Goal: Task Accomplishment & Management: Manage account settings

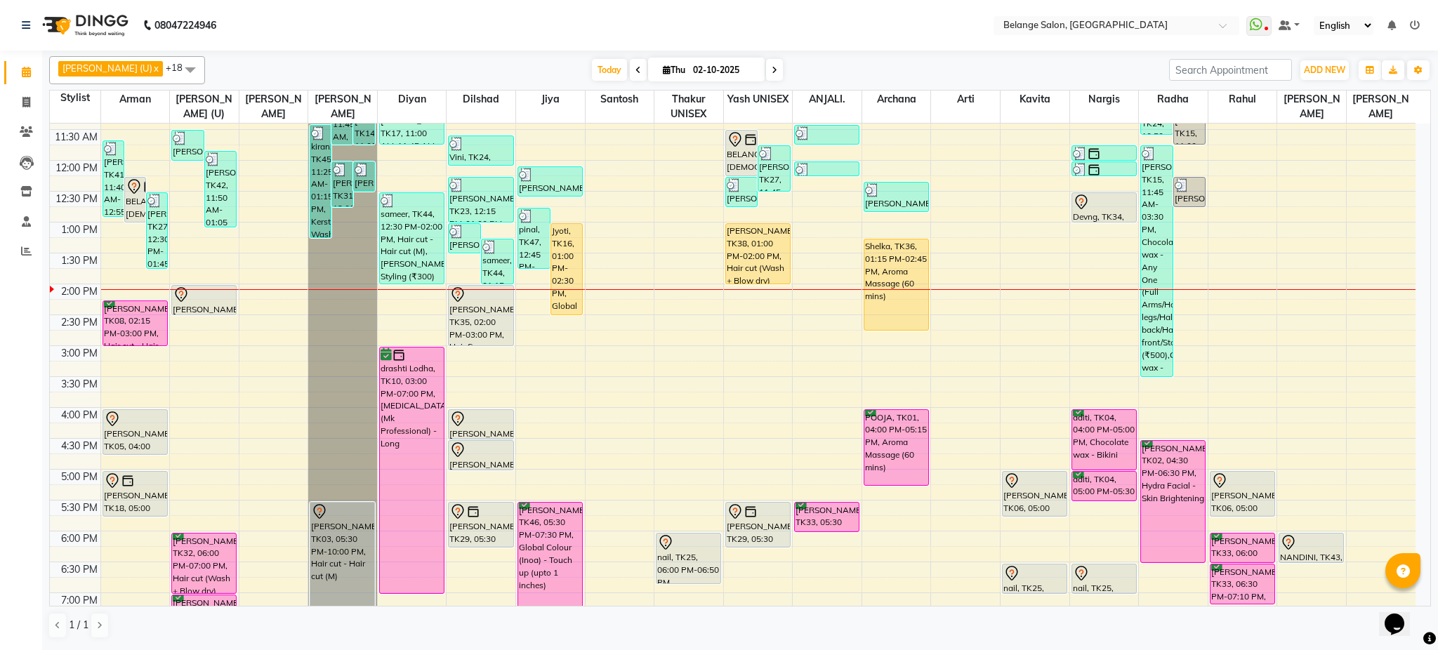
scroll to position [216, 0]
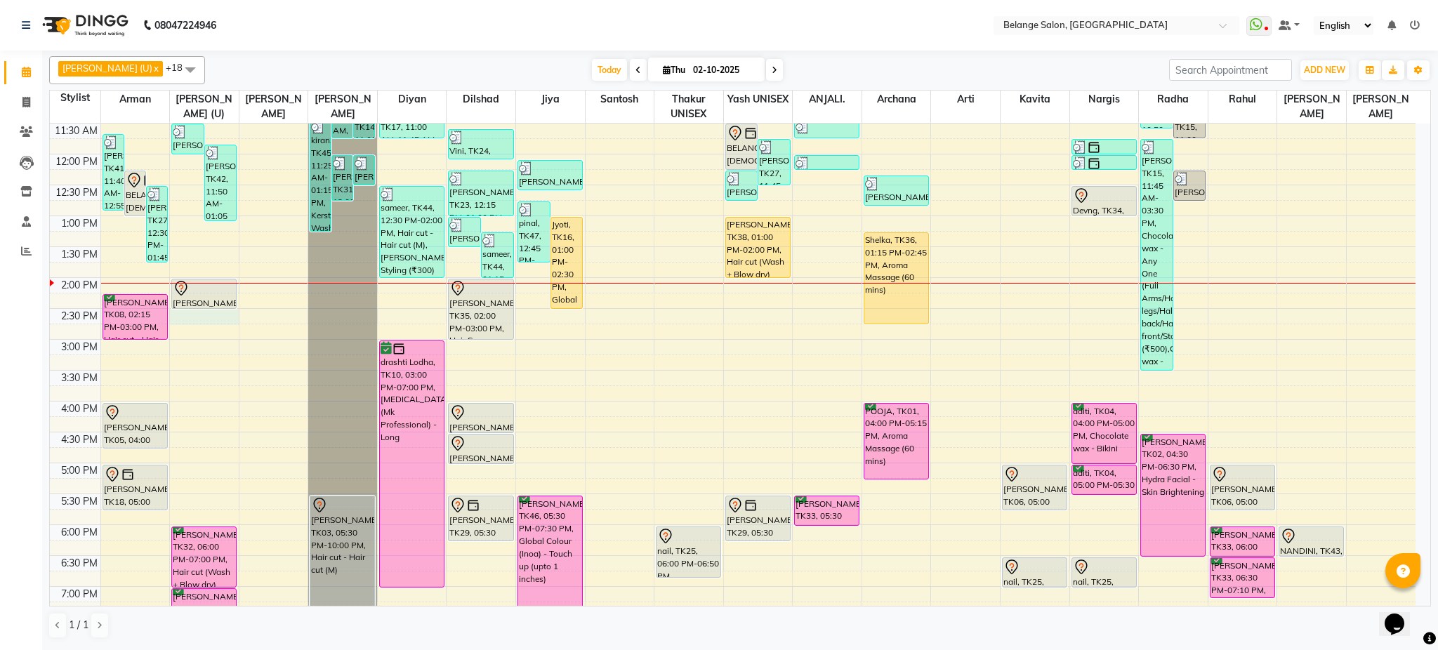
click at [206, 320] on div "8:00 AM 8:30 AM 9:00 AM 9:30 AM 10:00 AM 10:30 AM 11:00 AM 11:30 AM 12:00 PM 12…" at bounding box center [733, 370] width 1366 height 926
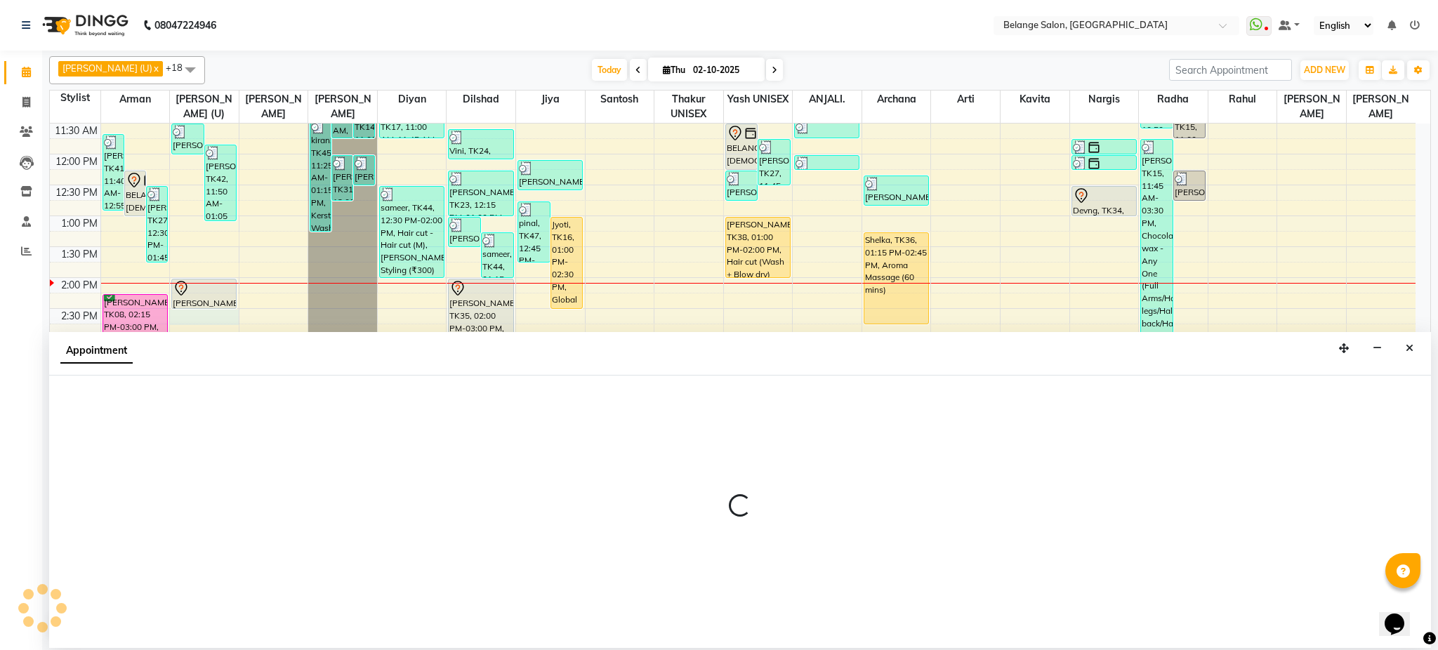
select select "61784"
select select "870"
select select "tentative"
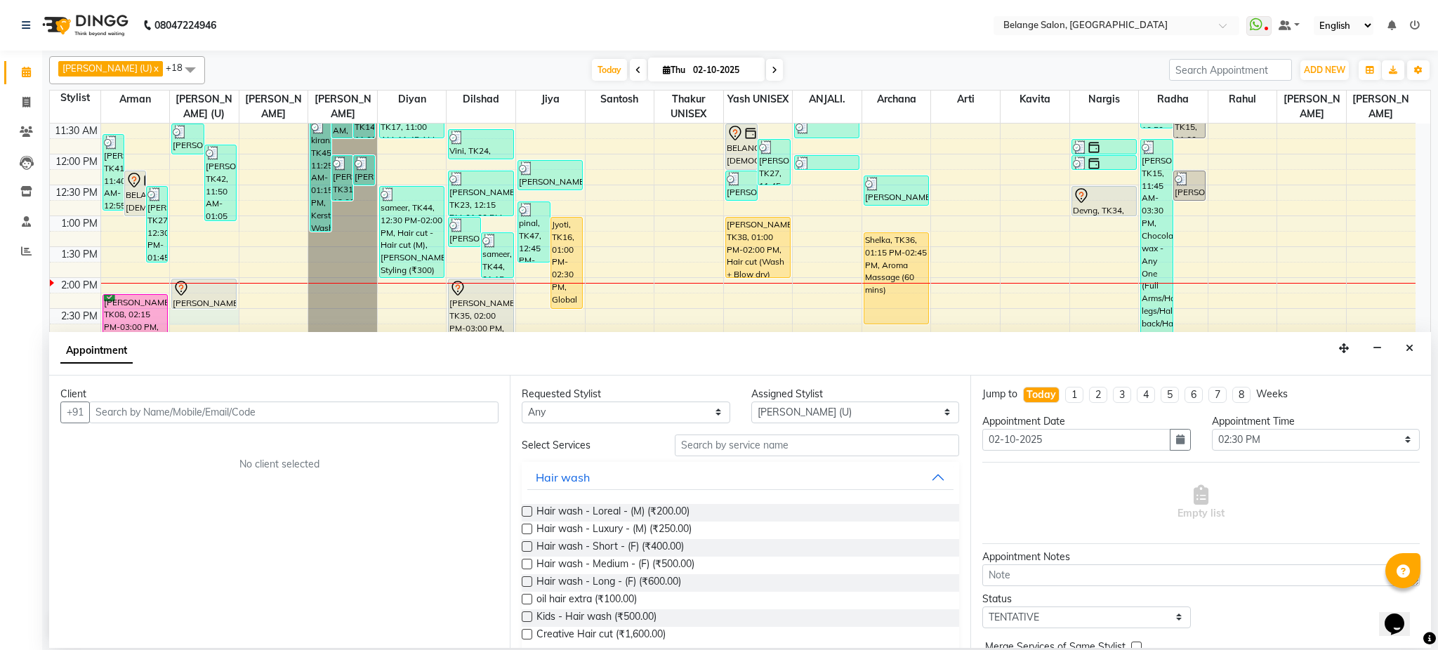
click at [183, 414] on input "text" at bounding box center [293, 413] width 409 height 22
click at [1409, 352] on icon "Close" at bounding box center [1410, 348] width 8 height 10
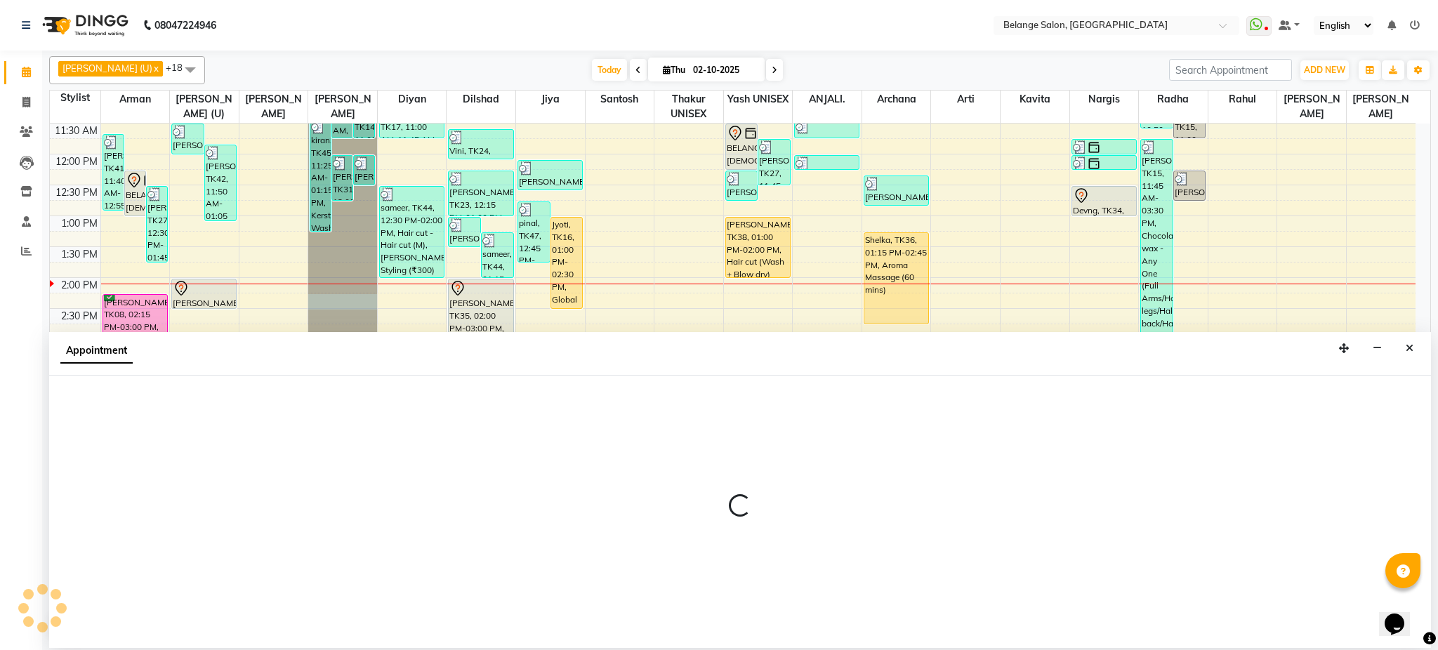
select select "54495"
select select "855"
select select "tentative"
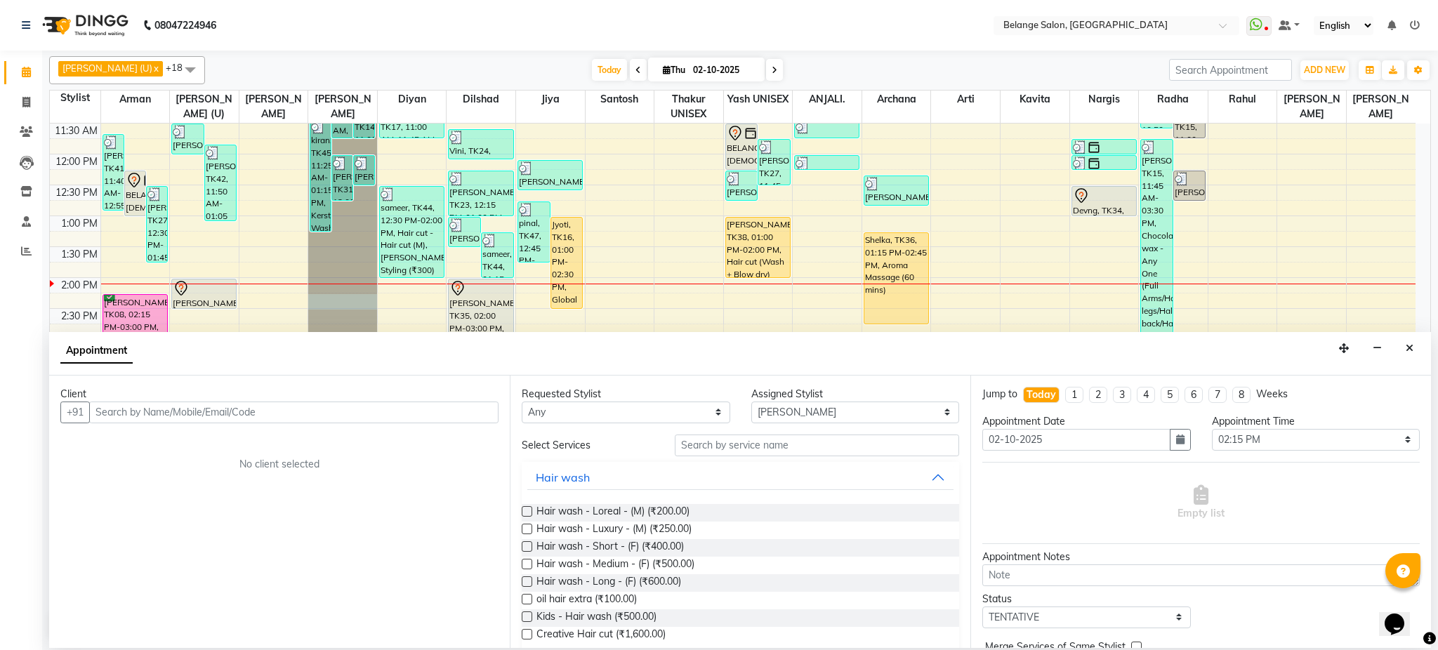
click at [190, 411] on input "text" at bounding box center [293, 413] width 409 height 22
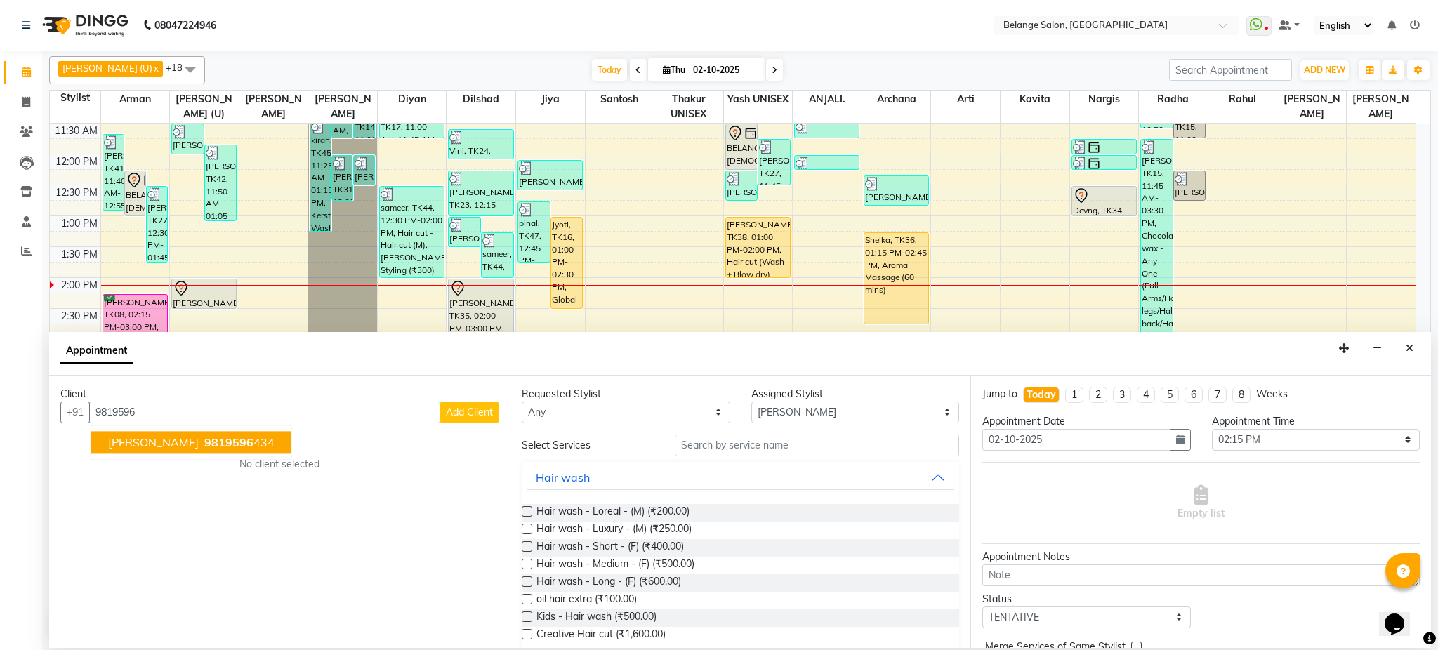
click at [208, 437] on span "9819596" at bounding box center [228, 442] width 49 height 14
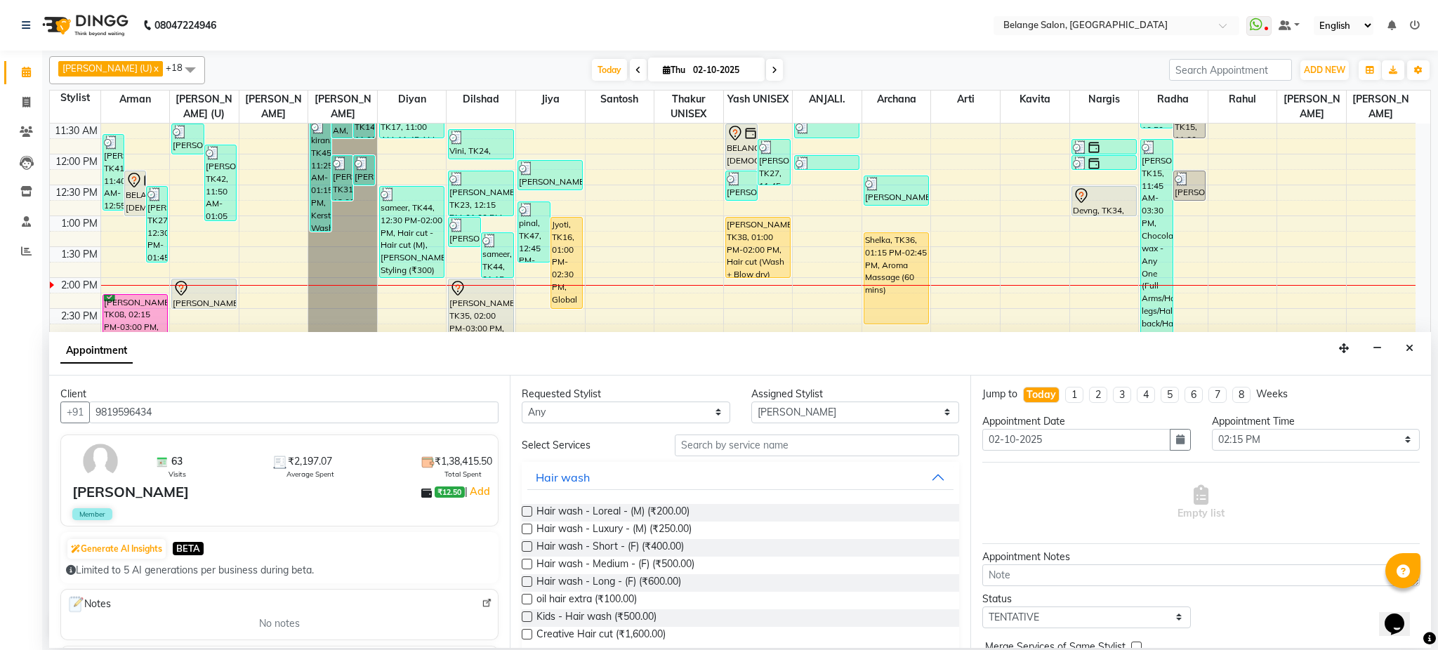
type input "9819596434"
click at [765, 439] on input "text" at bounding box center [817, 446] width 284 height 22
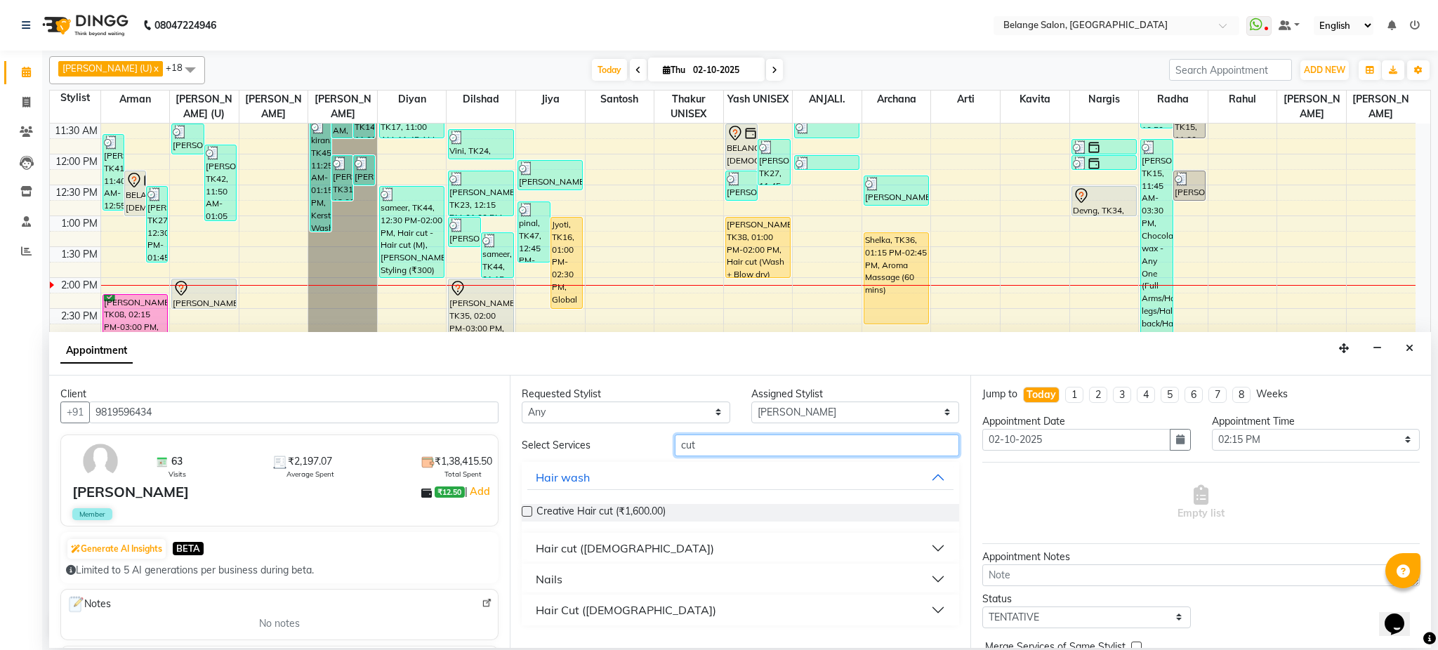
type input "cut"
click at [935, 553] on button "Hair cut (Male)" at bounding box center [740, 548] width 426 height 25
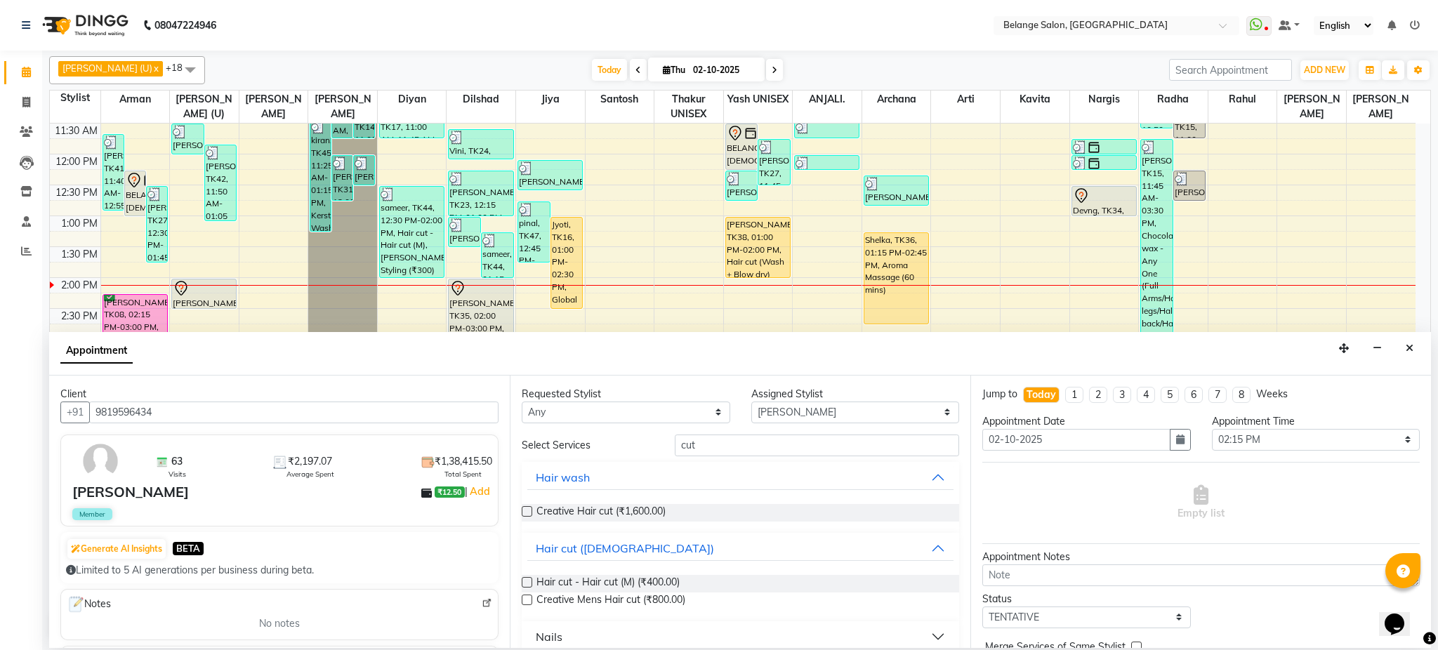
click at [525, 584] on label at bounding box center [527, 582] width 11 height 11
click at [525, 584] on input "checkbox" at bounding box center [526, 583] width 9 height 9
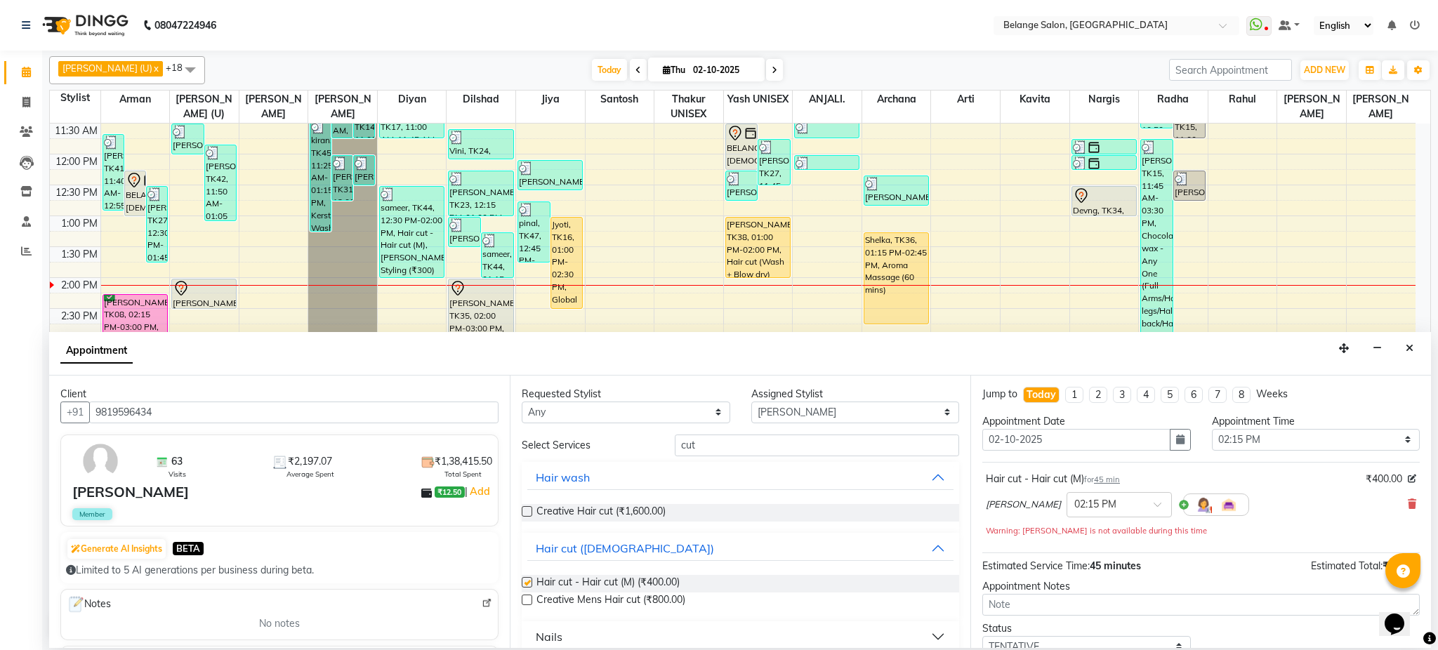
checkbox input "false"
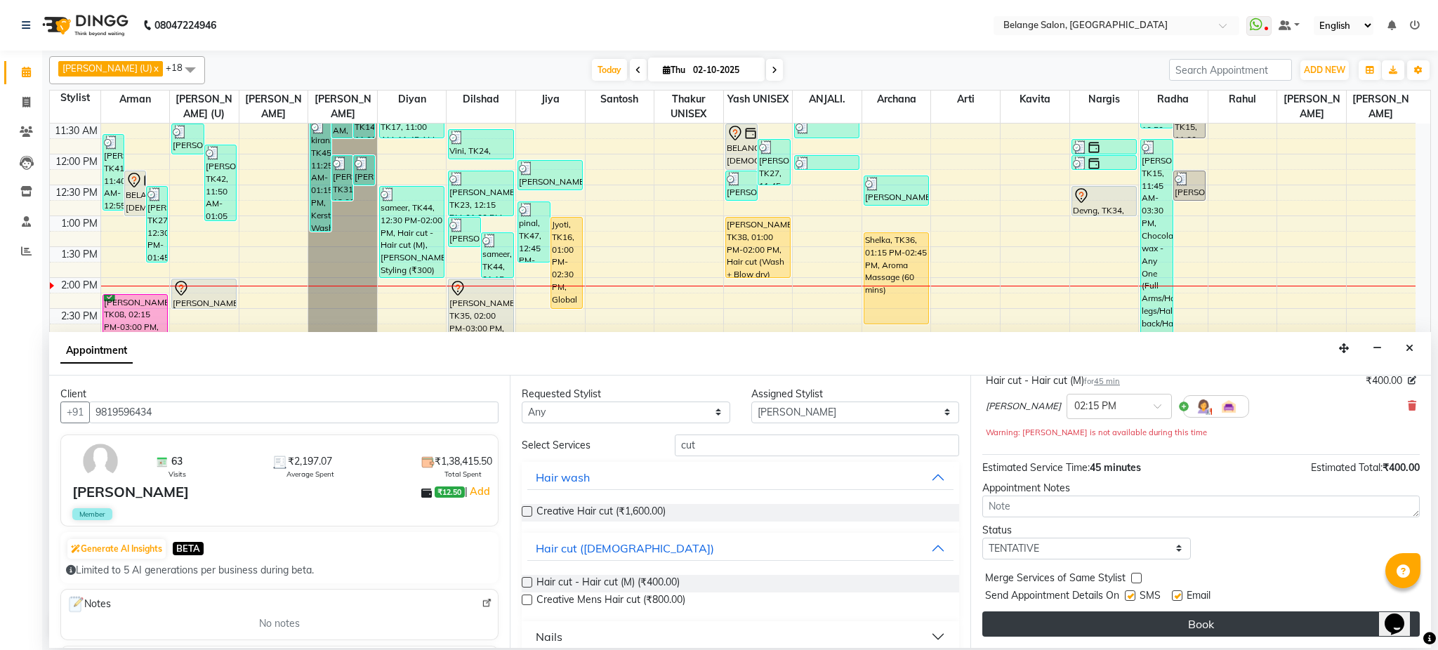
click at [1182, 624] on button "Book" at bounding box center [1200, 624] width 437 height 25
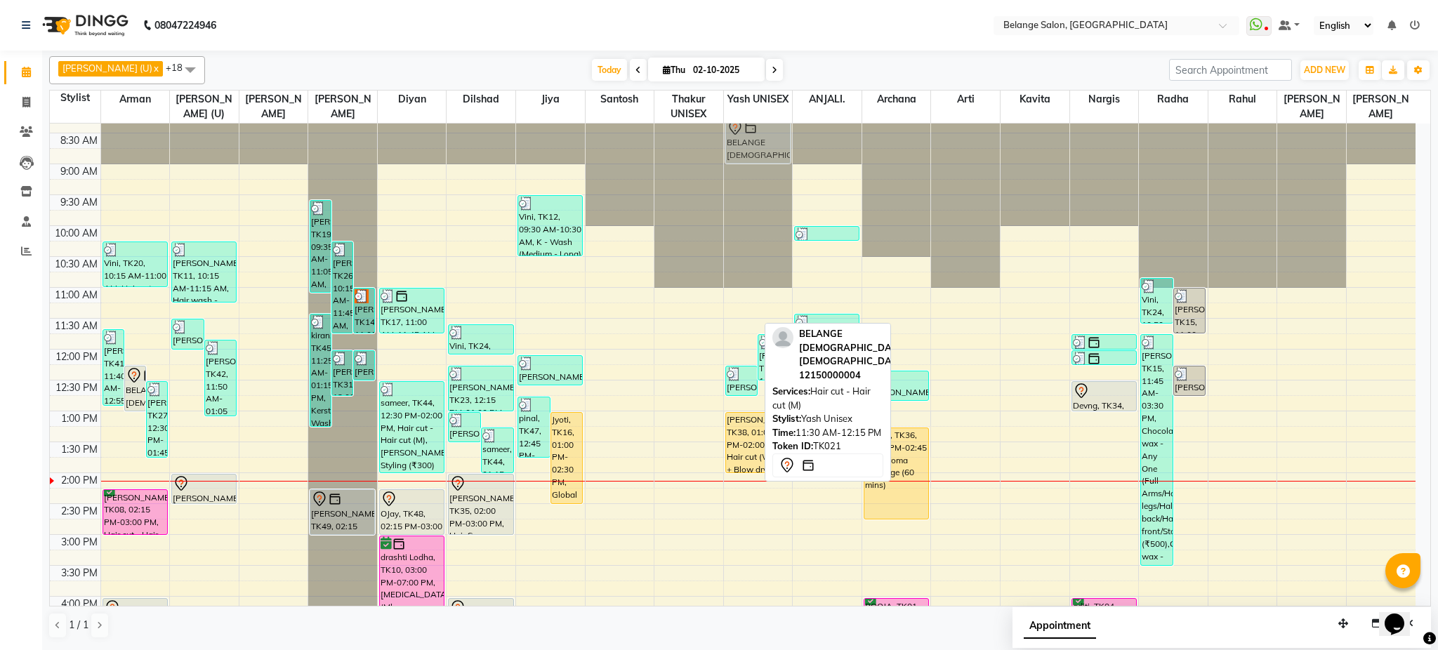
scroll to position [0, 0]
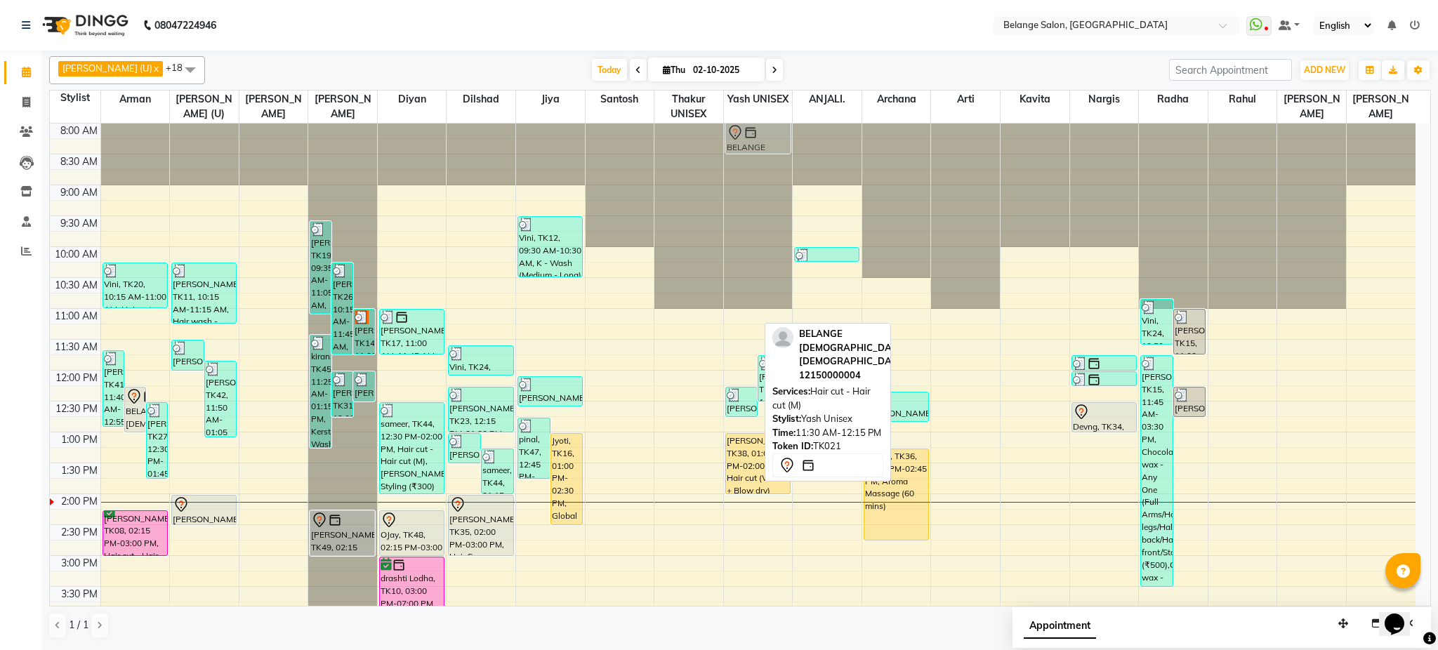
drag, startPoint x: 740, startPoint y: 309, endPoint x: 749, endPoint y: 134, distance: 175.1
click at [749, 134] on div "BELANGE FEMALE Female, TK21, 11:30 AM-12:15 PM, Hair cut - Hair cut (M) karan p…" at bounding box center [758, 587] width 69 height 926
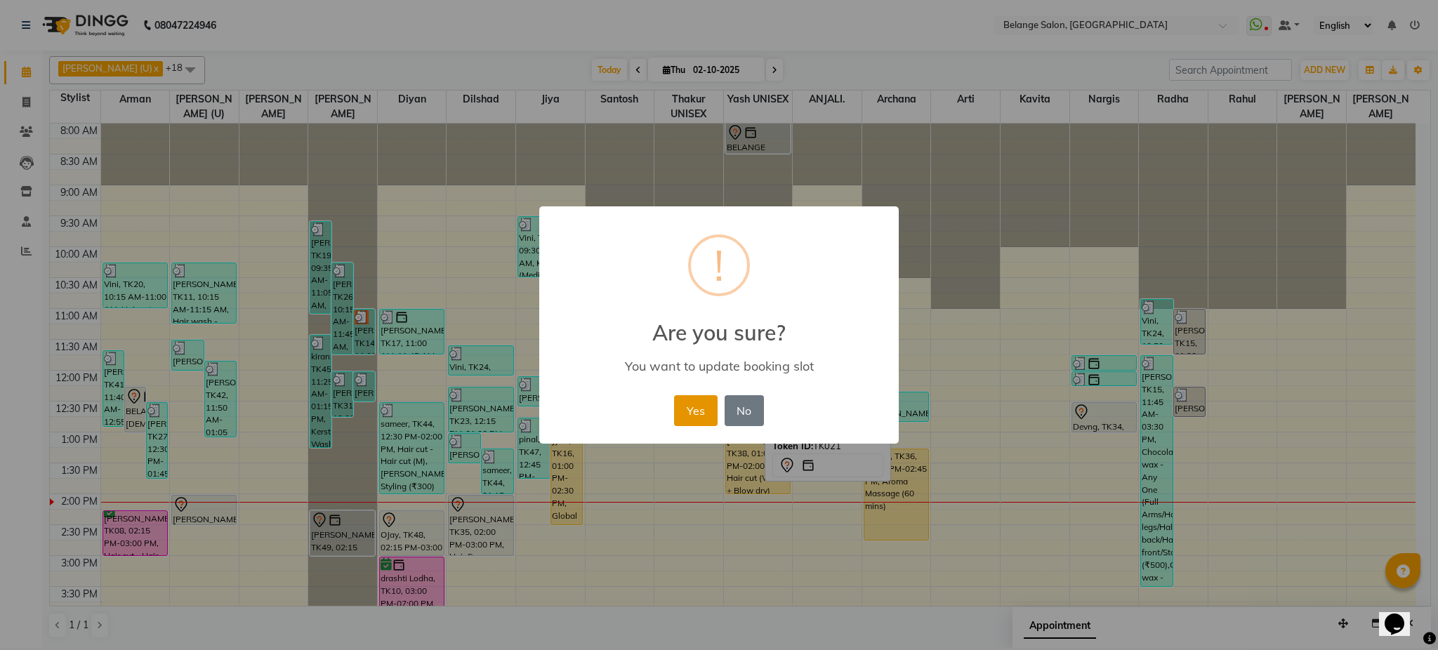
click at [704, 403] on button "Yes" at bounding box center [695, 410] width 43 height 31
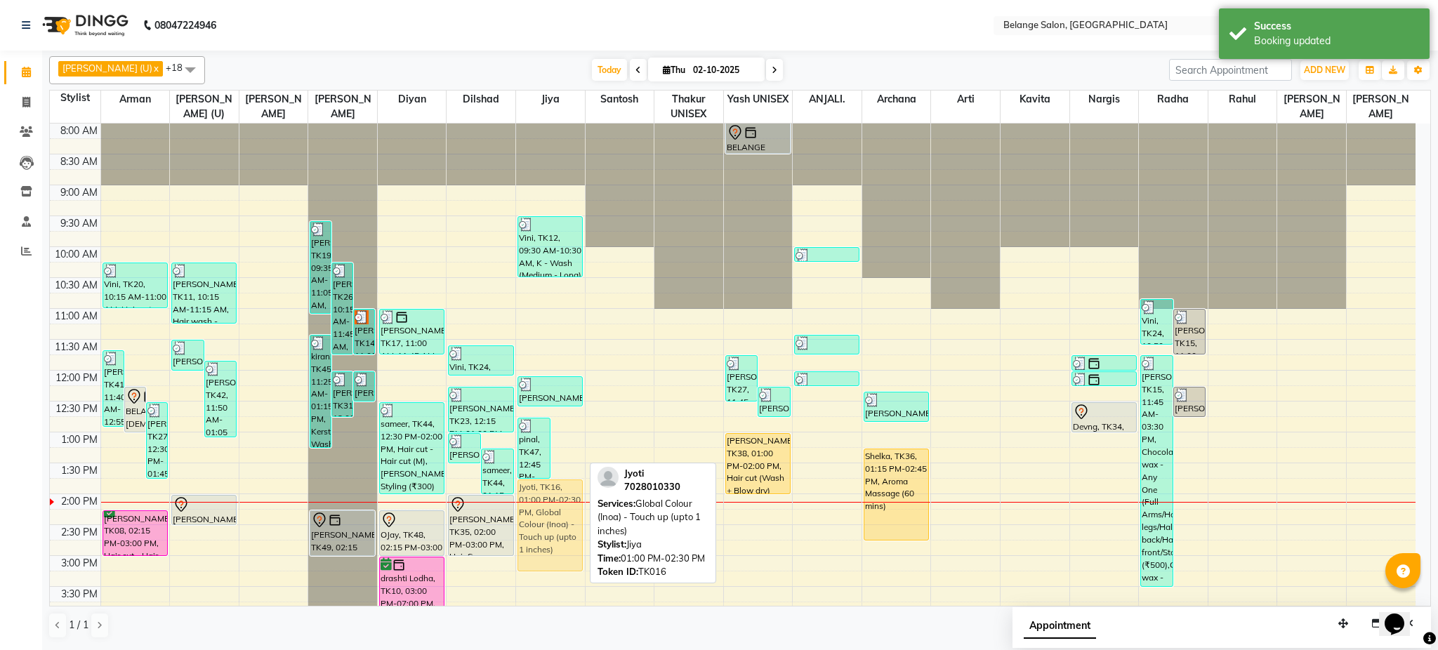
drag, startPoint x: 567, startPoint y: 461, endPoint x: 562, endPoint y: 511, distance: 50.1
click at [562, 511] on div "pinal, TK47, 12:45 PM-01:45 PM, Hair wash - Long - (F) (₹600),Blow Dry Straight…" at bounding box center [550, 587] width 69 height 926
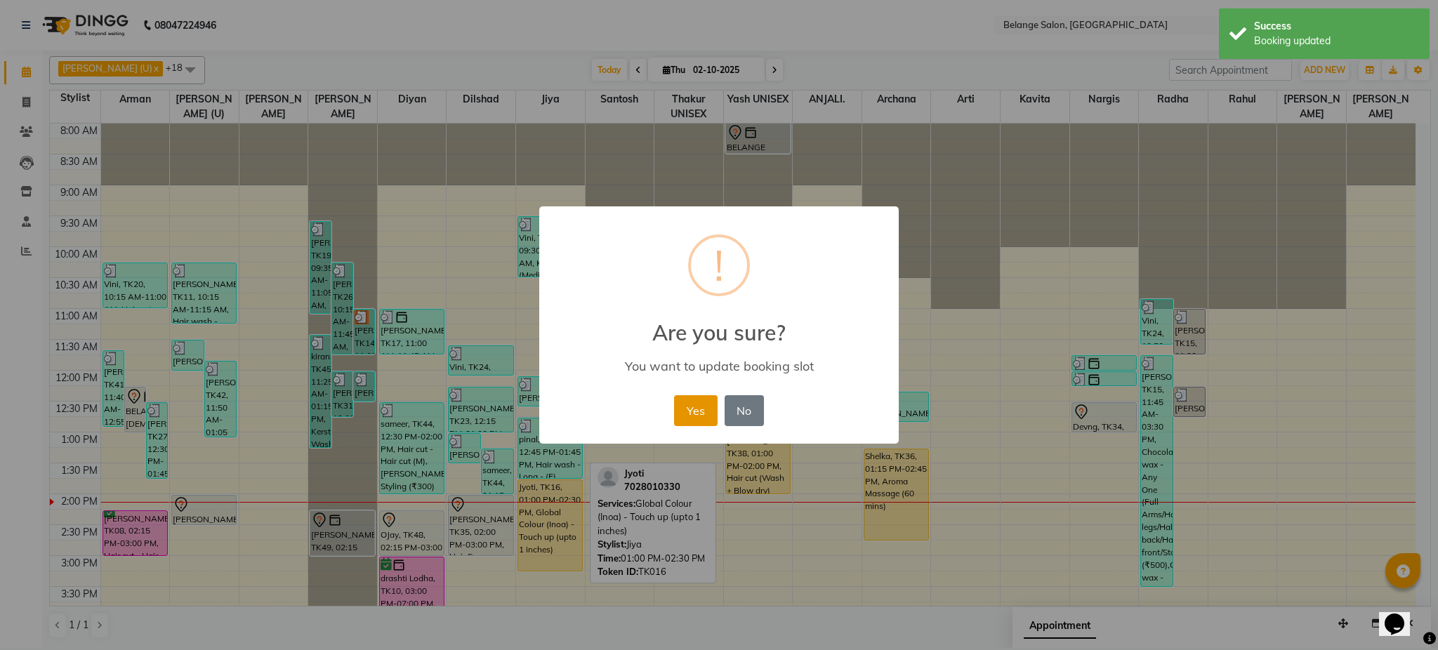
click at [691, 409] on button "Yes" at bounding box center [695, 410] width 43 height 31
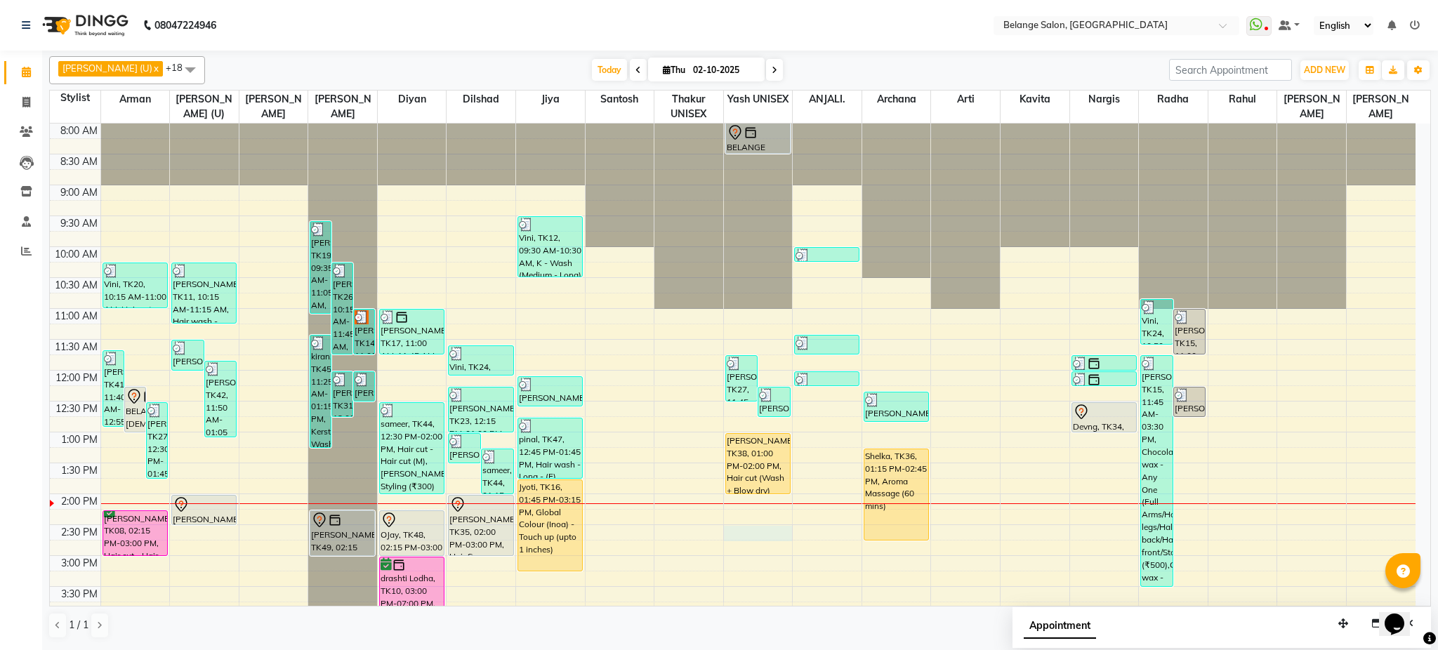
click at [761, 529] on div "8:00 AM 8:30 AM 9:00 AM 9:30 AM 10:00 AM 10:30 AM 11:00 AM 11:30 AM 12:00 PM 12…" at bounding box center [733, 587] width 1366 height 926
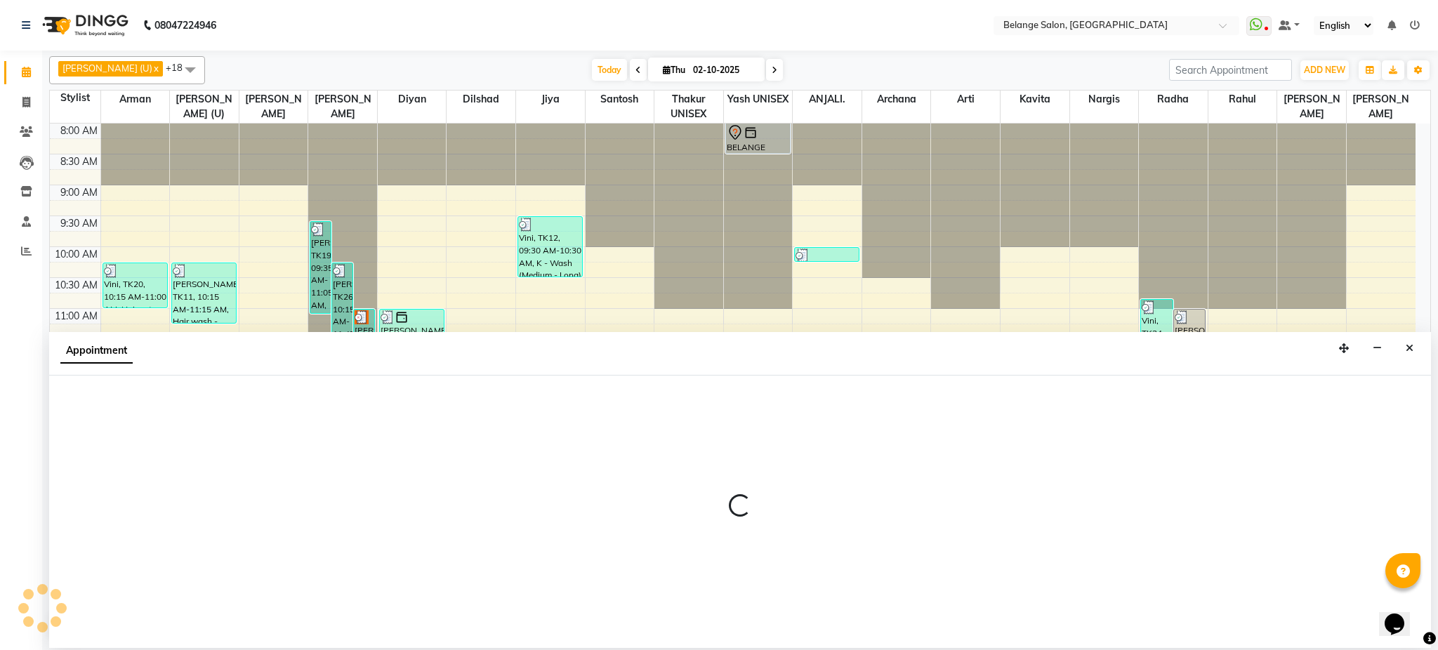
select select "66547"
select select "870"
select select "tentative"
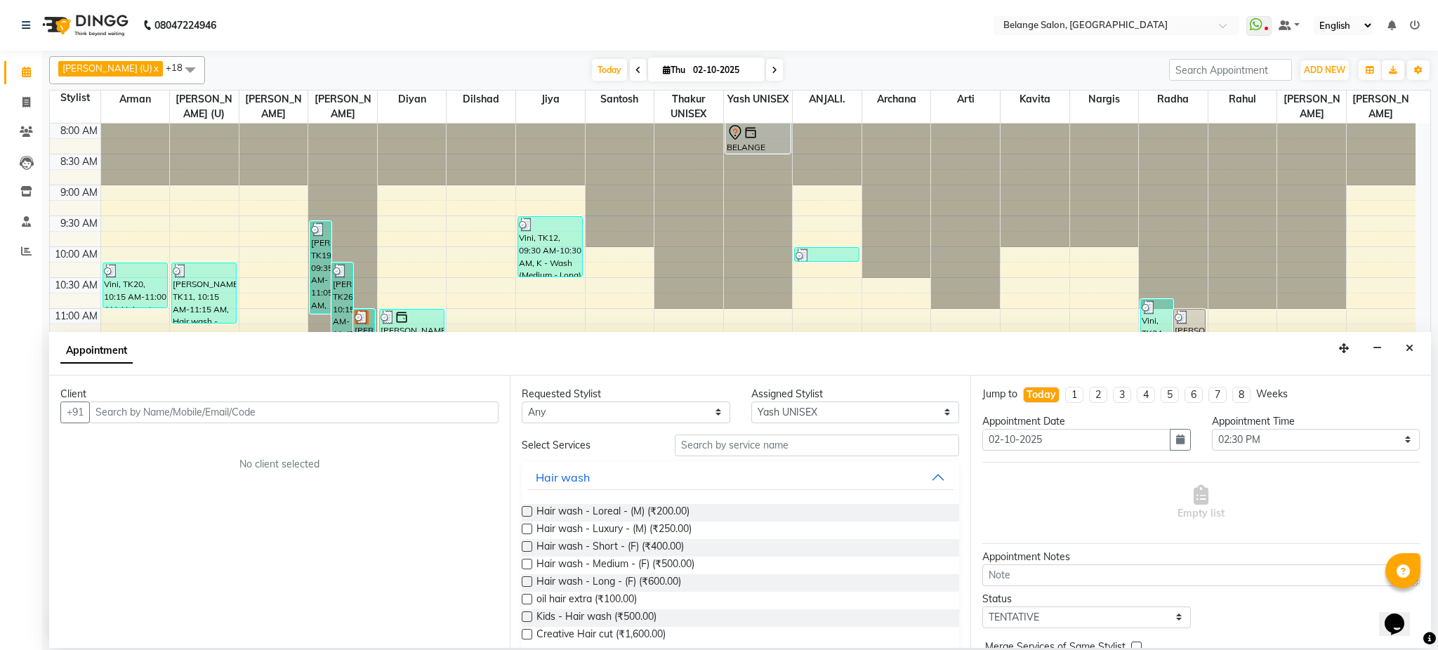
click at [203, 423] on input "text" at bounding box center [293, 413] width 409 height 22
click at [188, 447] on span "916742063" at bounding box center [169, 442] width 63 height 14
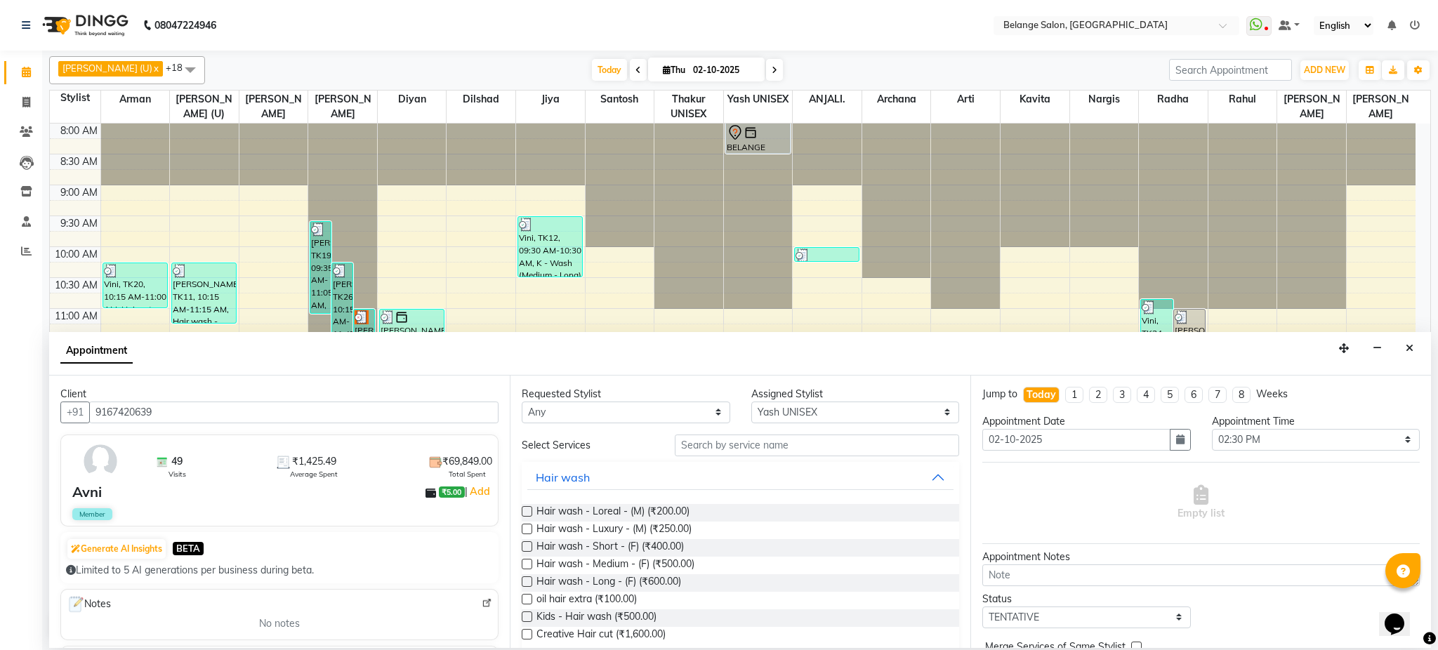
type input "9167420639"
click at [768, 445] on input "text" at bounding box center [817, 446] width 284 height 22
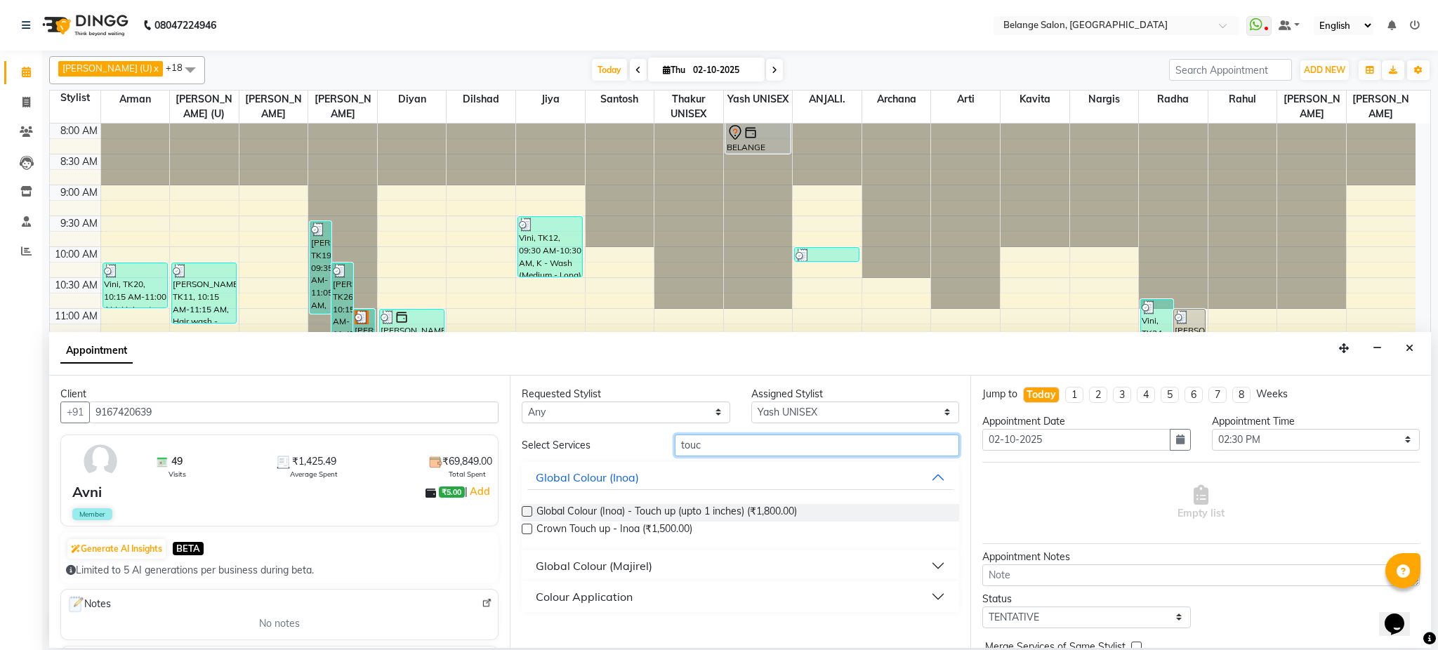
type input "touc"
click at [529, 515] on label at bounding box center [527, 511] width 11 height 11
click at [529, 515] on input "checkbox" at bounding box center [526, 512] width 9 height 9
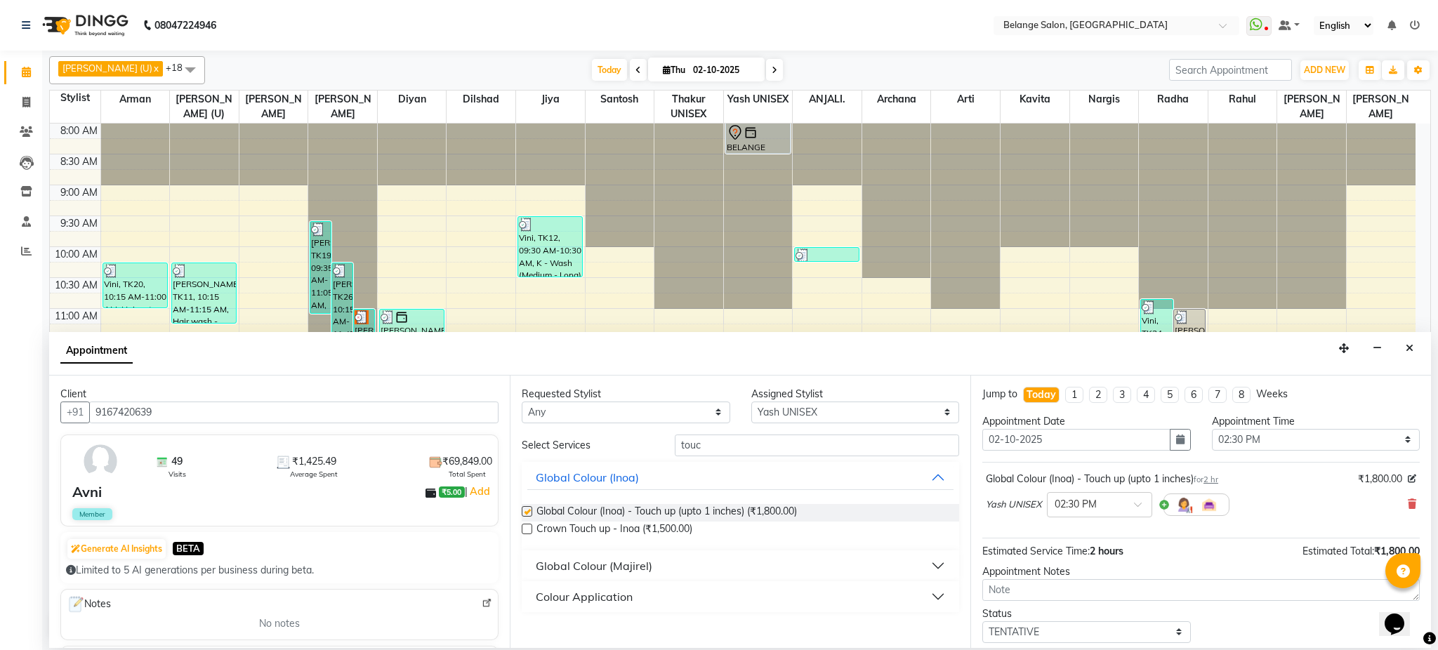
checkbox input "false"
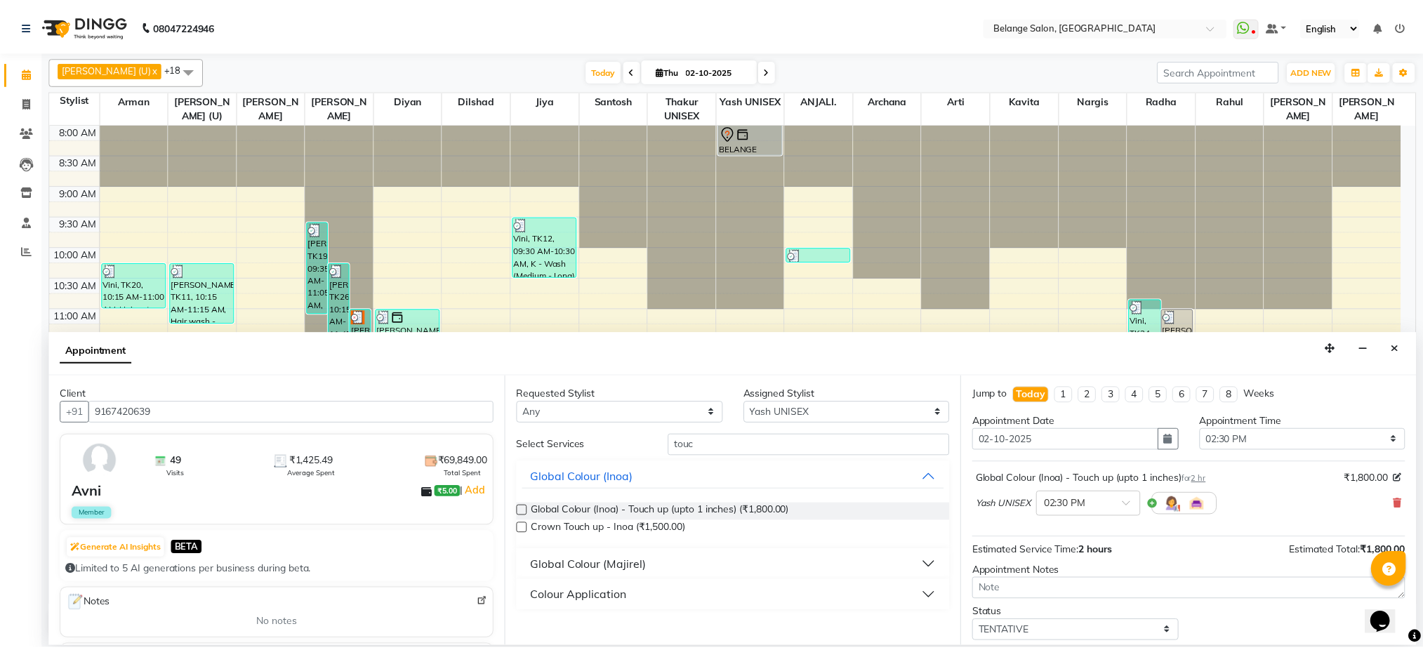
scroll to position [84, 0]
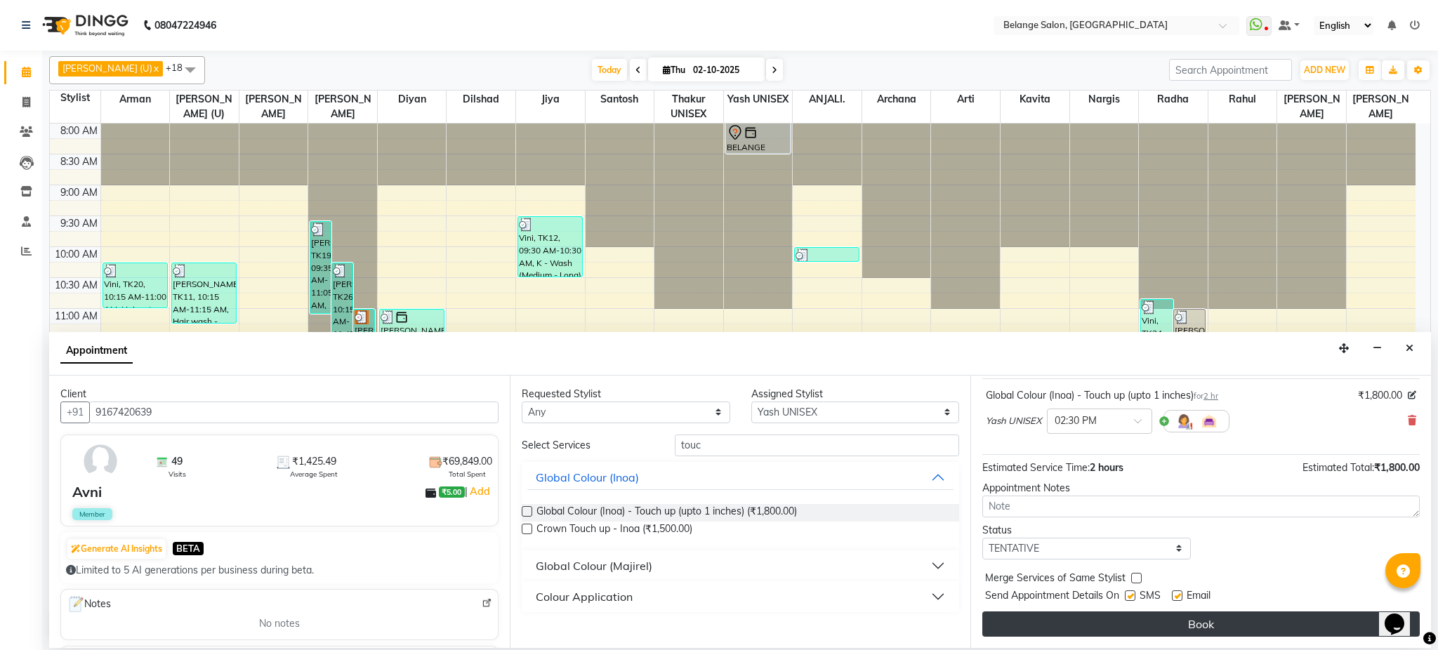
click at [1216, 612] on button "Book" at bounding box center [1200, 624] width 437 height 25
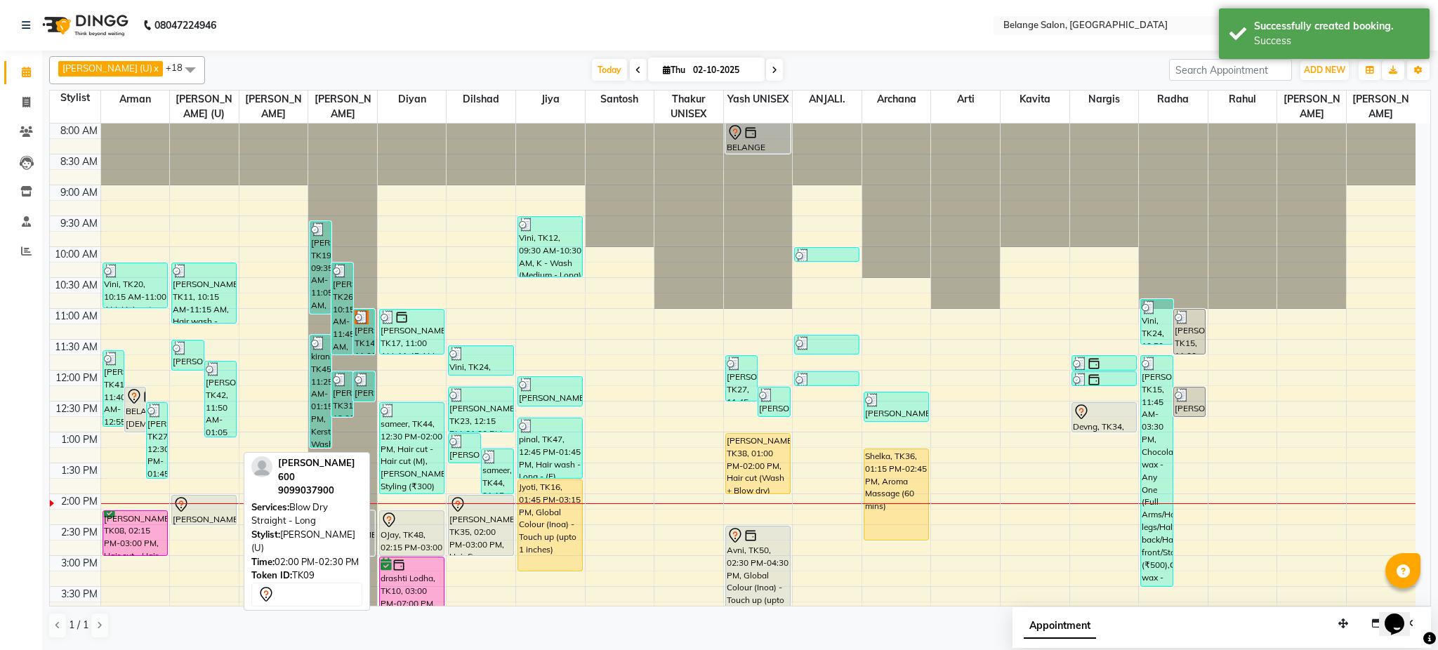
click at [195, 506] on div at bounding box center [204, 504] width 62 height 17
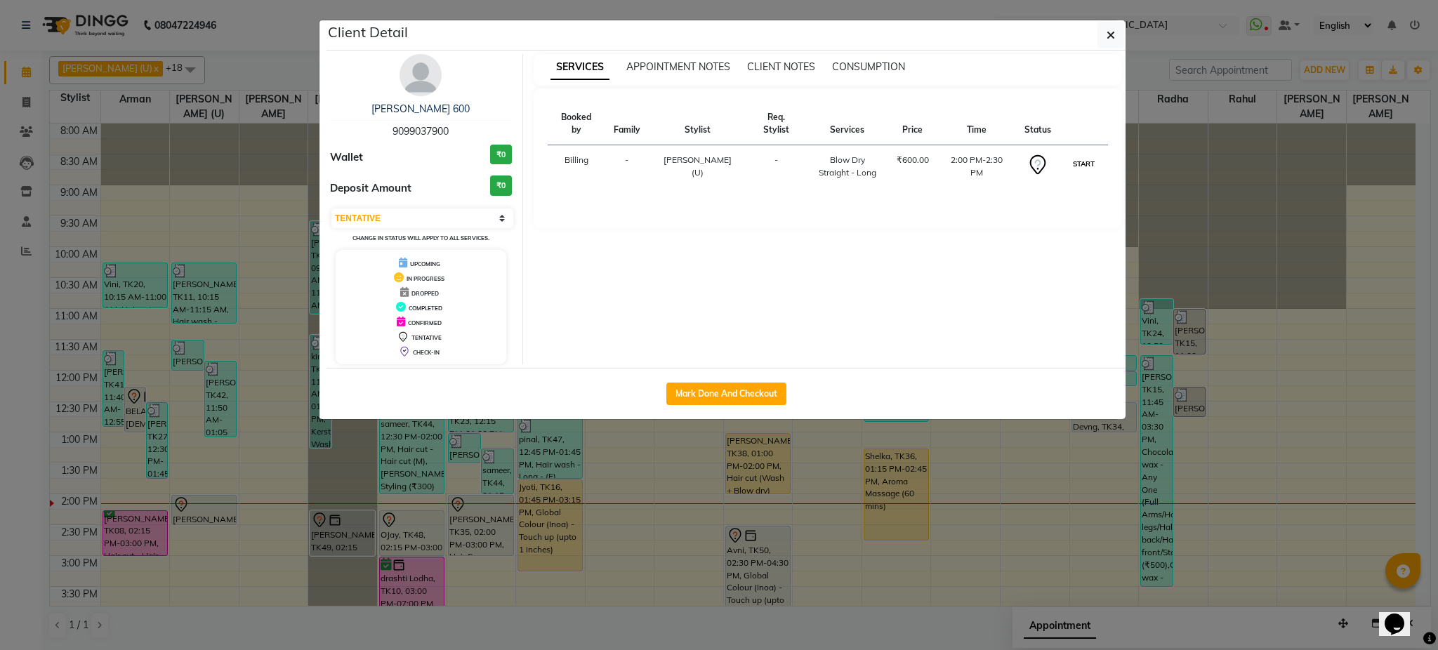
click at [1083, 155] on button "START" at bounding box center [1084, 164] width 29 height 18
select select "1"
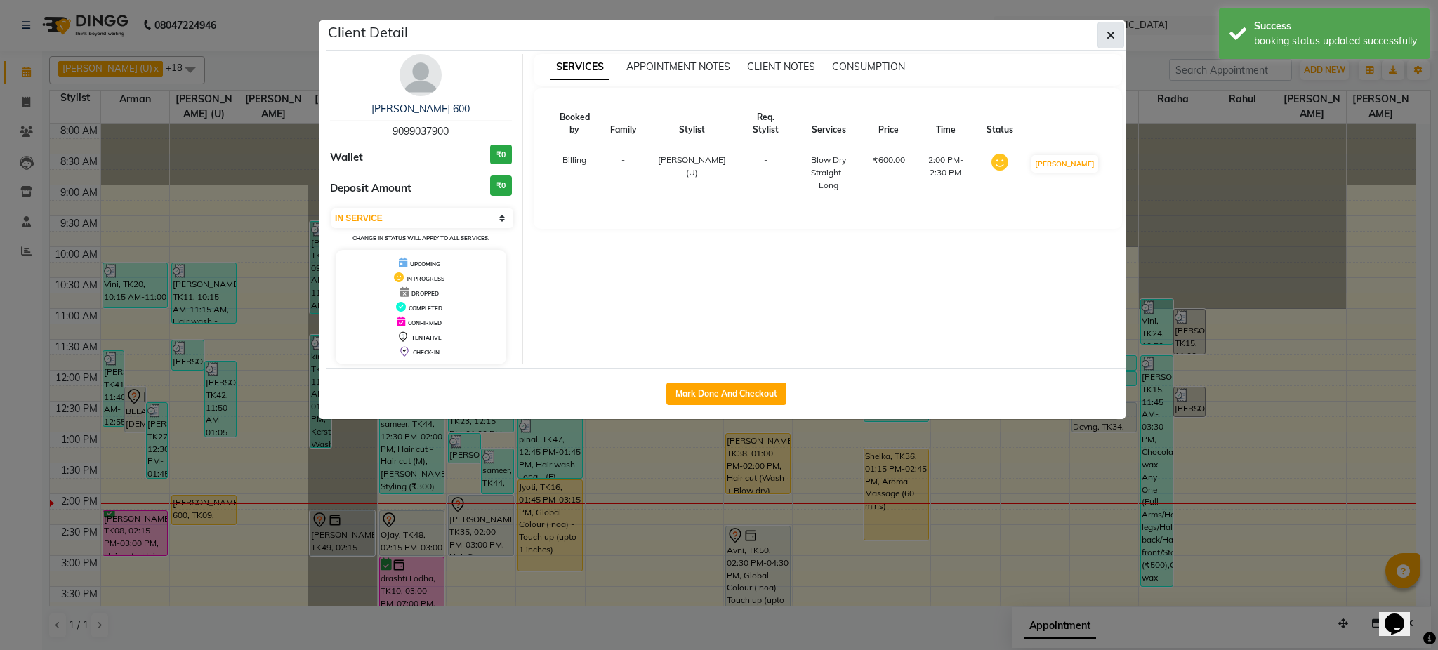
click at [1113, 37] on icon "button" at bounding box center [1111, 34] width 8 height 11
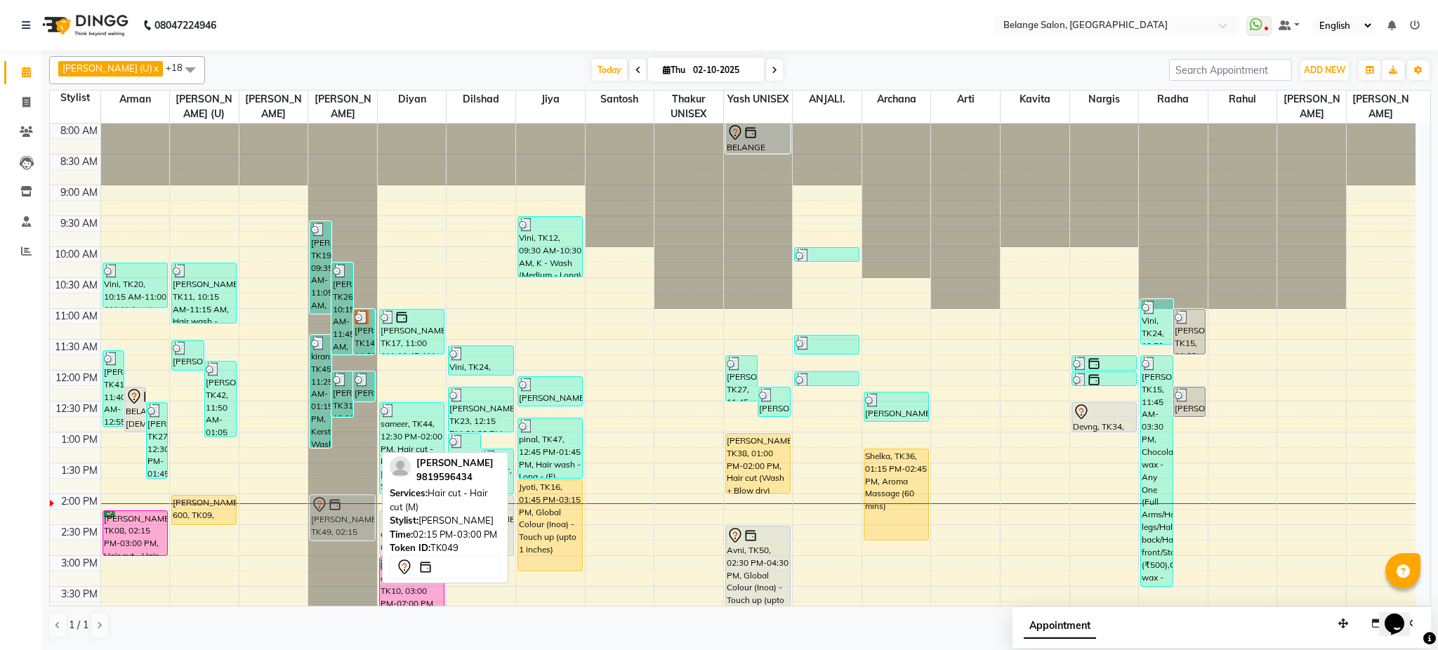
drag, startPoint x: 355, startPoint y: 532, endPoint x: 355, endPoint y: 524, distance: 8.5
click at [355, 524] on div "Urvil, TK19, 09:35 AM-11:05 AM, Beard Styling (₹300),Hair cut - Hair cut (M) (₹…" at bounding box center [342, 587] width 69 height 926
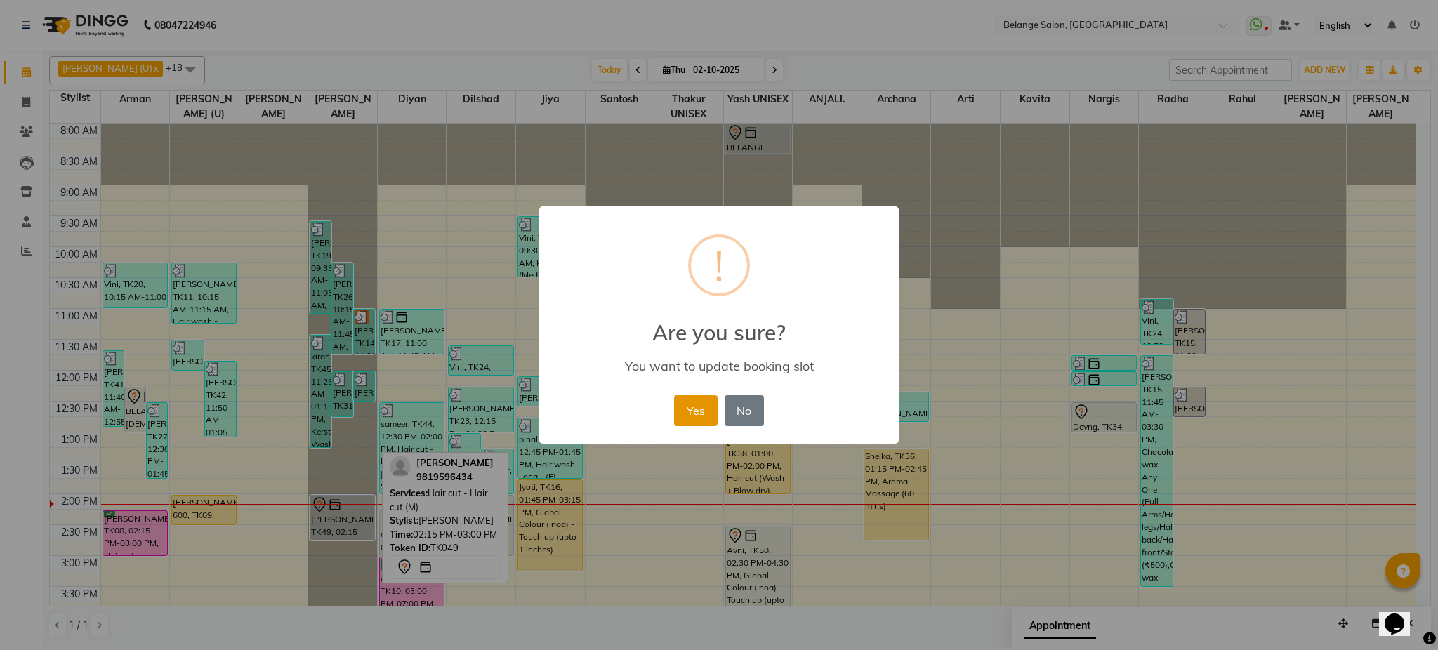
click at [694, 408] on button "Yes" at bounding box center [695, 410] width 43 height 31
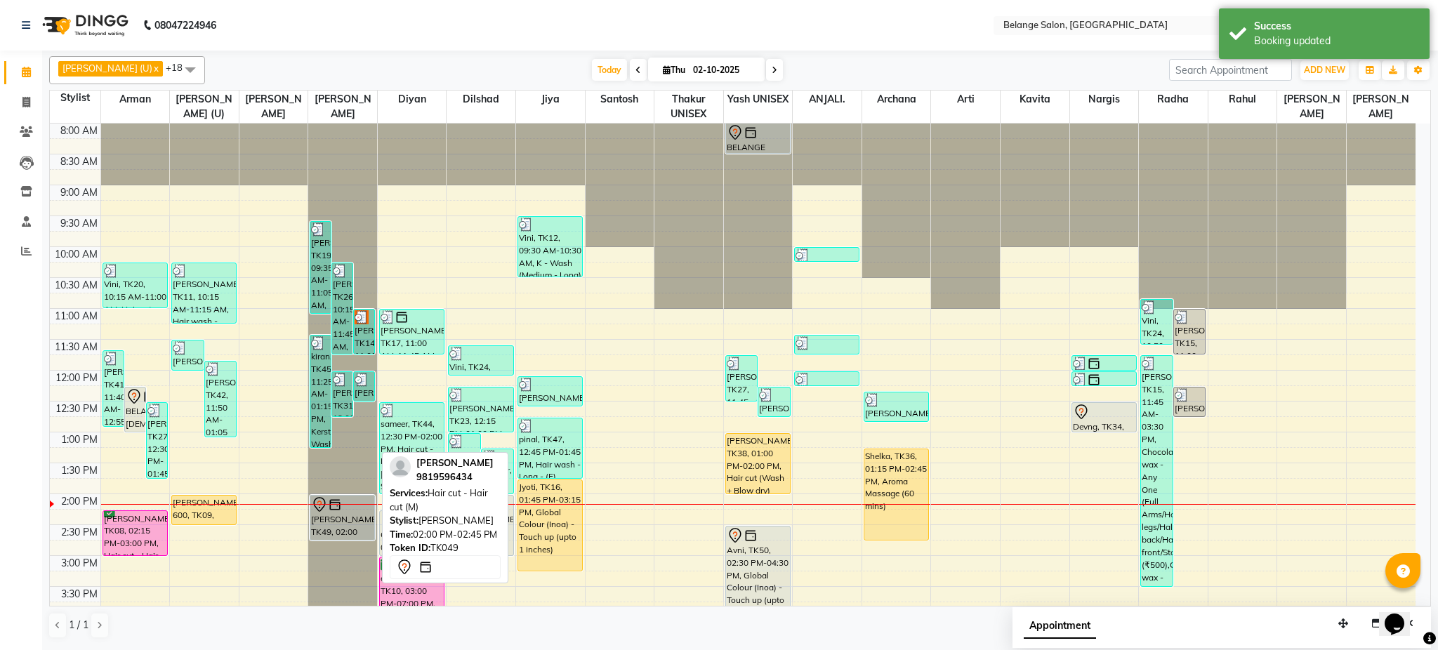
click at [350, 529] on div "[PERSON_NAME], TK49, 02:00 PM-02:45 PM, Hair cut - Hair cut (M)" at bounding box center [342, 518] width 64 height 44
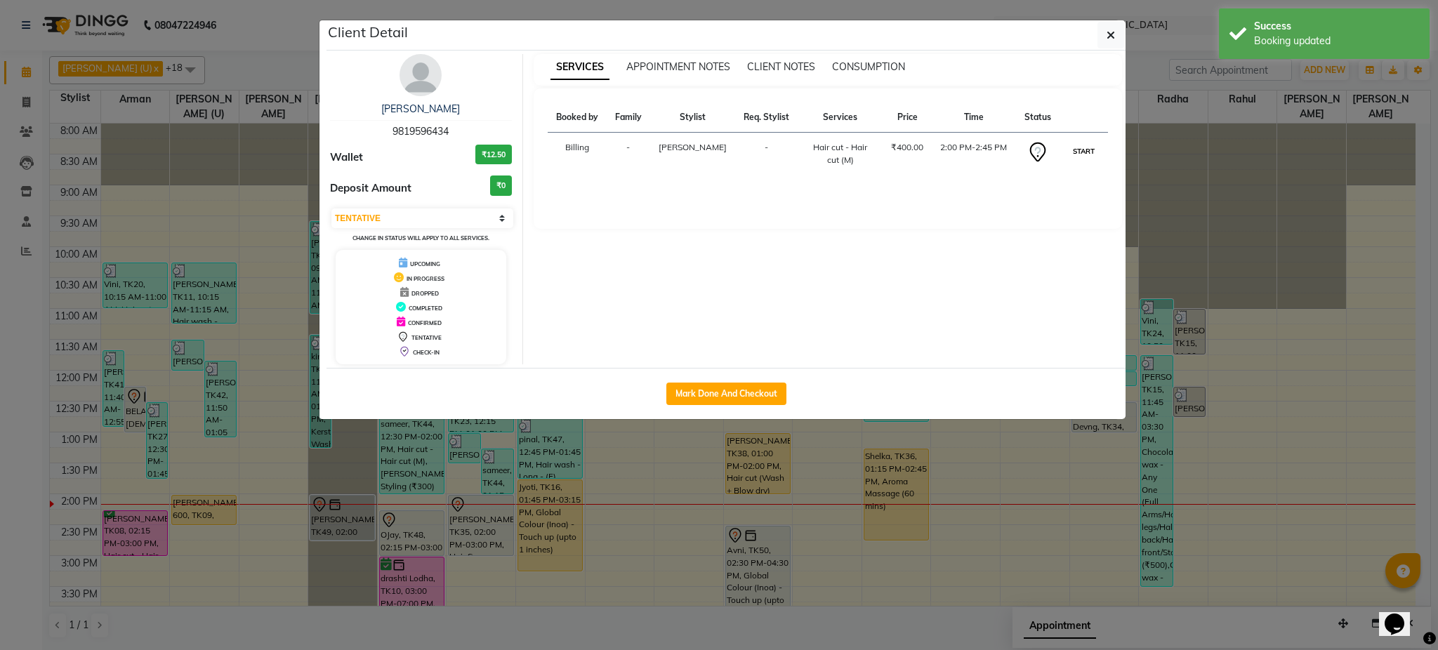
click at [1077, 143] on button "START" at bounding box center [1084, 152] width 29 height 18
select select "1"
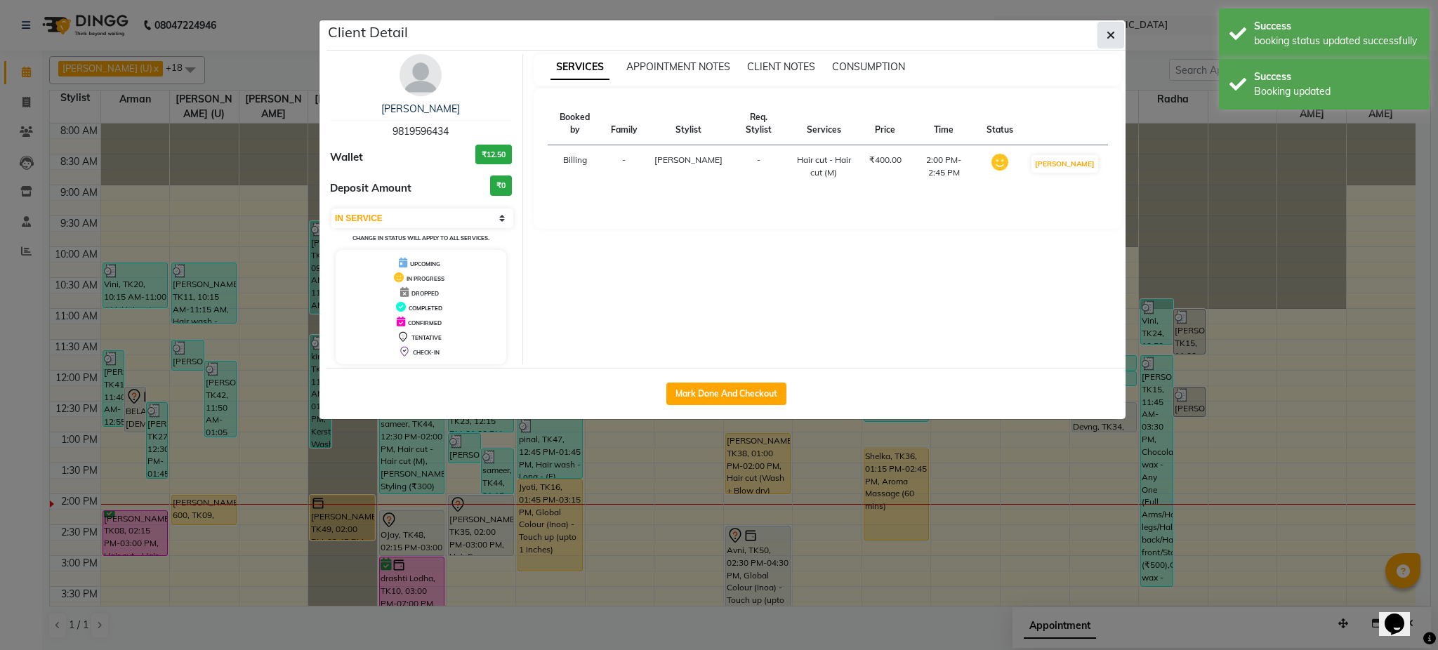
click at [1107, 32] on icon "button" at bounding box center [1111, 34] width 8 height 11
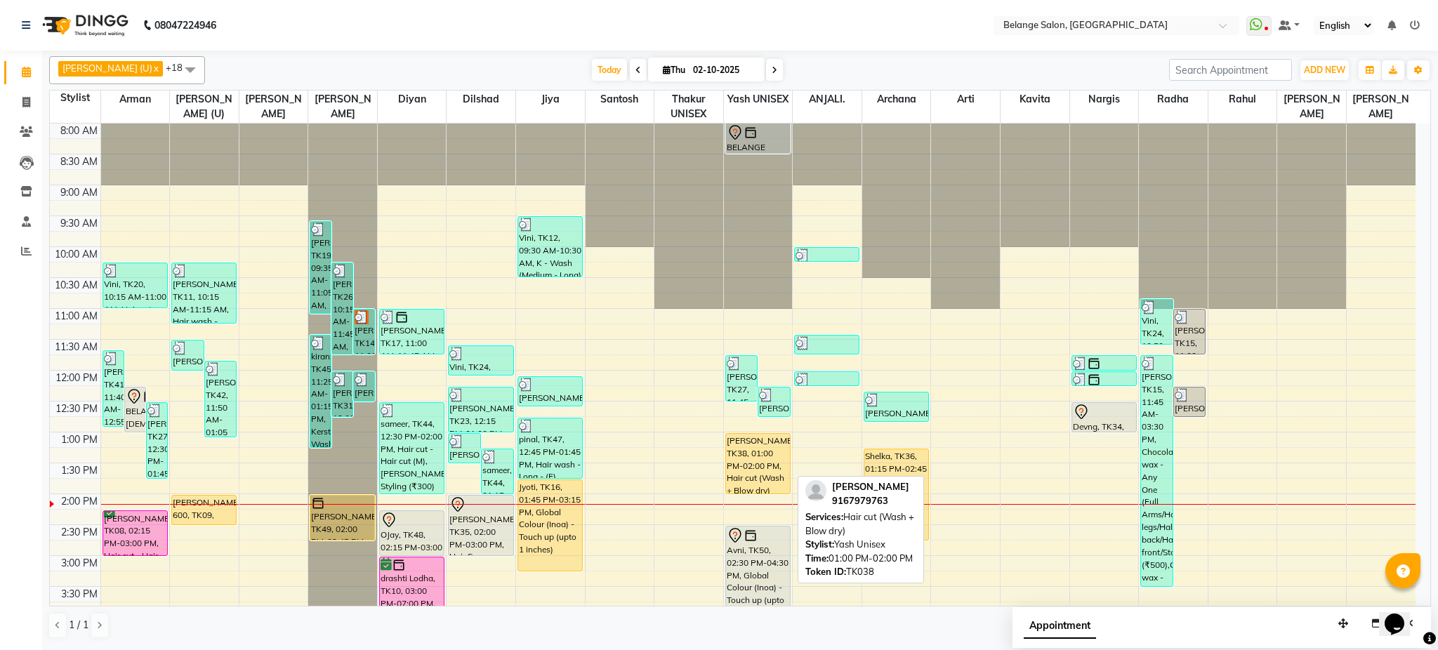
click at [757, 461] on div "[PERSON_NAME], TK38, 01:00 PM-02:00 PM, Hair cut (Wash + Blow dry)" at bounding box center [758, 464] width 64 height 60
select select "1"
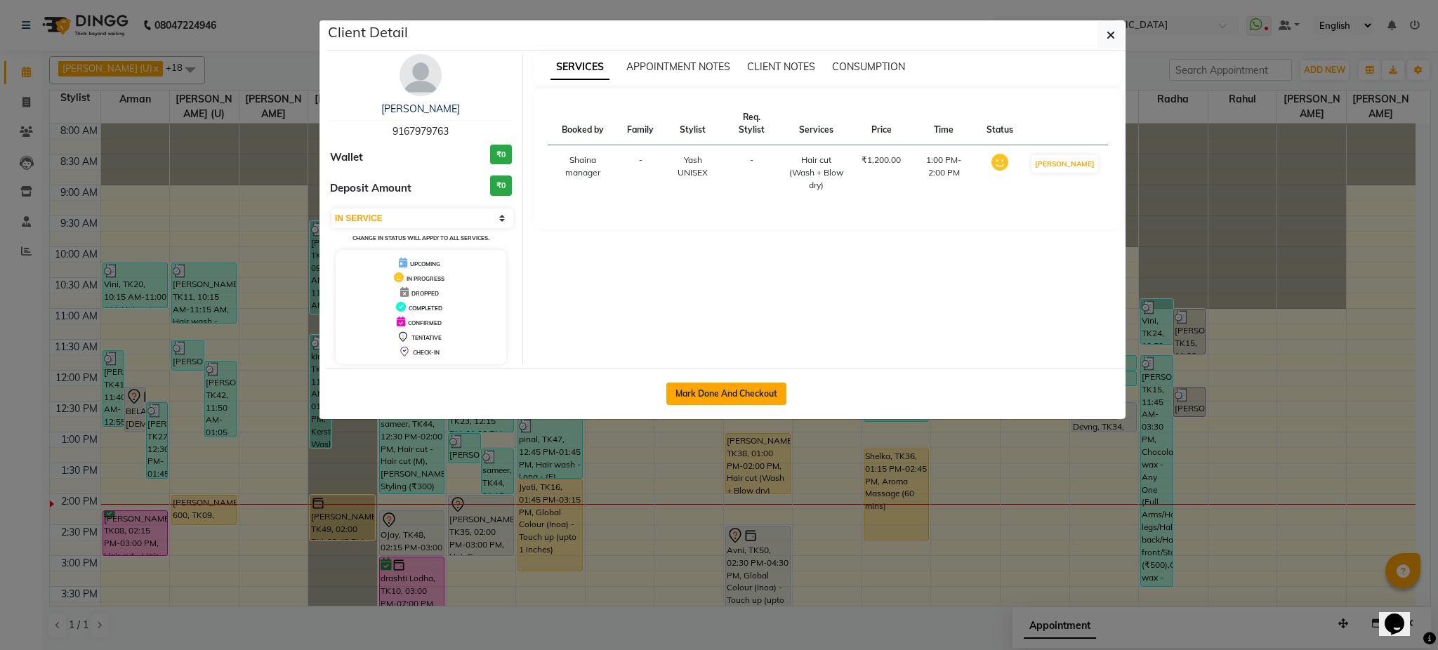
click at [732, 390] on button "Mark Done And Checkout" at bounding box center [726, 394] width 120 height 22
select select "service"
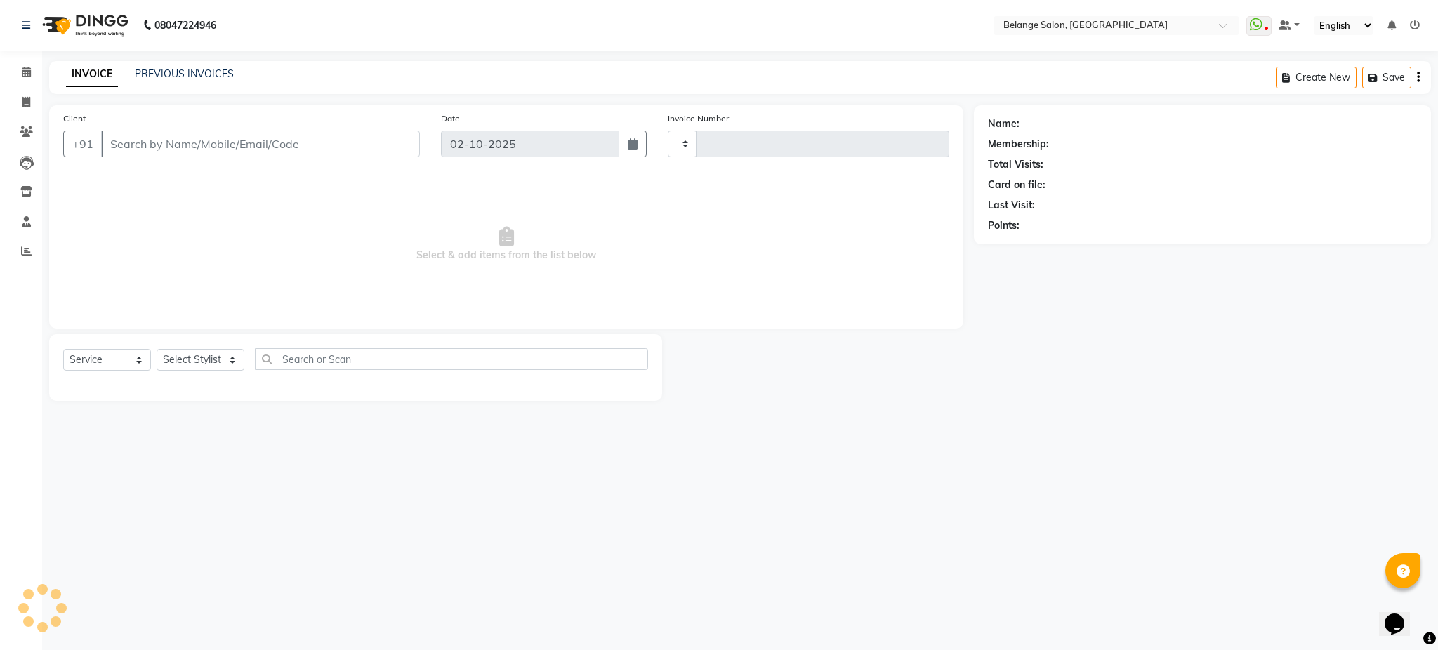
type input "13410"
select select "3"
select select "5076"
type input "9167979763"
select select "66547"
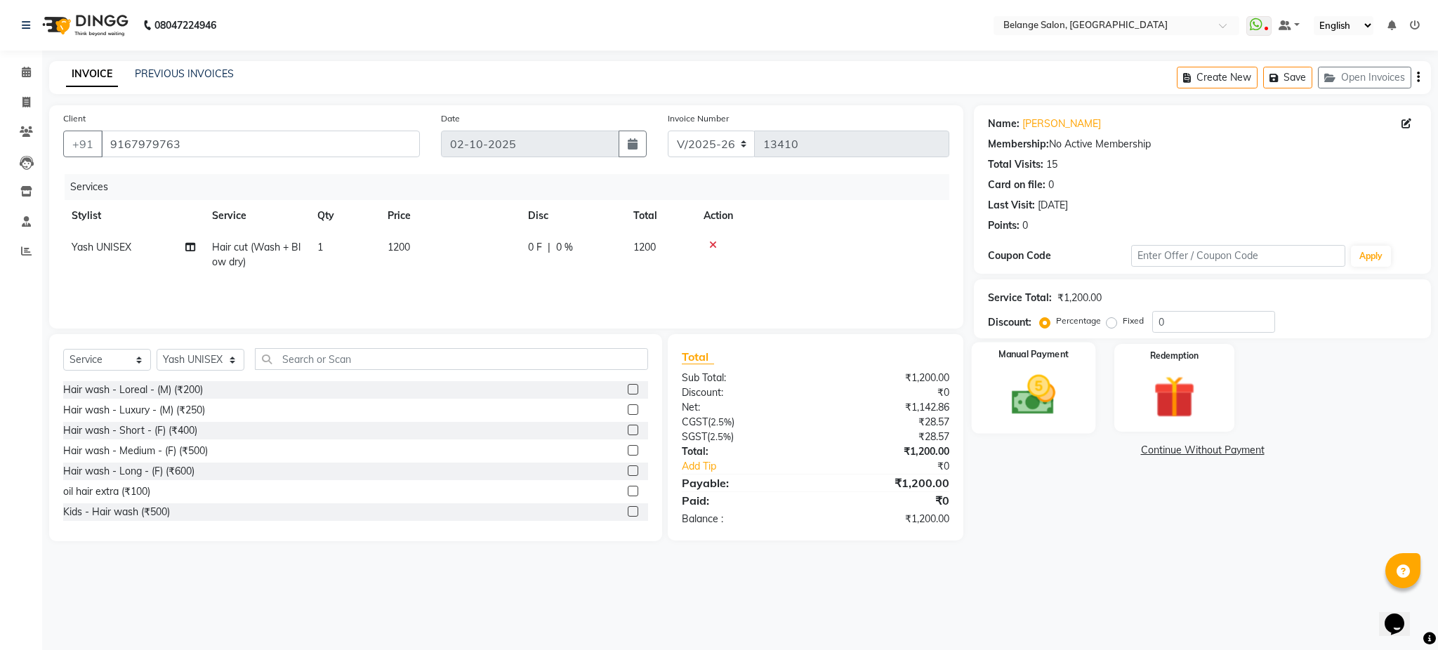
click at [1041, 396] on img at bounding box center [1034, 395] width 72 height 51
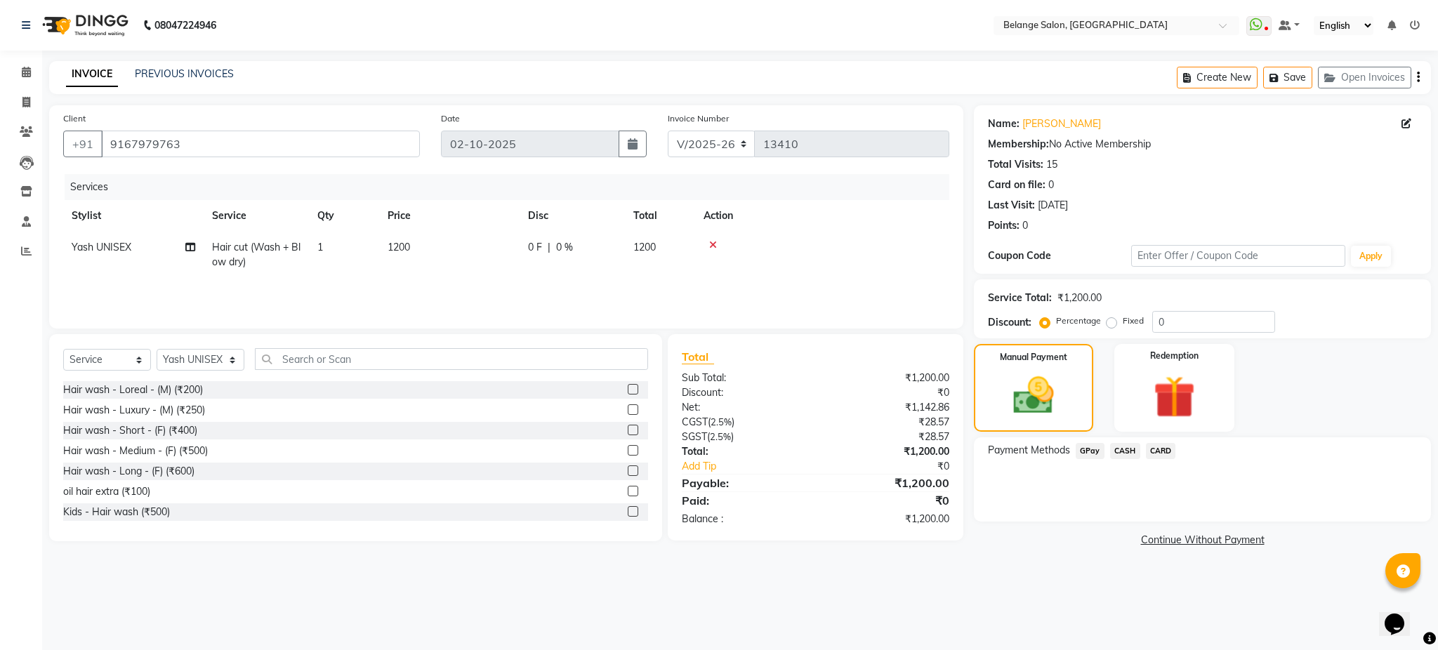
click at [1086, 449] on span "GPay" at bounding box center [1090, 451] width 29 height 16
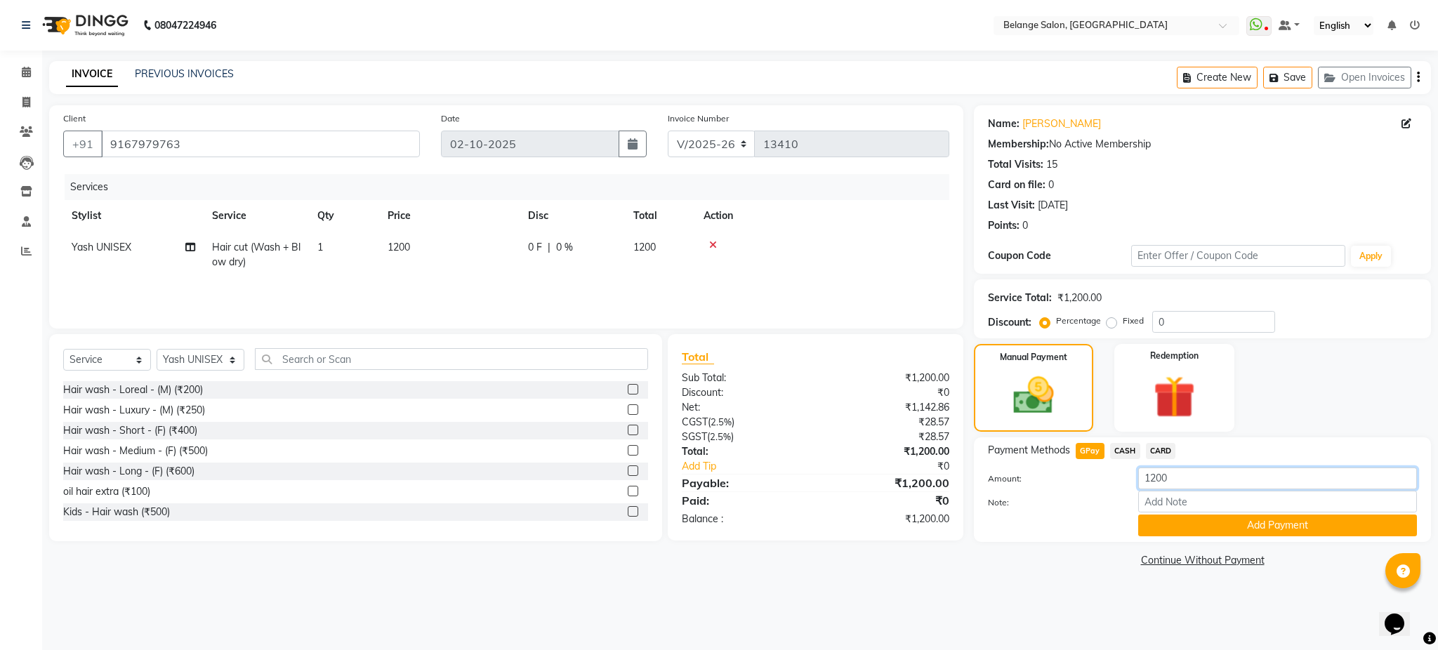
click at [1185, 473] on input "1200" at bounding box center [1277, 479] width 279 height 22
type input "1500"
click at [1226, 532] on button "Add Payment" at bounding box center [1277, 526] width 279 height 22
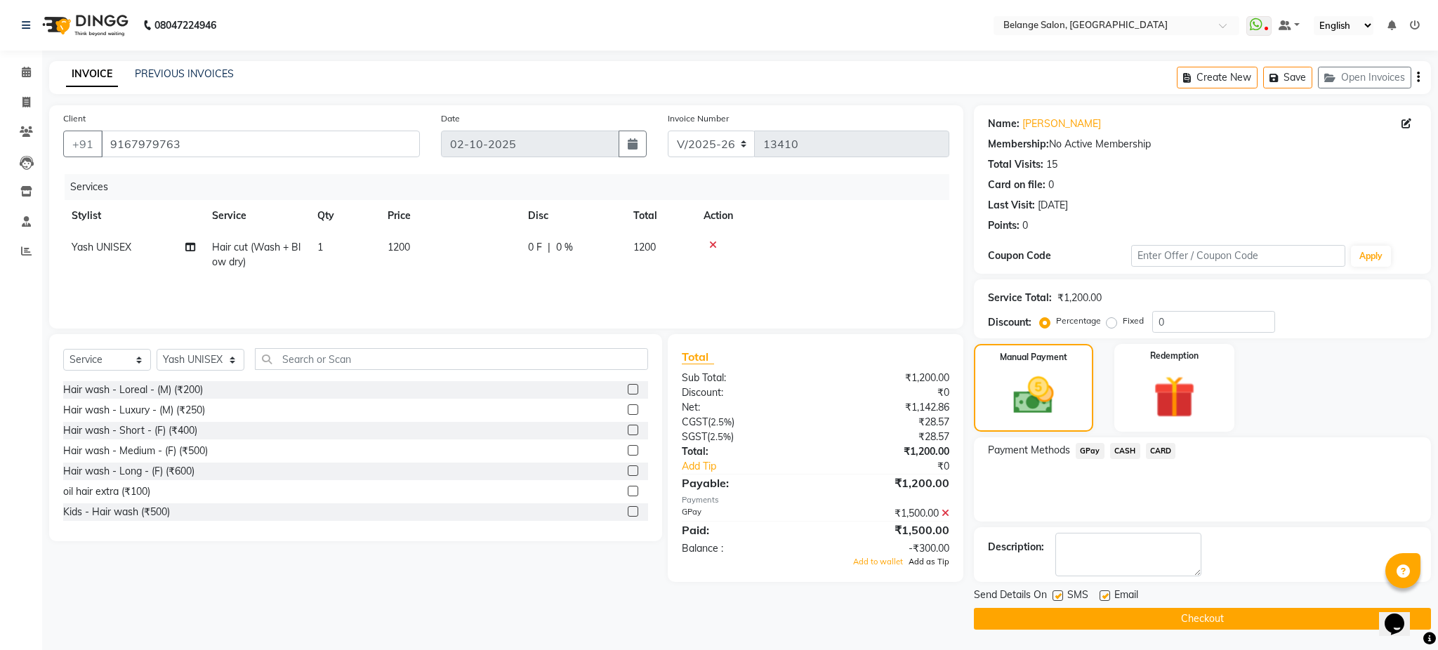
click at [936, 562] on span "Add as Tip" at bounding box center [929, 562] width 41 height 10
click at [1035, 626] on button "Checkout" at bounding box center [1202, 619] width 457 height 22
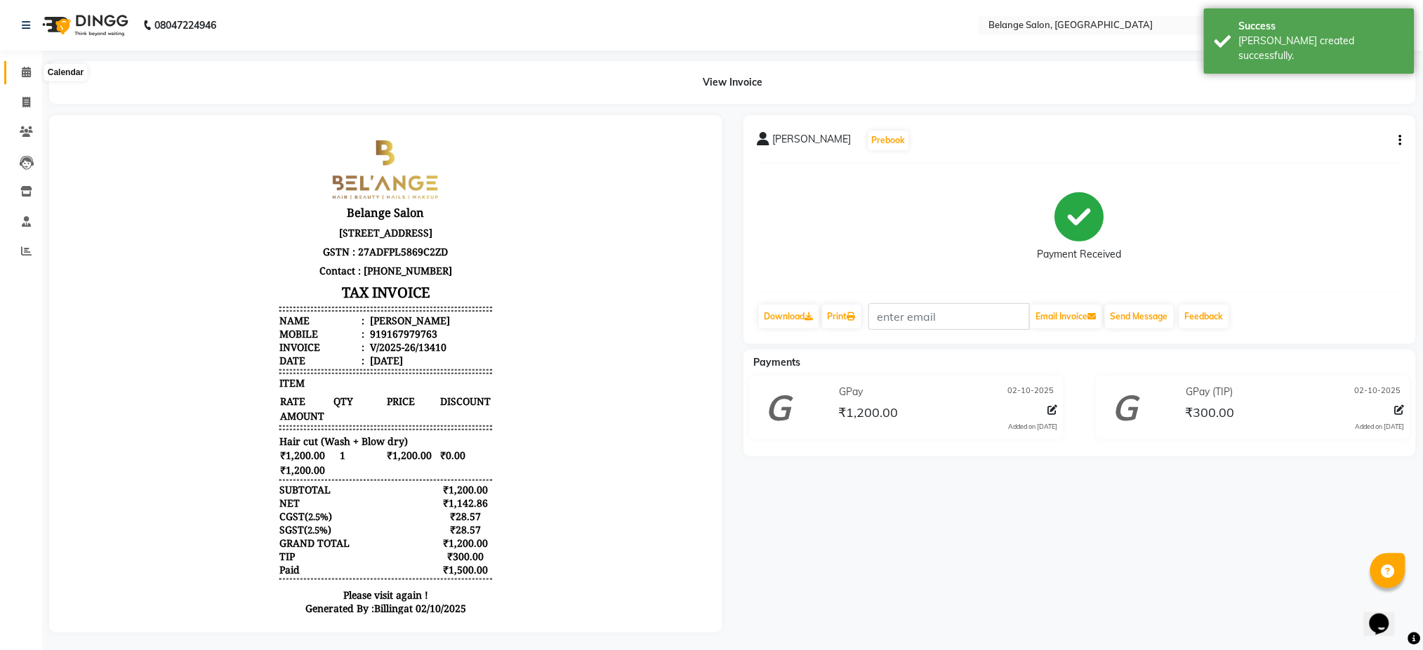
click at [25, 69] on icon at bounding box center [26, 72] width 9 height 11
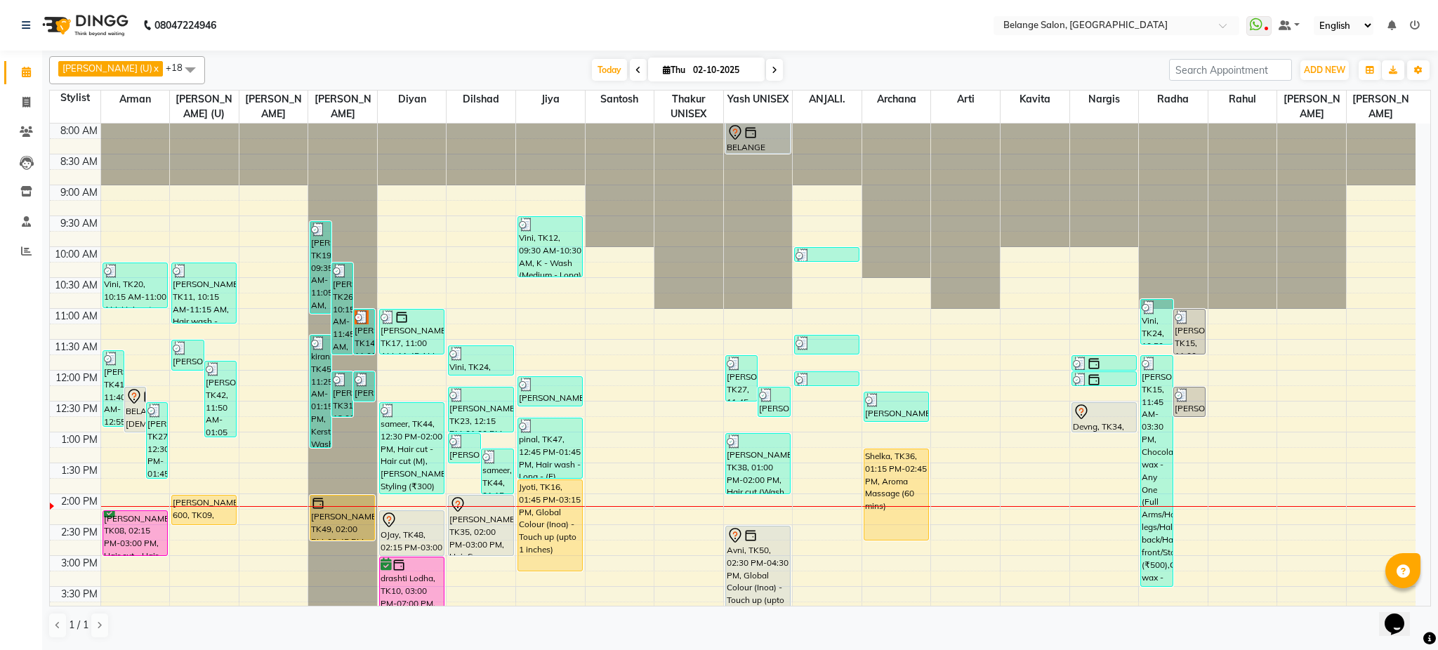
click at [766, 67] on span at bounding box center [774, 70] width 17 height 22
type input "03-10-2025"
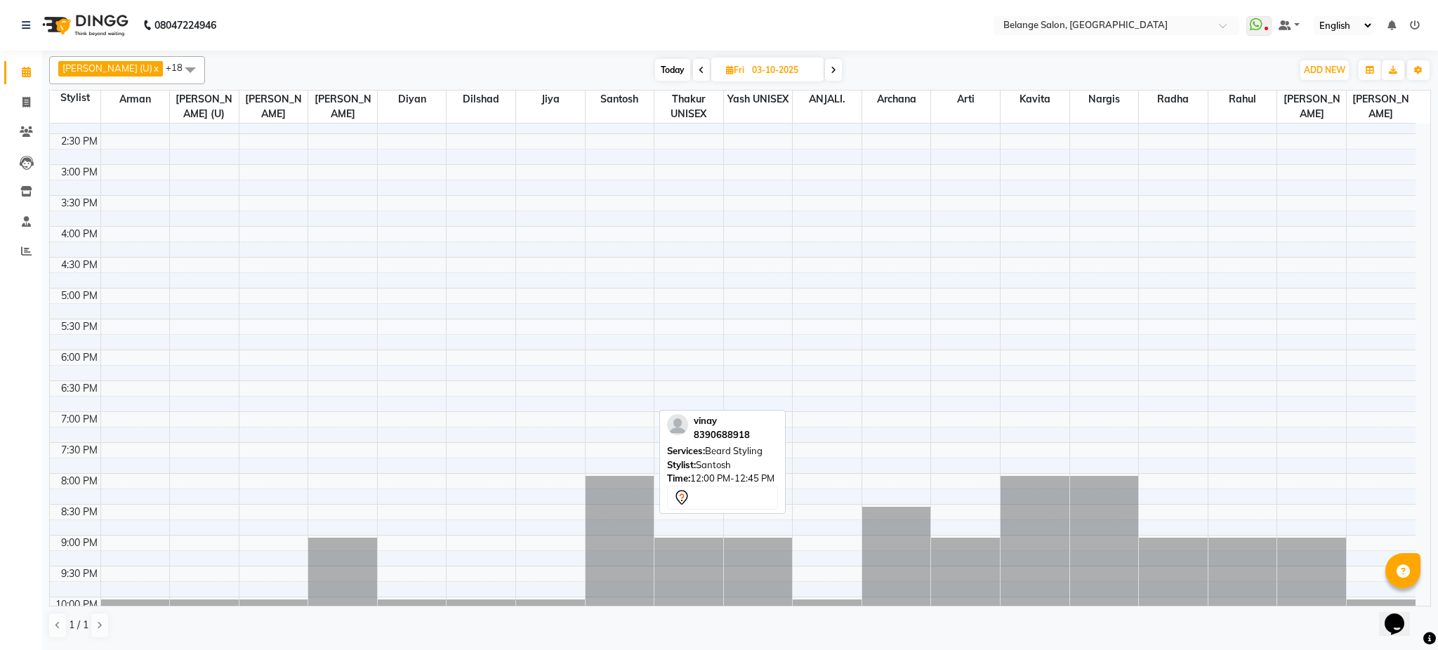
scroll to position [446, 0]
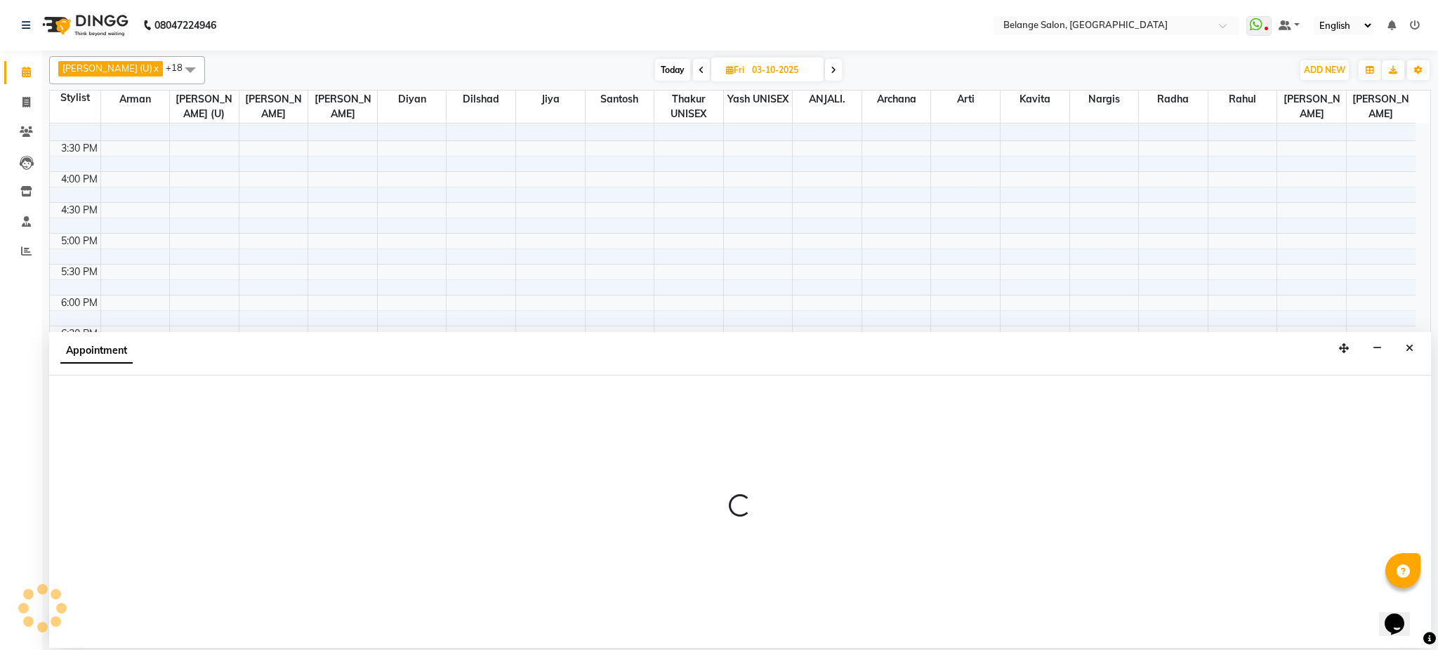
select select "45203"
select select "1215"
select select "tentative"
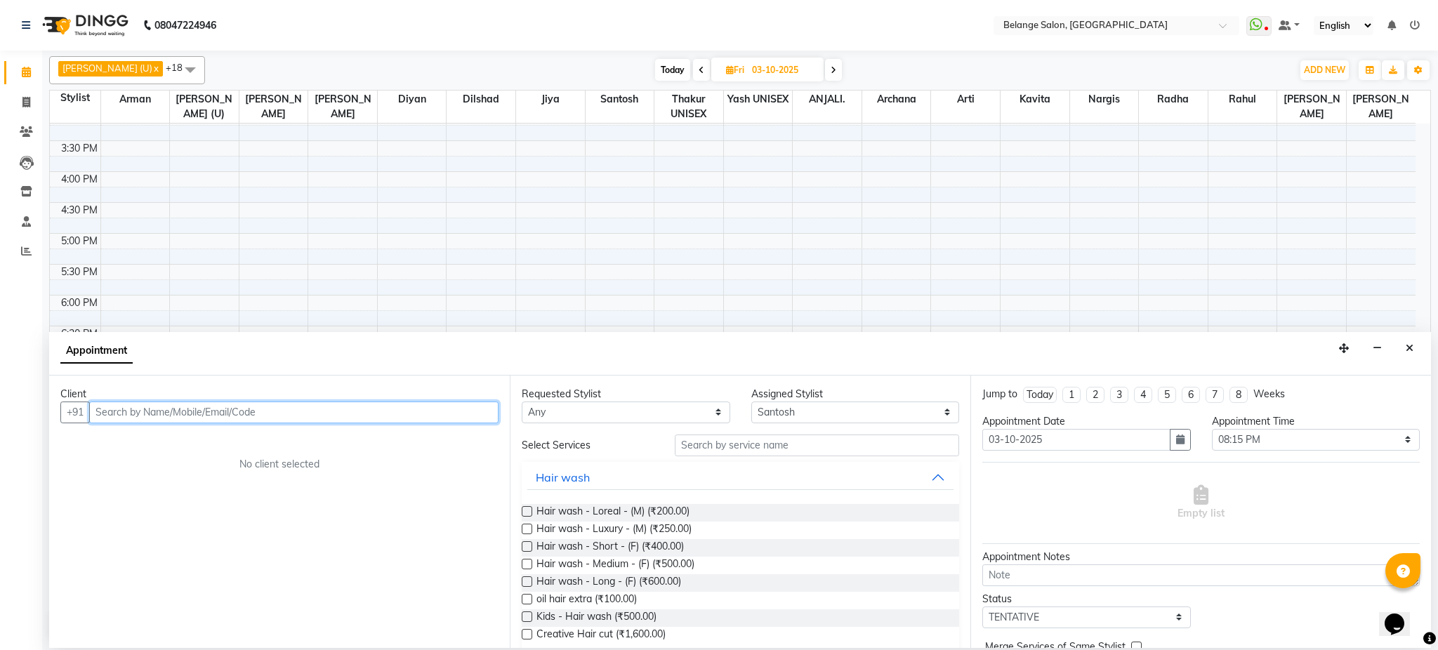
click at [342, 414] on input "text" at bounding box center [293, 413] width 409 height 22
click at [354, 409] on input "702188693" at bounding box center [264, 413] width 351 height 22
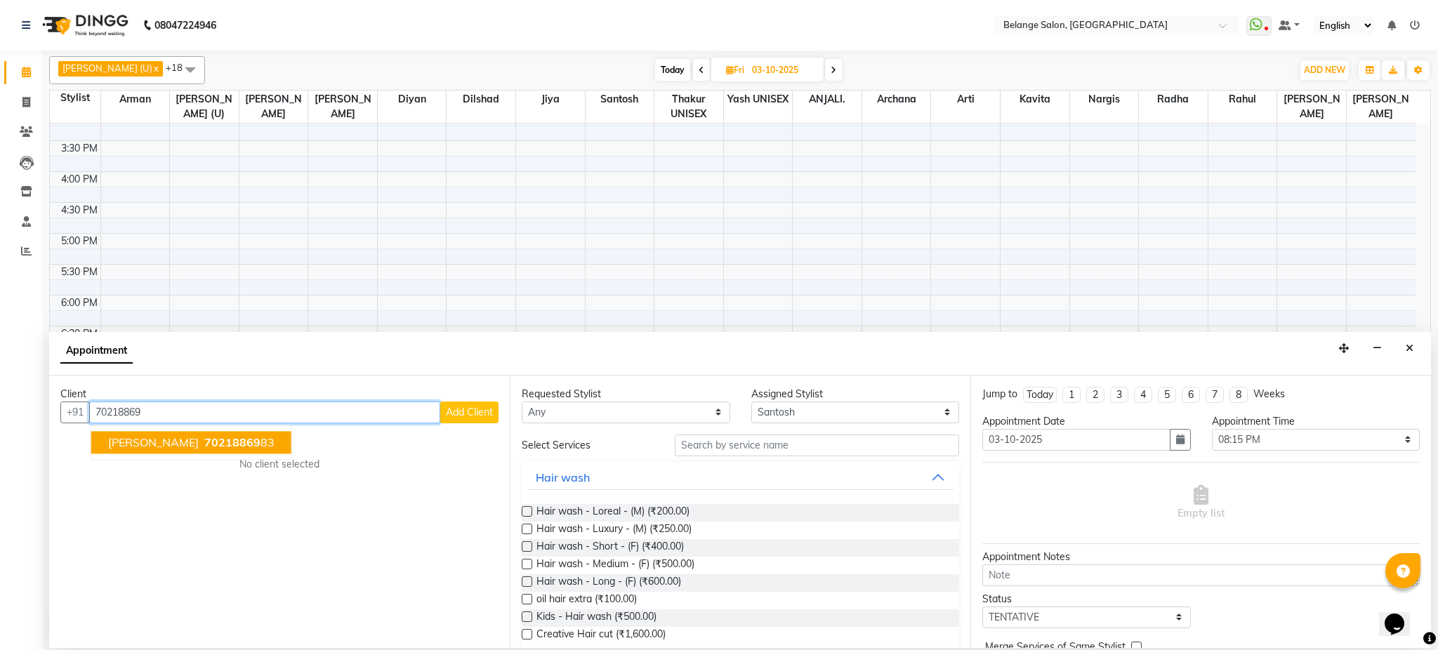
click at [204, 442] on span "70218869" at bounding box center [232, 442] width 56 height 14
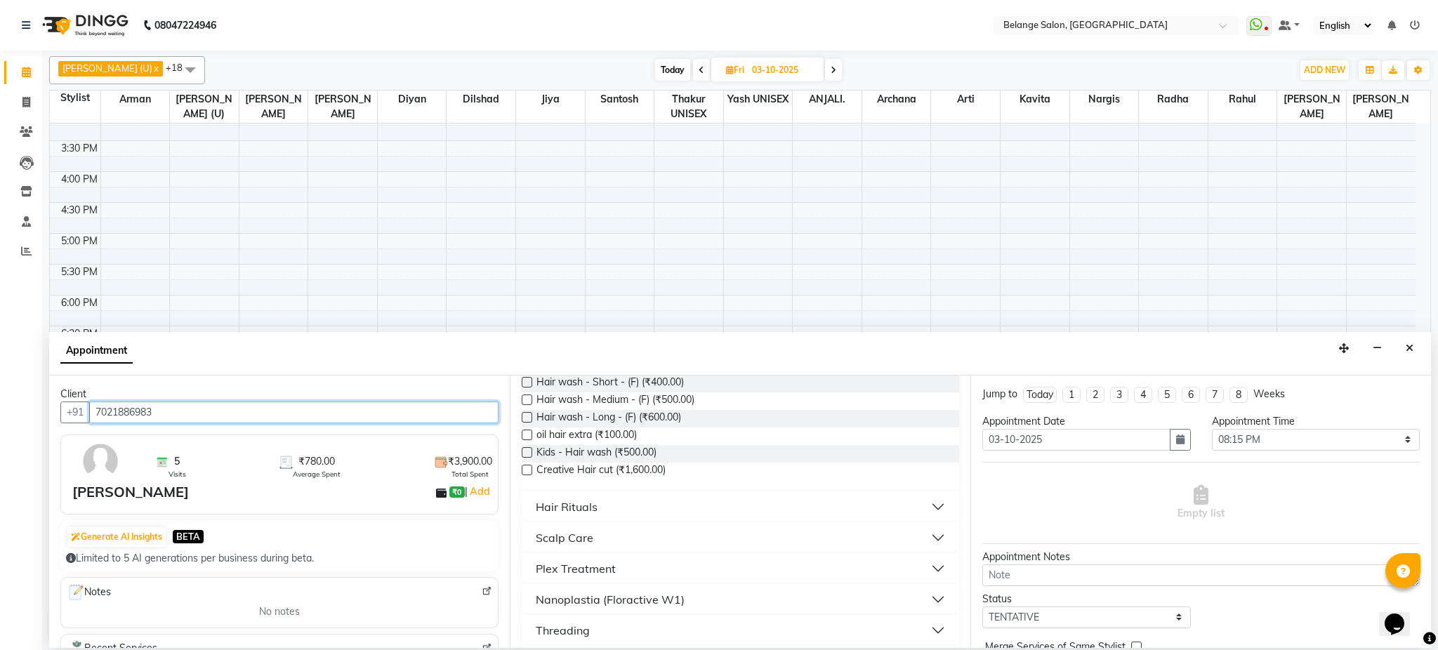
scroll to position [0, 0]
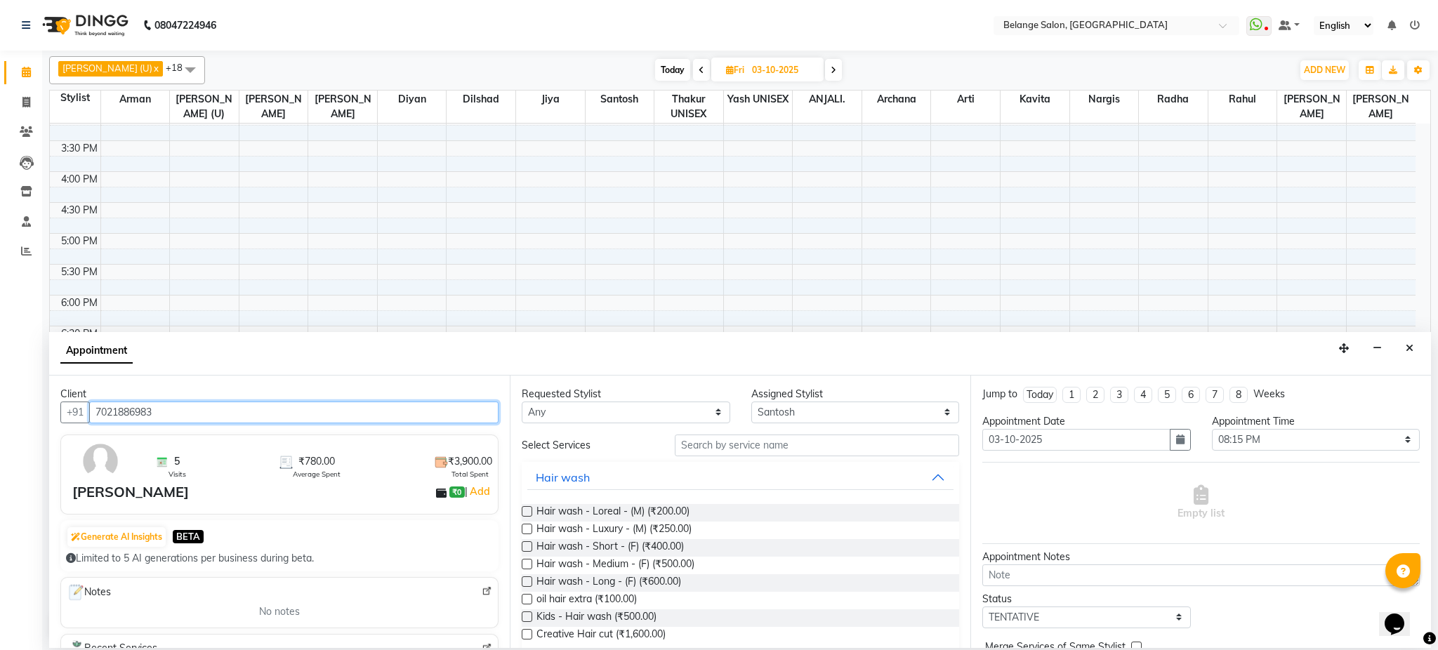
type input "7021886983"
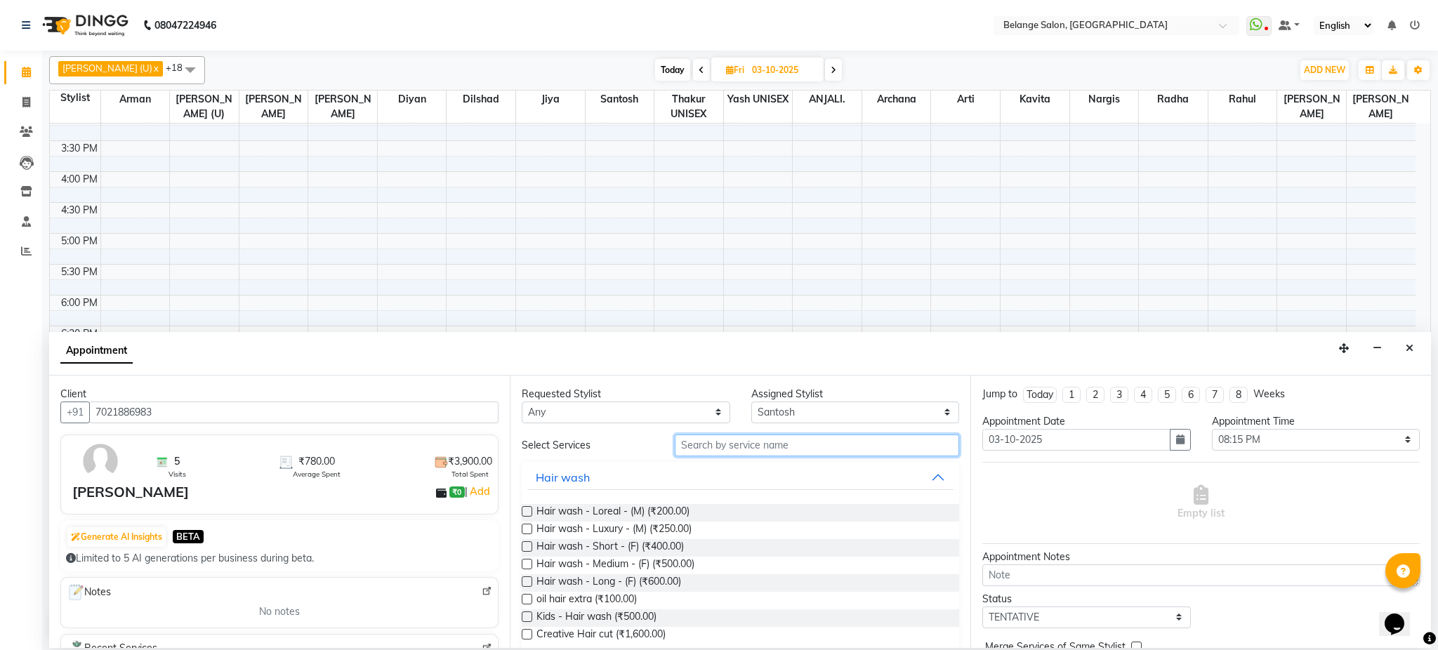
click at [682, 439] on input "text" at bounding box center [817, 446] width 284 height 22
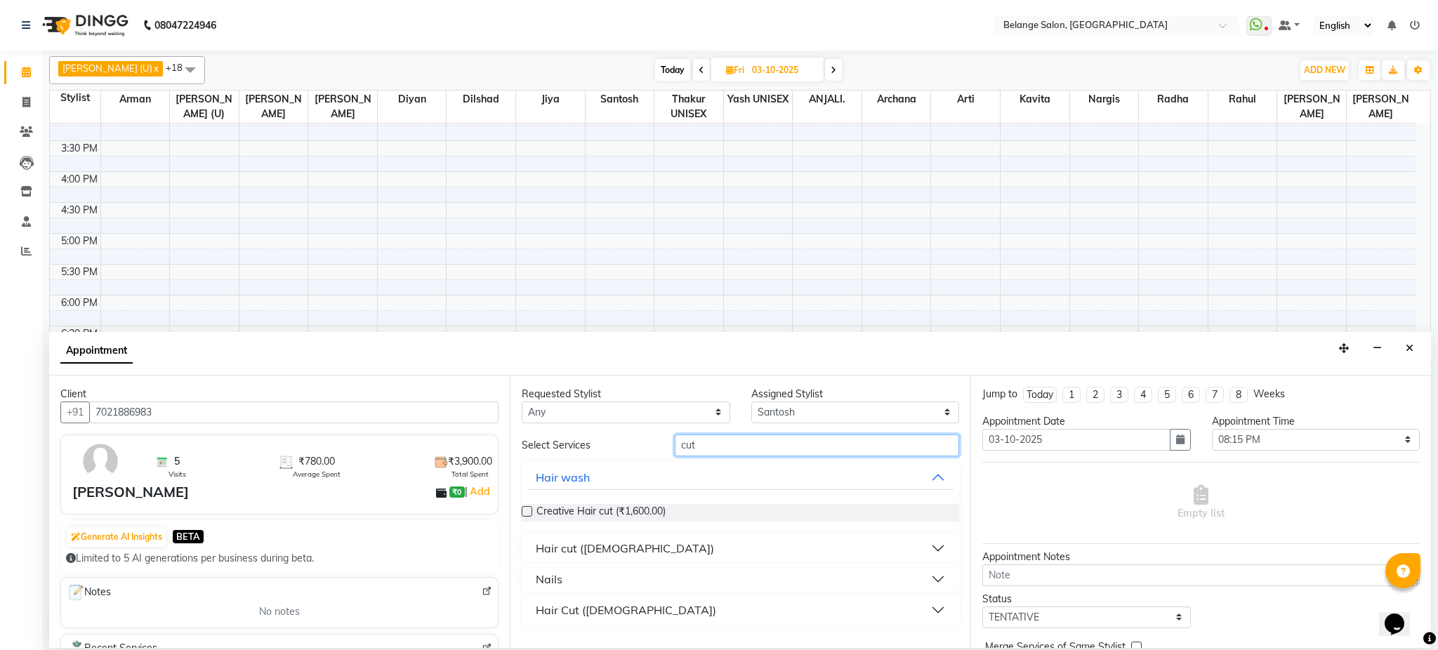
type input "cut"
click at [660, 542] on button "Hair cut (Male)" at bounding box center [740, 548] width 426 height 25
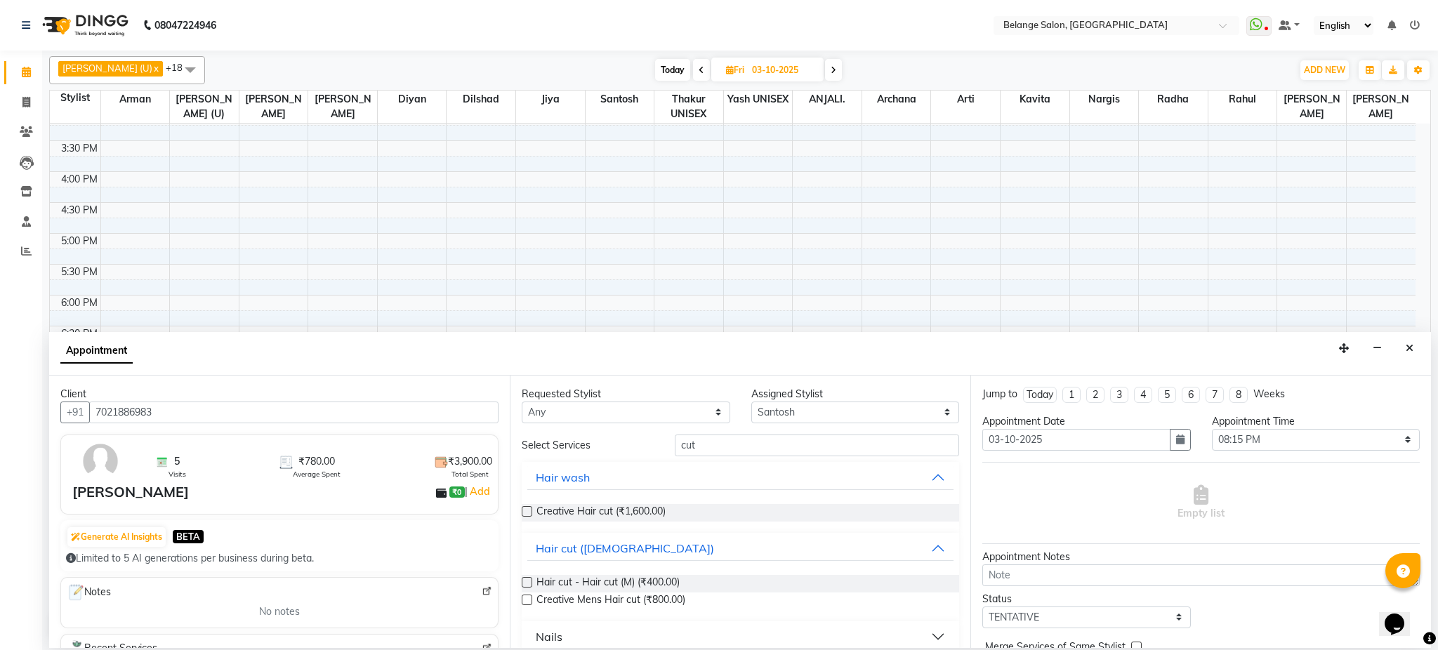
click at [523, 581] on label at bounding box center [527, 582] width 11 height 11
click at [523, 581] on input "checkbox" at bounding box center [526, 583] width 9 height 9
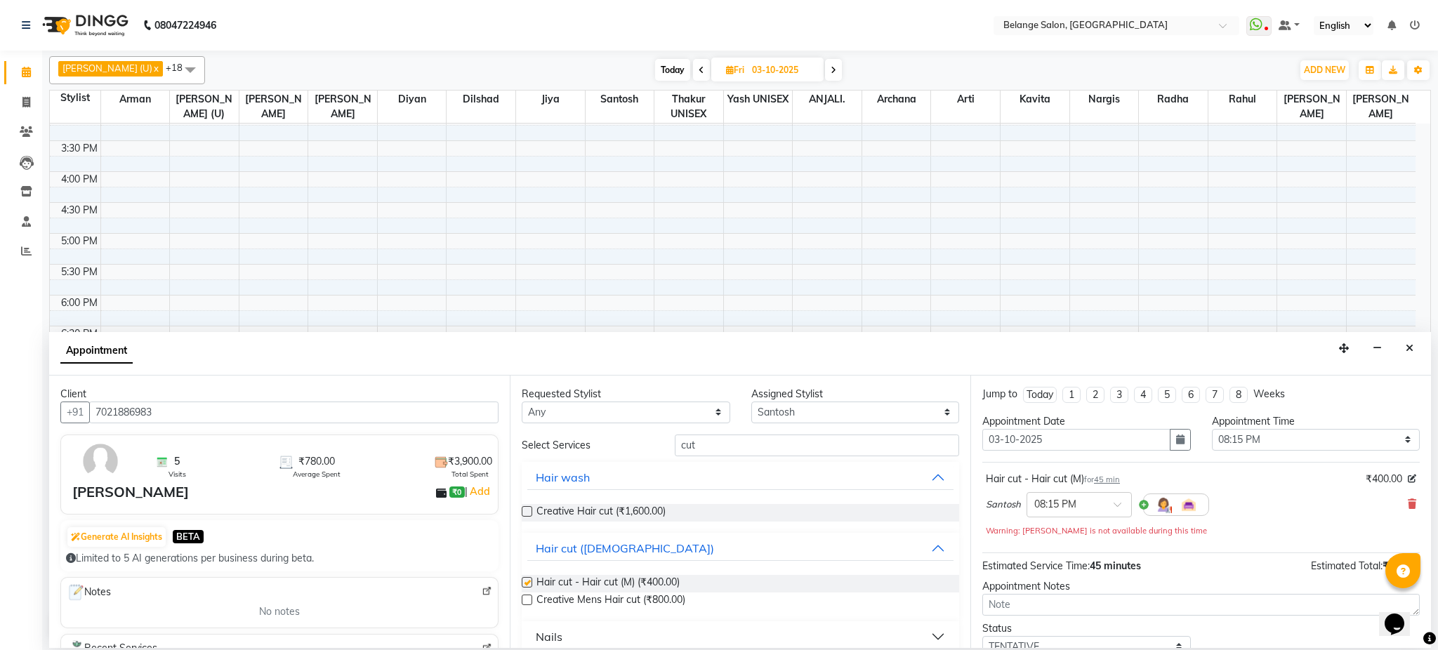
checkbox input "false"
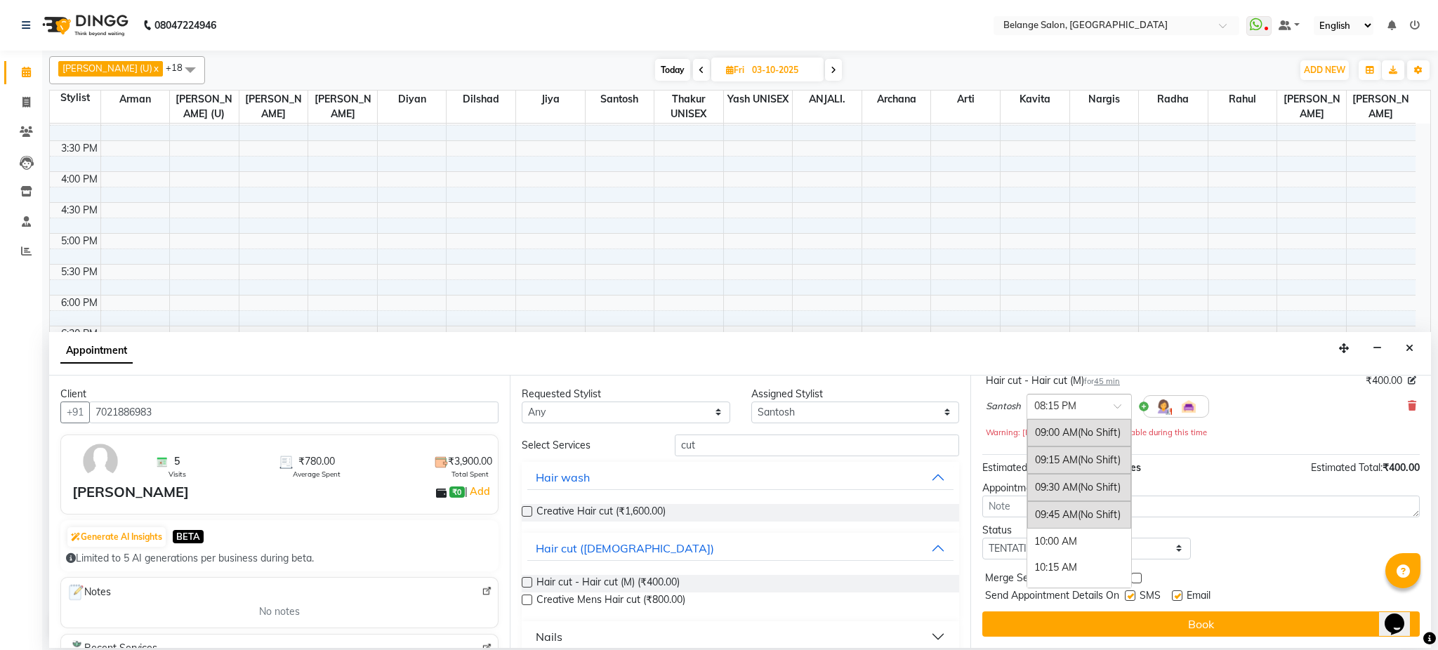
click at [1105, 402] on div at bounding box center [1079, 405] width 104 height 15
click at [1088, 454] on span "(No Shift)" at bounding box center [1098, 459] width 43 height 13
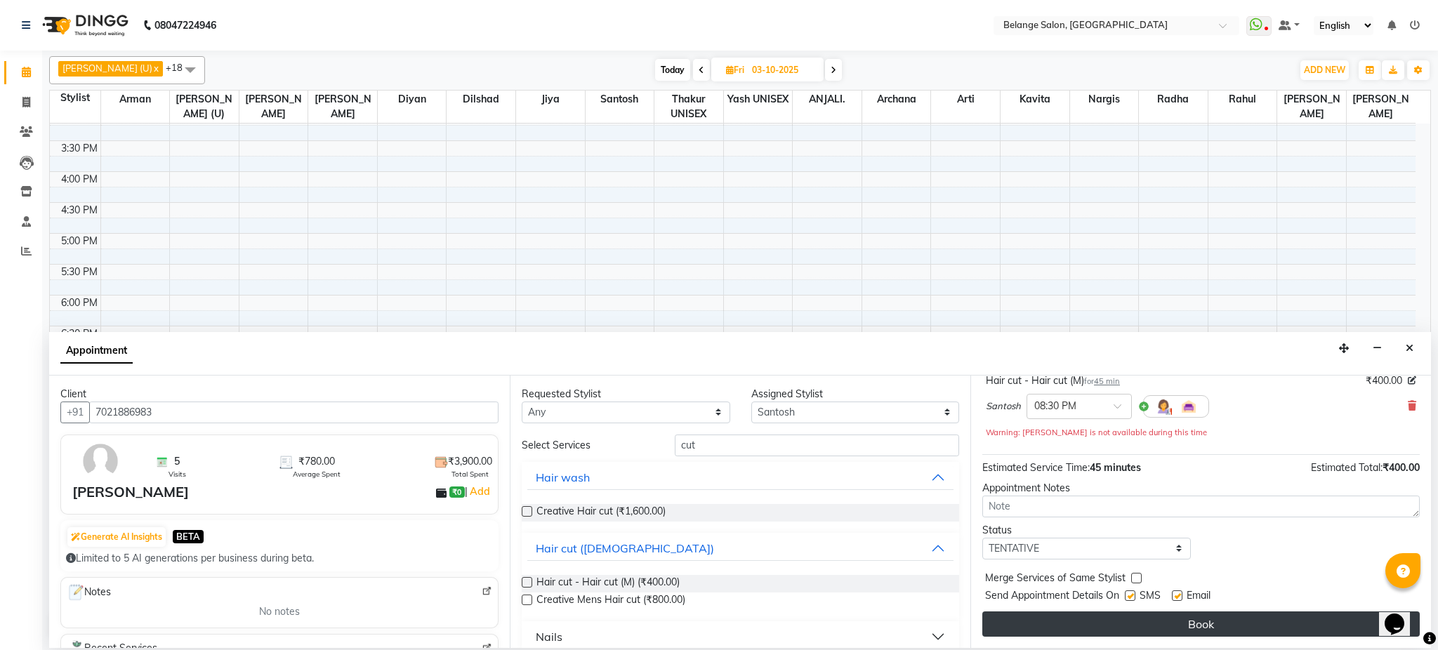
click at [1124, 629] on button "Book" at bounding box center [1200, 624] width 437 height 25
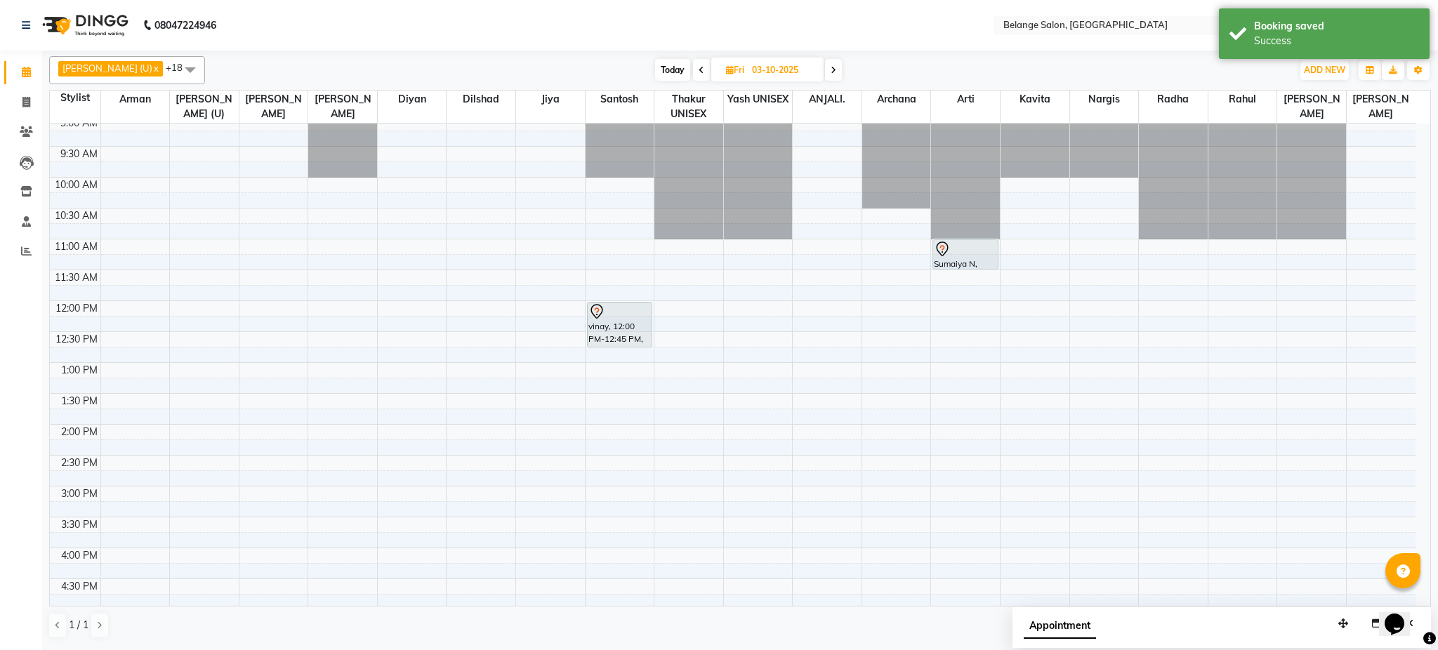
scroll to position [0, 0]
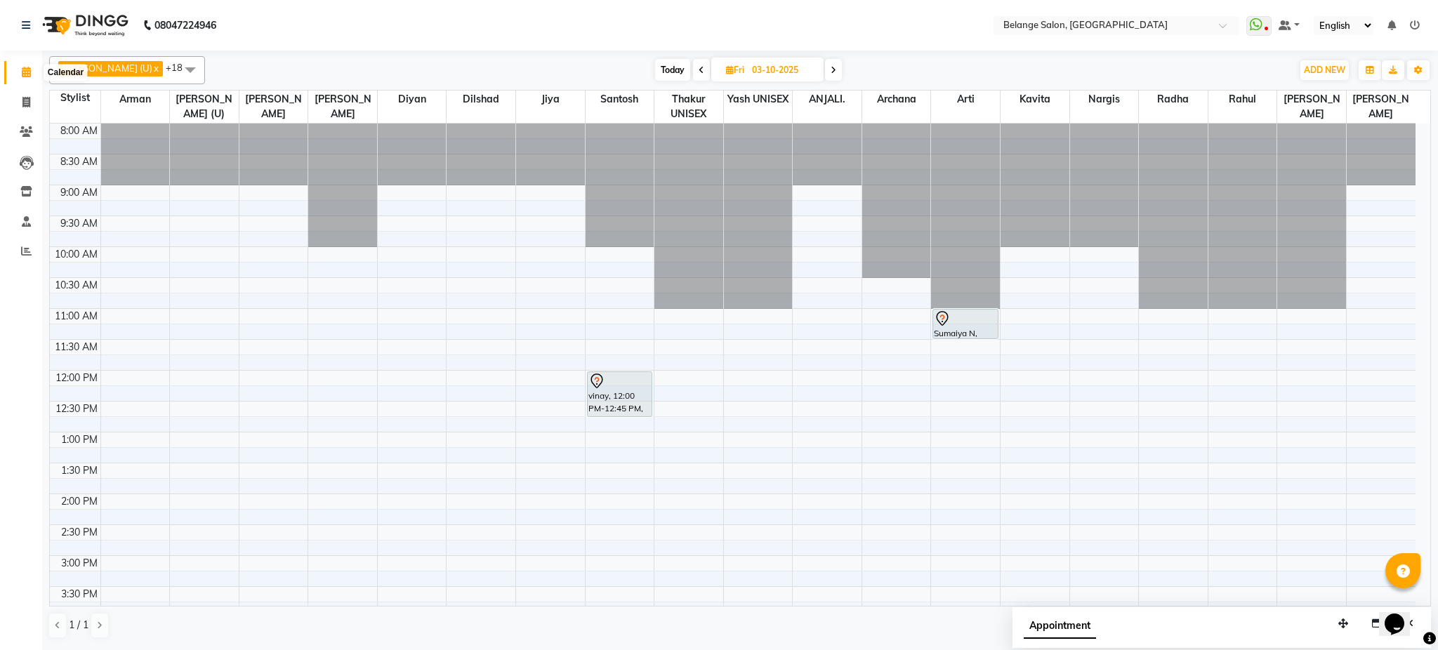
click at [27, 76] on icon at bounding box center [26, 72] width 9 height 11
click at [655, 75] on span "Today" at bounding box center [672, 70] width 35 height 22
type input "02-10-2025"
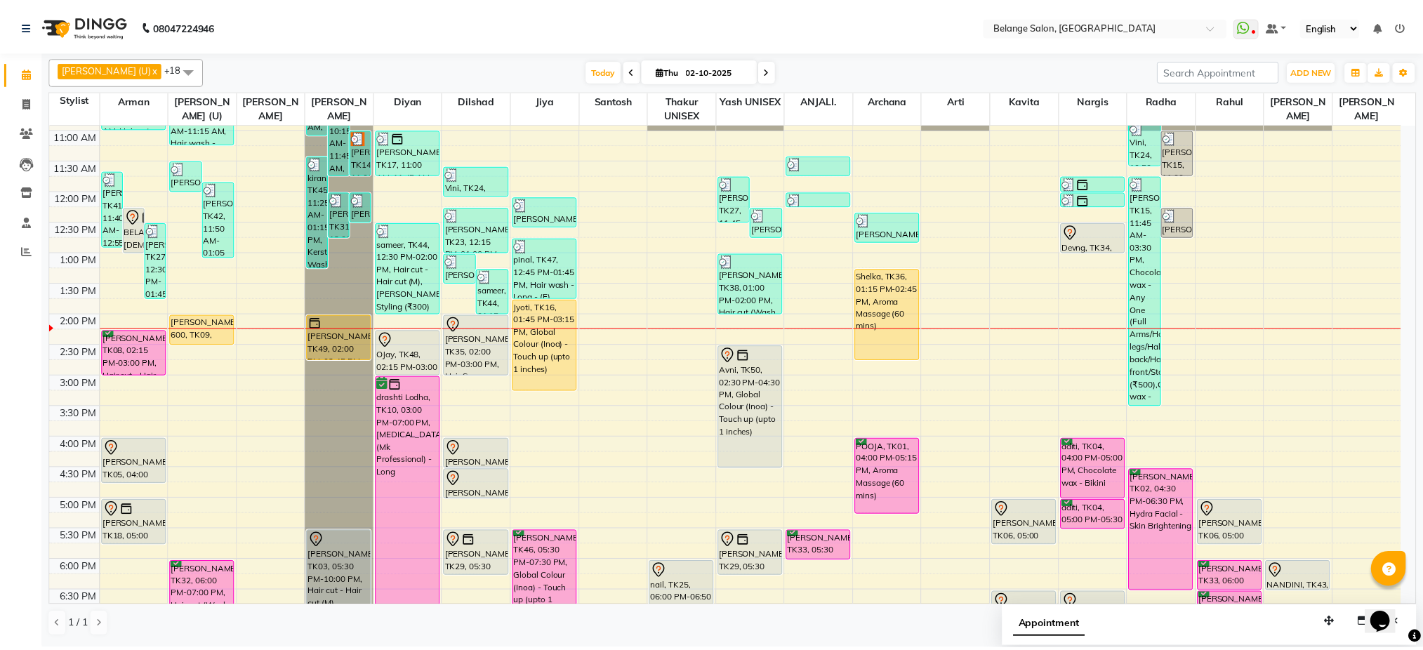
scroll to position [177, 0]
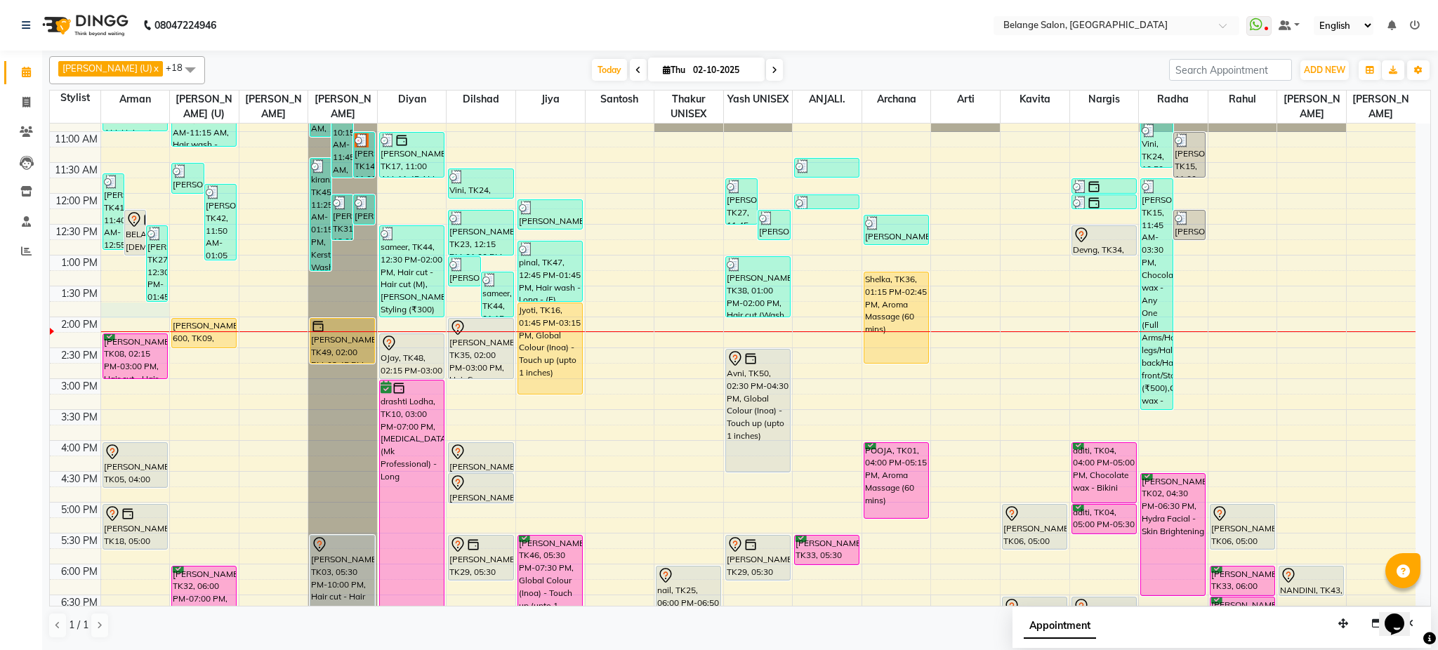
click at [139, 313] on div "8:00 AM 8:30 AM 9:00 AM 9:30 AM 10:00 AM 10:30 AM 11:00 AM 11:30 AM 12:00 PM 12…" at bounding box center [733, 410] width 1366 height 926
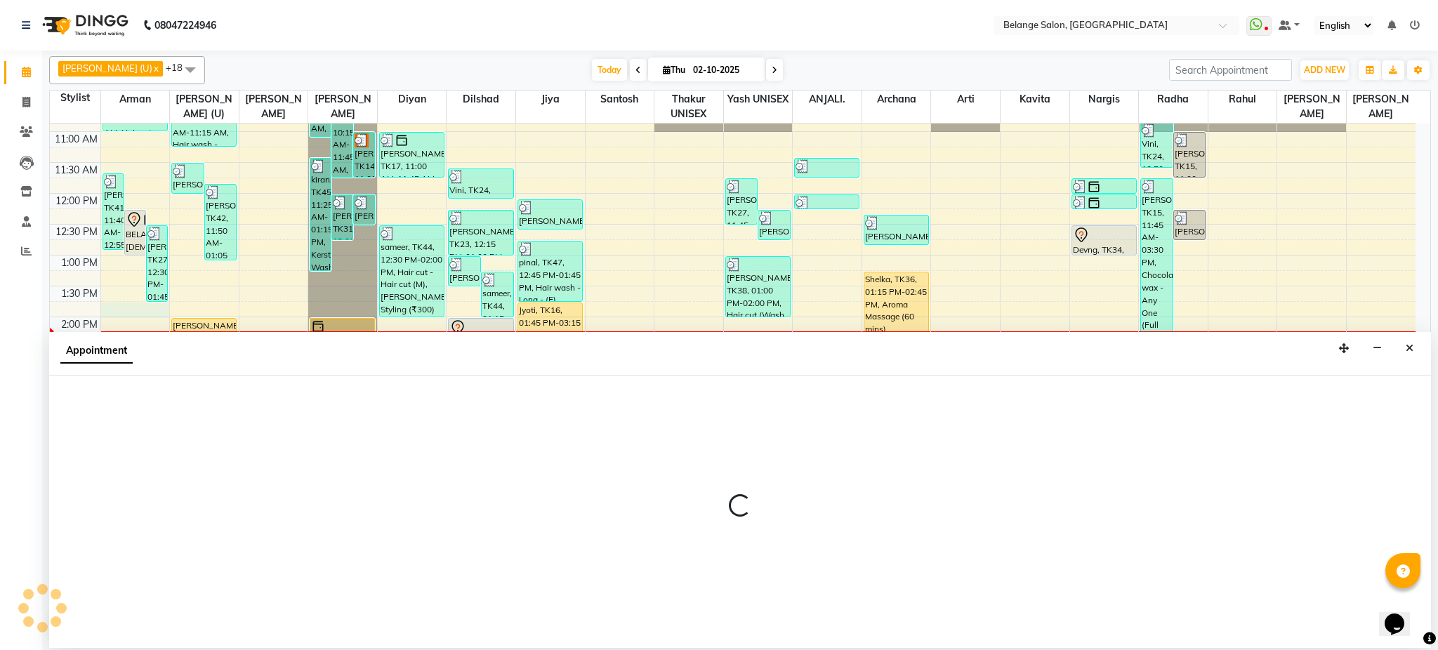
select select "78262"
select select "825"
select select "tentative"
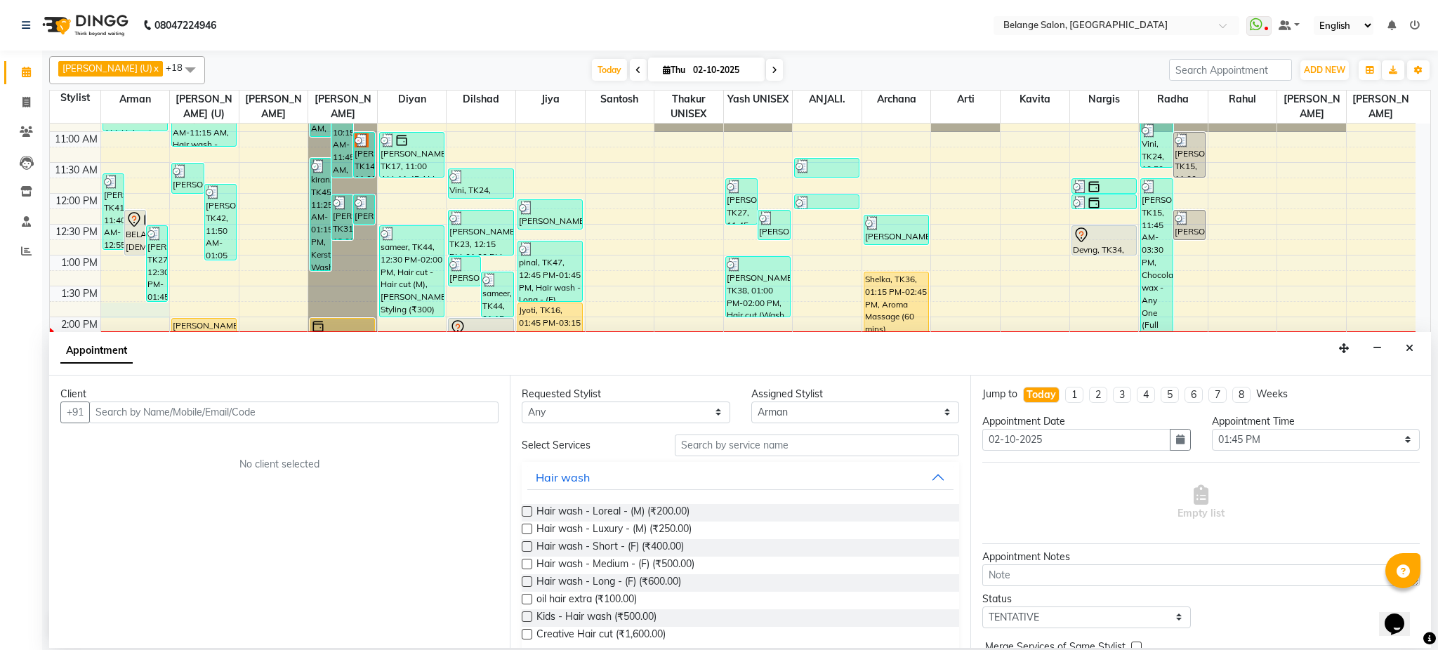
click at [220, 412] on input "text" at bounding box center [293, 413] width 409 height 22
click at [1407, 354] on button "Close" at bounding box center [1410, 349] width 20 height 22
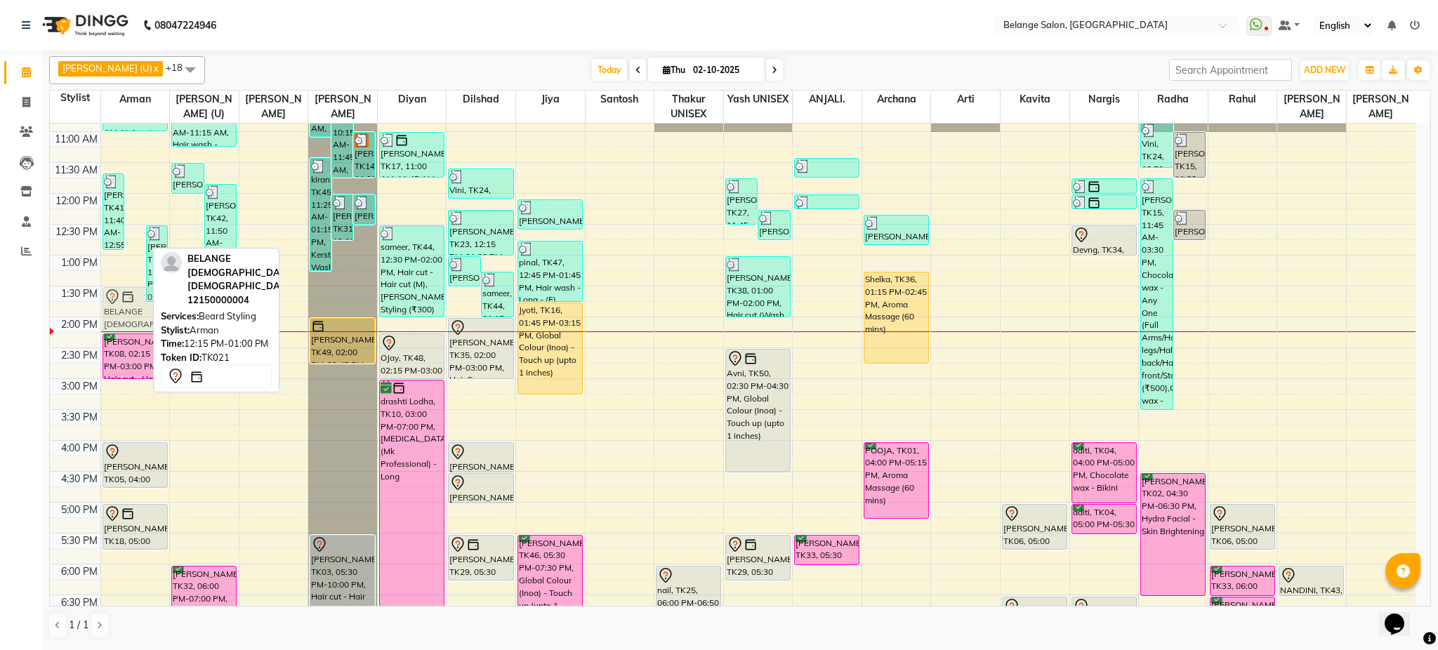
drag, startPoint x: 133, startPoint y: 237, endPoint x: 126, endPoint y: 322, distance: 84.5
click at [126, 322] on div "Amrut, TK41, 11:40 AM-12:55 PM, Hair cut - Hair cut (M) (₹400),Head Massage (Co…" at bounding box center [135, 410] width 69 height 926
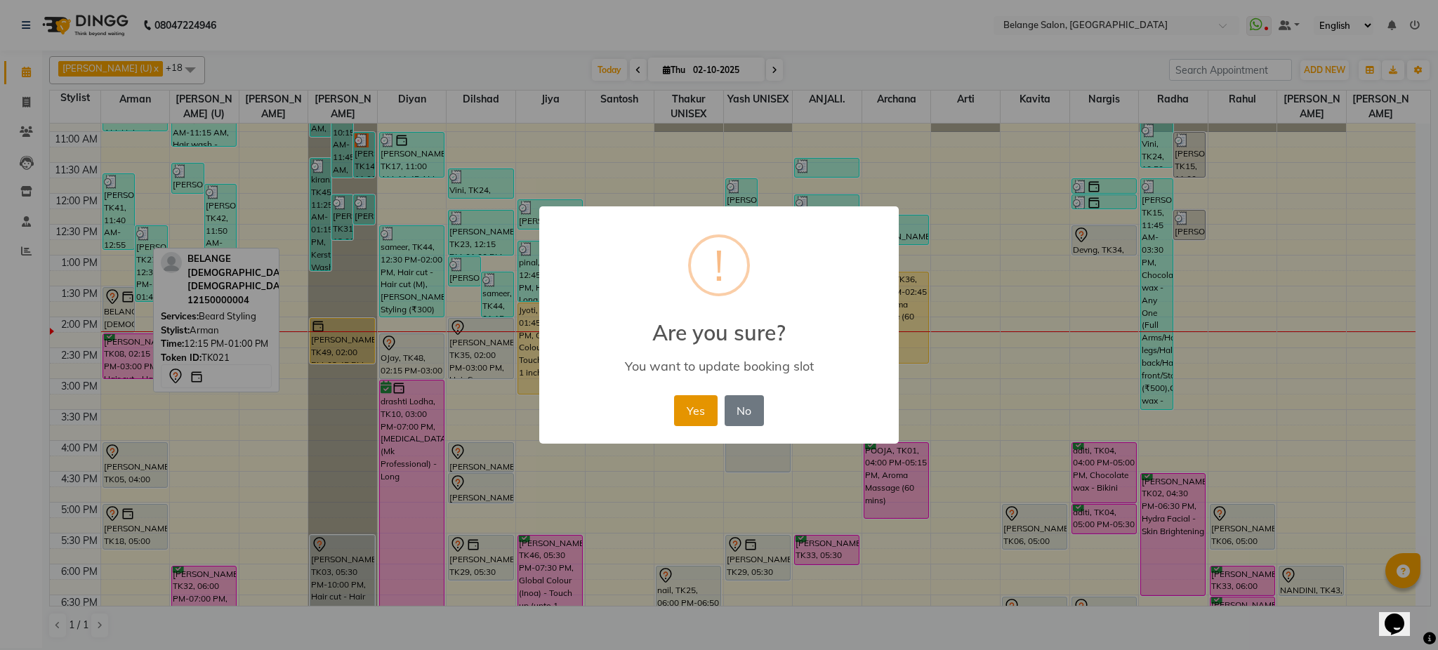
click at [697, 411] on button "Yes" at bounding box center [695, 410] width 43 height 31
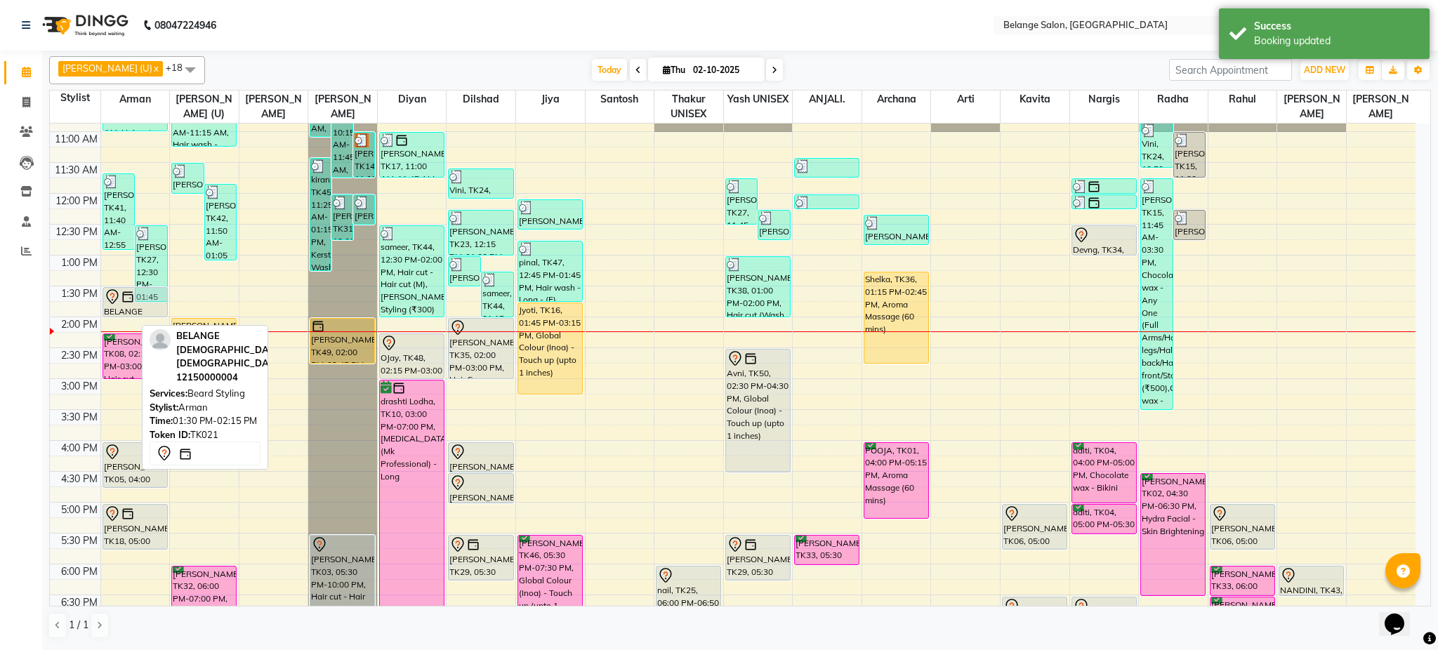
drag, startPoint x: 118, startPoint y: 329, endPoint x: 119, endPoint y: 315, distance: 14.1
click at [119, 315] on div "Amrut, TK41, 11:40 AM-12:55 PM, Hair cut - Hair cut (M) (₹400),Head Massage (Co…" at bounding box center [135, 410] width 69 height 926
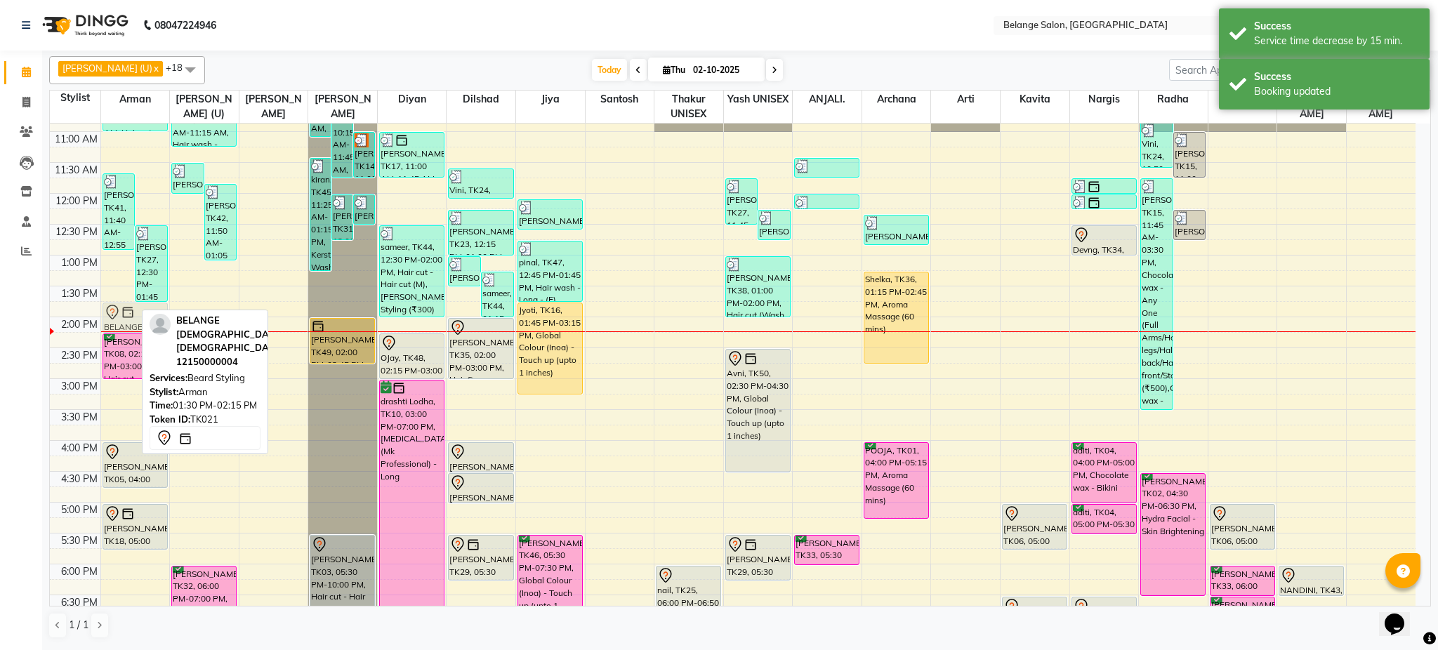
drag, startPoint x: 122, startPoint y: 300, endPoint x: 131, endPoint y: 314, distance: 16.4
click at [131, 314] on div "Amrut, TK41, 11:40 AM-12:55 PM, Hair cut - Hair cut (M) (₹400),Head Massage (Co…" at bounding box center [135, 410] width 69 height 926
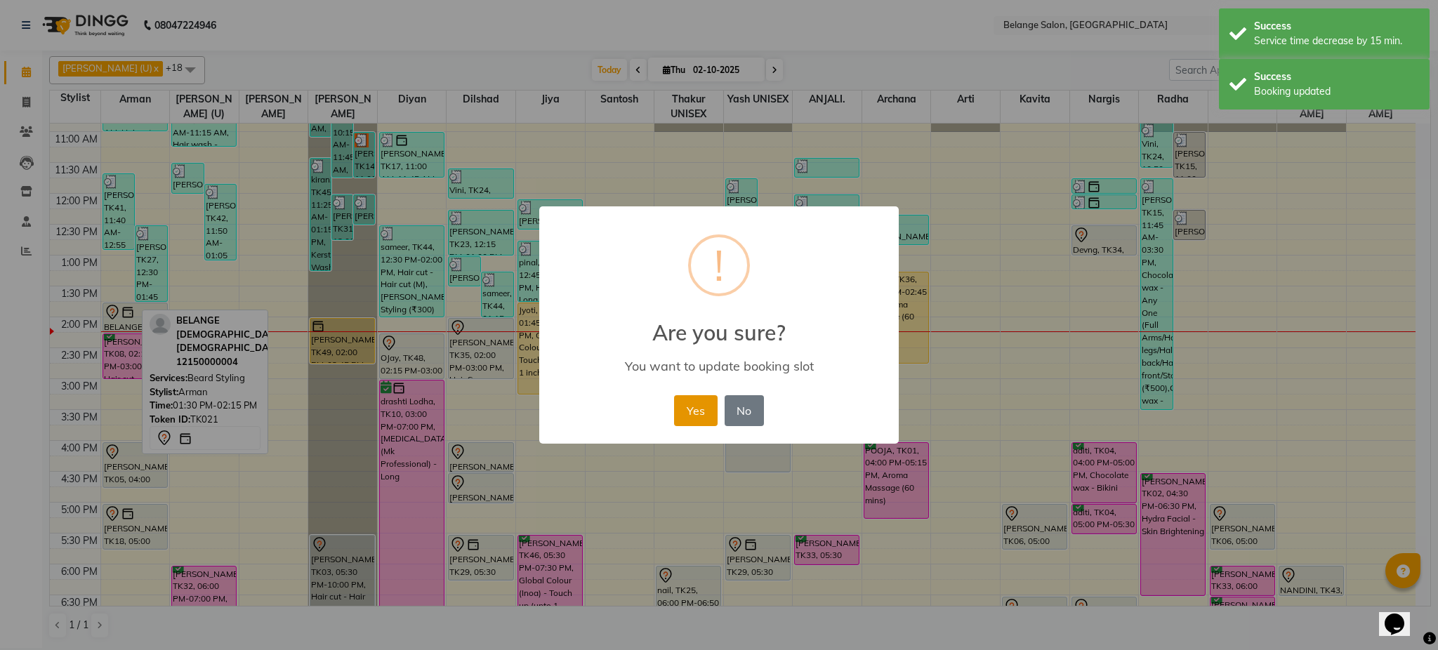
click at [700, 396] on button "Yes" at bounding box center [695, 410] width 43 height 31
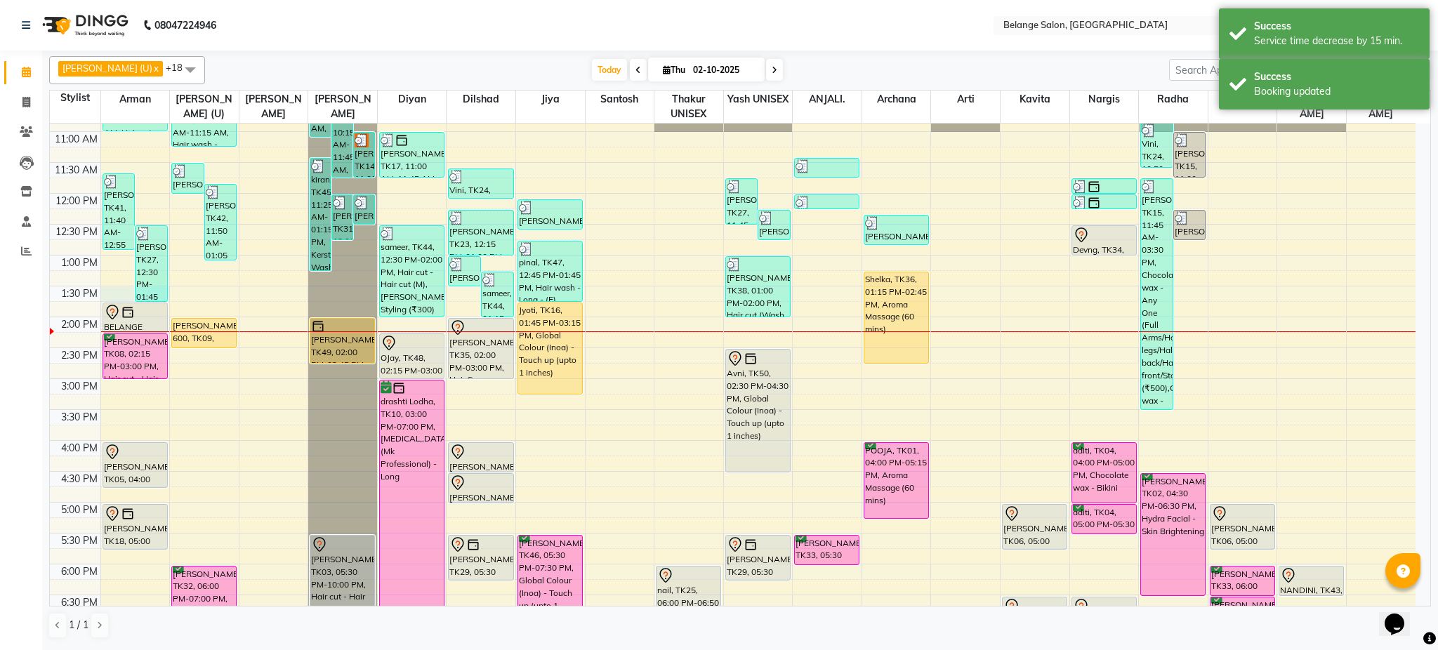
click at [143, 301] on div "[PERSON_NAME], TK27, 12:30 PM-01:45 PM, Hair wash - Loreal - (M) (₹200),[PERSON…" at bounding box center [151, 263] width 33 height 77
select select "78262"
select select "810"
select select "tentative"
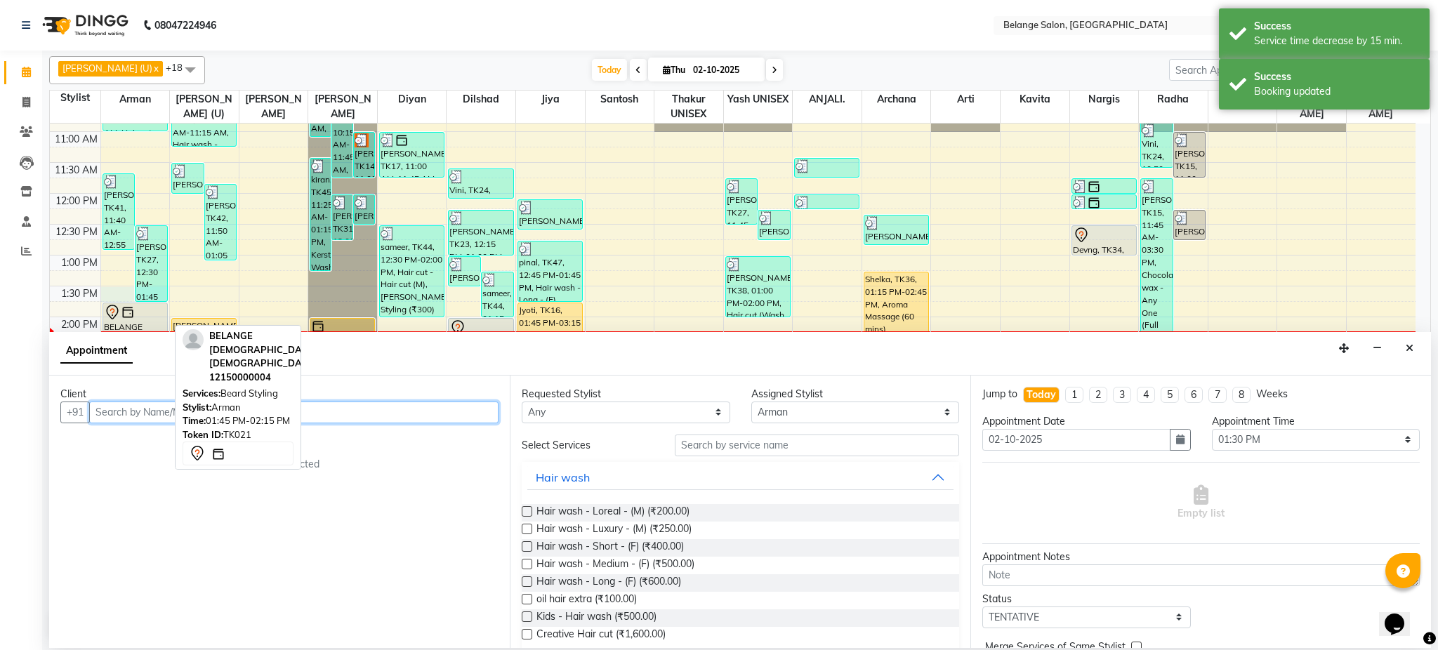
click at [136, 309] on div at bounding box center [135, 312] width 62 height 17
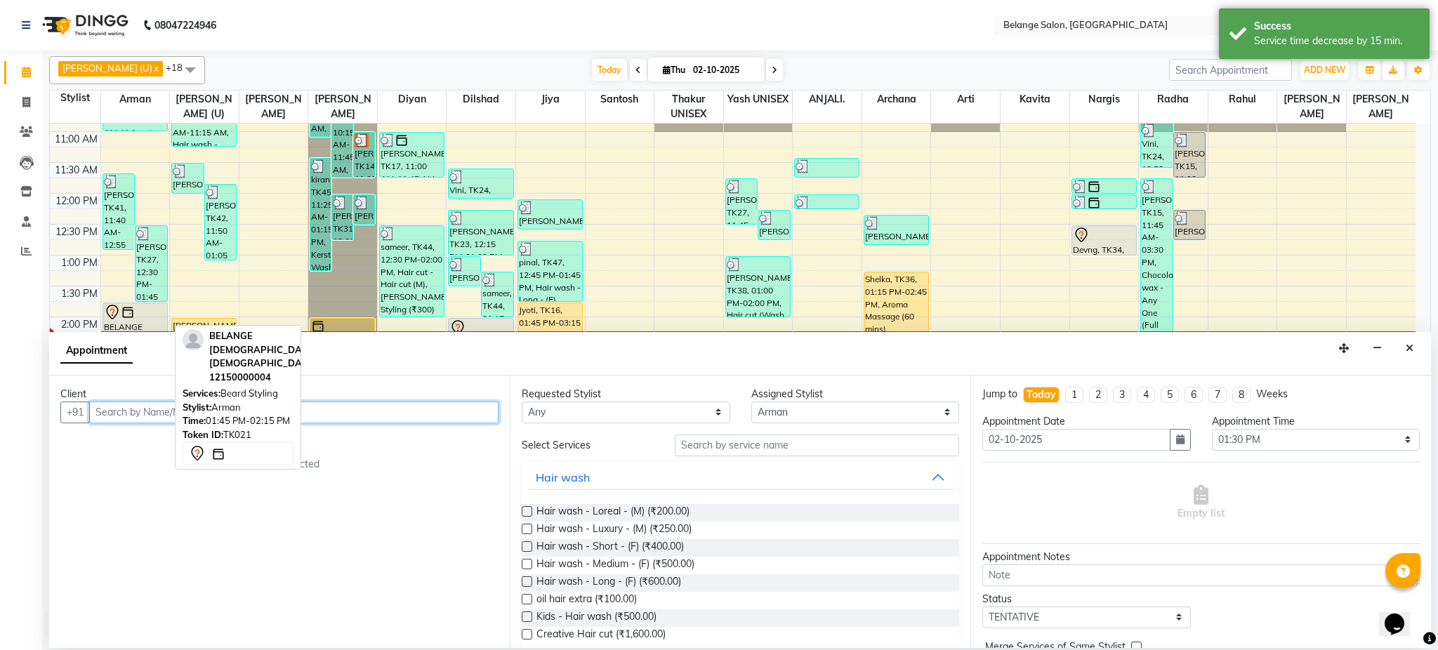
click at [136, 309] on div at bounding box center [135, 312] width 62 height 17
select select "7"
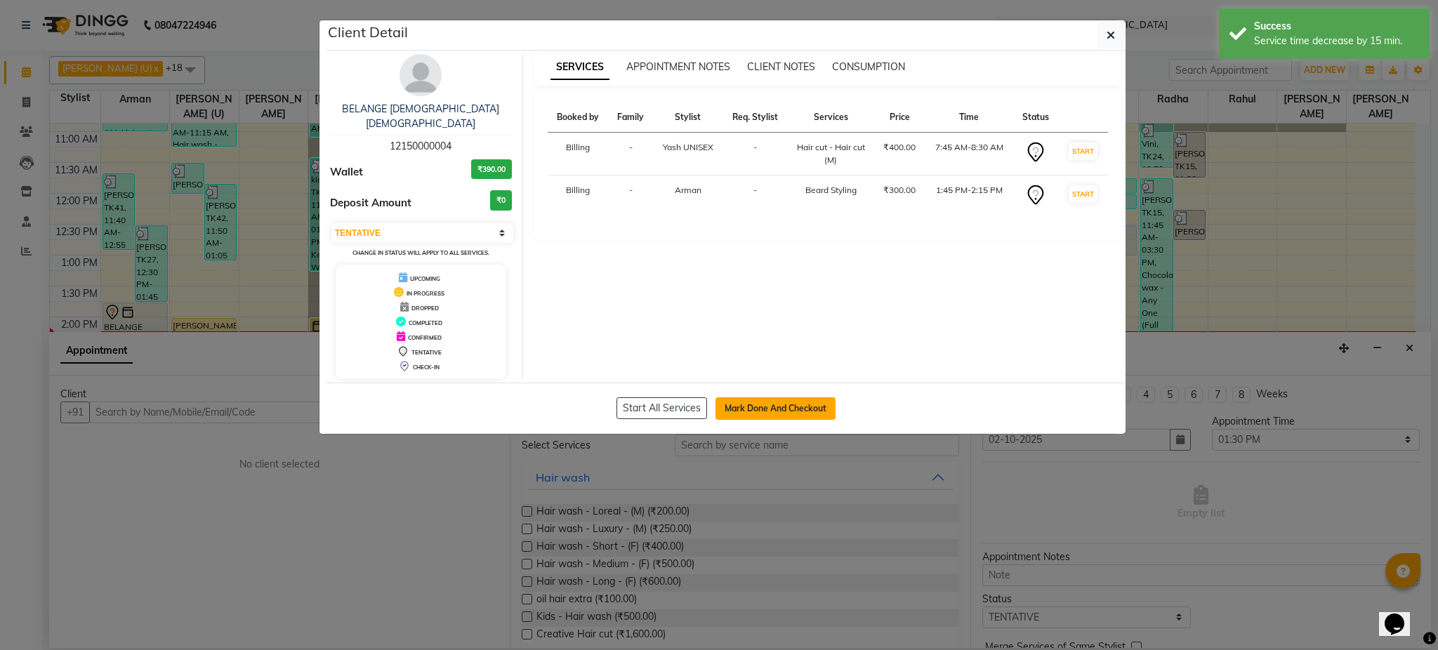
click at [803, 403] on button "Mark Done And Checkout" at bounding box center [776, 408] width 120 height 22
select select "5076"
select select "service"
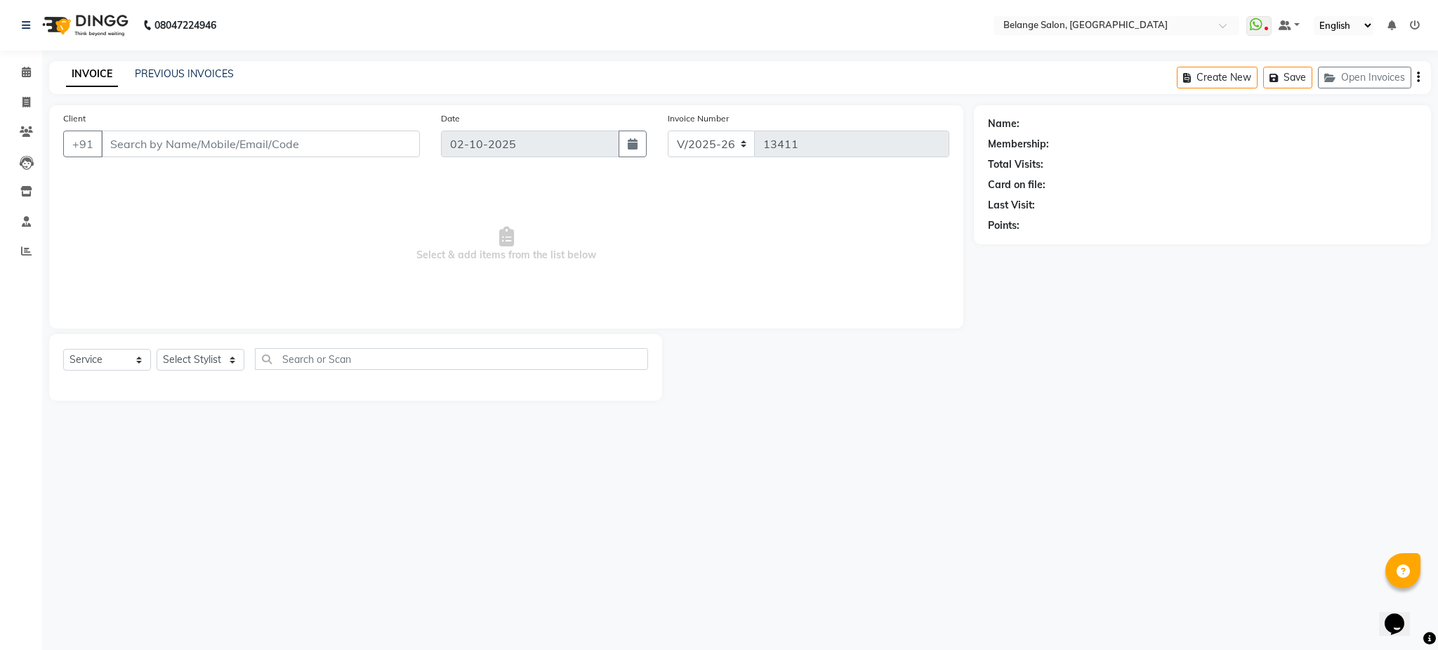
type input "12150000004"
select select "78262"
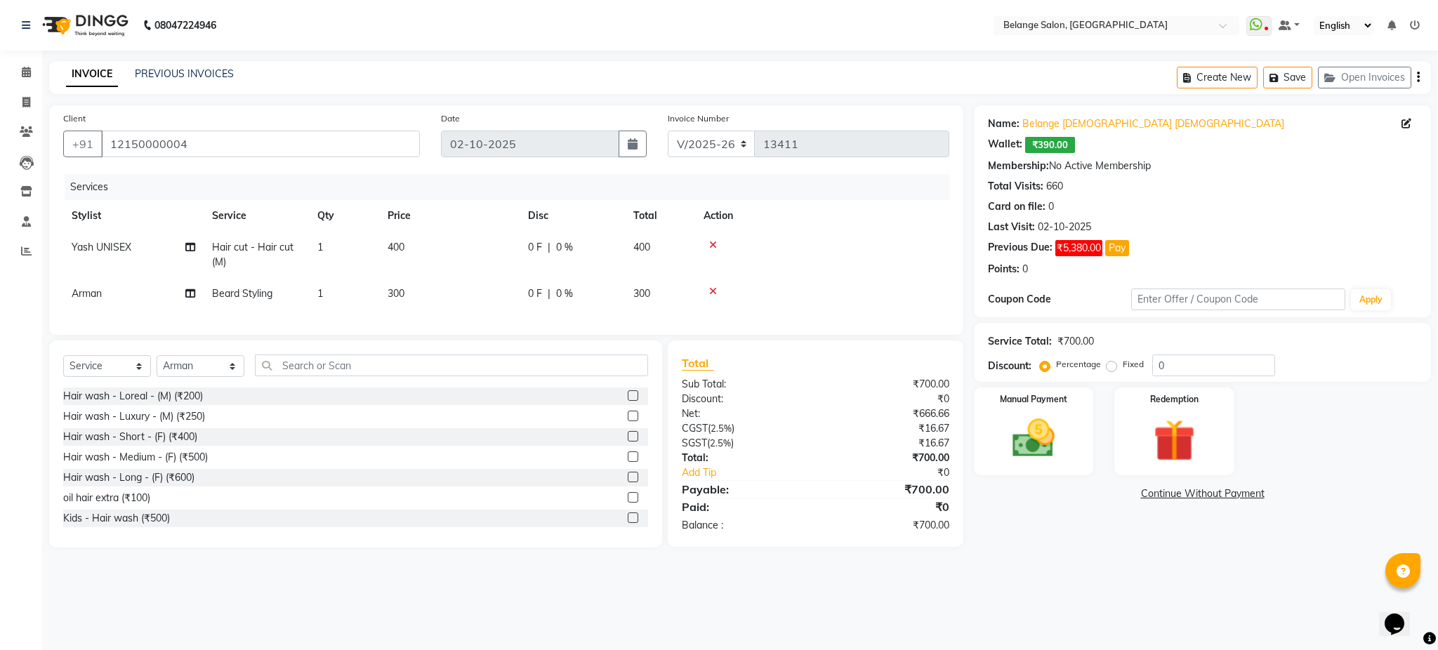
click at [714, 240] on icon at bounding box center [713, 245] width 8 height 10
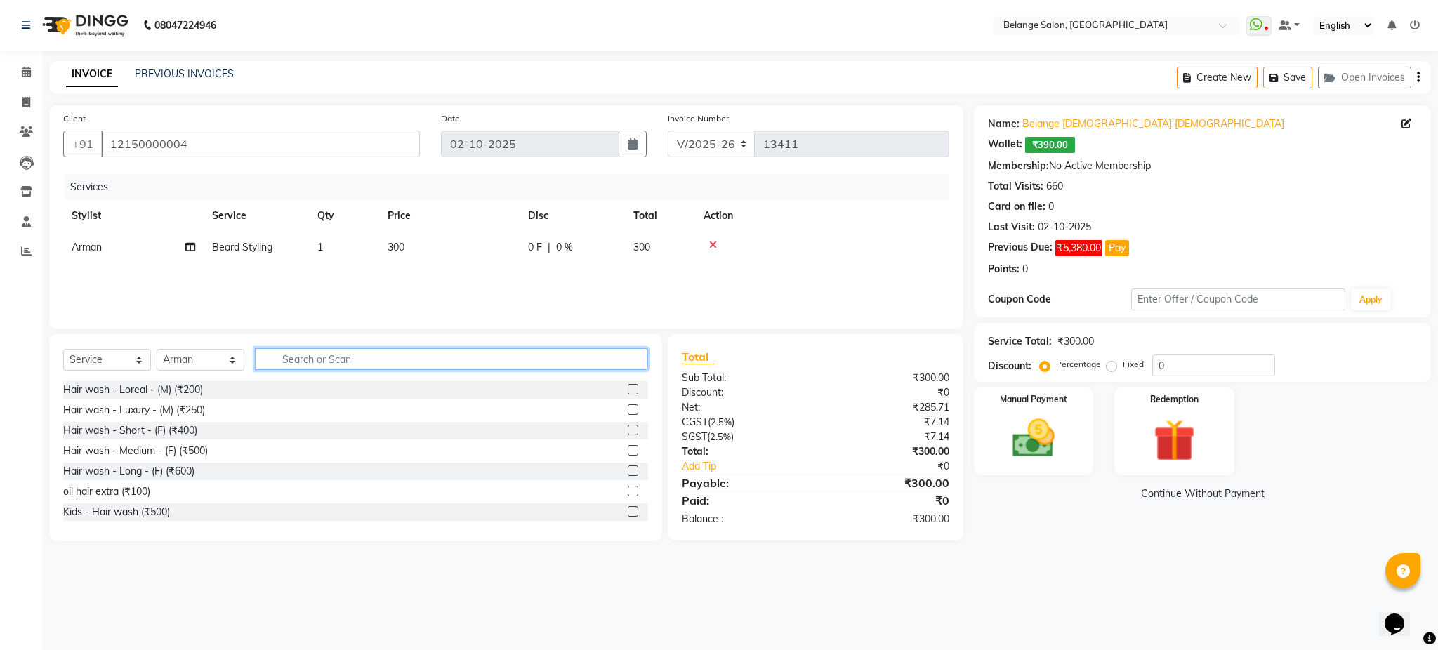
click at [293, 356] on input "text" at bounding box center [451, 359] width 393 height 22
click at [261, 244] on span "Beard Styling" at bounding box center [242, 247] width 60 height 13
select select "78262"
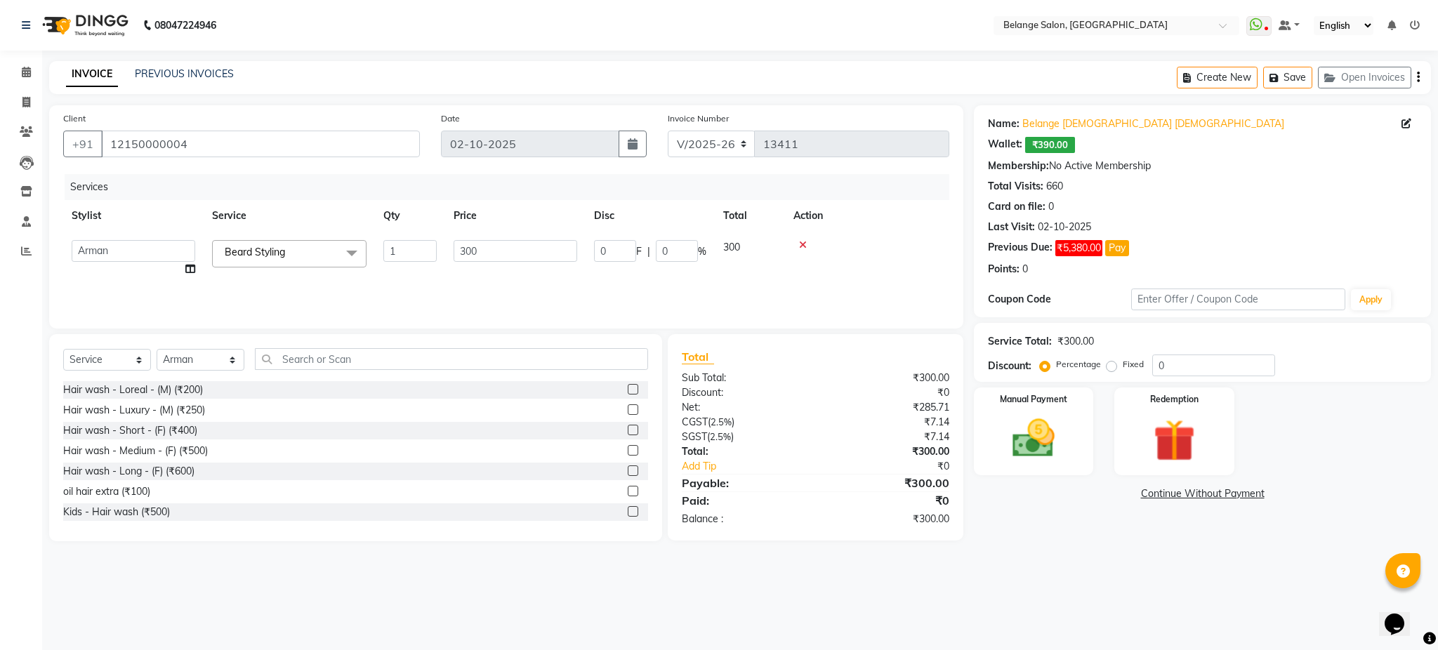
click at [261, 244] on span "Beard Styling x" at bounding box center [289, 253] width 154 height 27
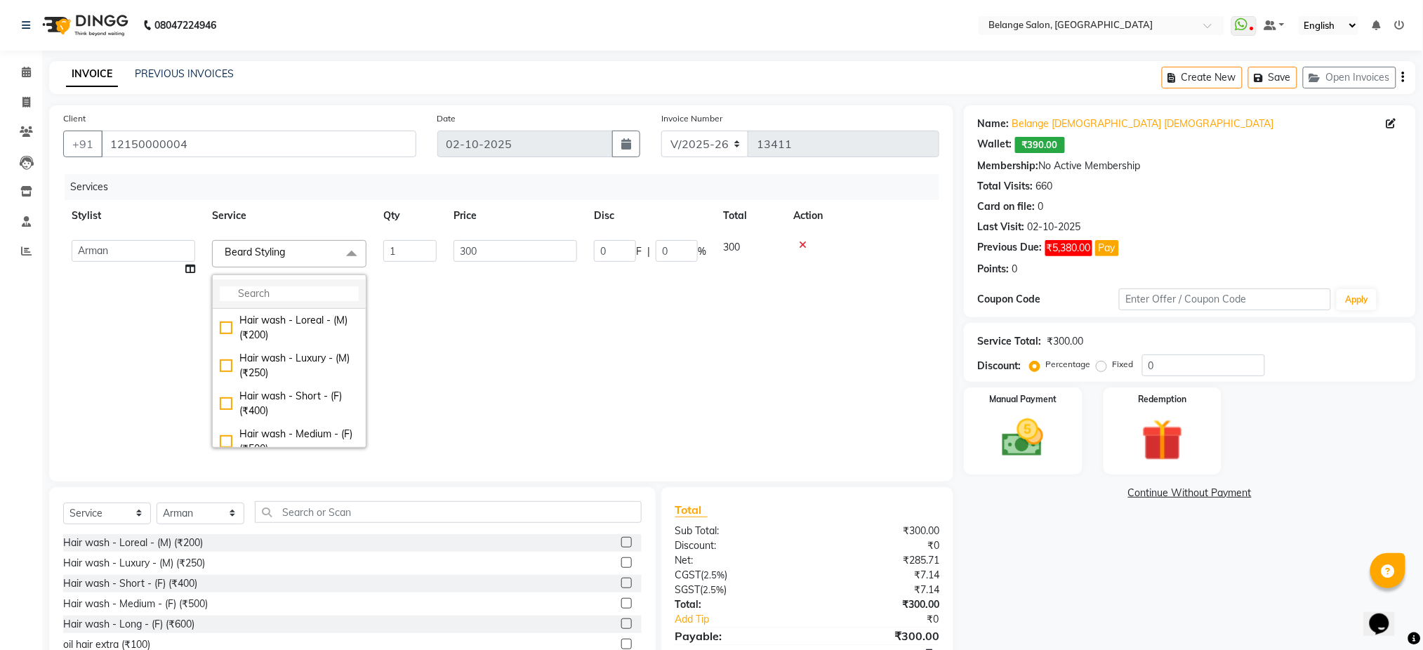
click at [266, 298] on input "multiselect-search" at bounding box center [289, 294] width 139 height 15
type input "cut"
click at [220, 364] on div "Hair cut - Hair cut (M) (₹400)" at bounding box center [289, 350] width 139 height 29
checkbox input "true"
type input "400"
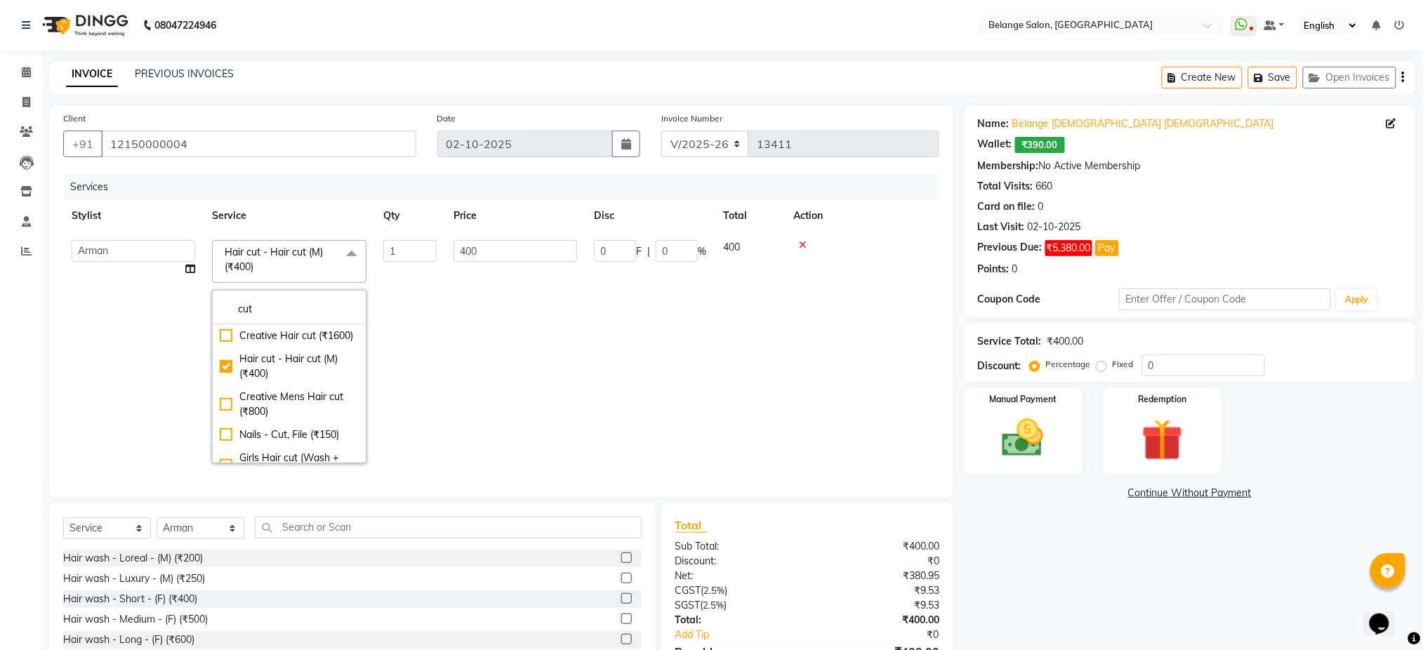
click at [579, 376] on td "400" at bounding box center [515, 352] width 140 height 240
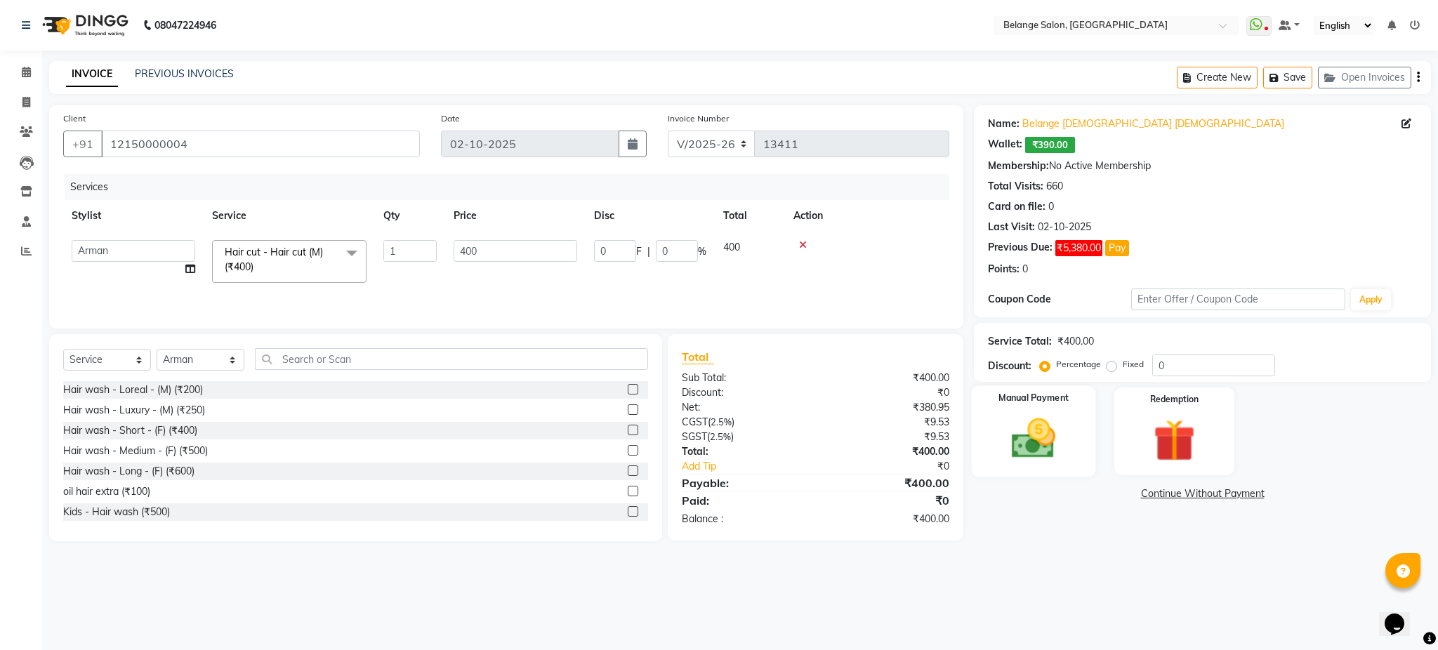
click at [1059, 428] on img at bounding box center [1034, 439] width 72 height 51
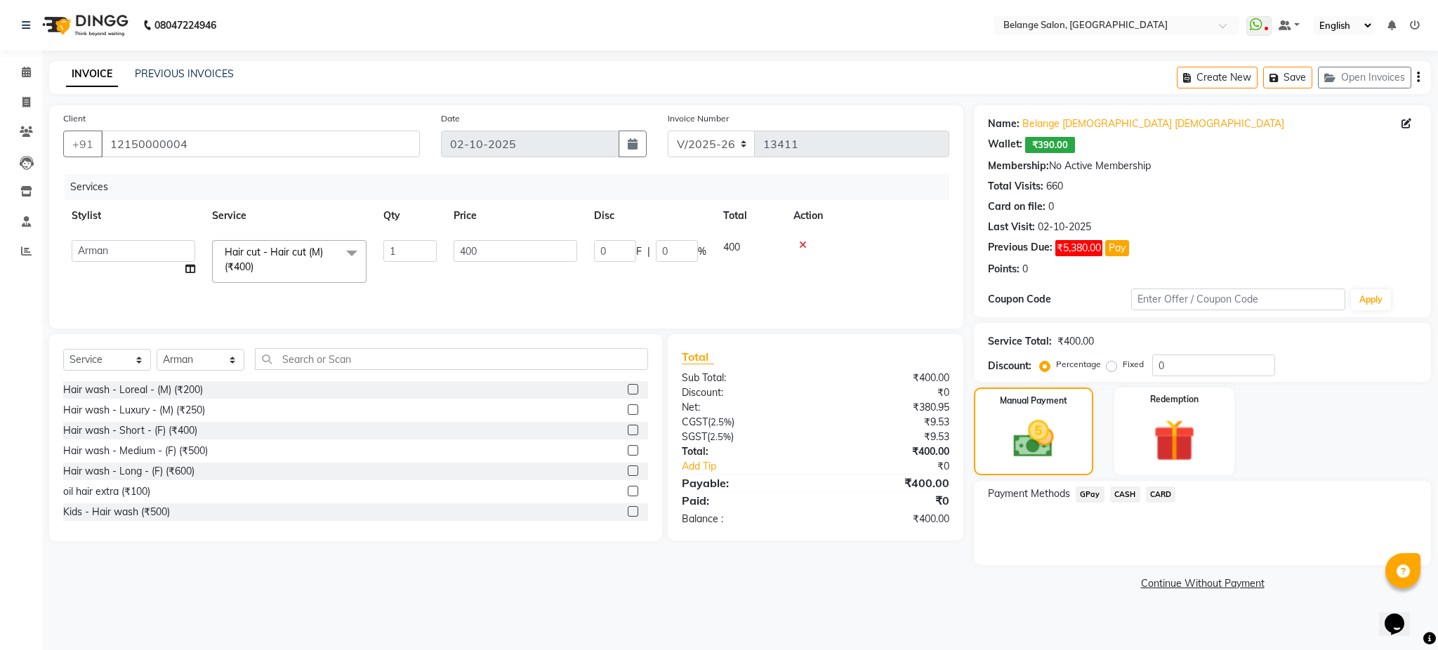
click at [1081, 497] on span "GPay" at bounding box center [1090, 495] width 29 height 16
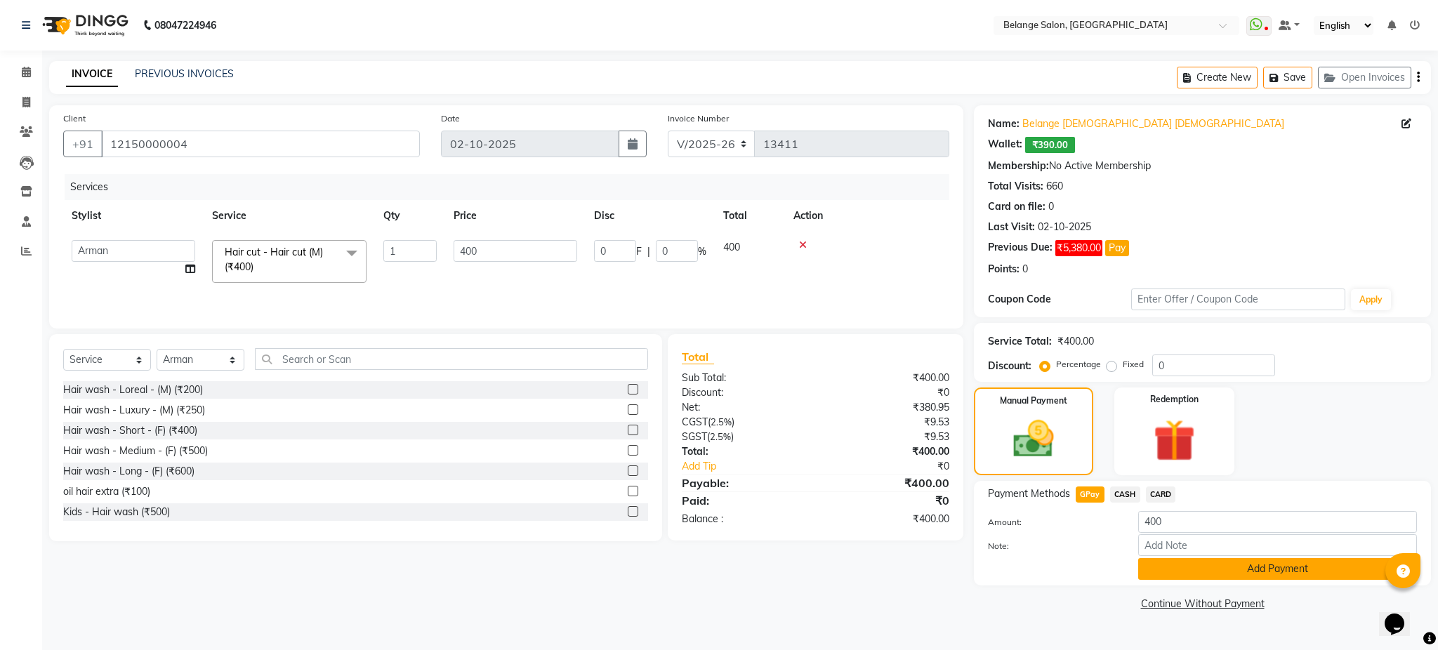
click at [1204, 565] on button "Add Payment" at bounding box center [1277, 569] width 279 height 22
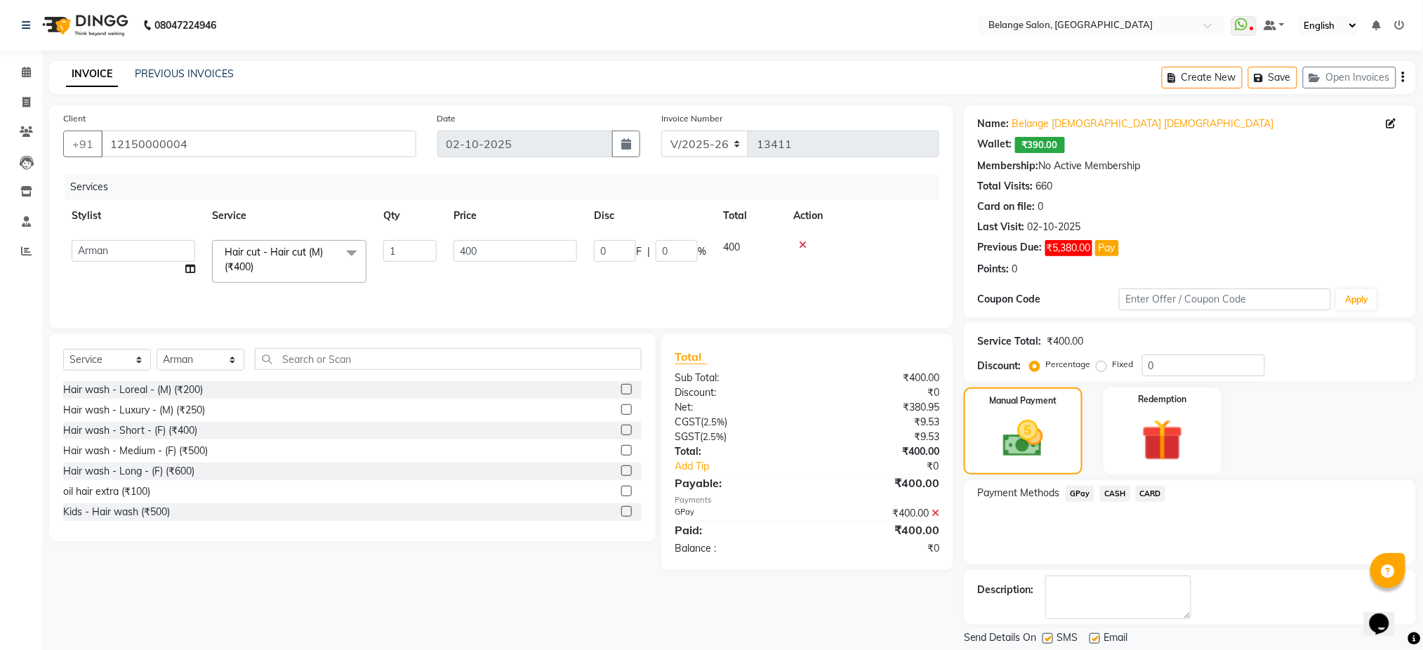
scroll to position [43, 0]
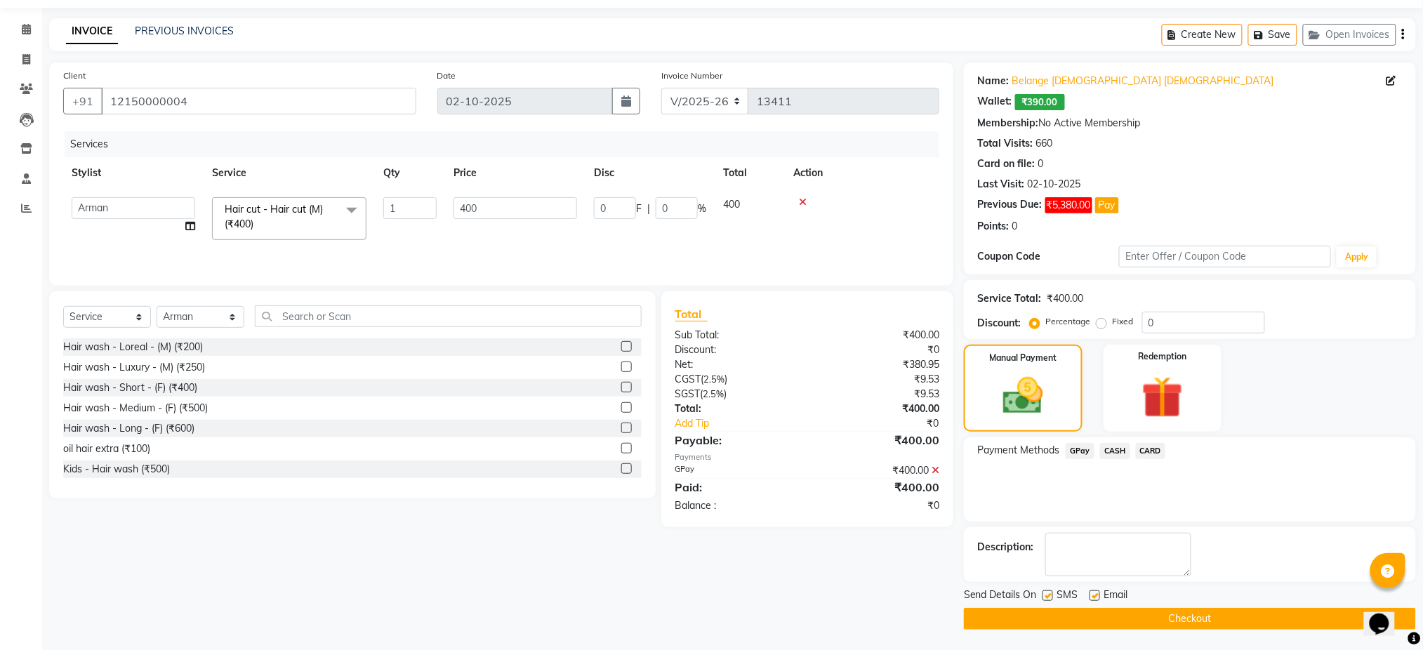
click at [1190, 621] on button "Checkout" at bounding box center [1190, 619] width 452 height 22
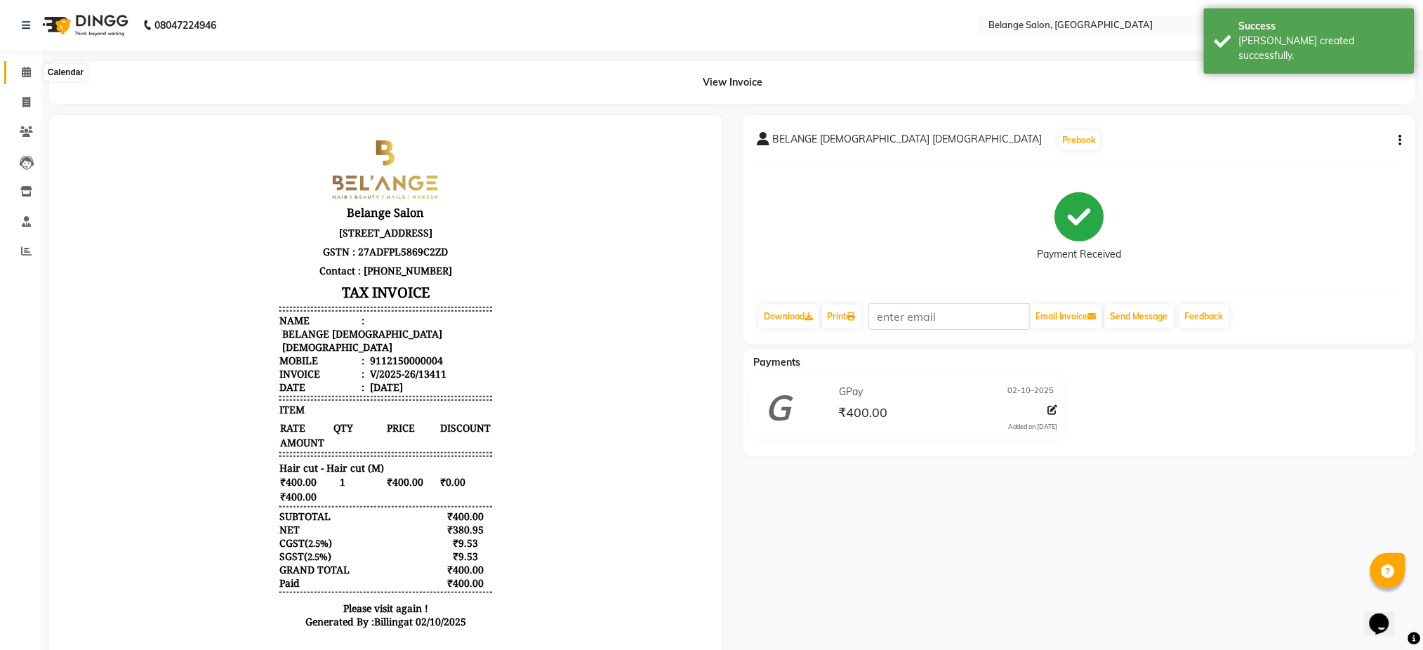
click at [28, 67] on icon at bounding box center [26, 72] width 9 height 11
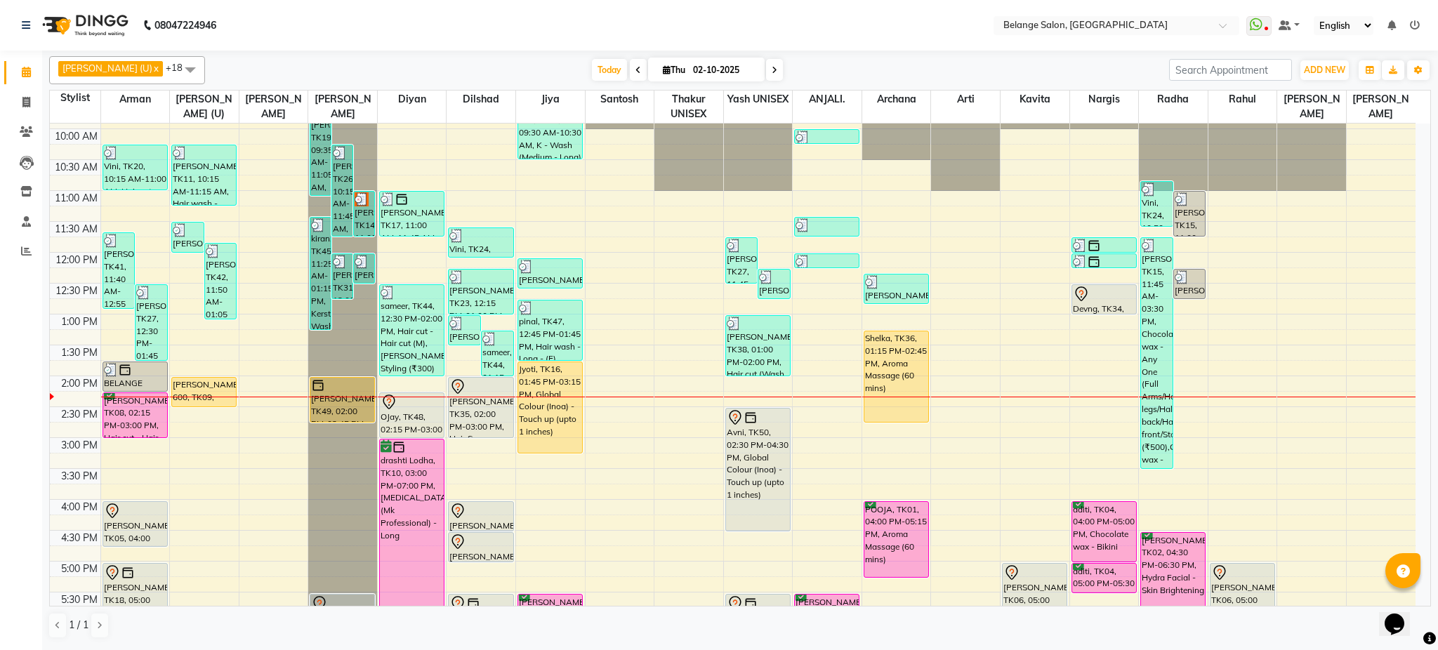
scroll to position [98, 0]
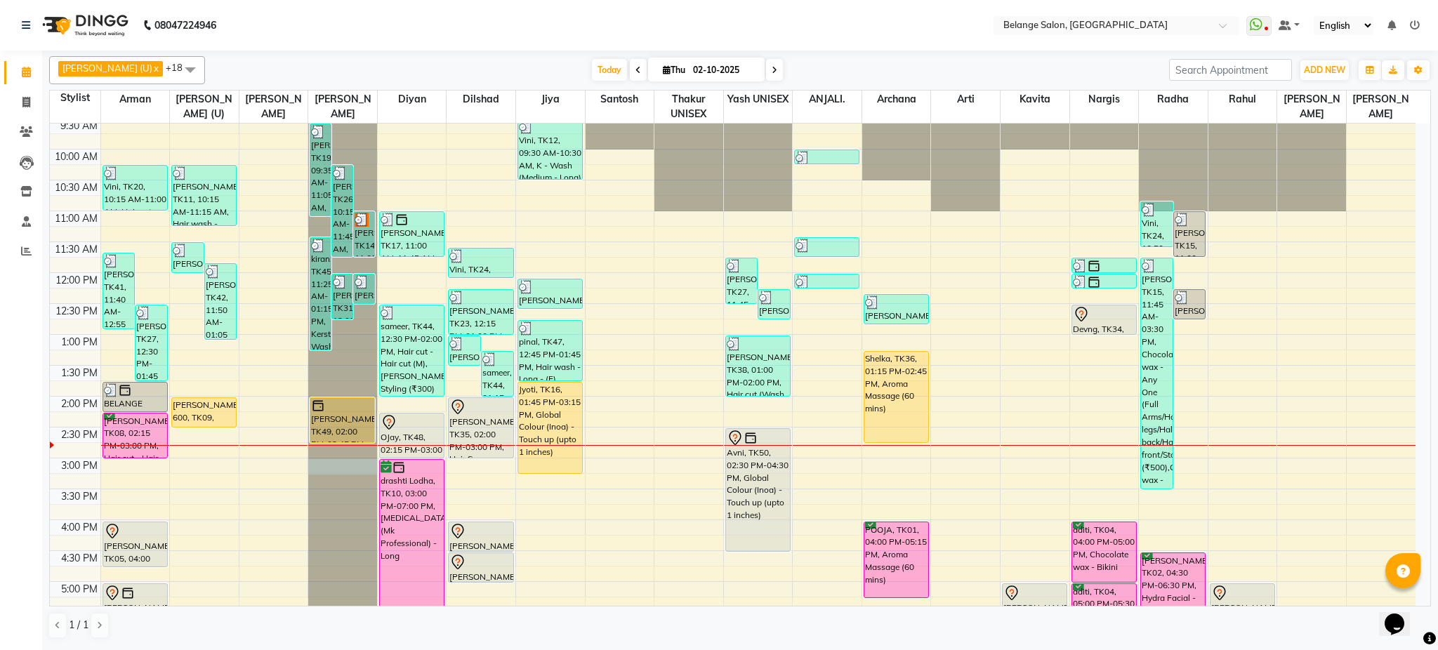
click at [338, 26] on div at bounding box center [342, 26] width 69 height 0
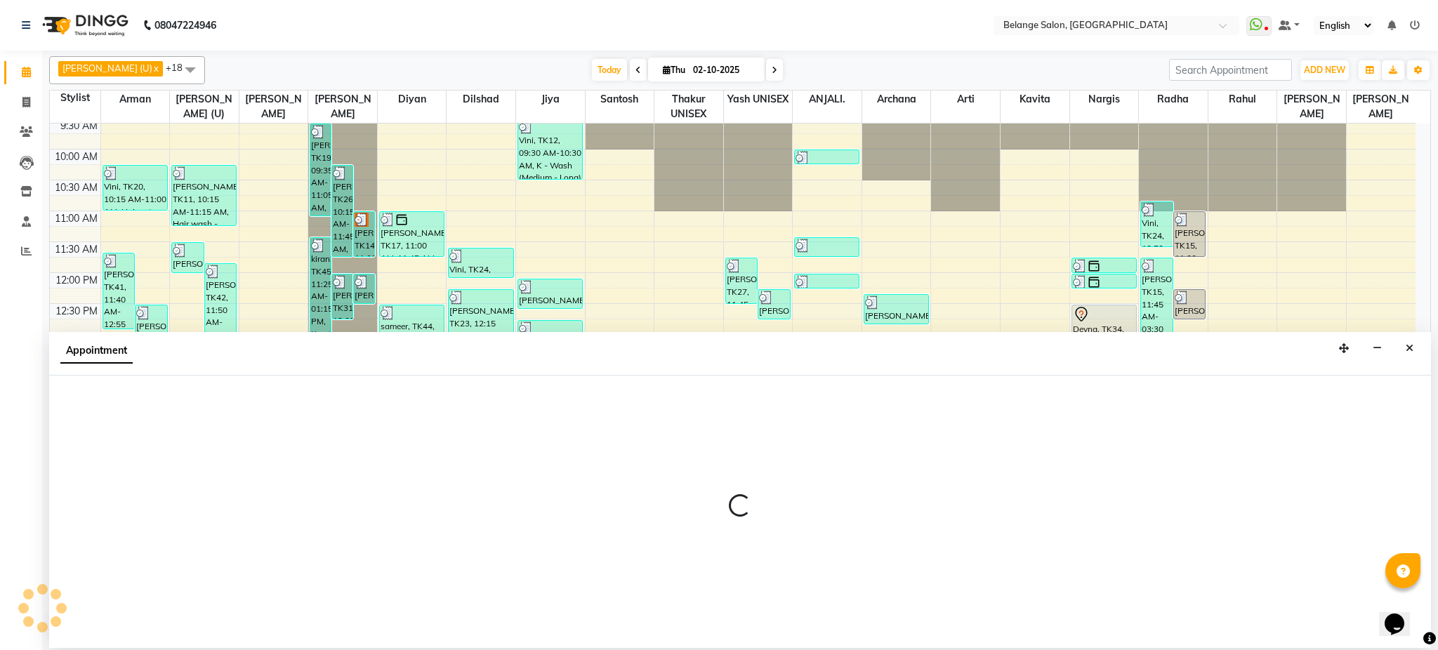
select select "54495"
select select "900"
select select "tentative"
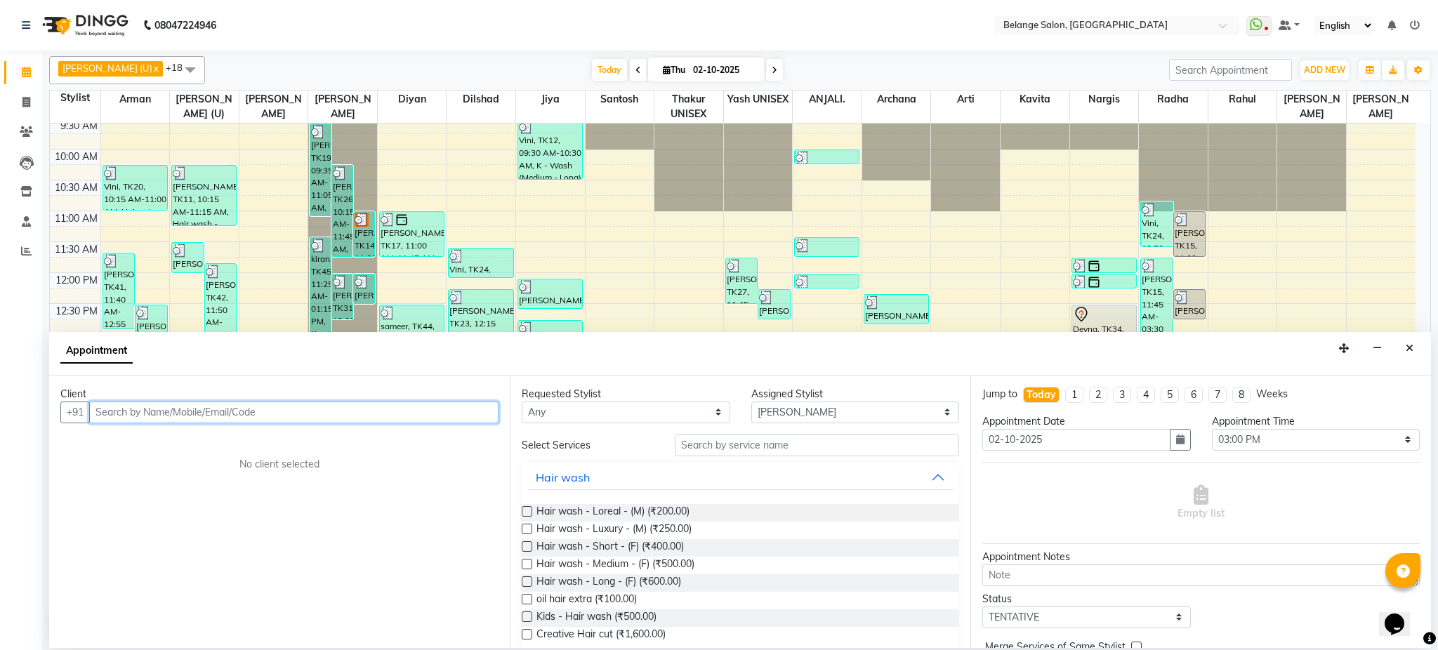
click at [219, 414] on input "text" at bounding box center [293, 413] width 409 height 22
type input "7"
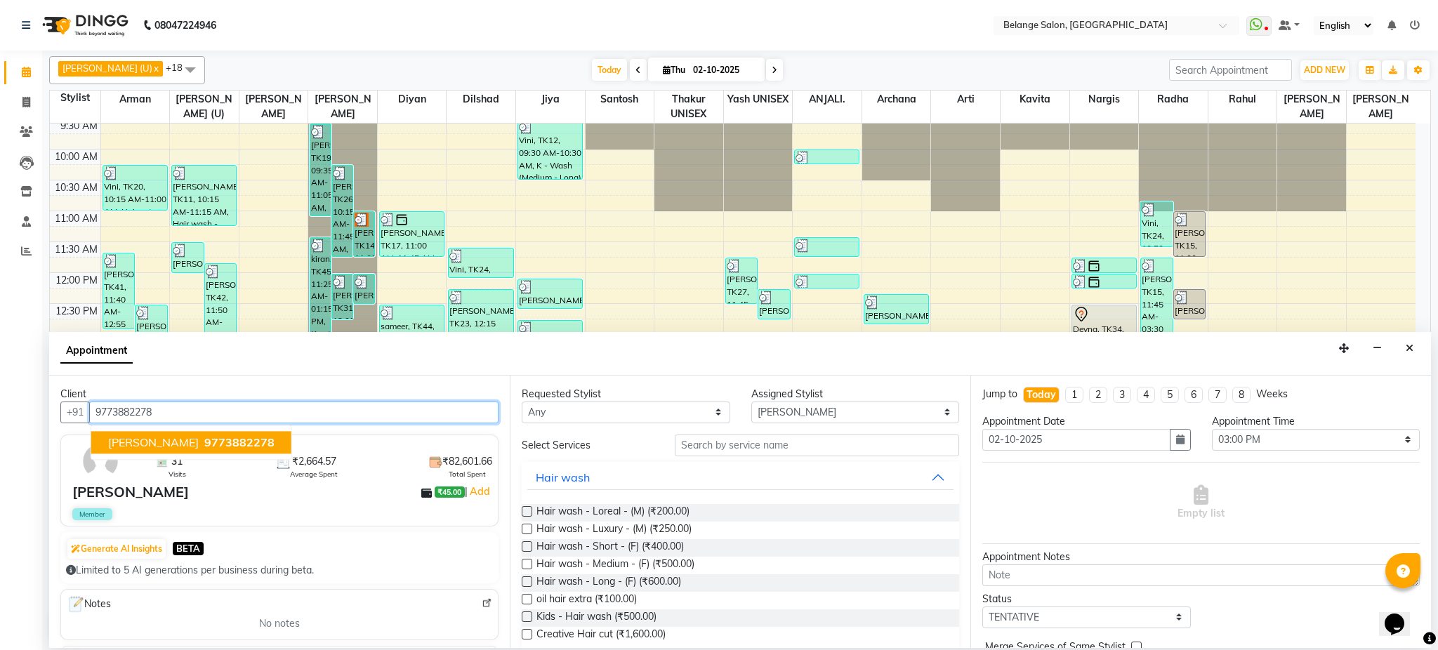
click at [204, 437] on span "9773882278" at bounding box center [239, 442] width 70 height 14
type input "9773882278"
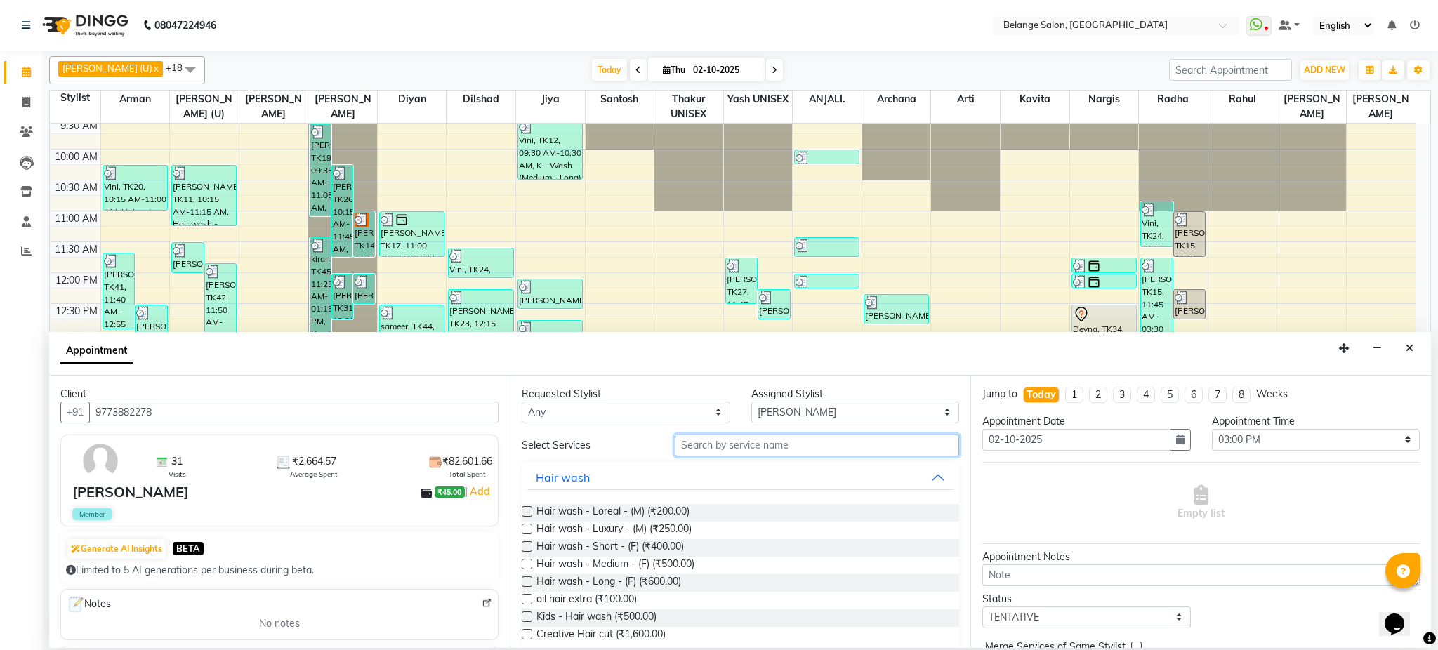
click at [784, 452] on input "text" at bounding box center [817, 446] width 284 height 22
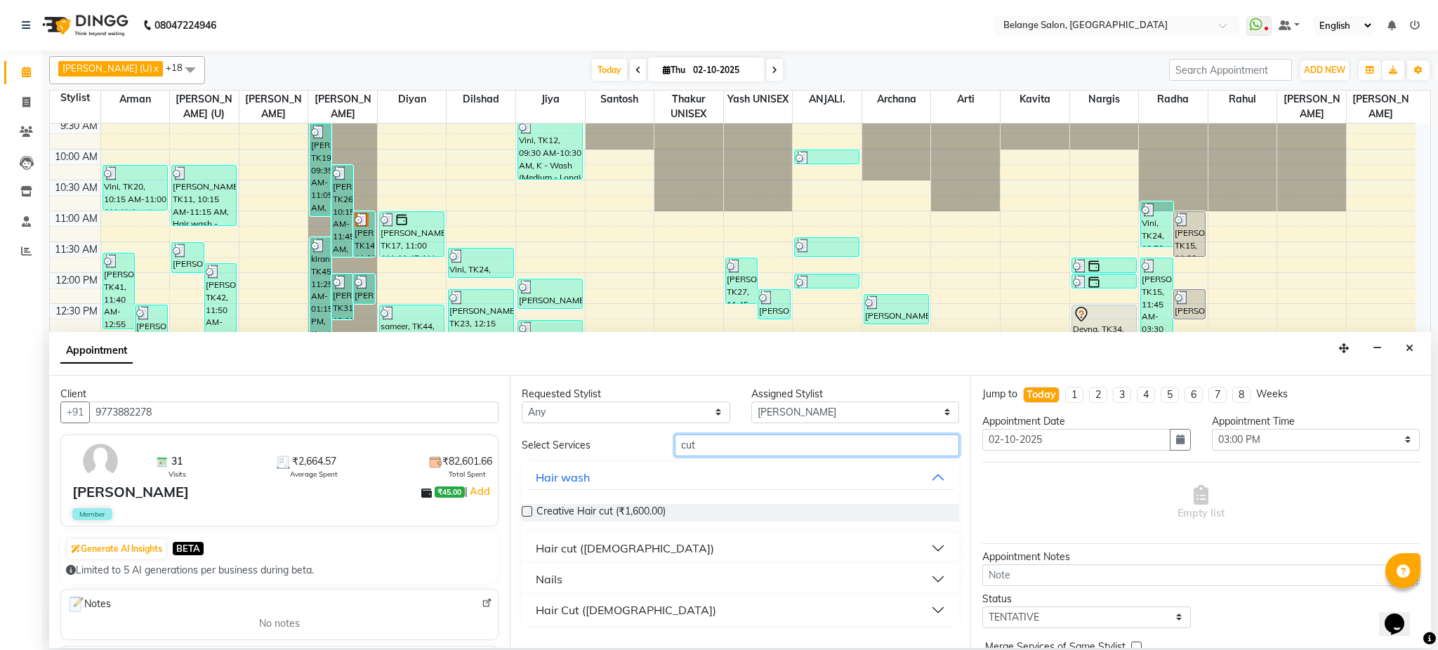
type input "cut"
click at [658, 546] on button "Hair cut (Male)" at bounding box center [740, 548] width 426 height 25
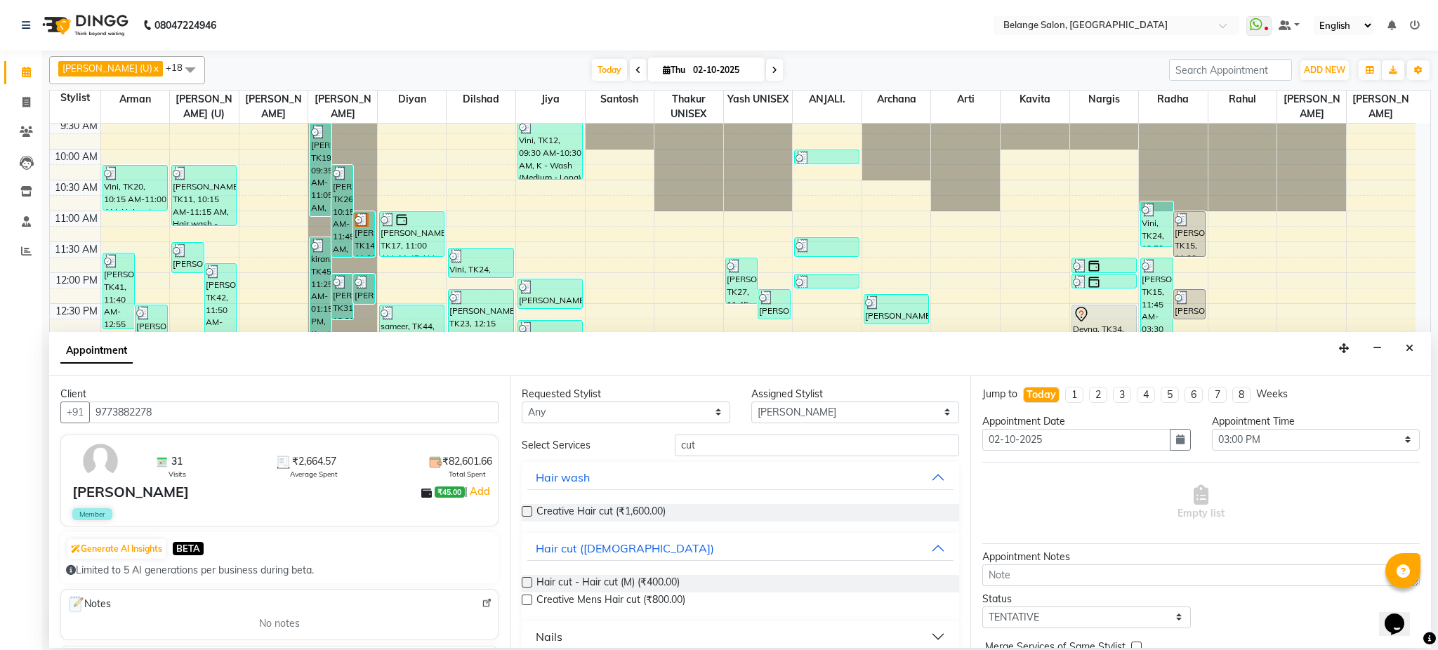
click at [522, 583] on label at bounding box center [527, 582] width 11 height 11
click at [522, 583] on input "checkbox" at bounding box center [526, 583] width 9 height 9
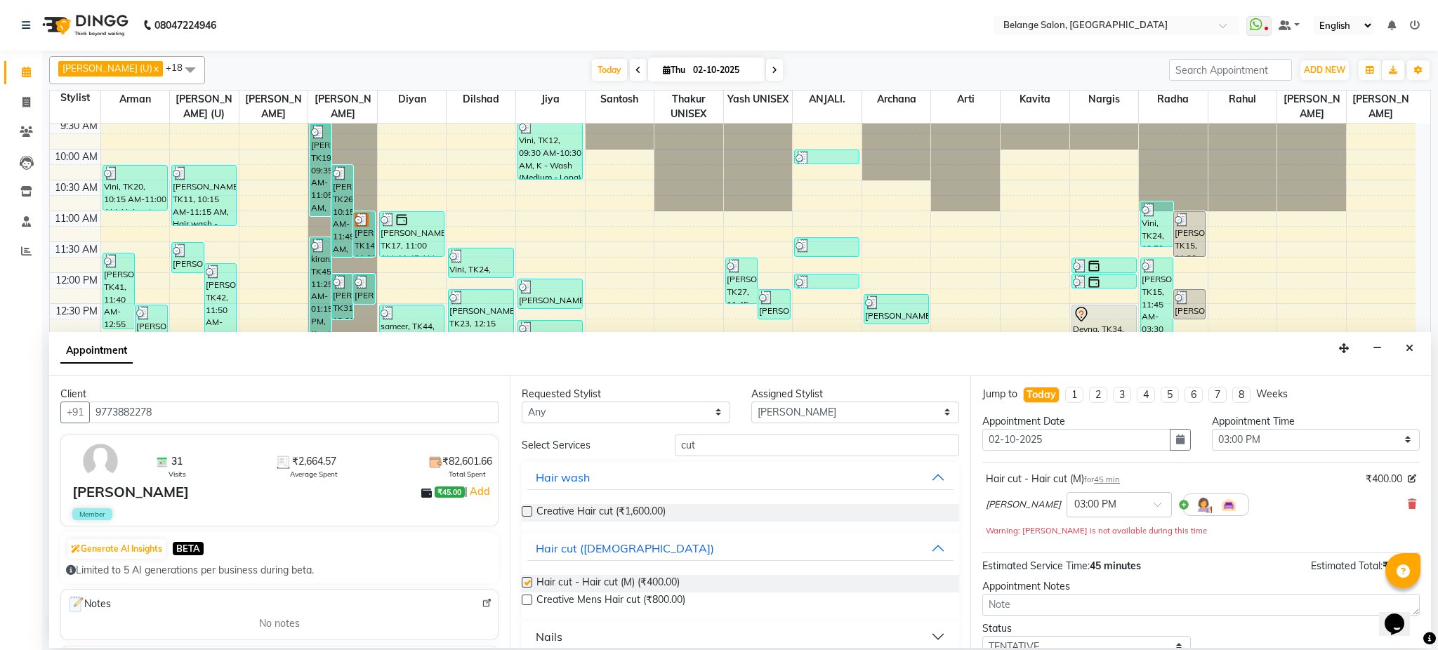
checkbox input "false"
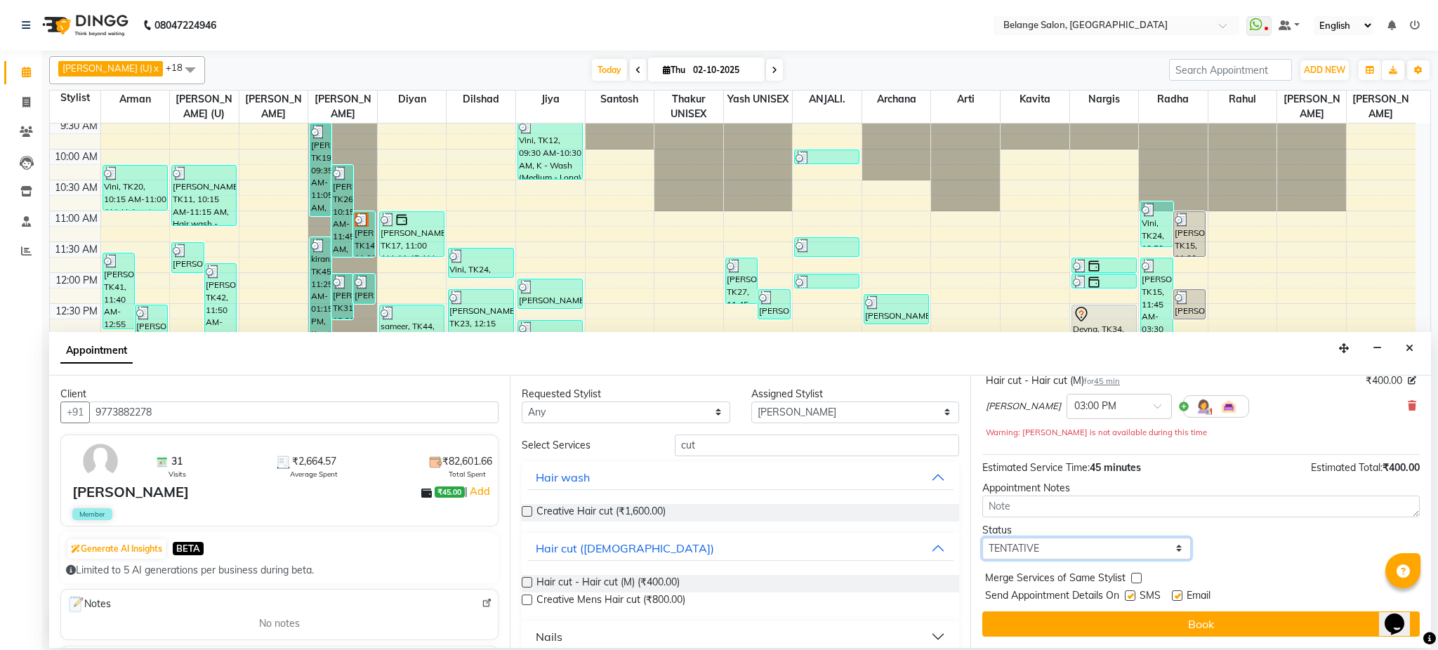
click at [1131, 552] on select "Select TENTATIVE CONFIRM CHECK-IN UPCOMING" at bounding box center [1086, 549] width 209 height 22
select select "confirm booking"
click at [982, 538] on select "Select TENTATIVE CONFIRM CHECK-IN UPCOMING" at bounding box center [1086, 549] width 209 height 22
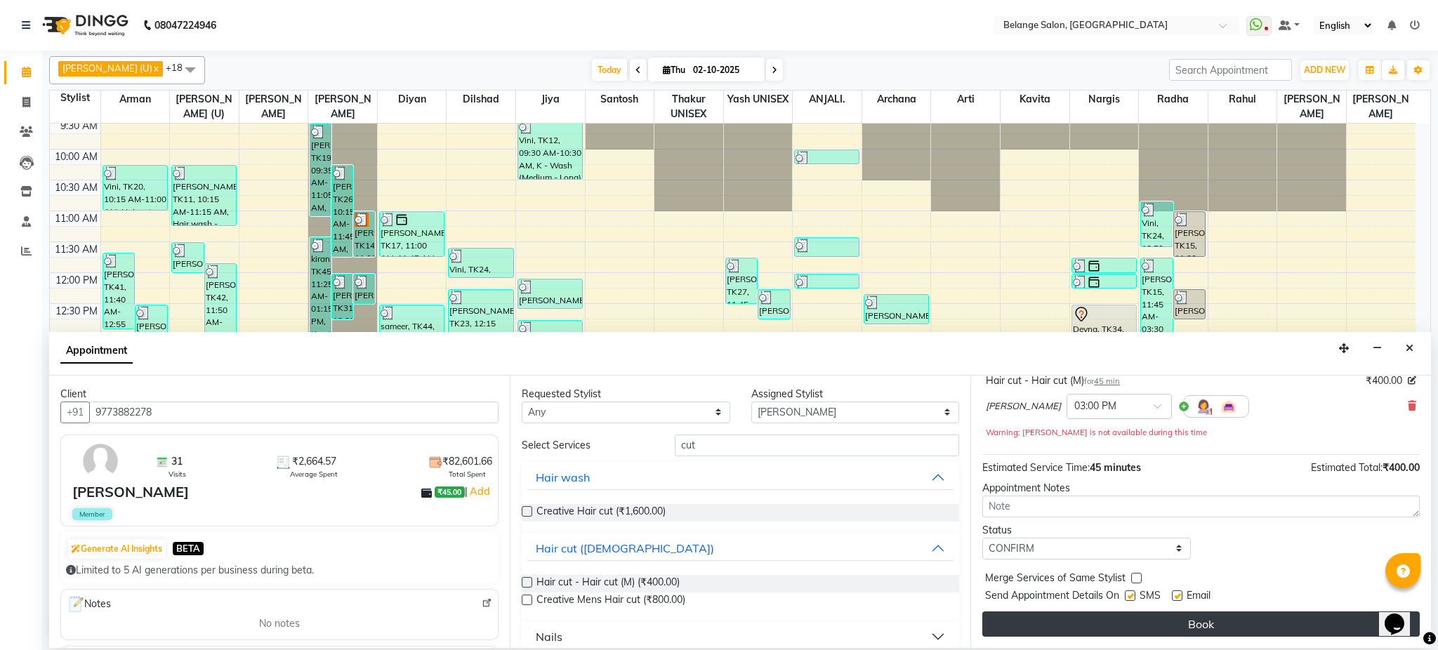
click at [1152, 621] on button "Book" at bounding box center [1200, 624] width 437 height 25
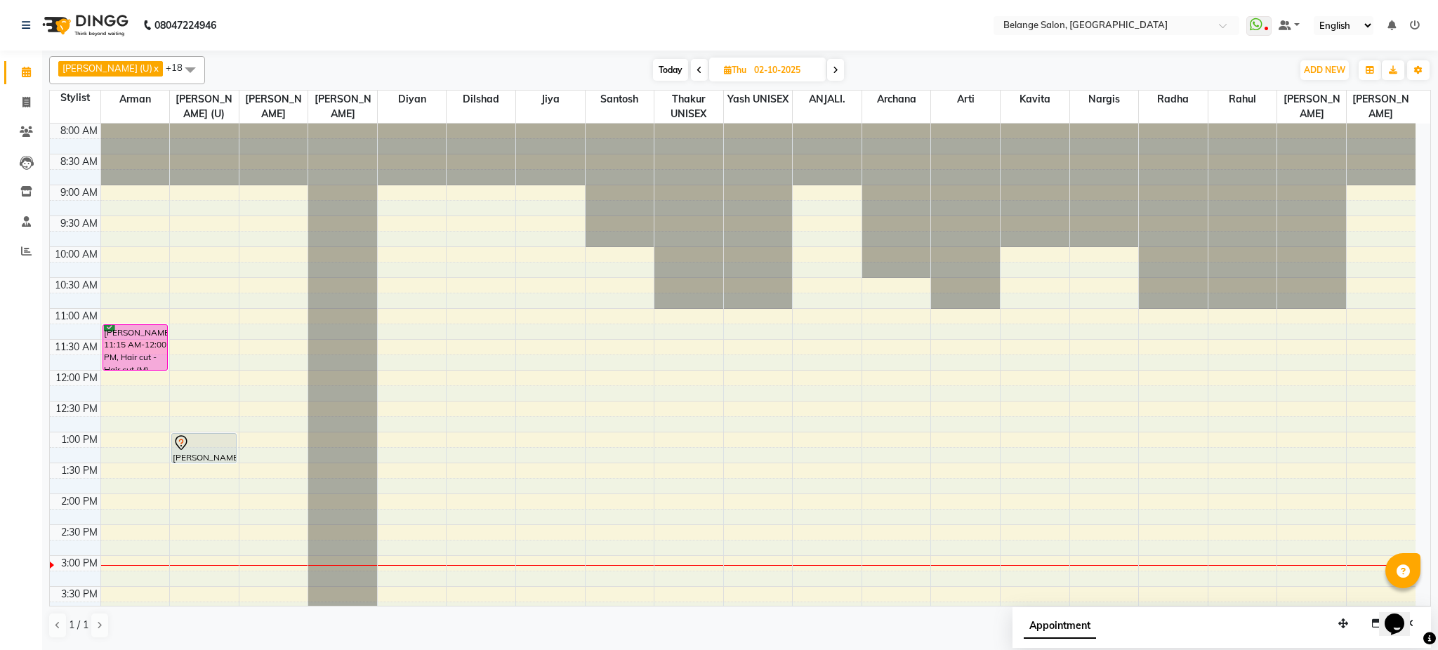
scroll to position [119, 0]
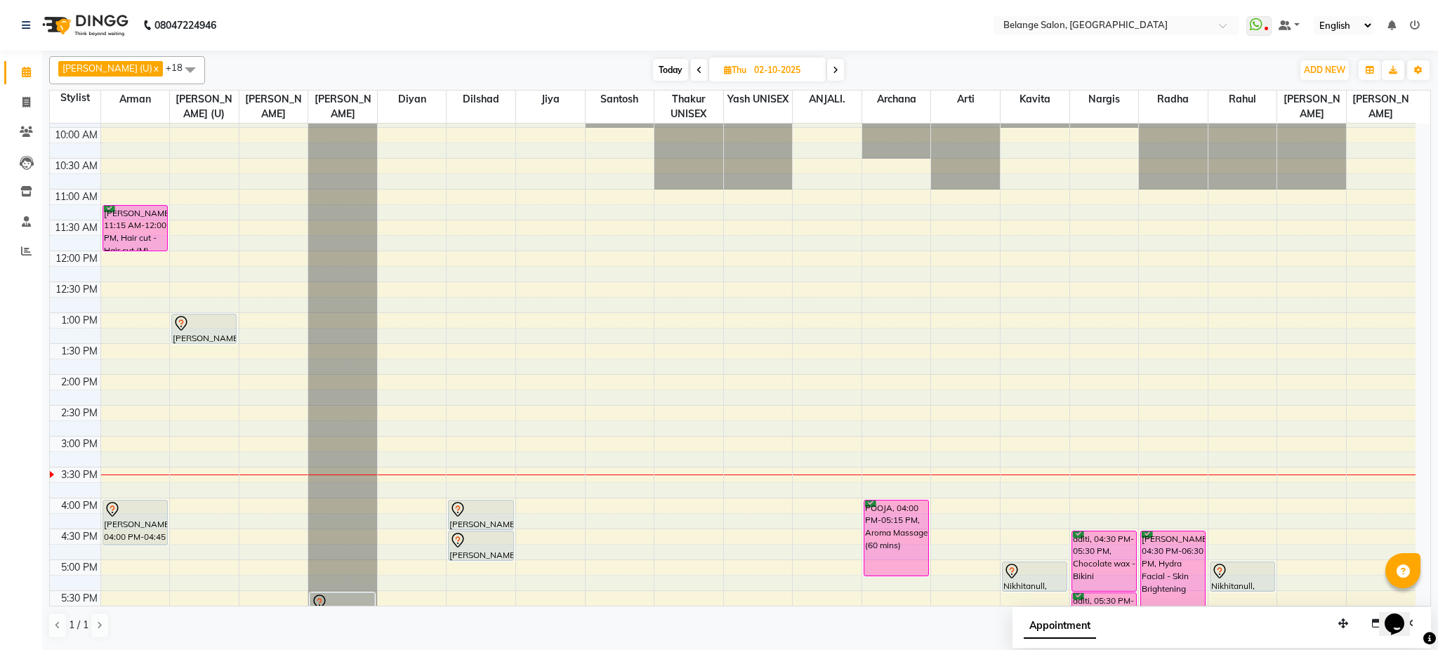
click at [261, 64] on div "Today Thu 02-10-2025" at bounding box center [748, 70] width 1073 height 21
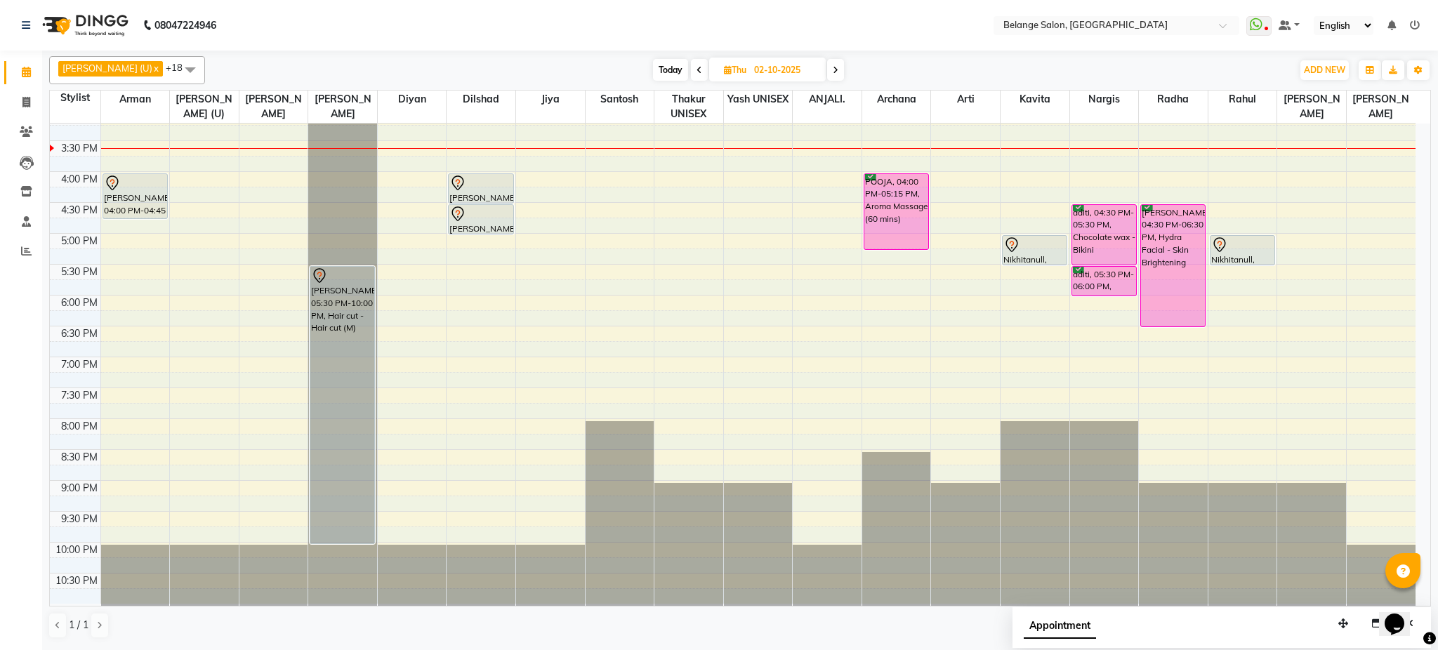
scroll to position [0, 0]
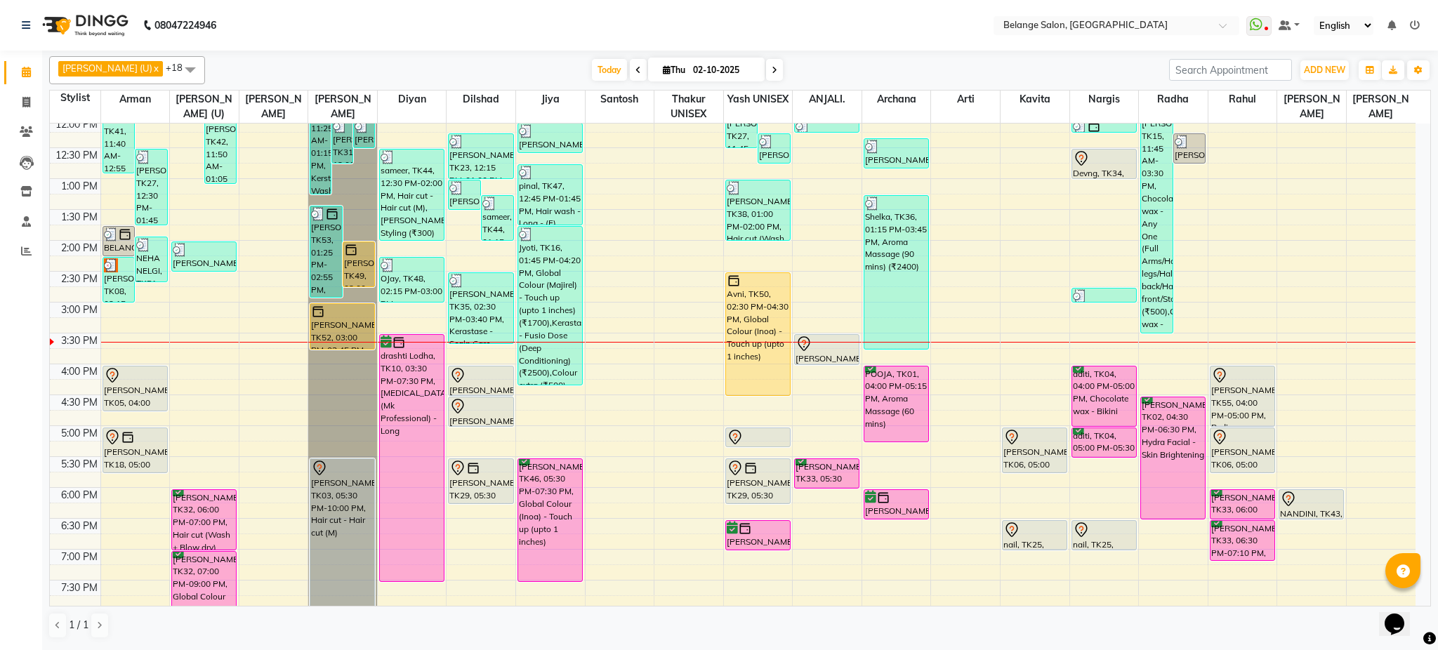
scroll to position [250, 0]
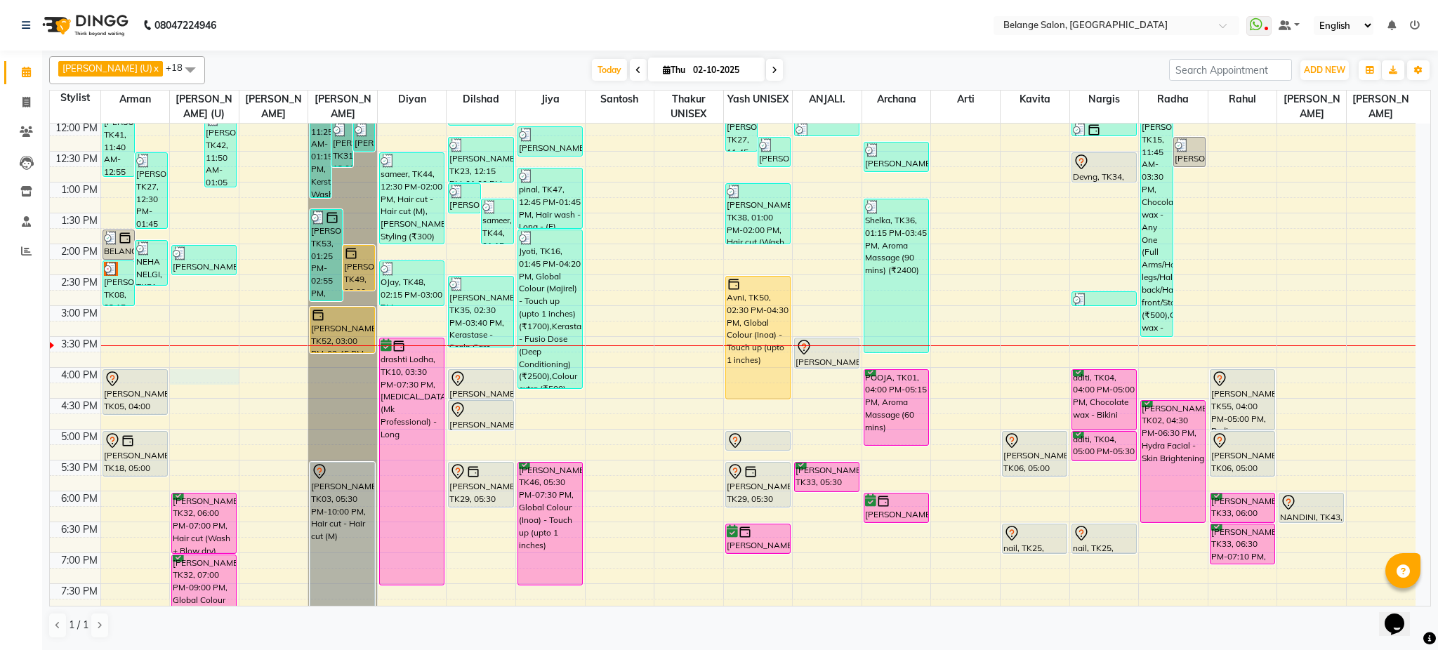
click at [219, 376] on div "8:00 AM 8:30 AM 9:00 AM 9:30 AM 10:00 AM 10:30 AM 11:00 AM 11:30 AM 12:00 PM 12…" at bounding box center [733, 337] width 1366 height 926
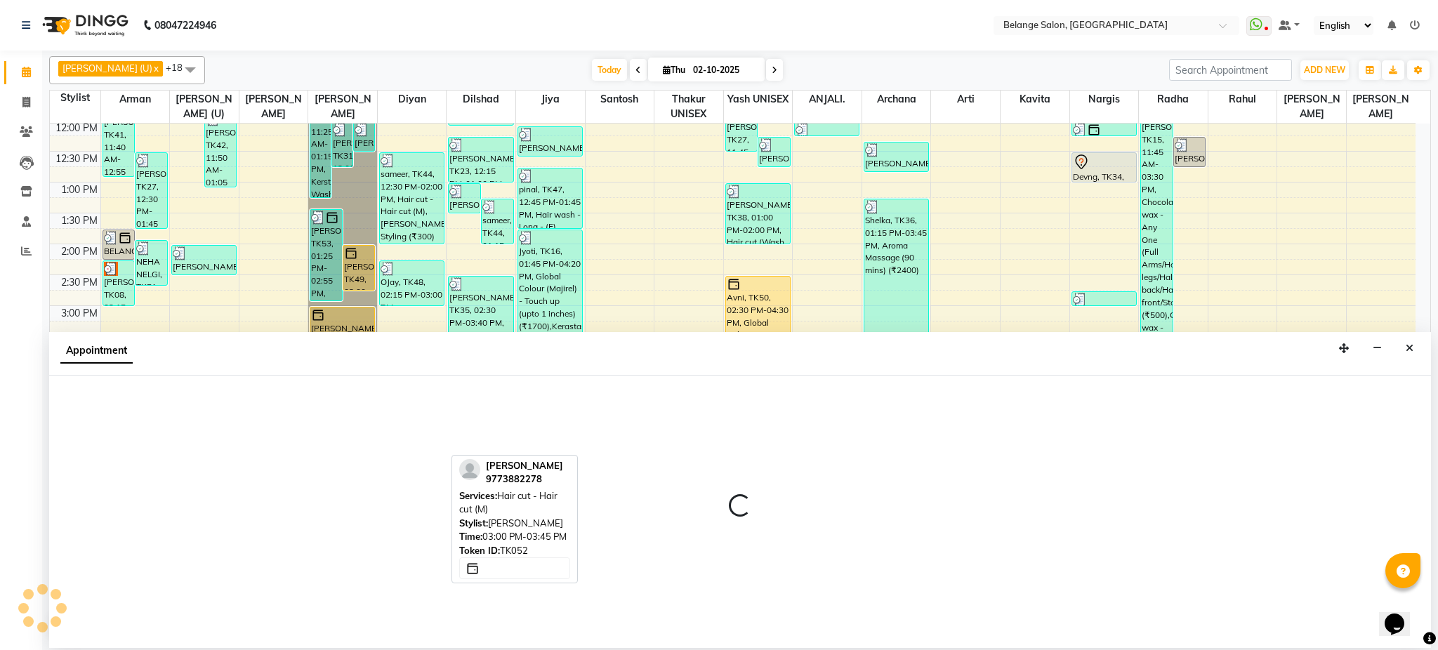
select select "61784"
select select "960"
select select "tentative"
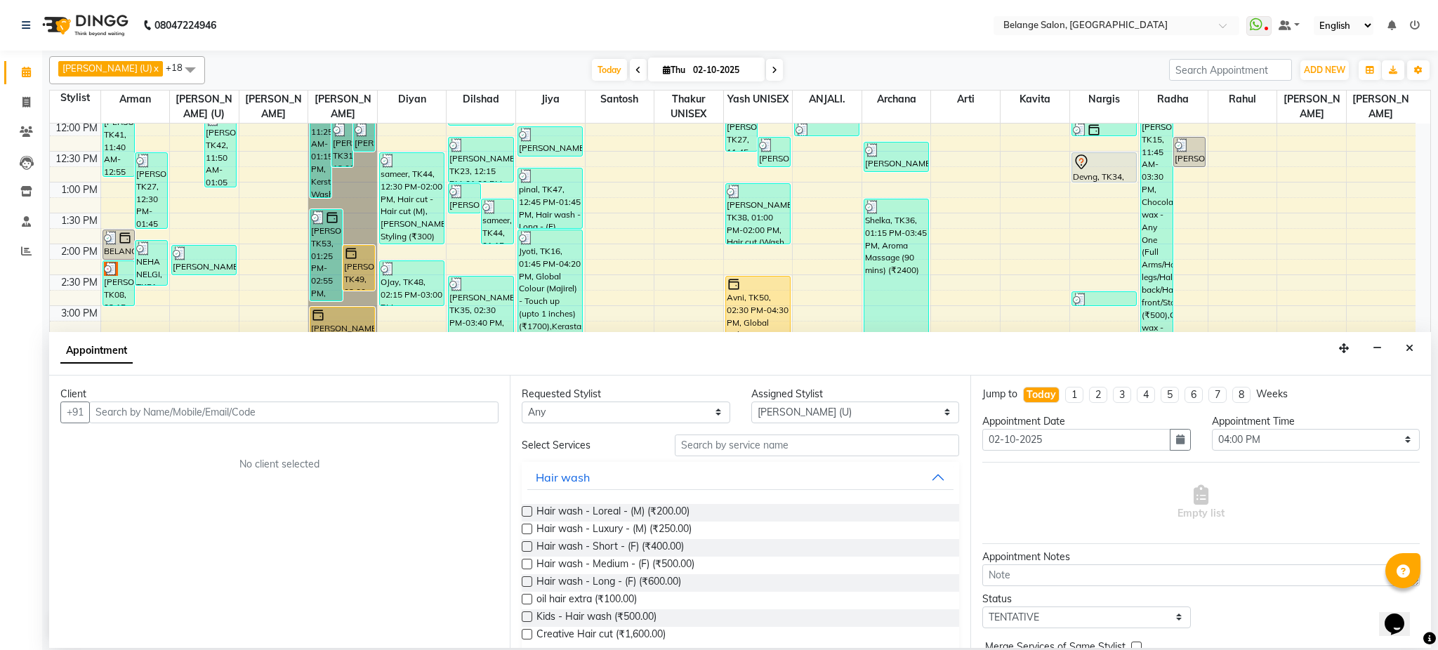
click at [445, 422] on input "text" at bounding box center [293, 413] width 409 height 22
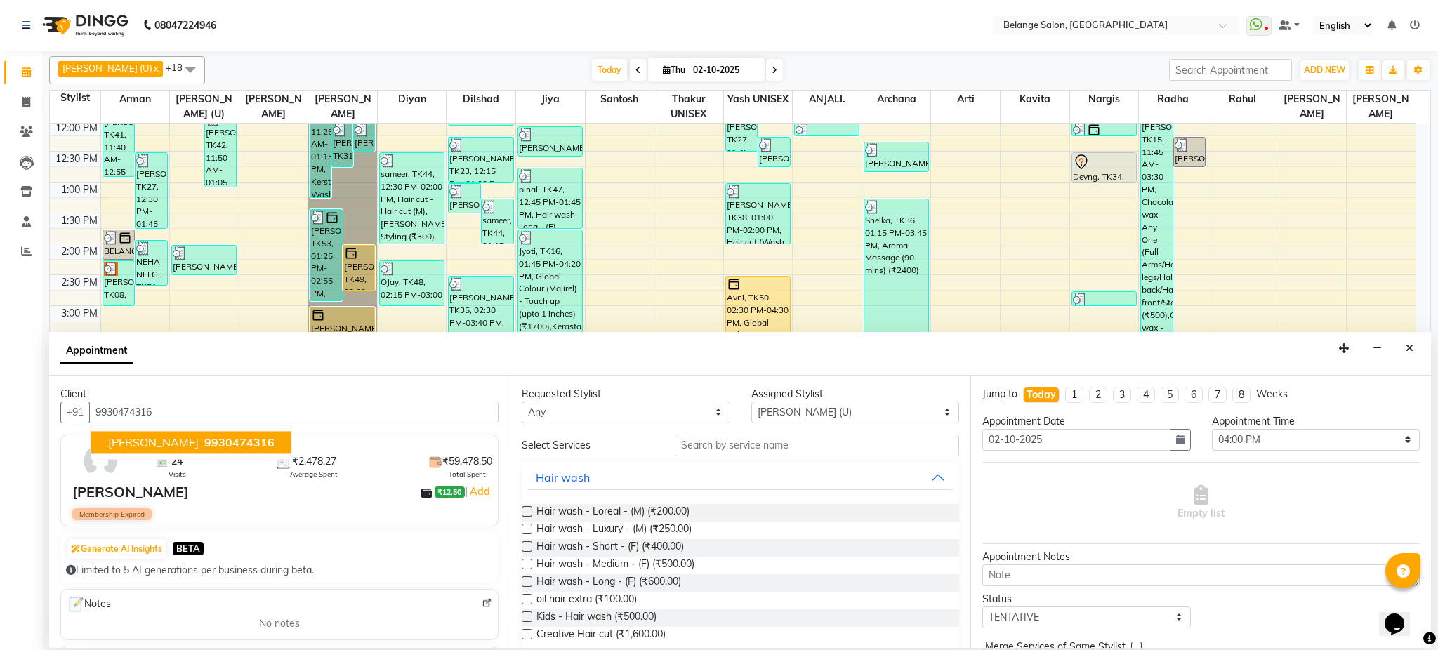
click at [225, 443] on span "9930474316" at bounding box center [239, 442] width 70 height 14
type input "9930474316"
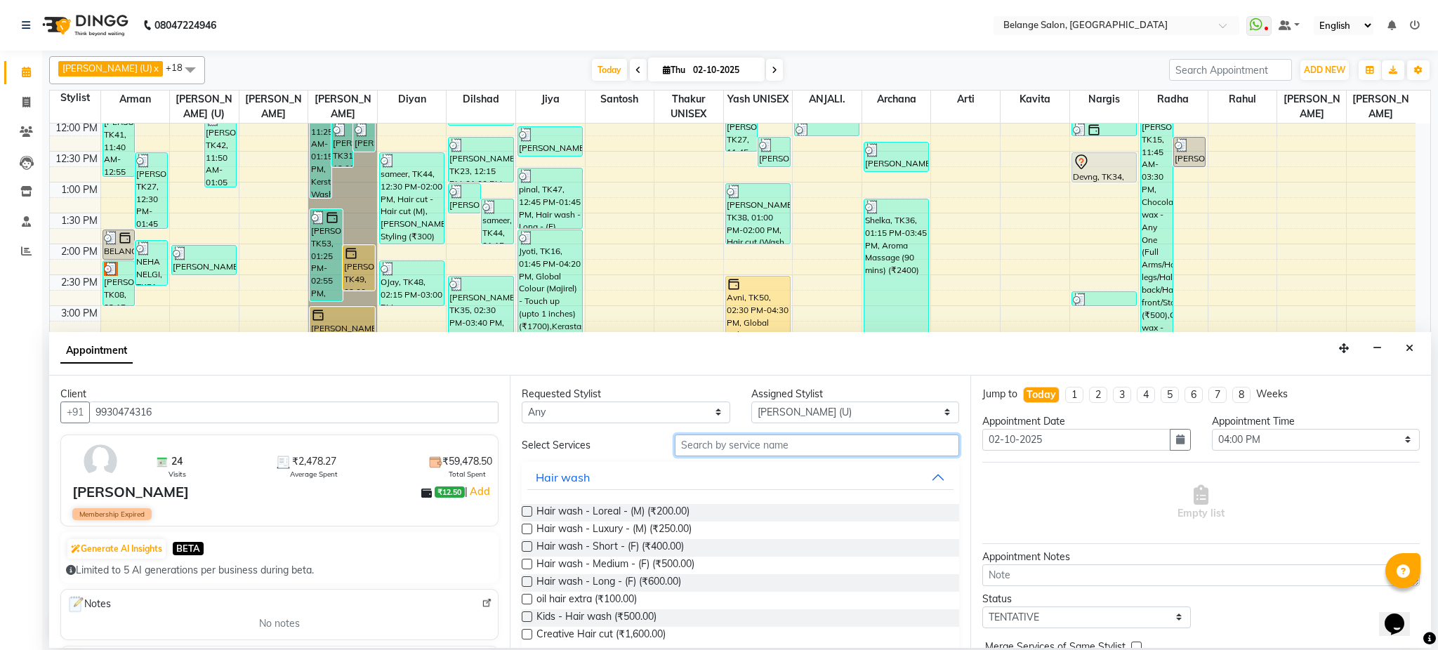
click at [732, 445] on input "text" at bounding box center [817, 446] width 284 height 22
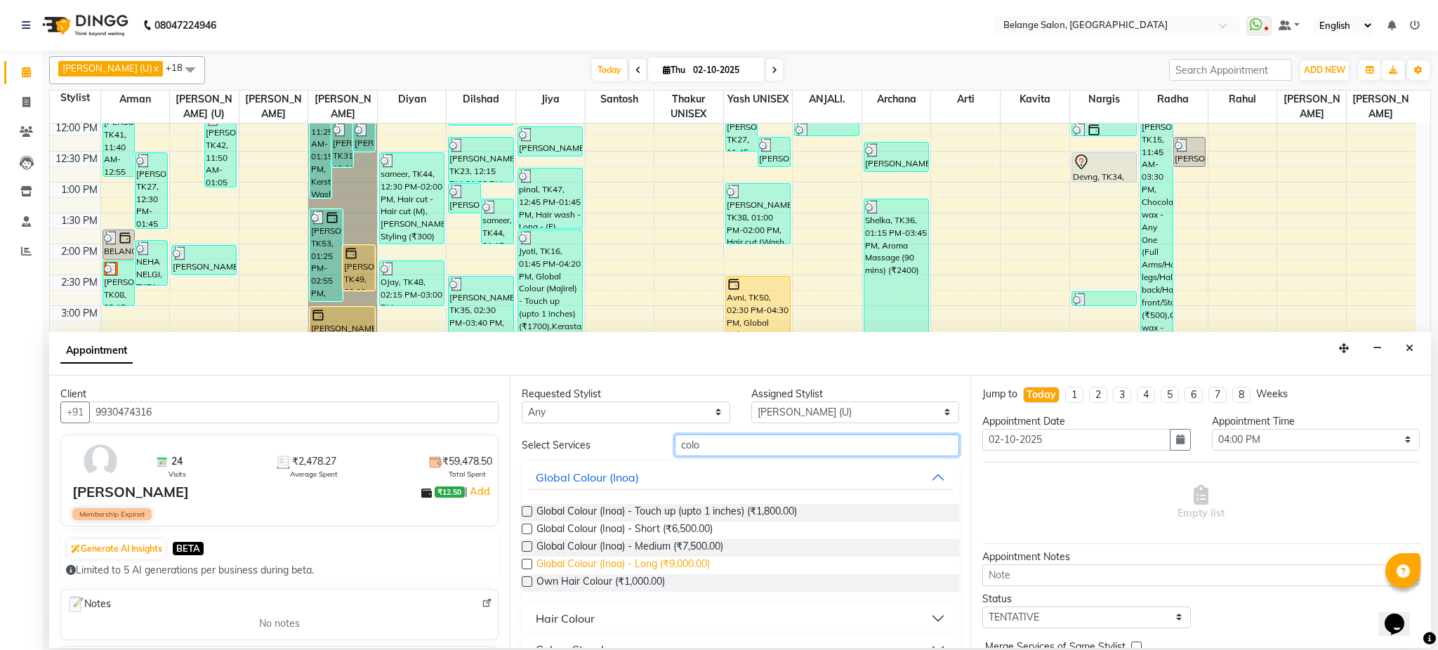
scroll to position [120, 0]
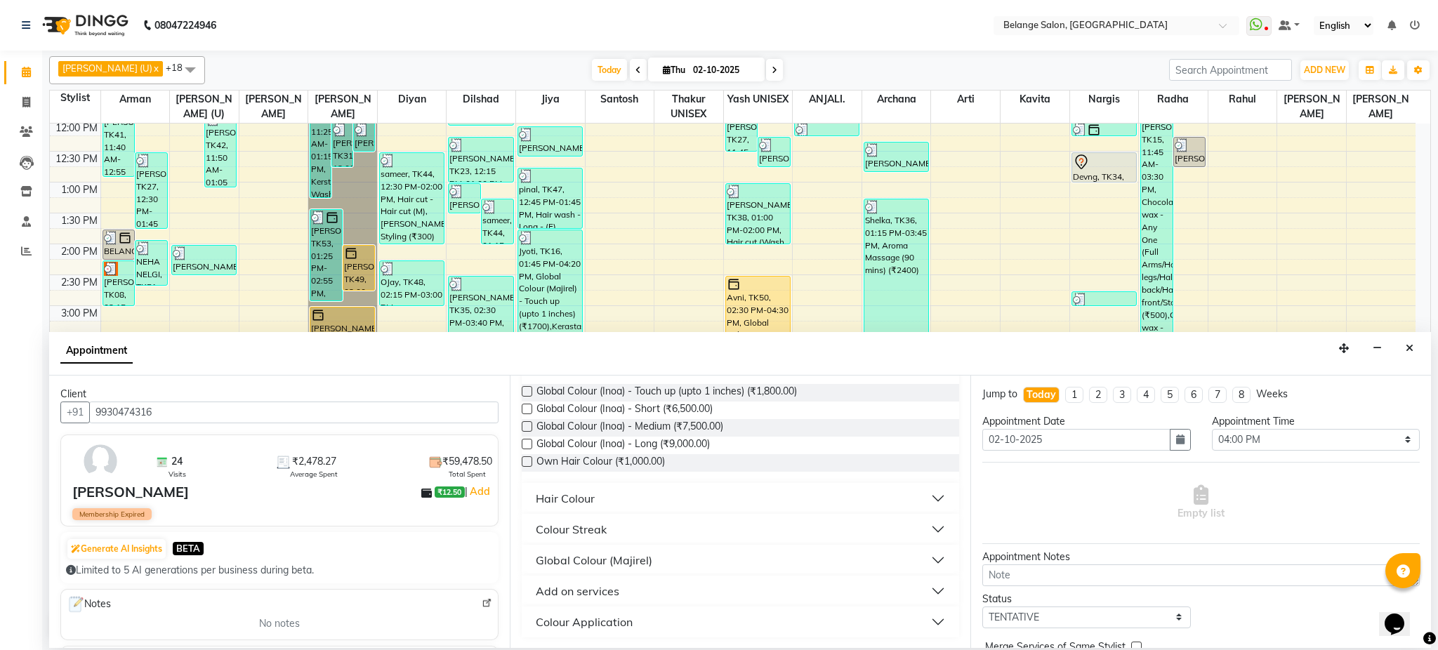
type input "colo"
click at [584, 501] on div "Hair Colour" at bounding box center [565, 498] width 59 height 17
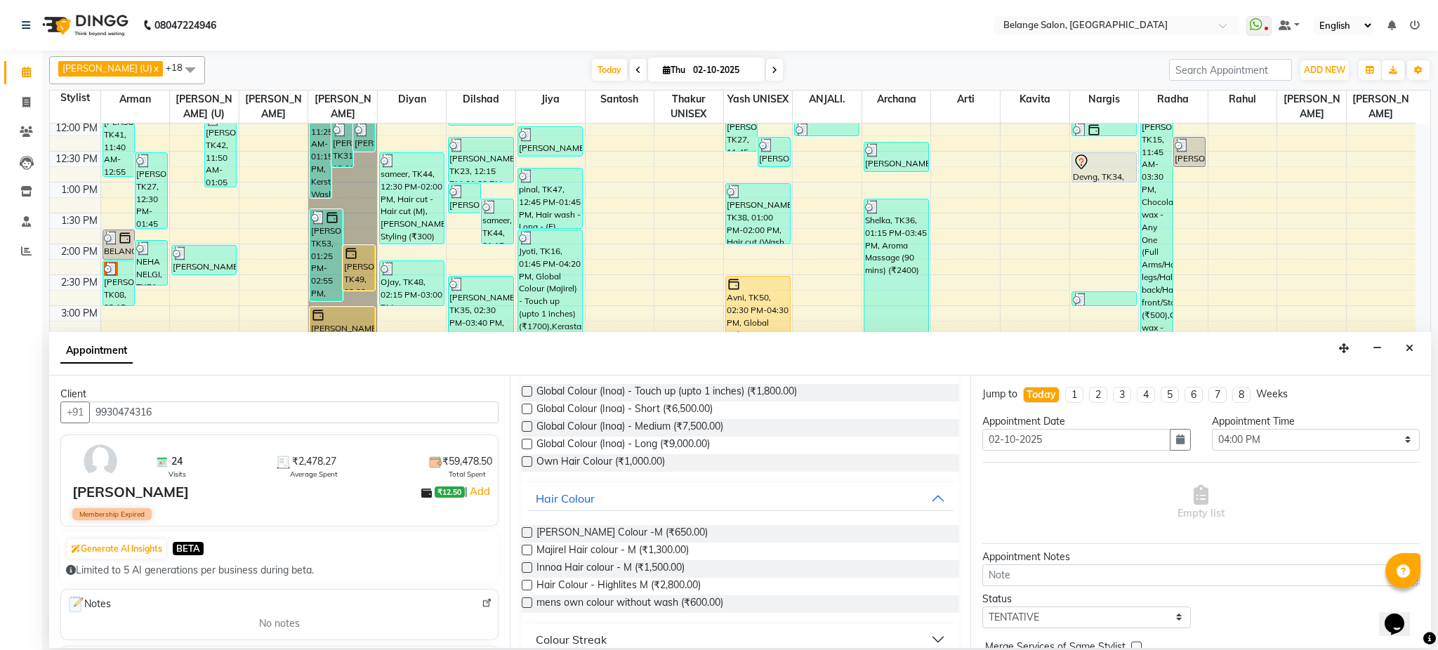
click at [526, 551] on label at bounding box center [527, 550] width 11 height 11
click at [526, 551] on input "checkbox" at bounding box center [526, 551] width 9 height 9
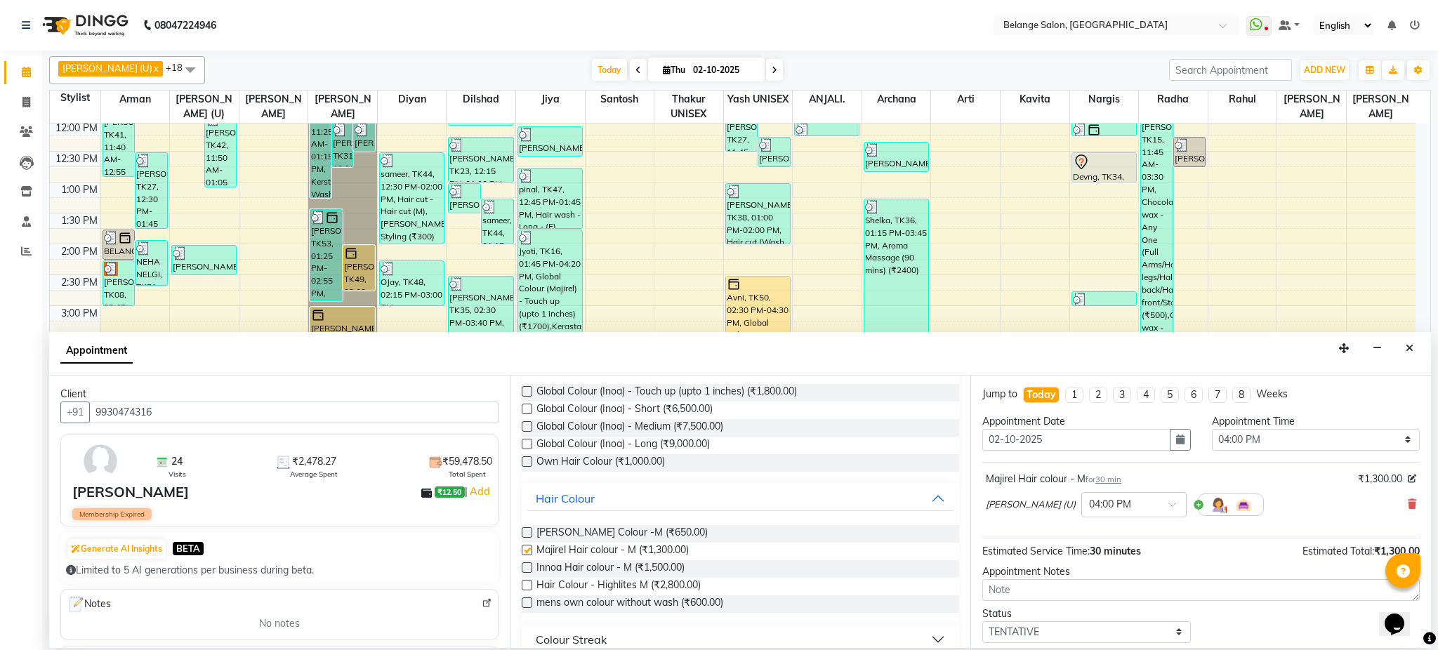
checkbox input "false"
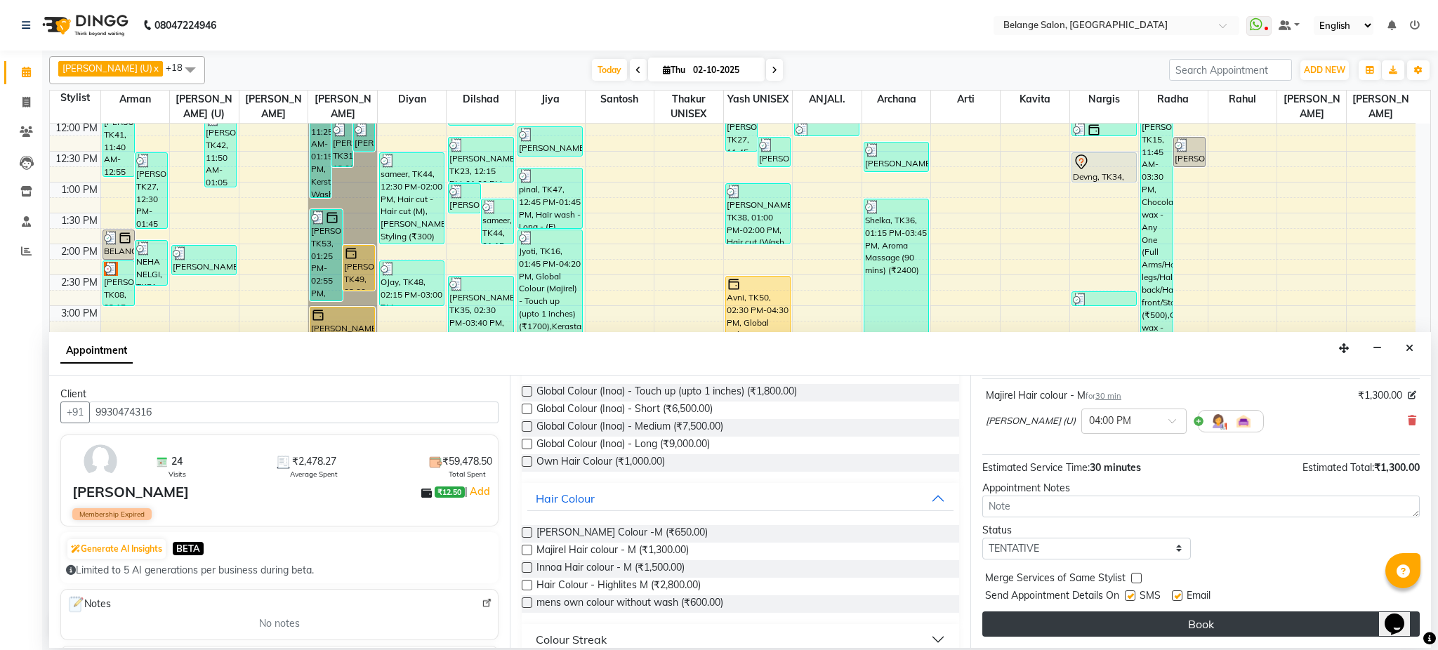
click at [1220, 621] on button "Book" at bounding box center [1200, 624] width 437 height 25
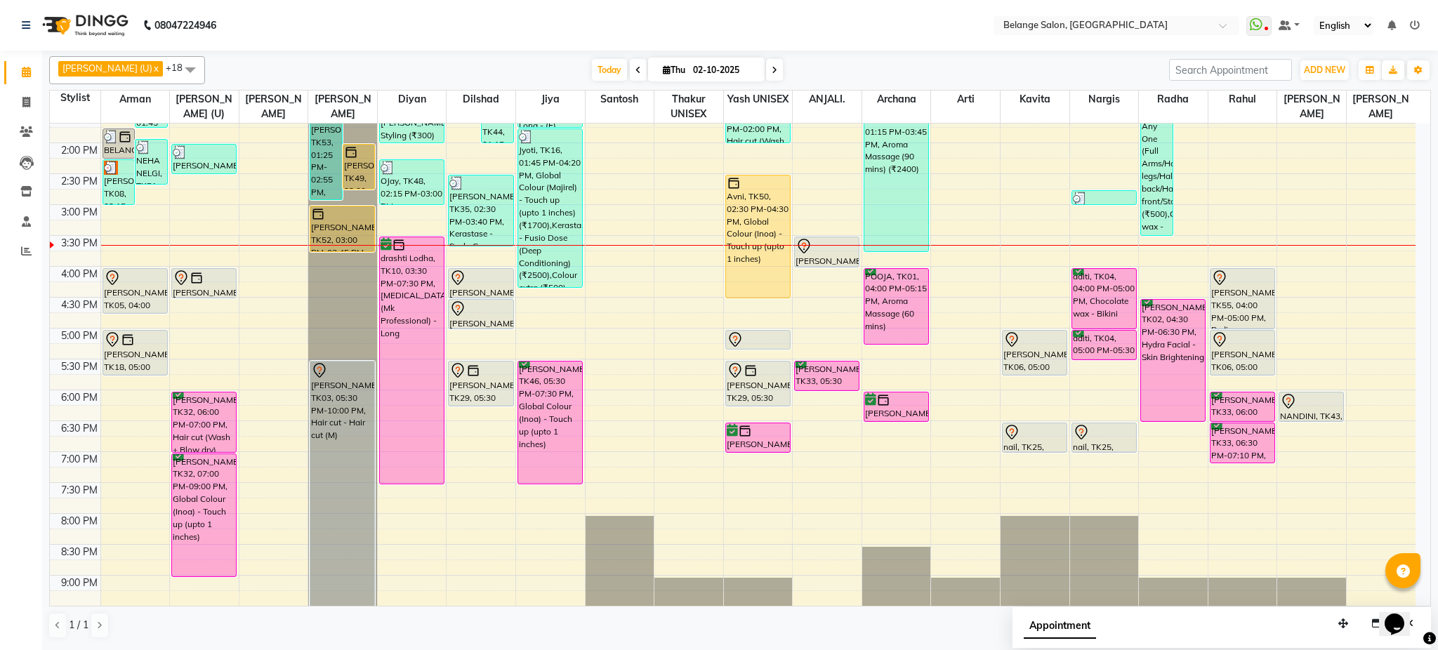
scroll to position [378, 0]
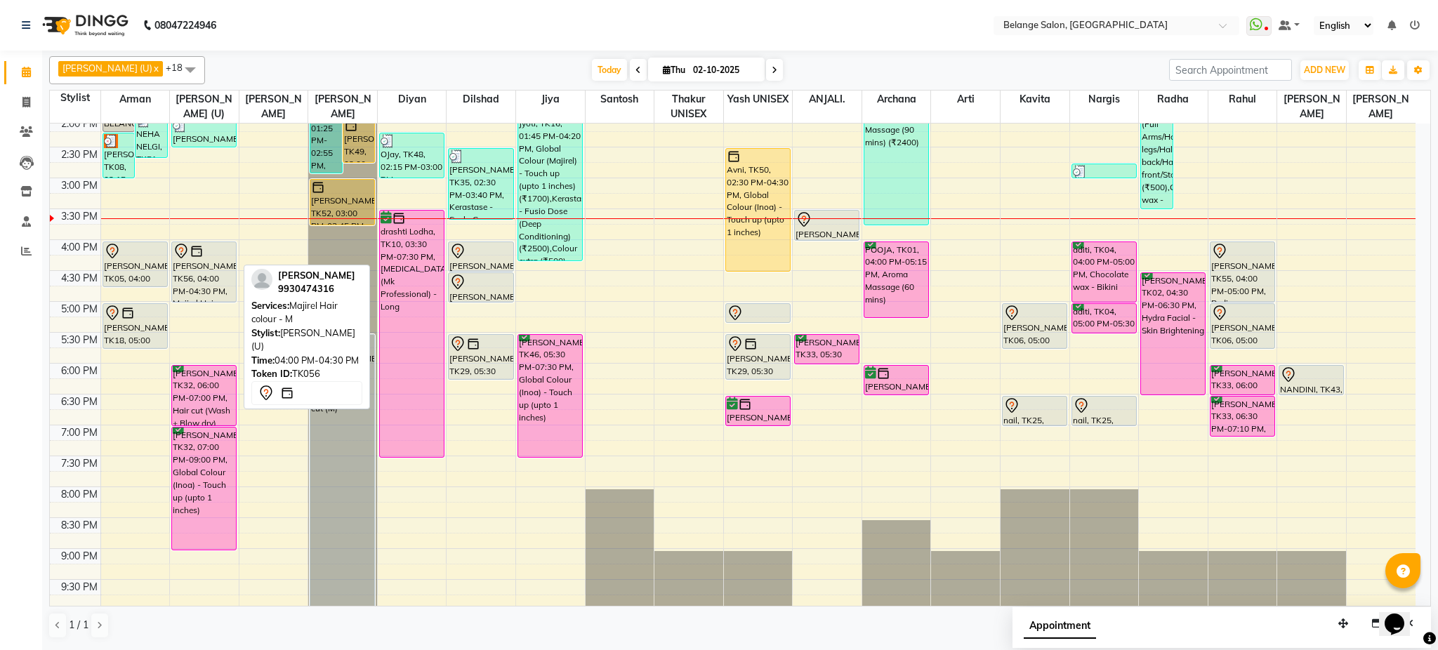
drag, startPoint x: 206, startPoint y: 269, endPoint x: 210, endPoint y: 291, distance: 22.1
click at [210, 291] on div "ishita, TK22, 11:30 AM-12:00 PM, Hair wash - Medium - (F) (₹500) Dhanraj, TK42,…" at bounding box center [204, 209] width 69 height 926
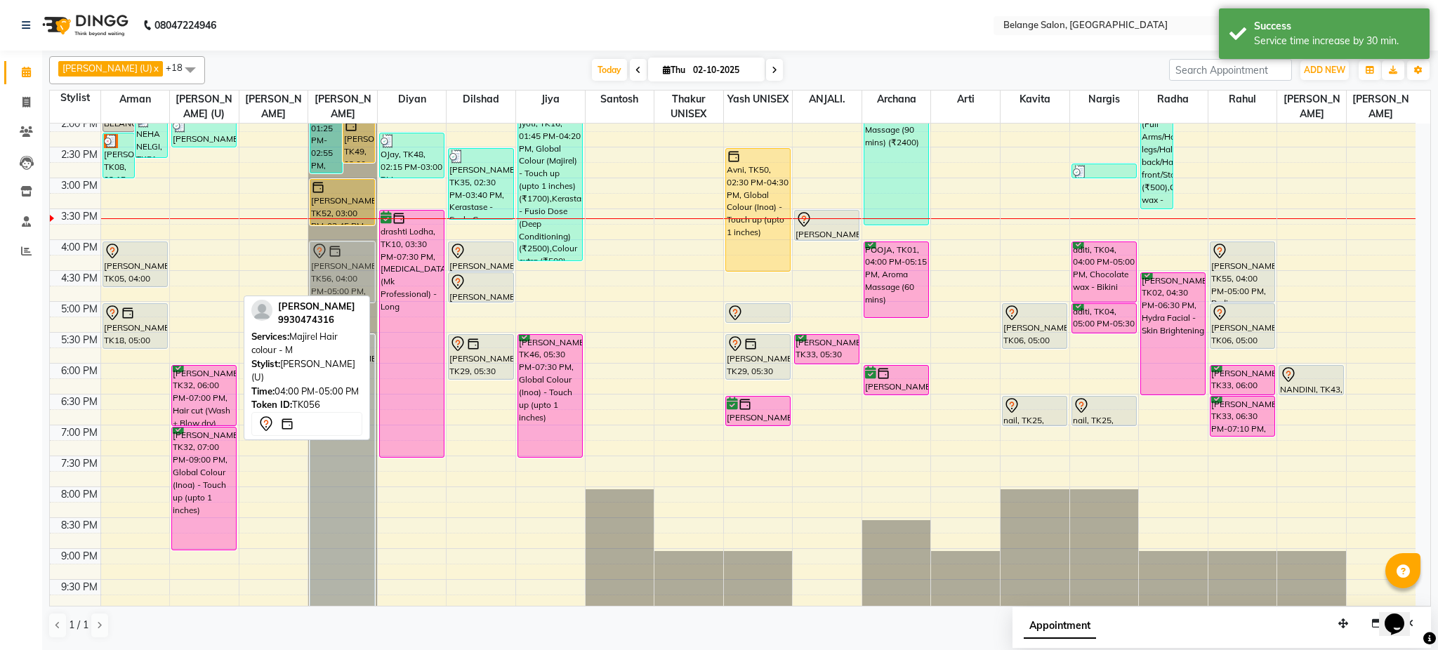
drag, startPoint x: 197, startPoint y: 263, endPoint x: 329, endPoint y: 258, distance: 132.1
click at [329, 258] on tr "Amrut, TK41, 11:40 AM-12:55 PM, Hair cut - Hair cut (M) (₹400),Head Massage (Co…" at bounding box center [733, 209] width 1366 height 926
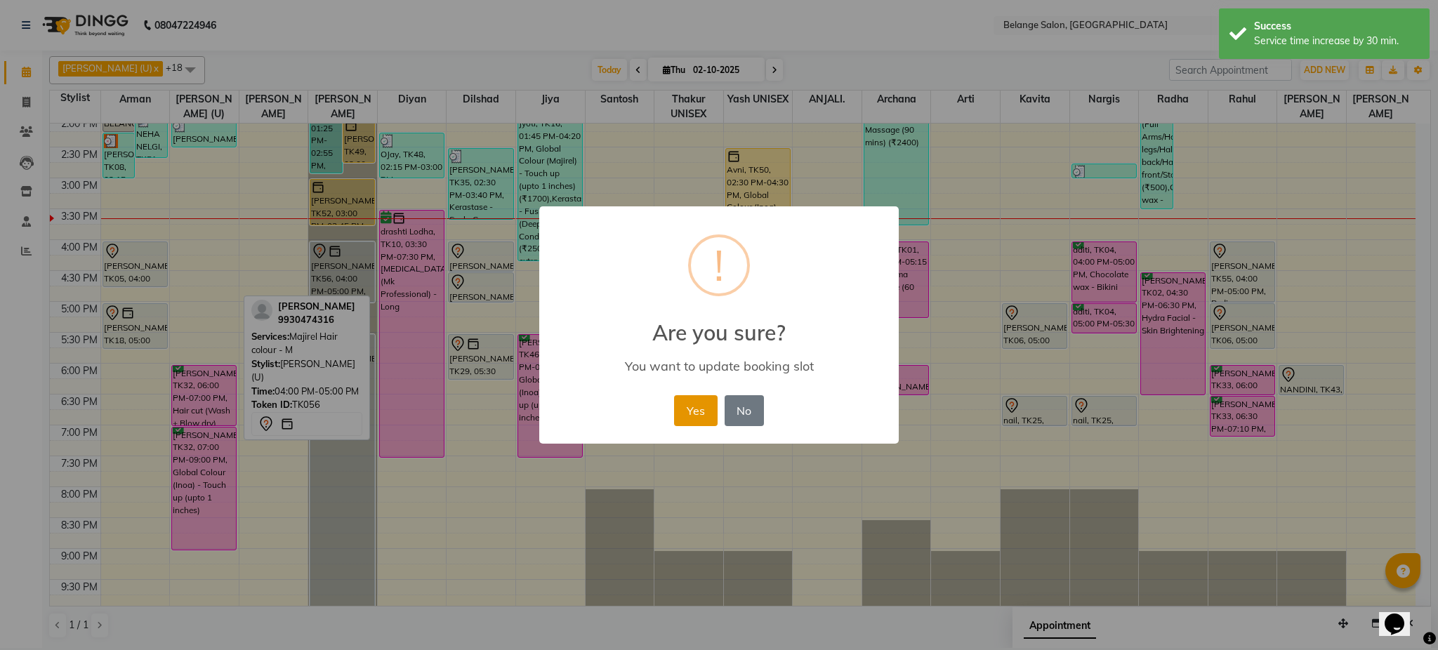
click at [676, 402] on button "Yes" at bounding box center [695, 410] width 43 height 31
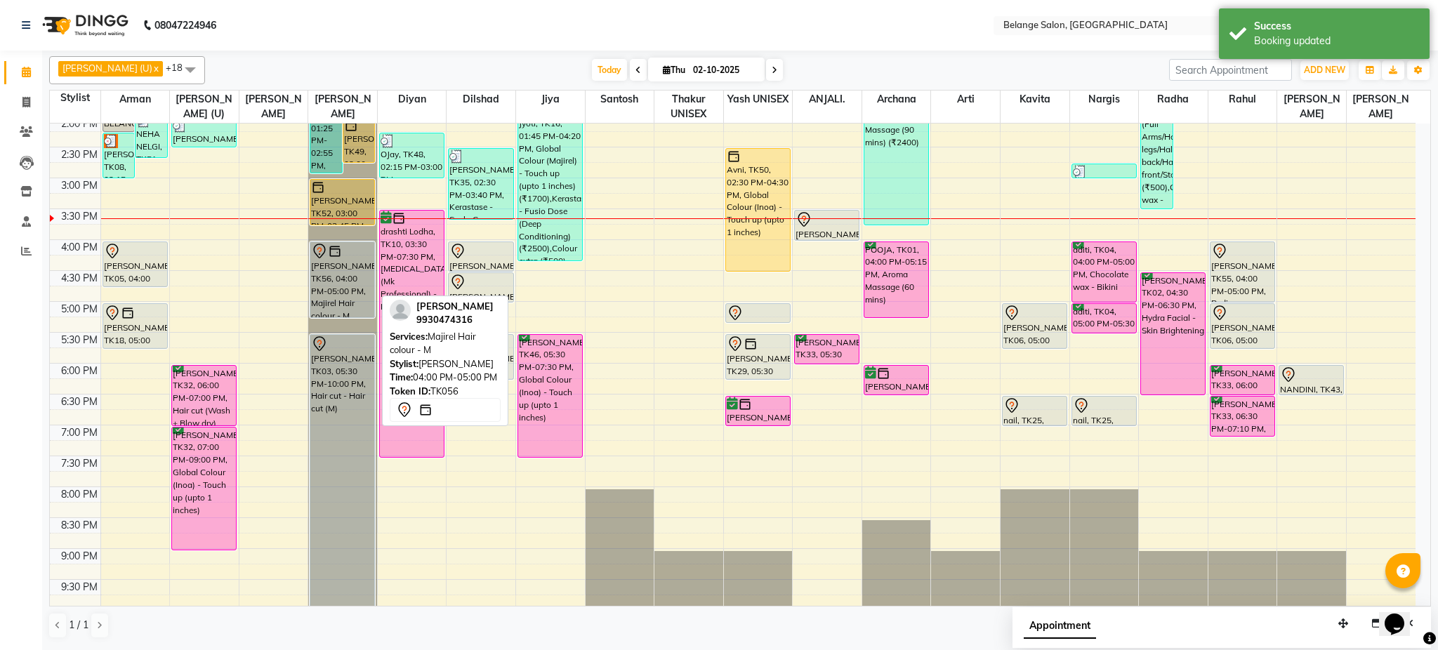
drag, startPoint x: 354, startPoint y: 300, endPoint x: 357, endPoint y: 314, distance: 14.3
click at [357, 314] on div "Urvil, TK19, 09:35 AM-11:05 AM, Beard Styling (₹300),Hair cut - Hair cut (M) (₹…" at bounding box center [342, 209] width 69 height 926
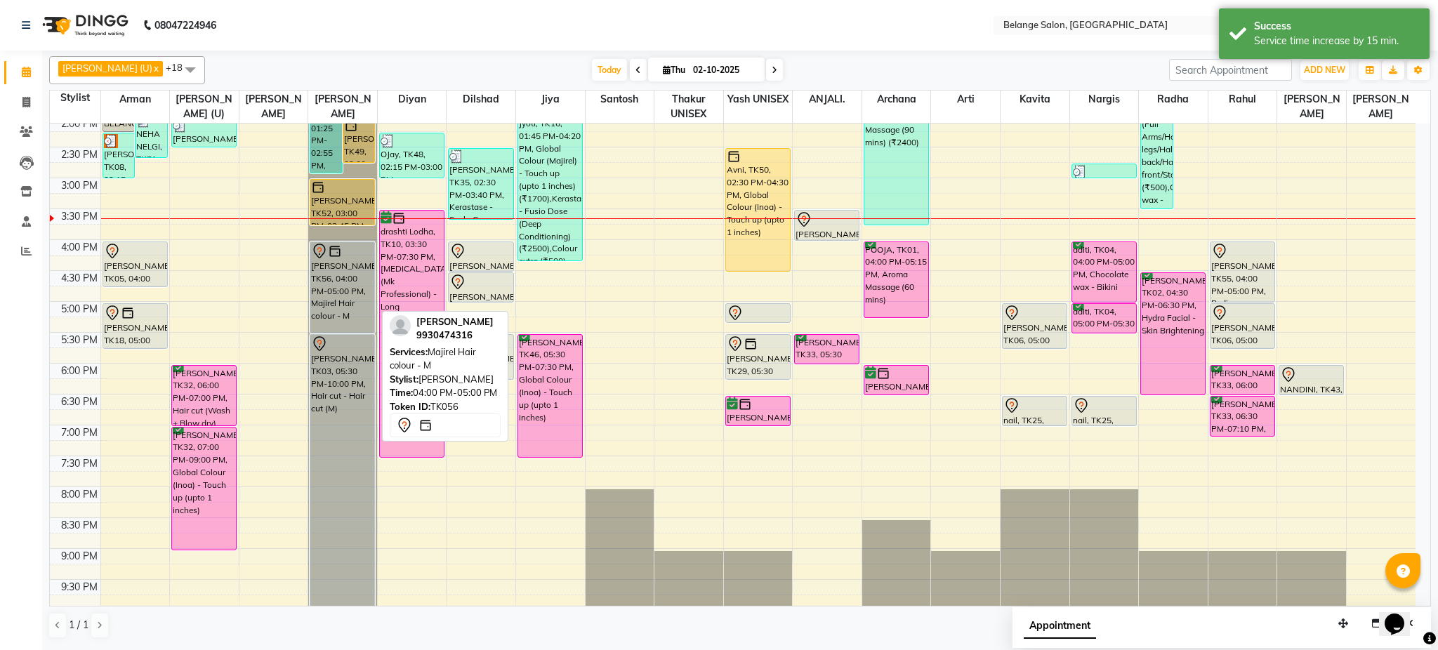
drag, startPoint x: 357, startPoint y: 314, endPoint x: 356, endPoint y: 324, distance: 10.6
click at [356, 324] on div "Urvil, TK19, 09:35 AM-11:05 AM, Beard Styling (₹300),Hair cut - Hair cut (M) (₹…" at bounding box center [342, 209] width 69 height 926
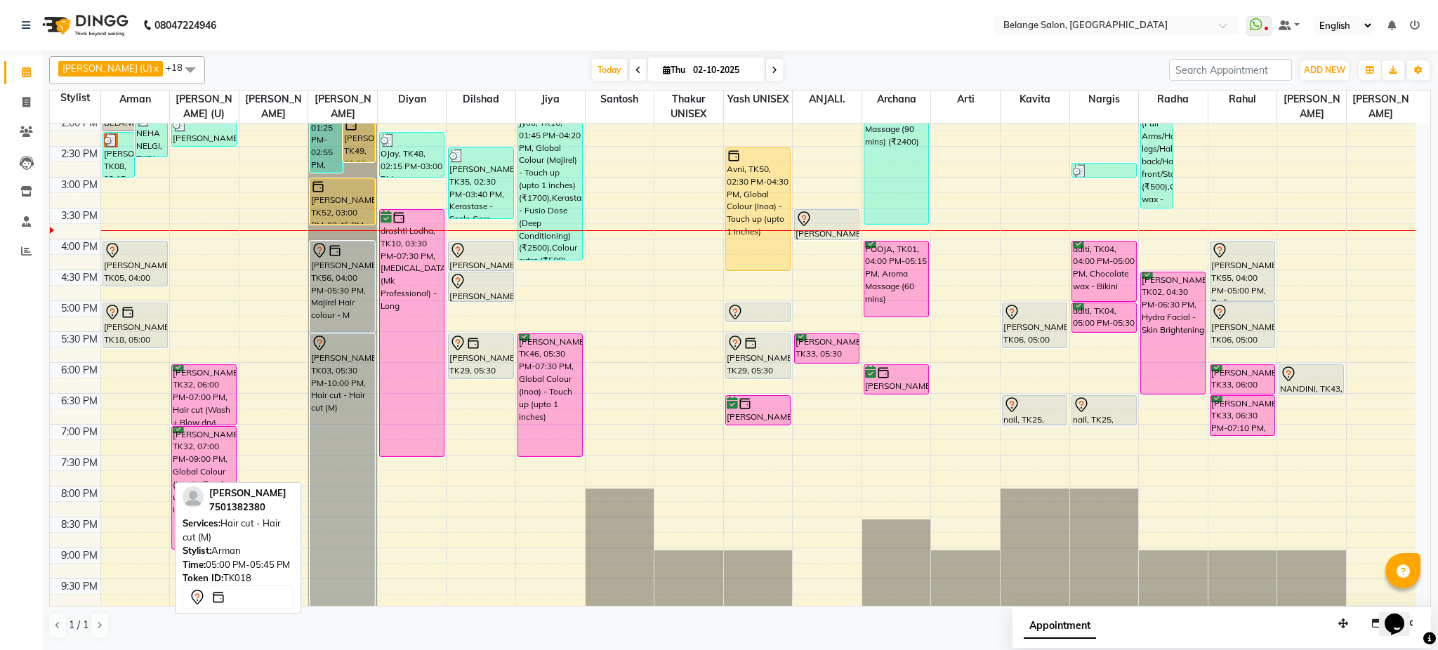
scroll to position [379, 0]
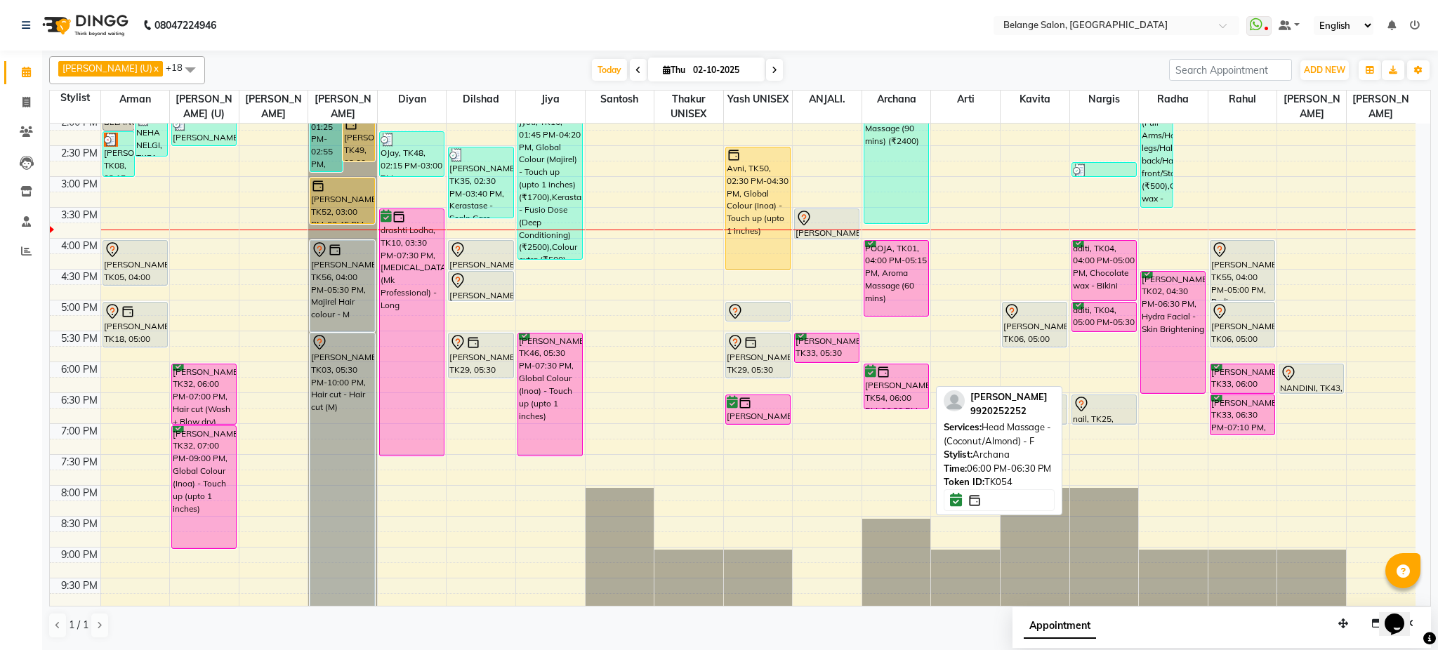
click at [891, 394] on div "manish shrivastar, TK40, 12:20 PM-12:50 PM, Bleach - Face (₹700) Shelka, TK36, …" at bounding box center [896, 207] width 69 height 926
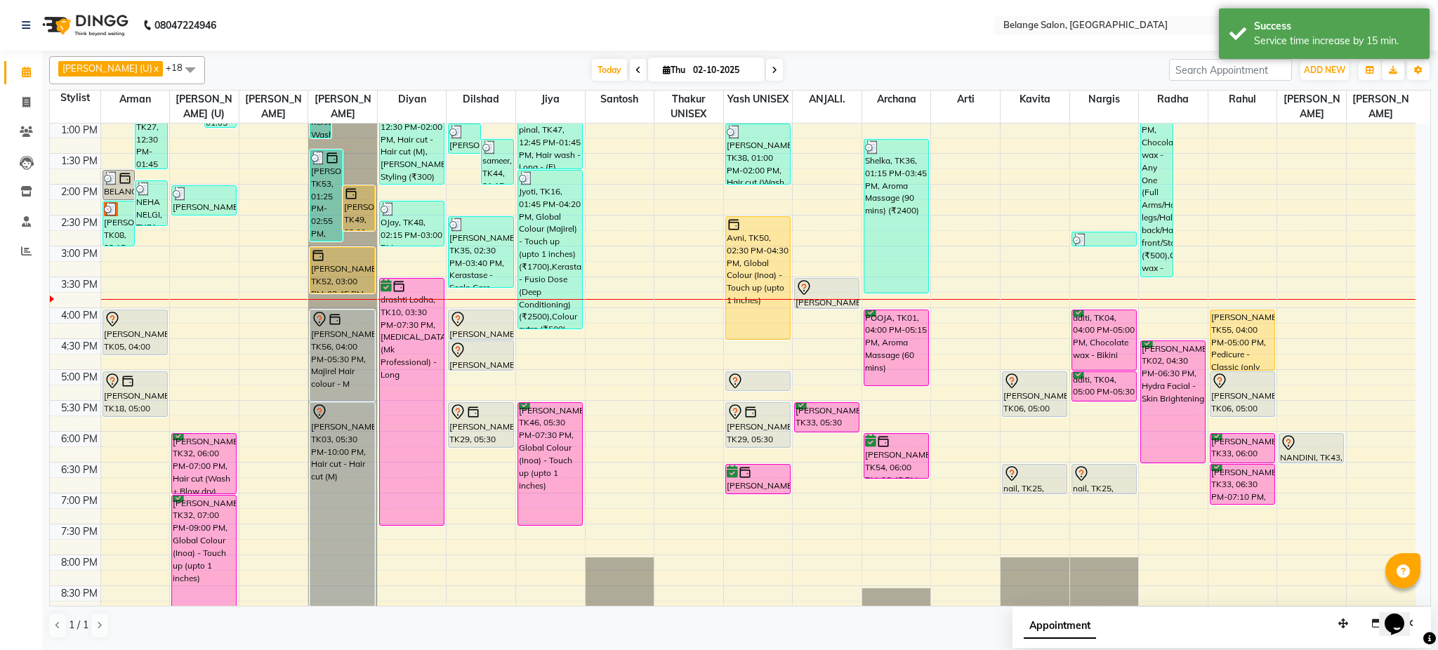
scroll to position [446, 0]
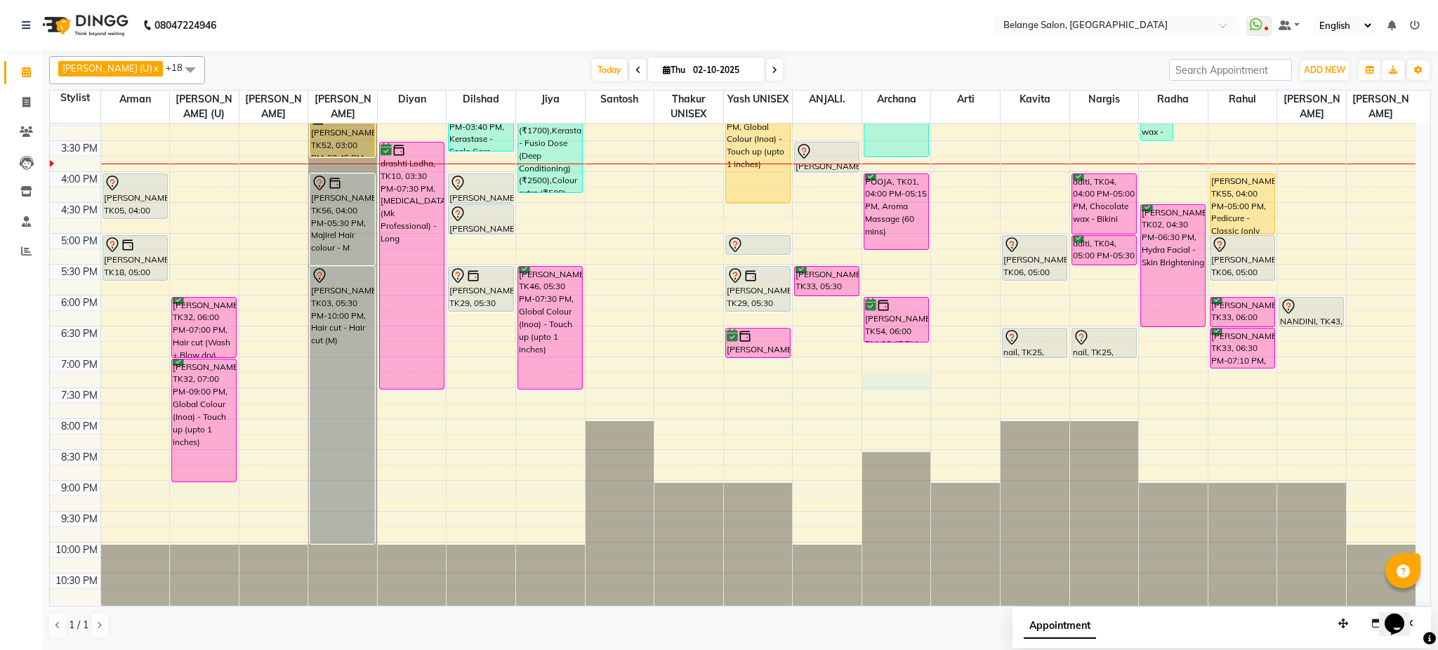
click at [897, 383] on div "8:00 AM 8:30 AM 9:00 AM 9:30 AM 10:00 AM 10:30 AM 11:00 AM 11:30 AM 12:00 PM 12…" at bounding box center [733, 141] width 1366 height 926
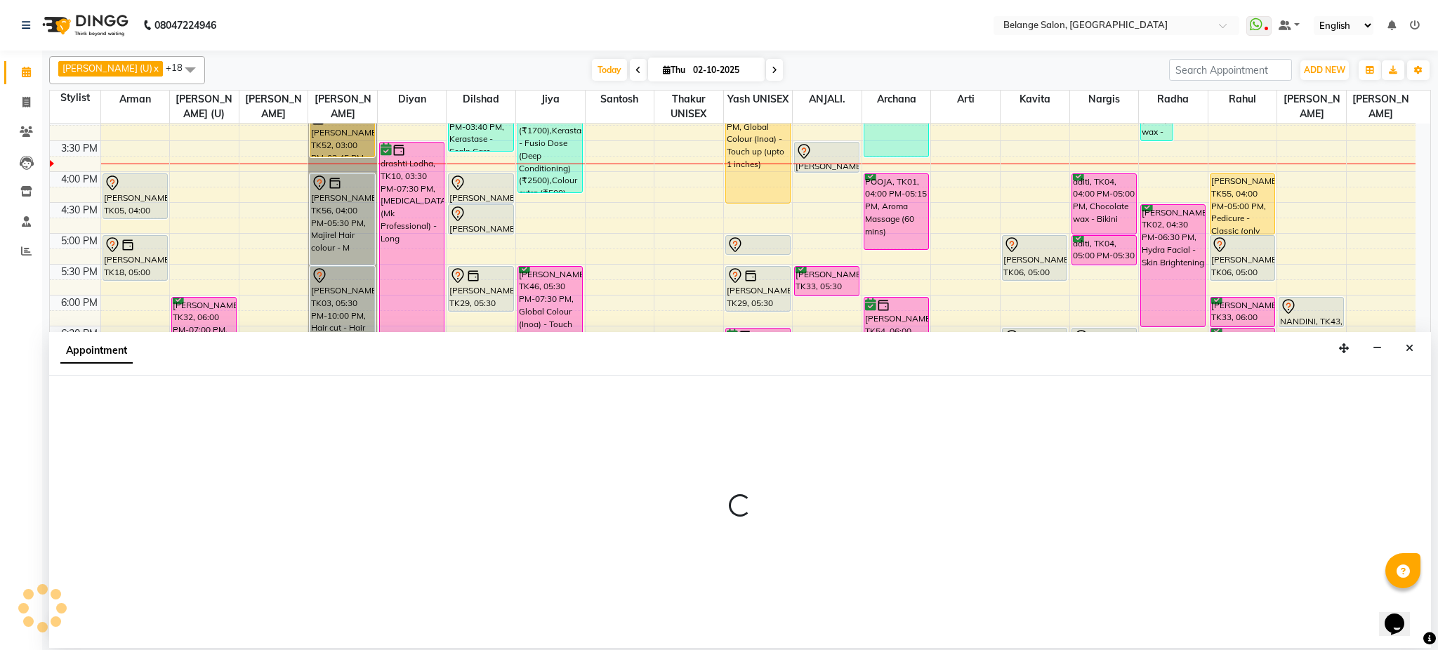
select select "70102"
select select "tentative"
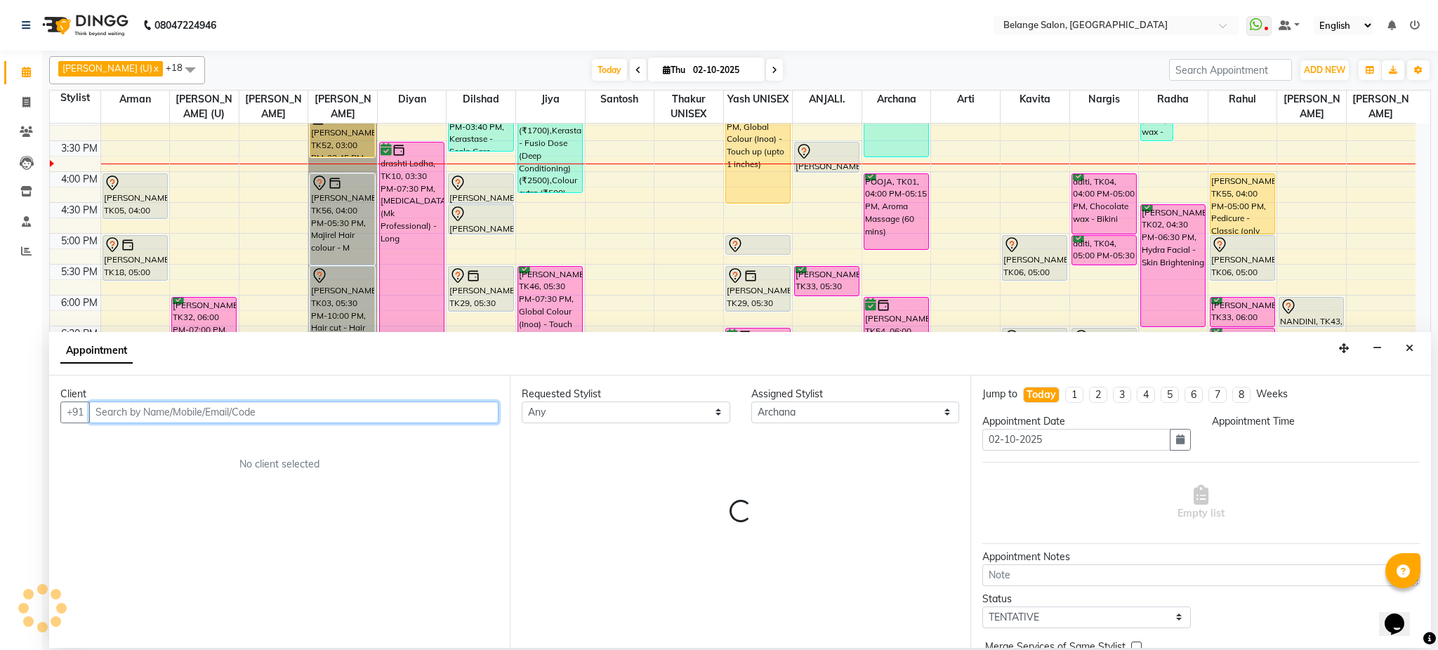
select select "1155"
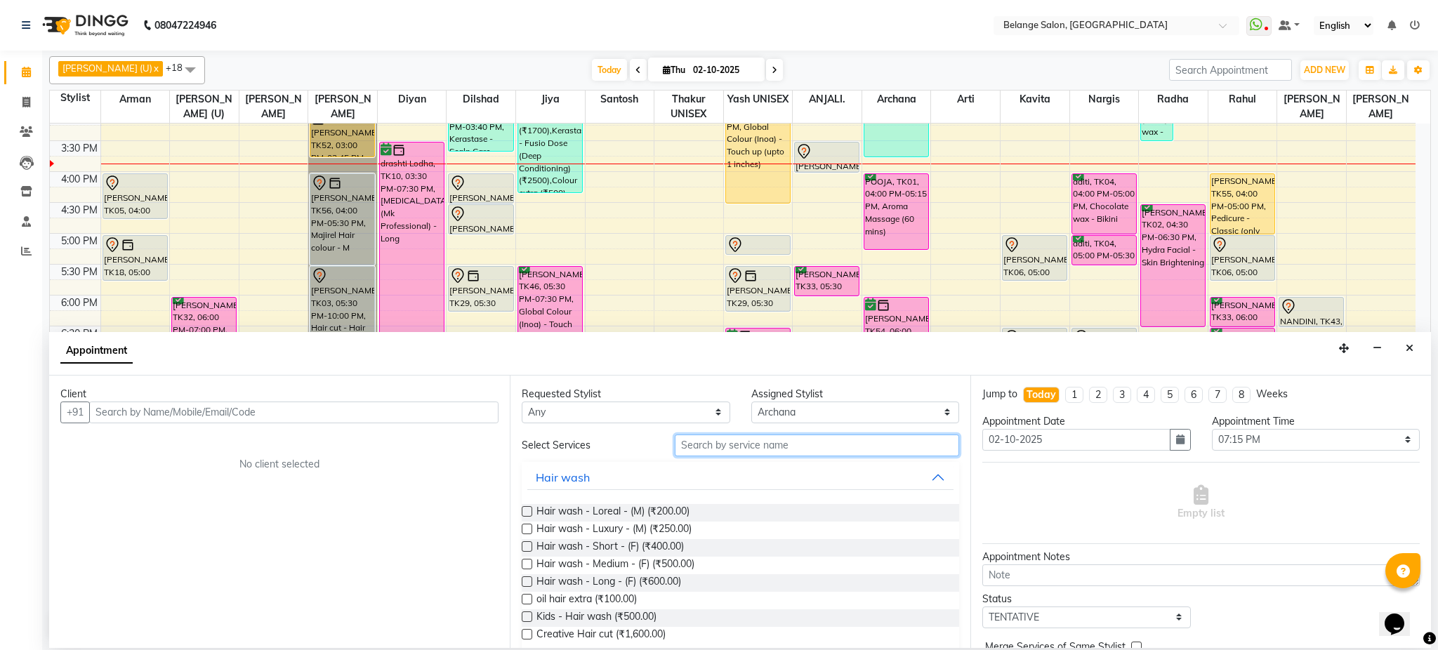
click at [738, 441] on input "text" at bounding box center [817, 446] width 284 height 22
click at [733, 454] on input "text" at bounding box center [817, 446] width 284 height 22
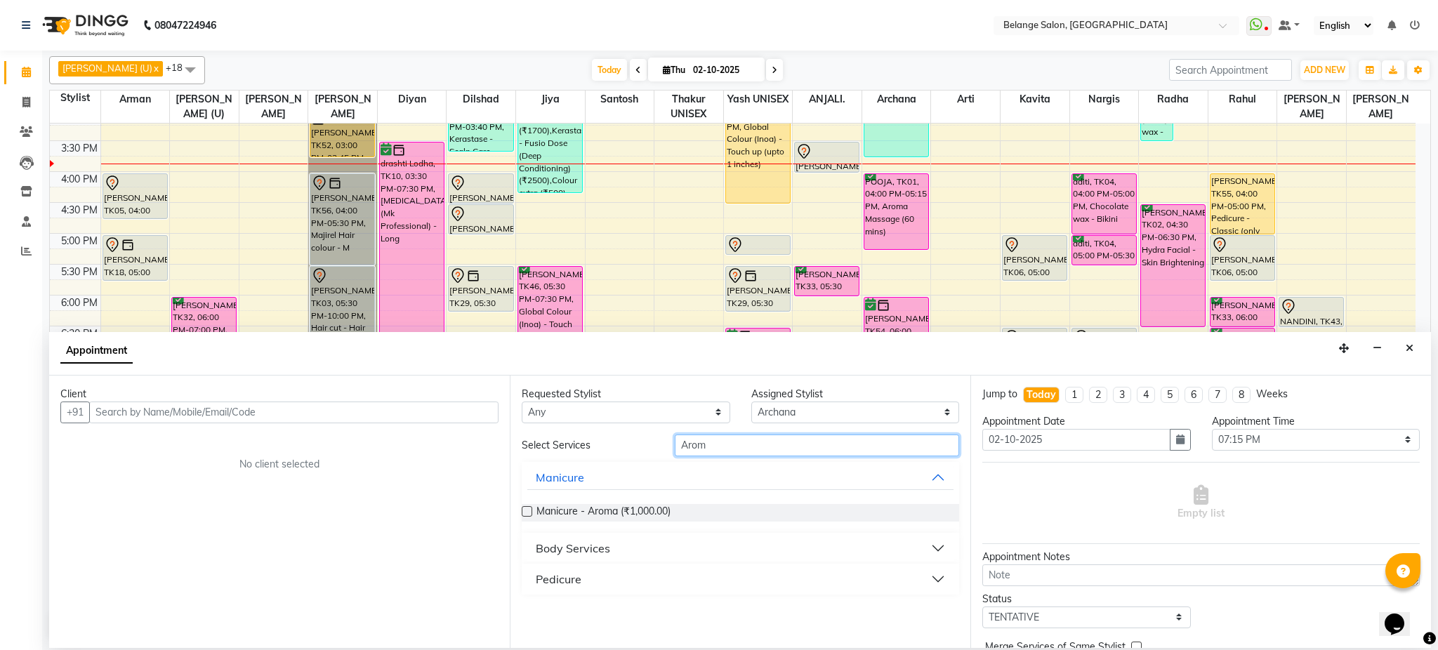
type input "Arom"
click at [698, 547] on button "Body Services" at bounding box center [740, 548] width 426 height 25
click at [796, 442] on input "Arom" at bounding box center [817, 446] width 284 height 22
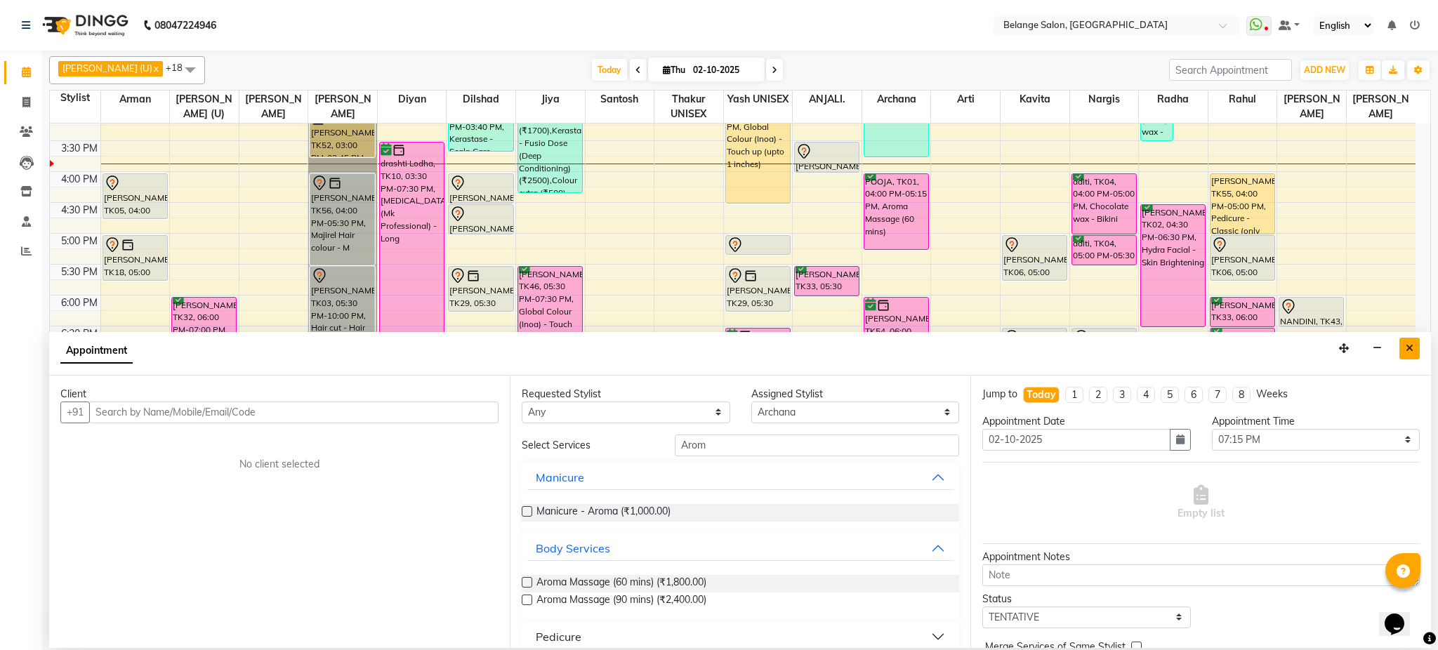
click at [1412, 351] on icon "Close" at bounding box center [1410, 348] width 8 height 10
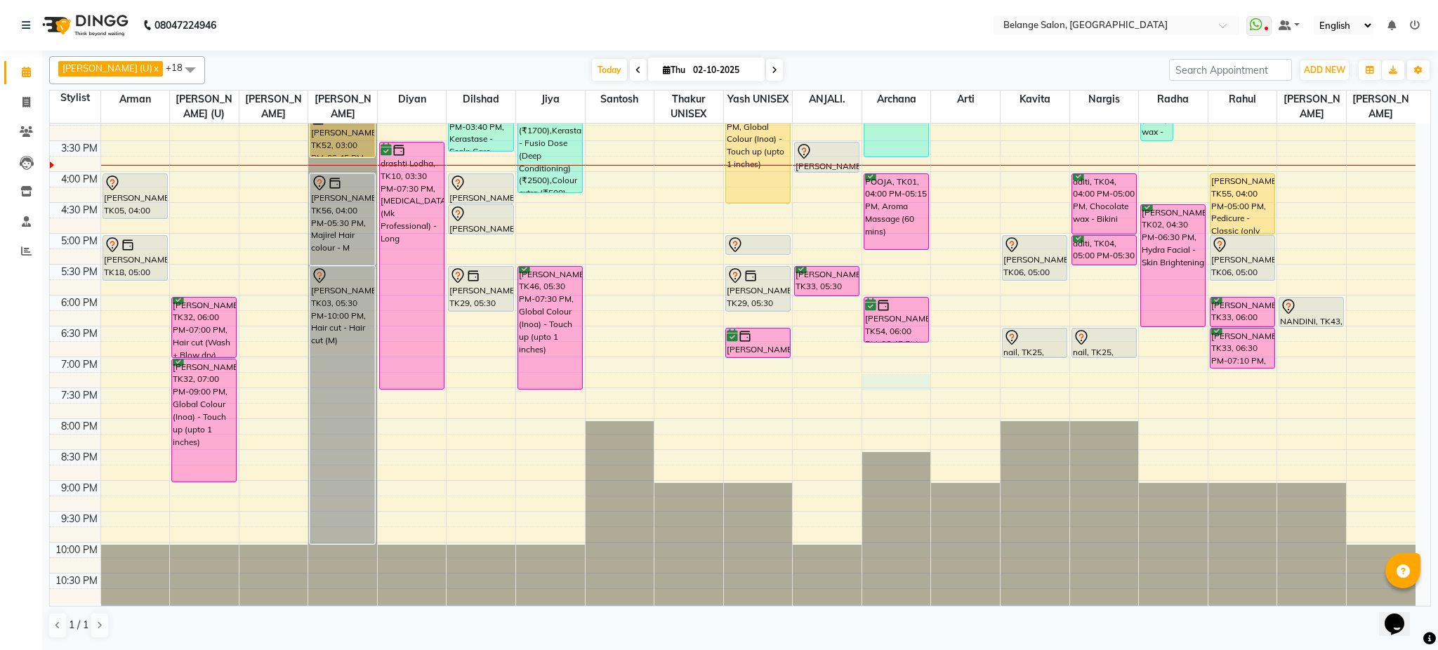
click at [890, 381] on div "8:00 AM 8:30 AM 9:00 AM 9:30 AM 10:00 AM 10:30 AM 11:00 AM 11:30 AM 12:00 PM 12…" at bounding box center [733, 141] width 1366 height 926
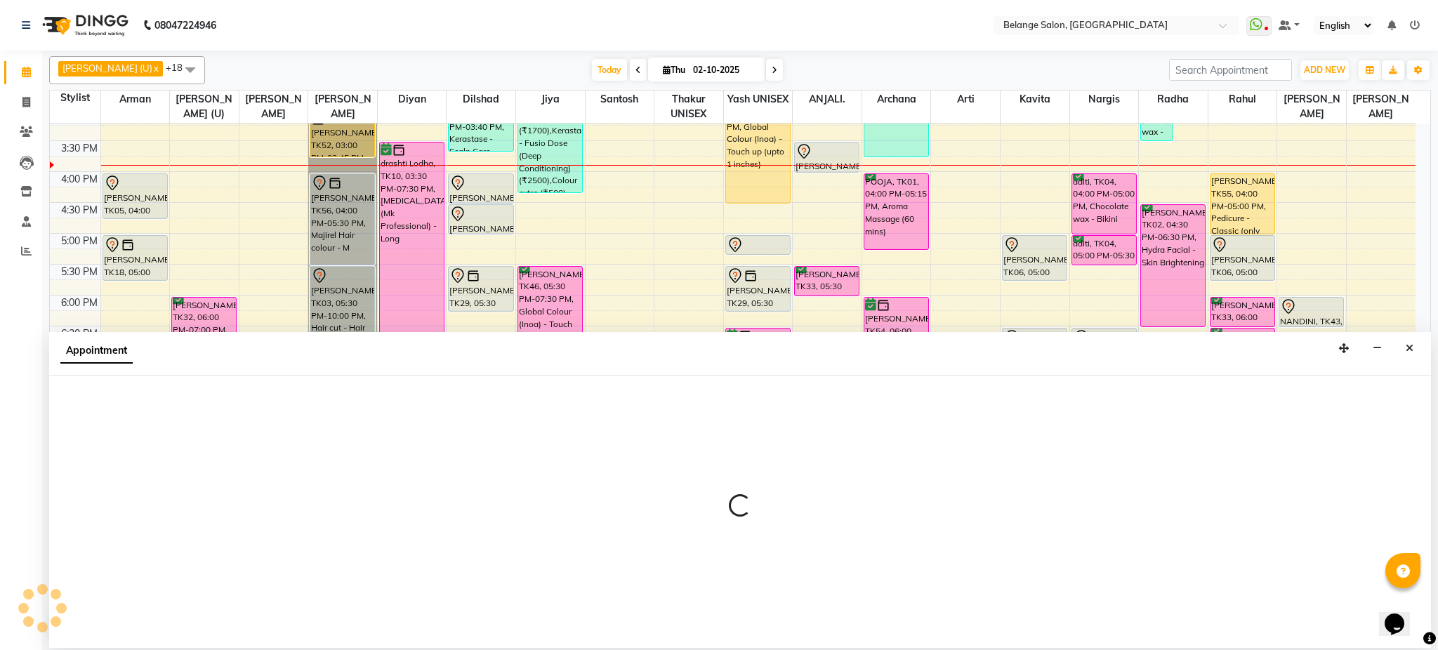
select select "70102"
select select "1155"
select select "tentative"
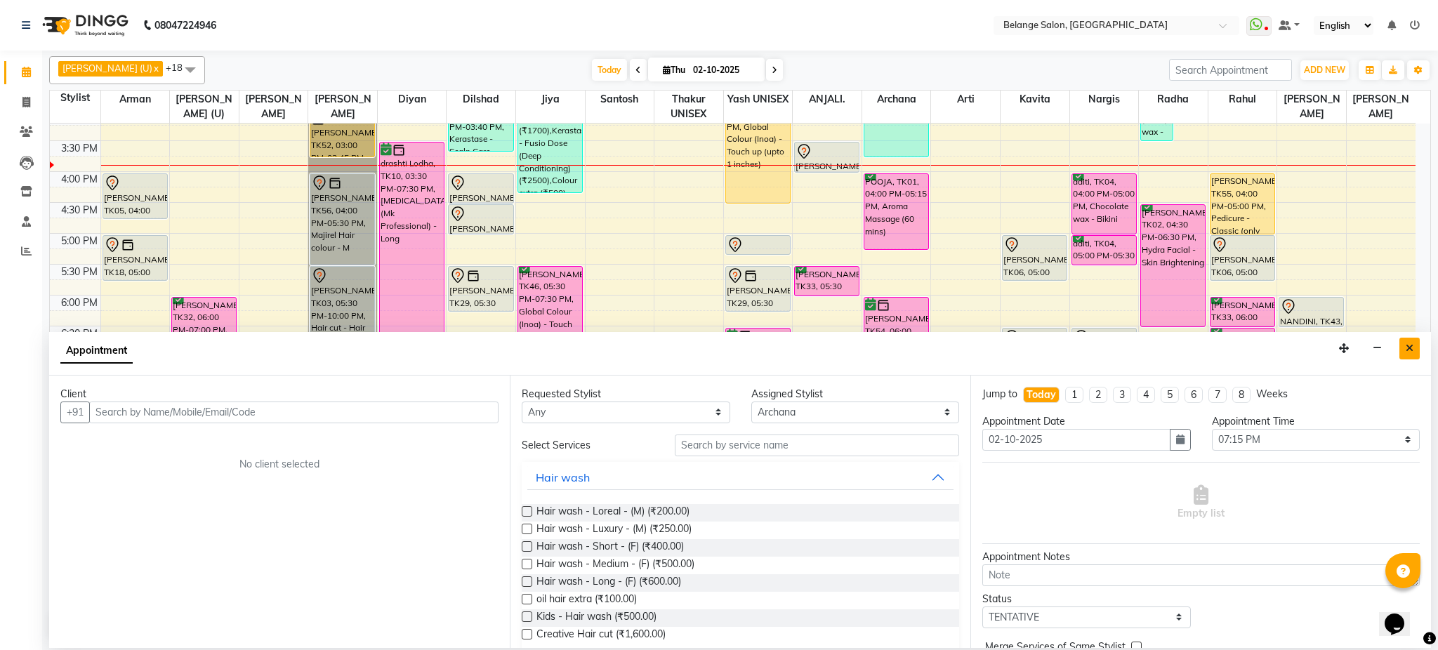
click at [1407, 346] on icon "Close" at bounding box center [1410, 348] width 8 height 10
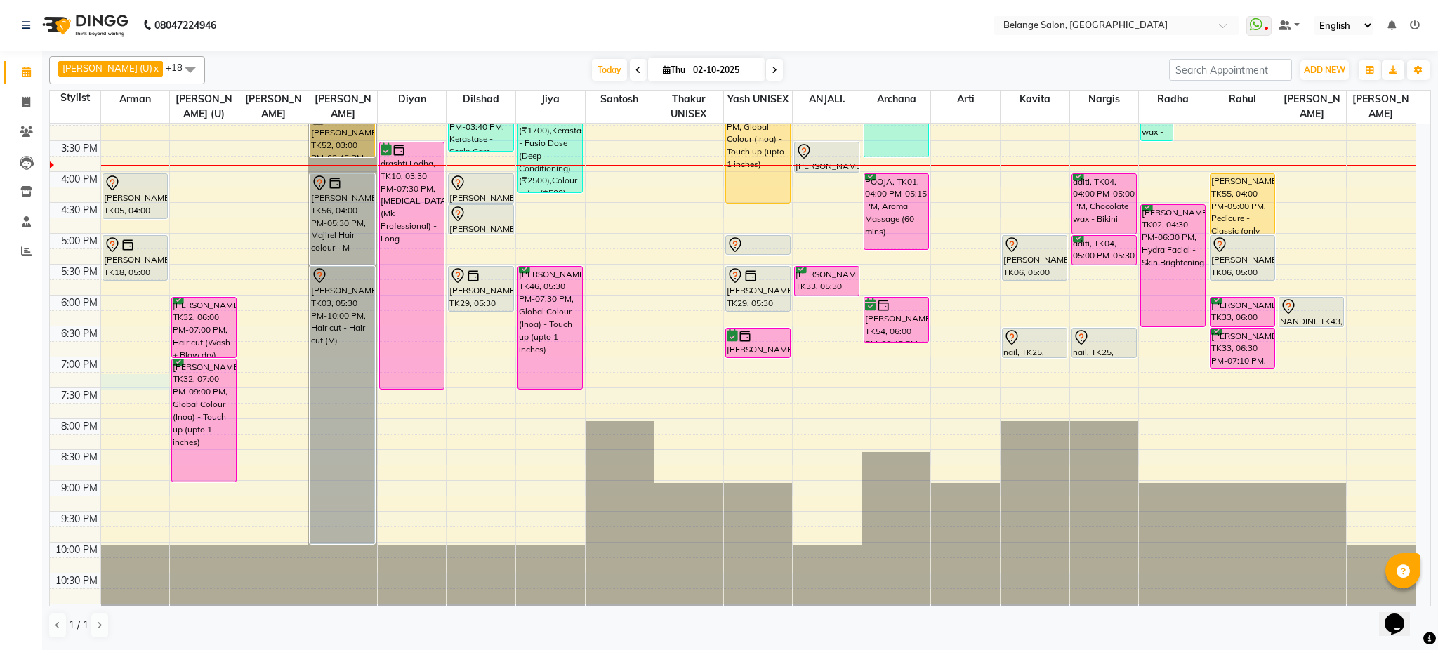
click at [135, 385] on div "8:00 AM 8:30 AM 9:00 AM 9:30 AM 10:00 AM 10:30 AM 11:00 AM 11:30 AM 12:00 PM 12…" at bounding box center [733, 141] width 1366 height 926
select select "78262"
select select "1155"
select select "tentative"
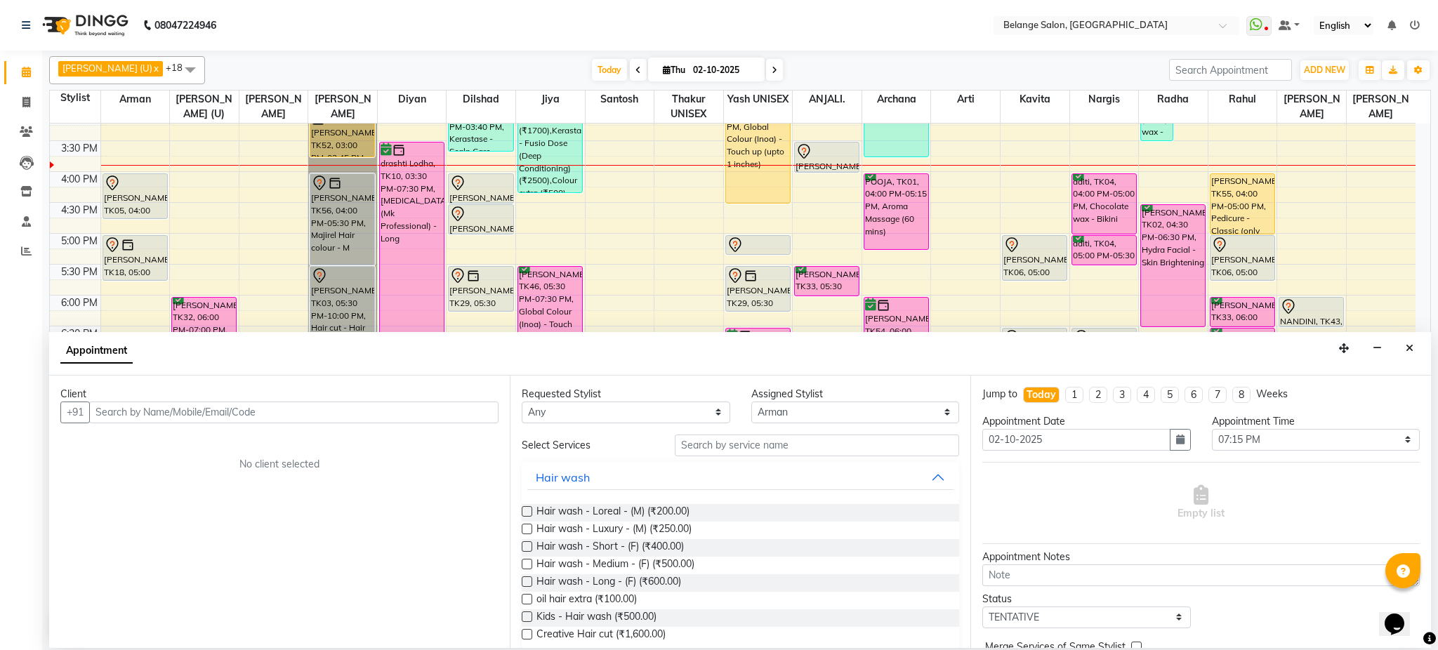
click at [160, 408] on input "text" at bounding box center [293, 413] width 409 height 22
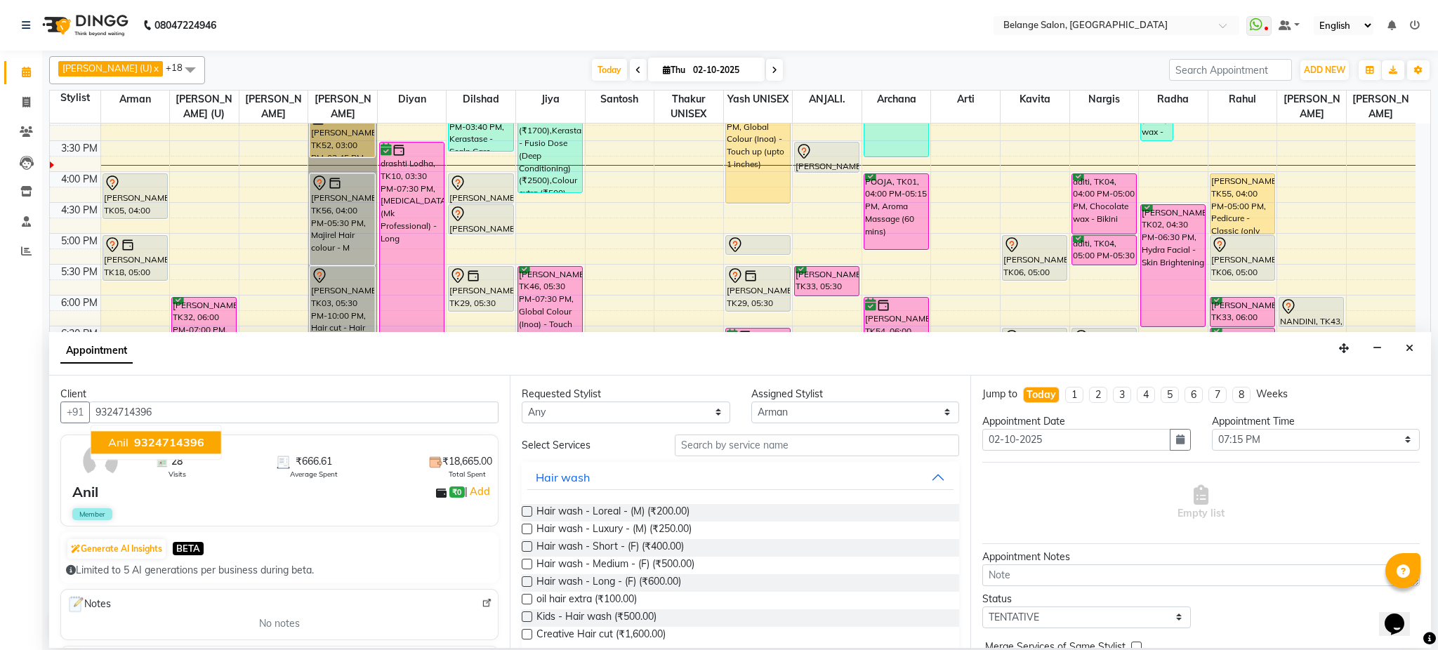
click at [146, 442] on span "9324714396" at bounding box center [169, 442] width 70 height 14
type input "9324714396"
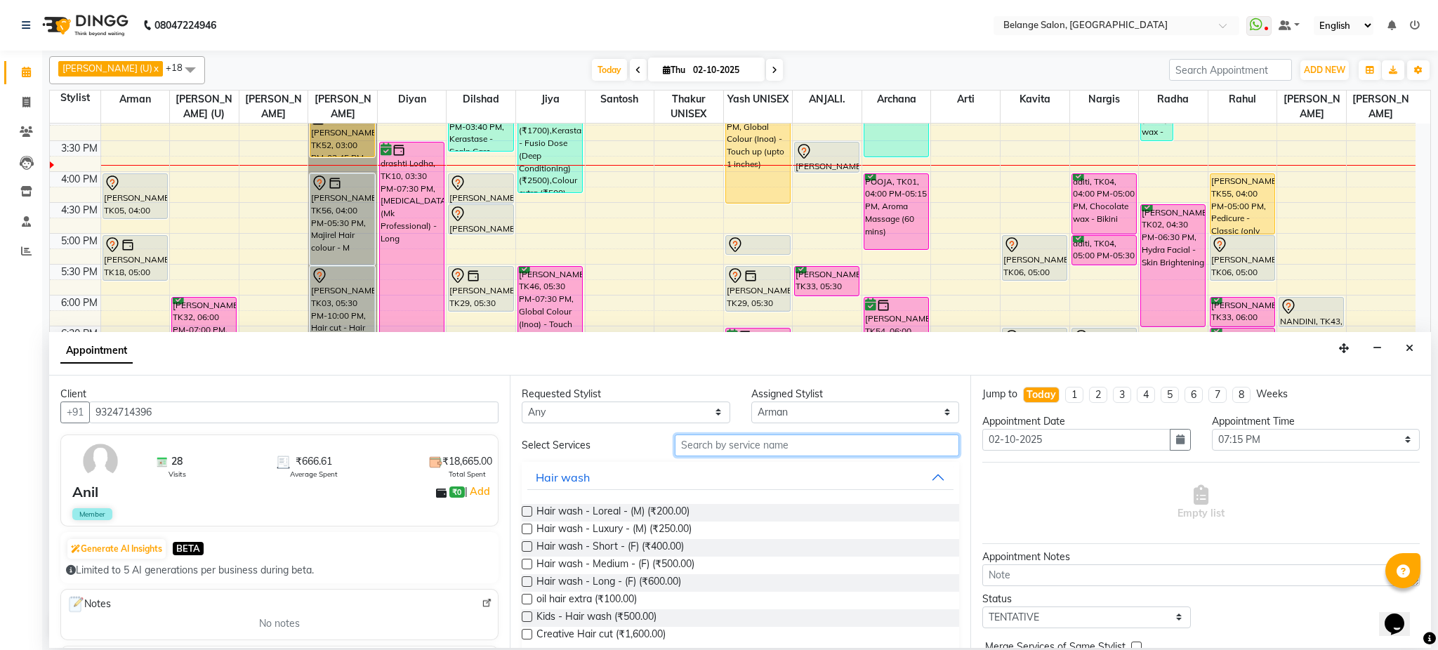
click at [820, 449] on input "text" at bounding box center [817, 446] width 284 height 22
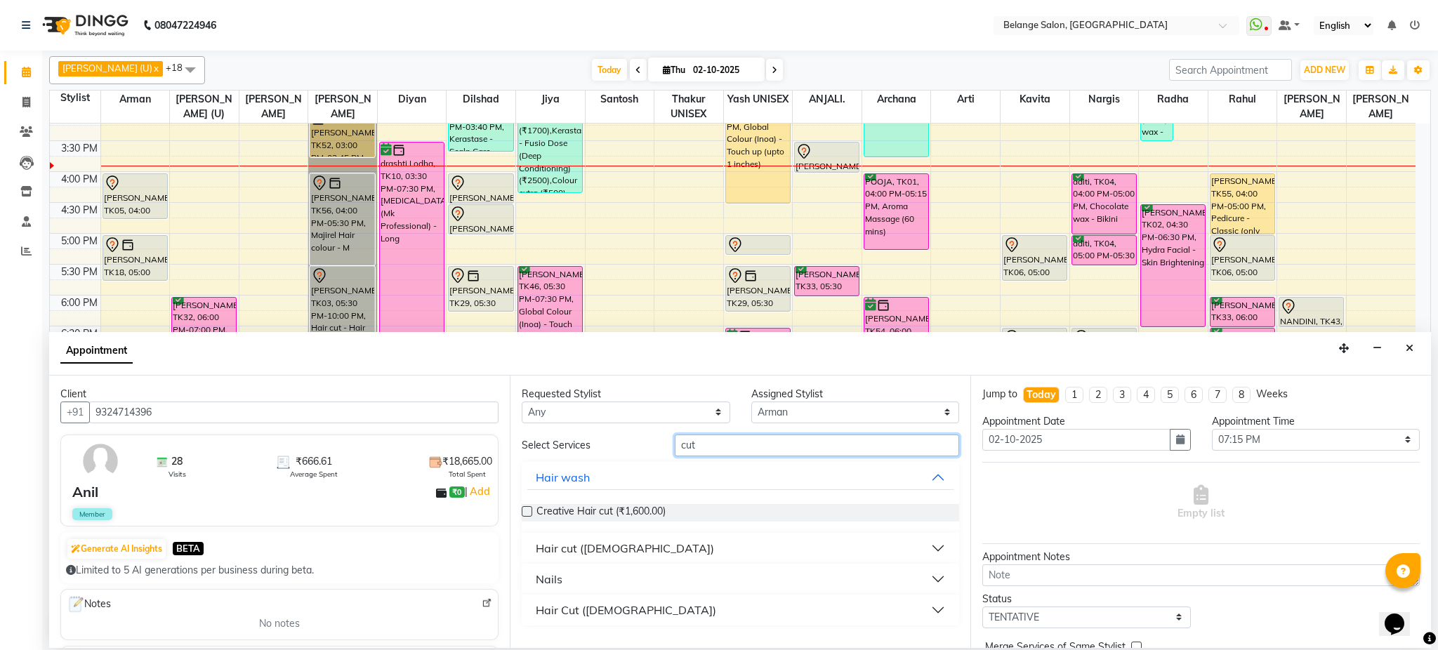
type input "cut"
click at [631, 542] on button "Hair cut (Male)" at bounding box center [740, 548] width 426 height 25
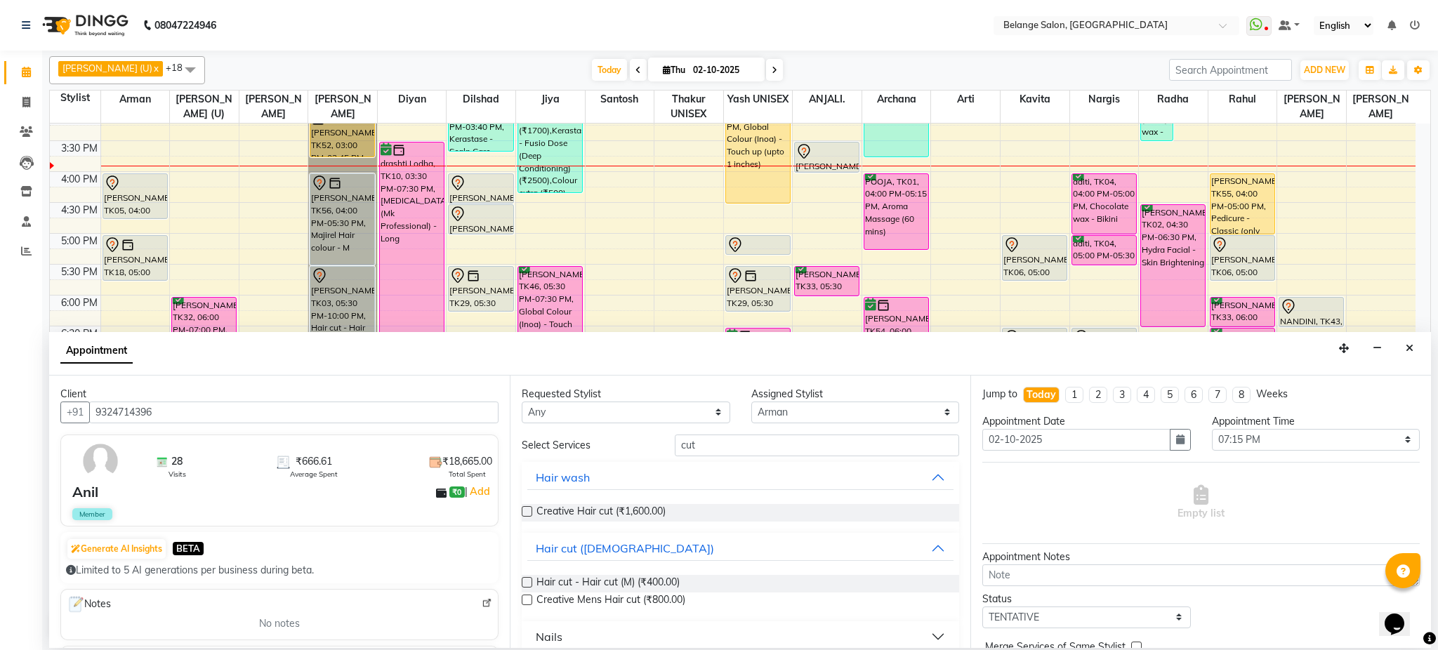
click at [524, 581] on label at bounding box center [527, 582] width 11 height 11
click at [524, 581] on input "checkbox" at bounding box center [526, 583] width 9 height 9
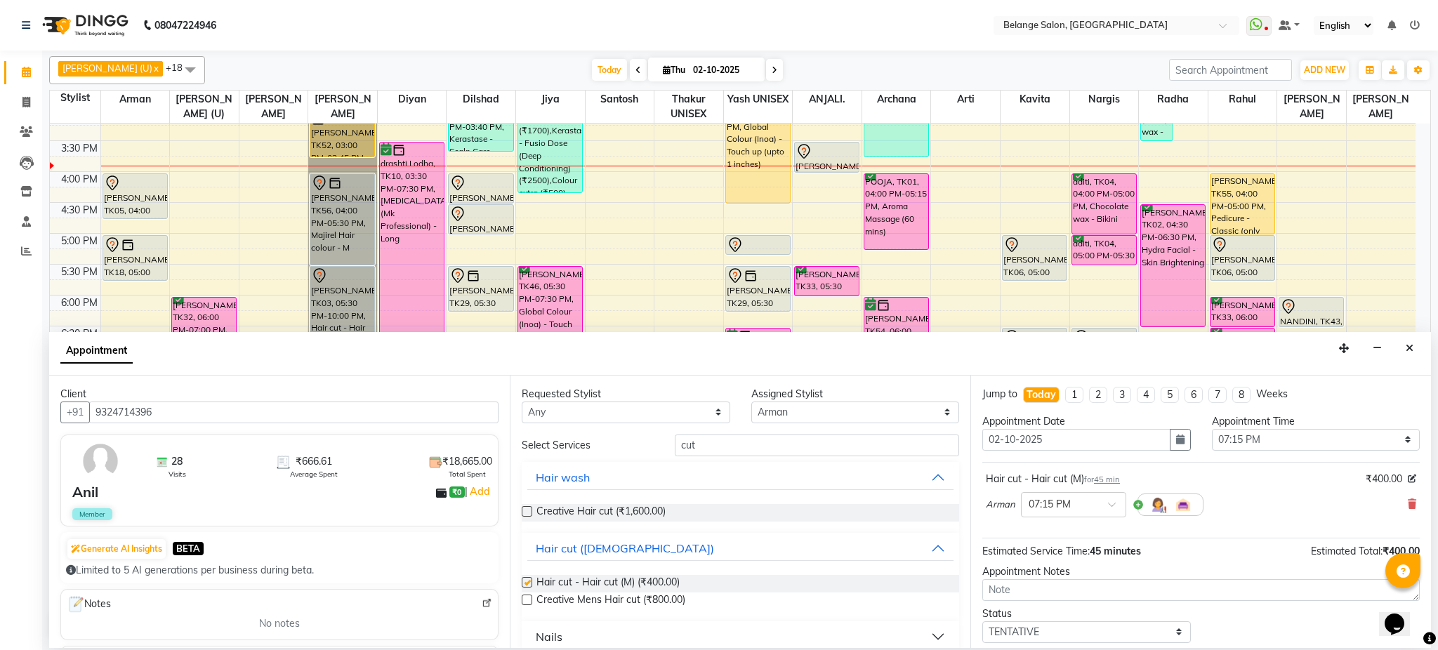
checkbox input "false"
click at [788, 454] on input "cut" at bounding box center [817, 446] width 284 height 22
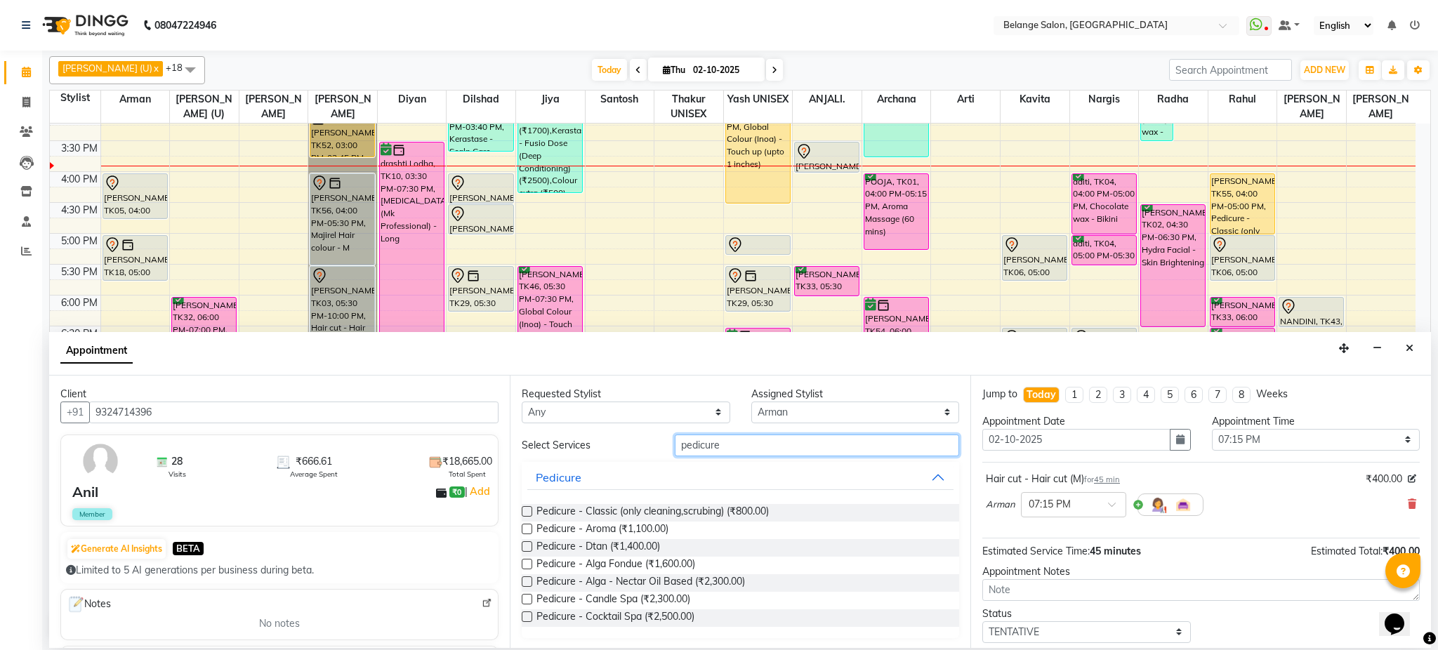
type input "pedicure"
click at [526, 511] on label at bounding box center [527, 511] width 11 height 11
click at [526, 511] on input "checkbox" at bounding box center [526, 512] width 9 height 9
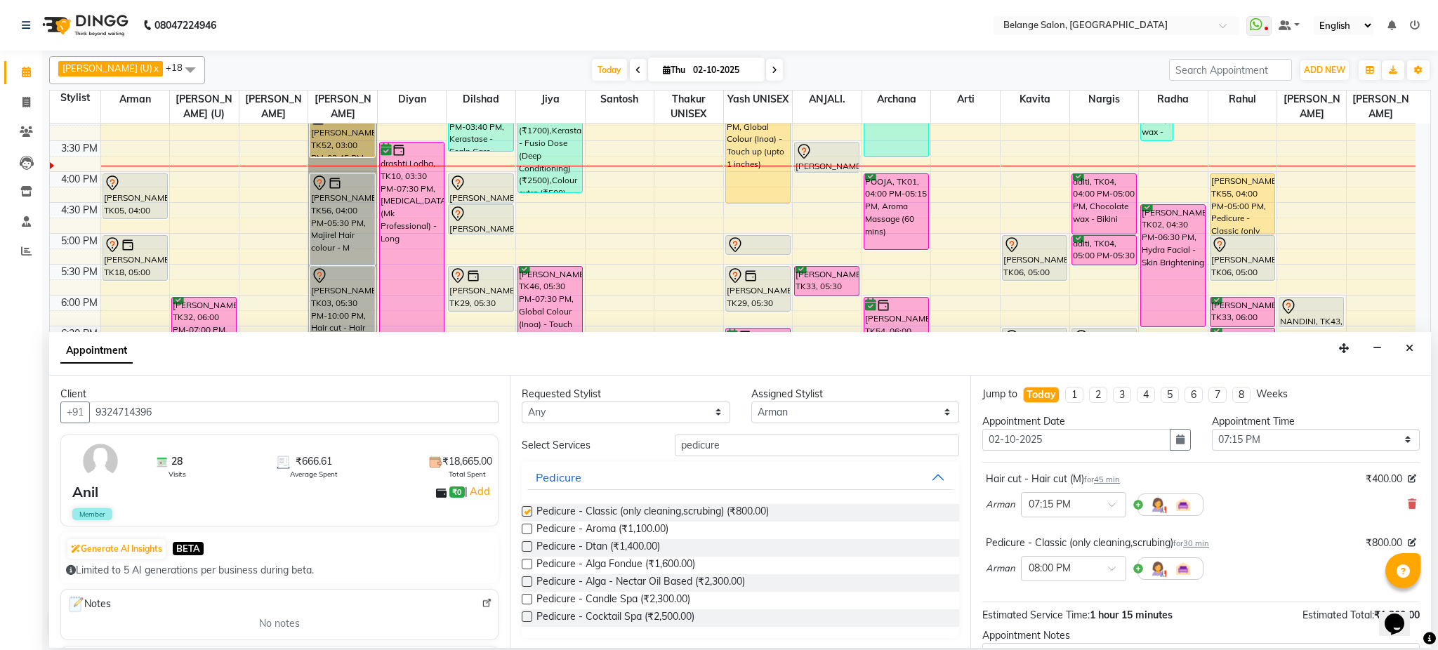
checkbox input "false"
click at [780, 415] on select "Select aftab (U) Ali amit ANJALI. Archana Arman Arti Belange Billing deepali di…" at bounding box center [855, 413] width 209 height 22
select select "70102"
click at [751, 402] on select "Select aftab (U) Ali amit ANJALI. Archana Arman Arti Belange Billing deepali di…" at bounding box center [855, 413] width 209 height 22
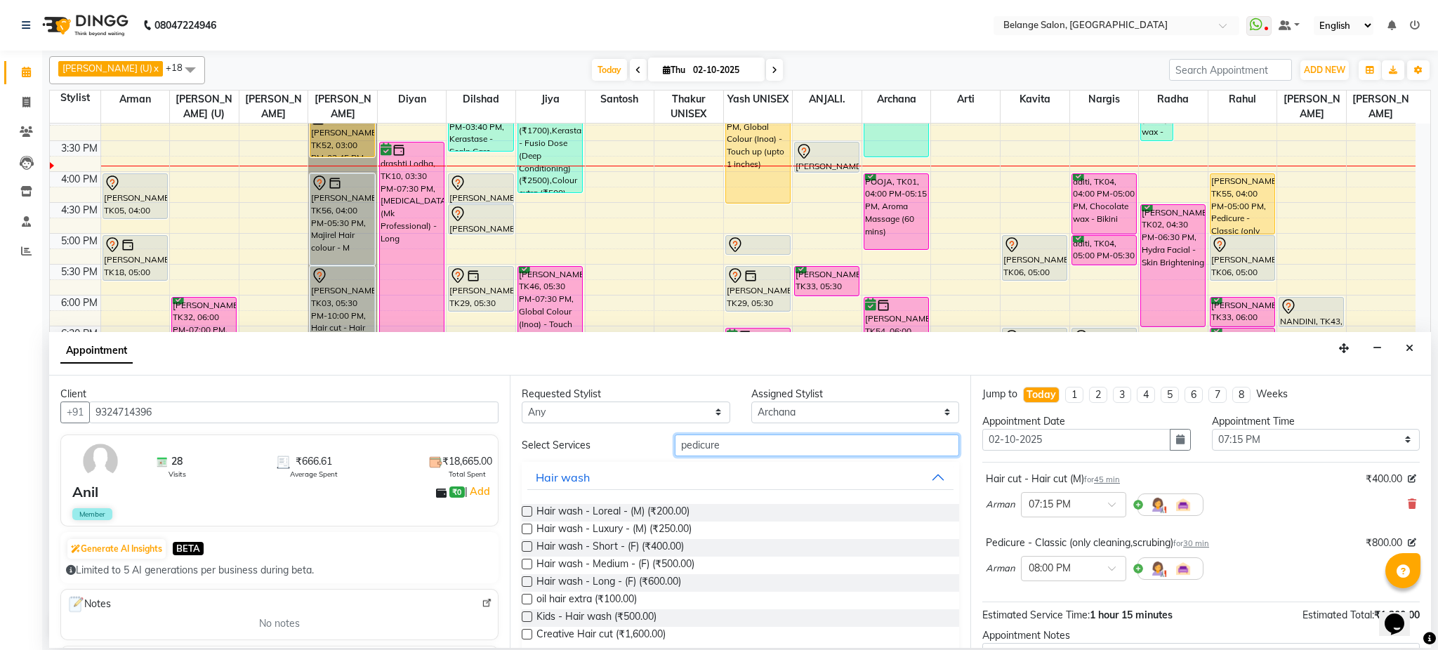
click at [742, 447] on input "pedicure" at bounding box center [817, 446] width 284 height 22
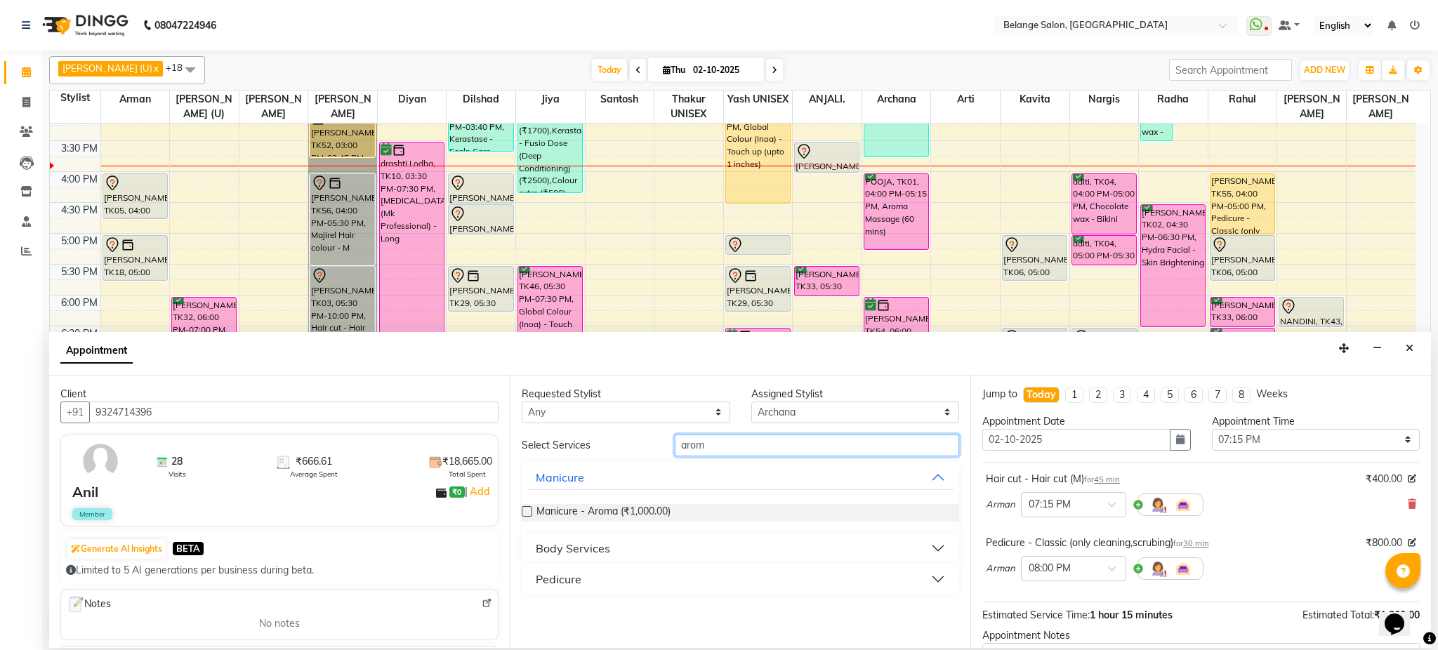
type input "arom"
click at [574, 551] on div "Body Services" at bounding box center [573, 548] width 74 height 17
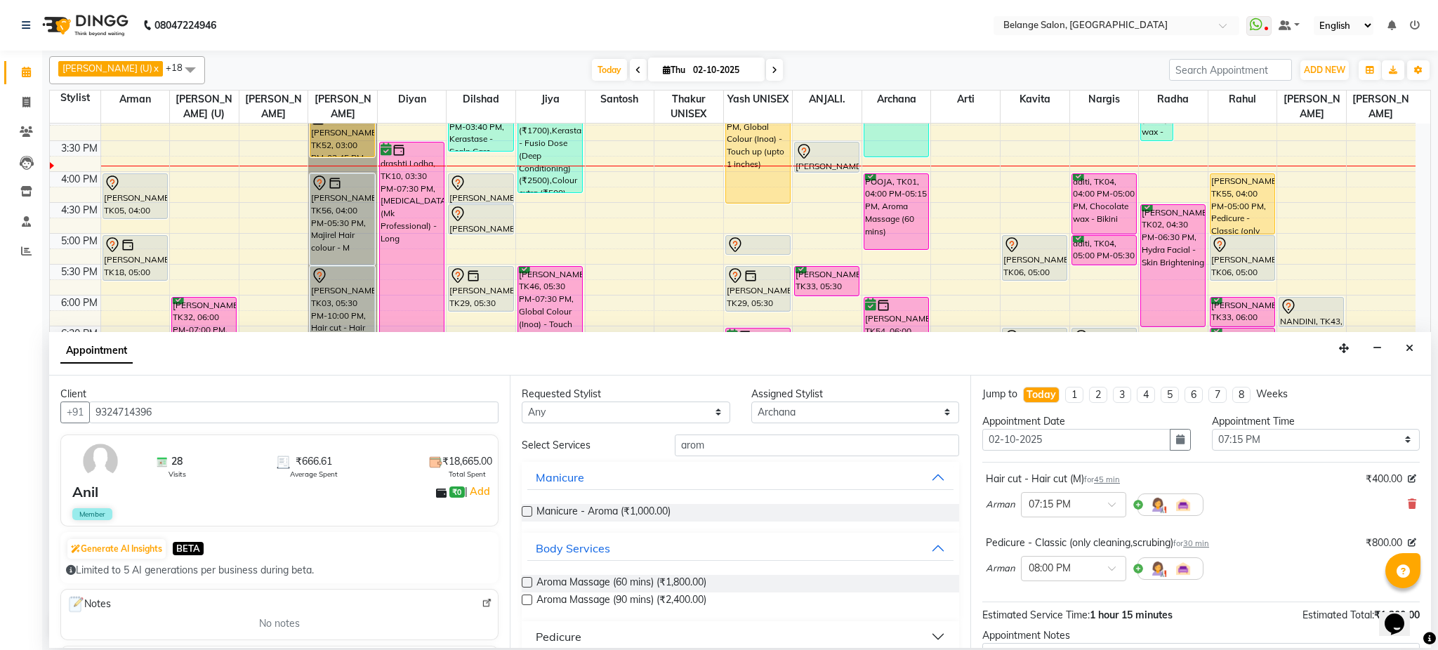
click at [529, 581] on label at bounding box center [527, 582] width 11 height 11
click at [529, 581] on input "checkbox" at bounding box center [526, 583] width 9 height 9
checkbox input "false"
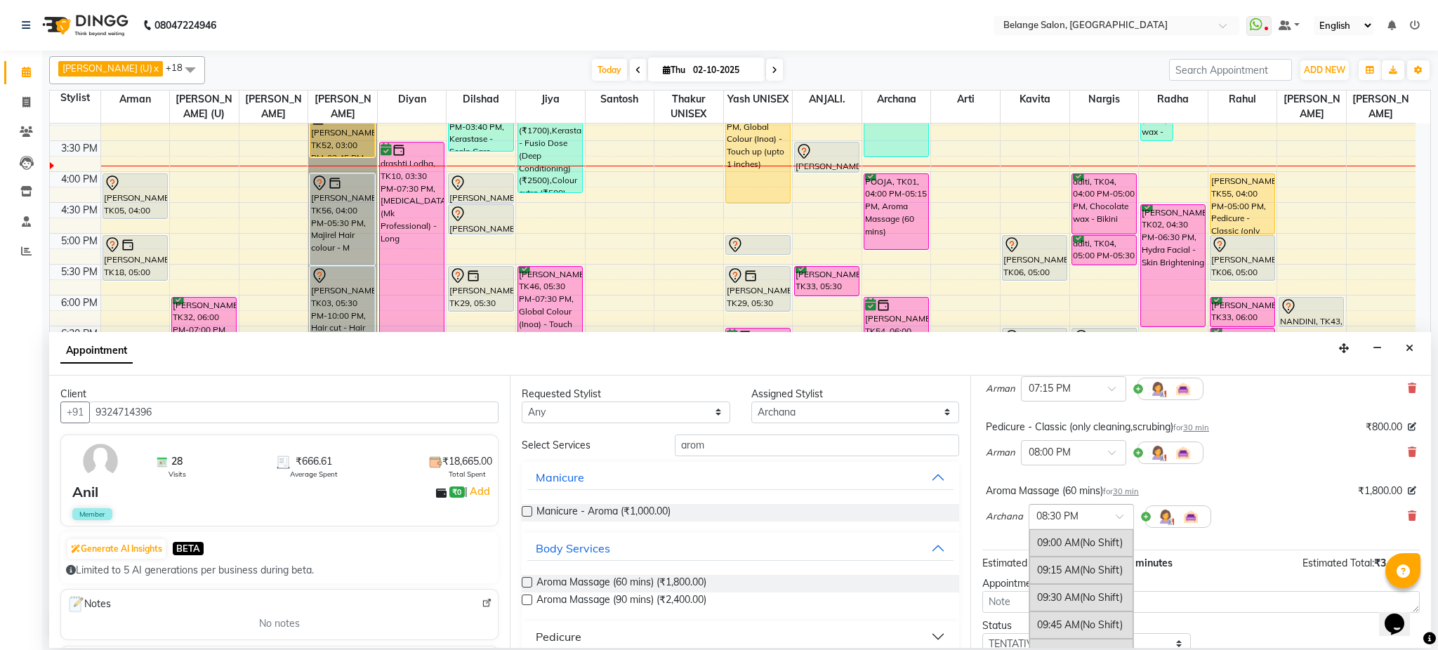
scroll to position [1236, 0]
click at [1082, 515] on input "text" at bounding box center [1068, 515] width 62 height 15
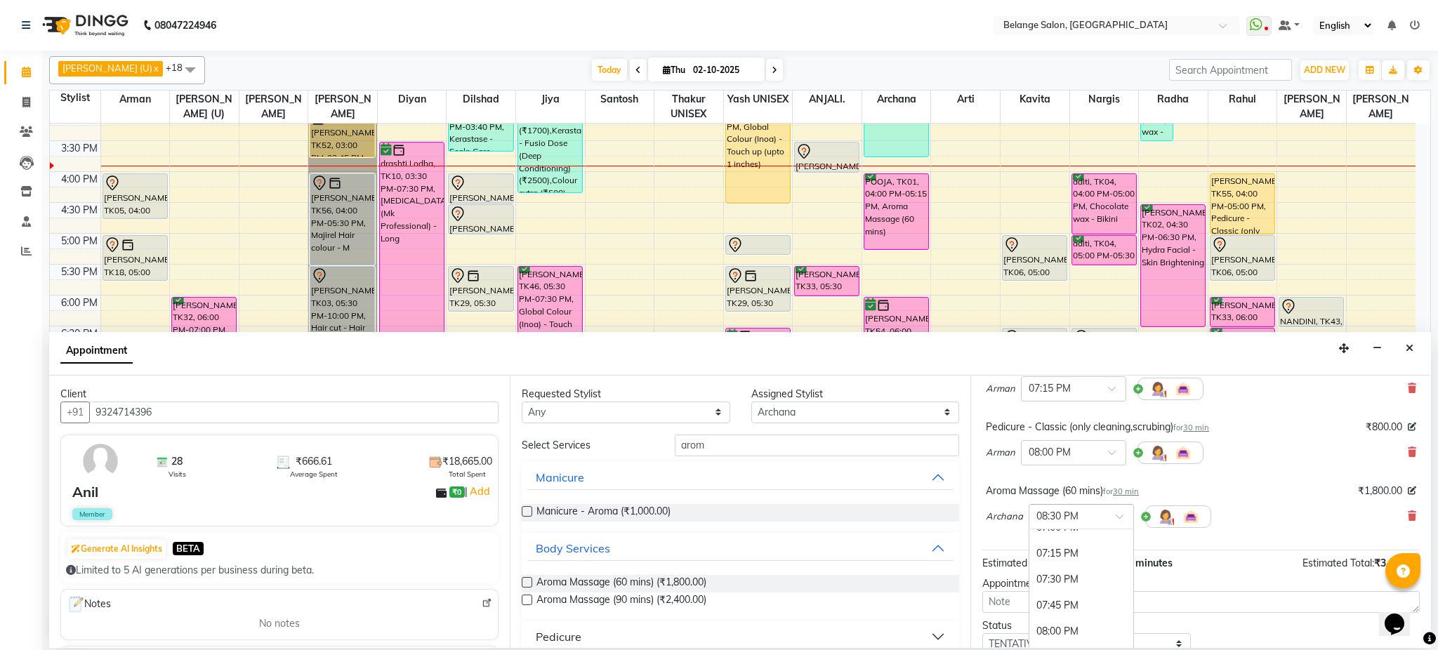
scroll to position [1090, 0]
click at [1093, 561] on div "07:15 PM" at bounding box center [1081, 556] width 104 height 26
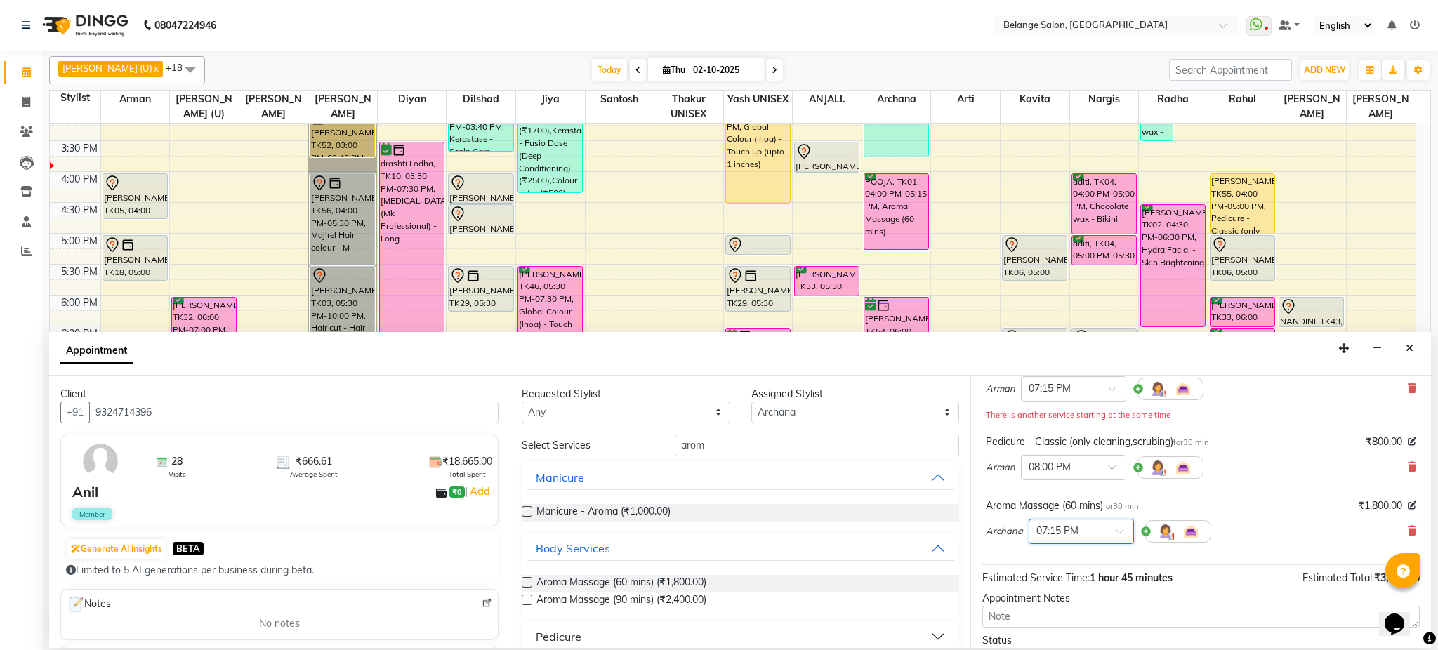
scroll to position [226, 0]
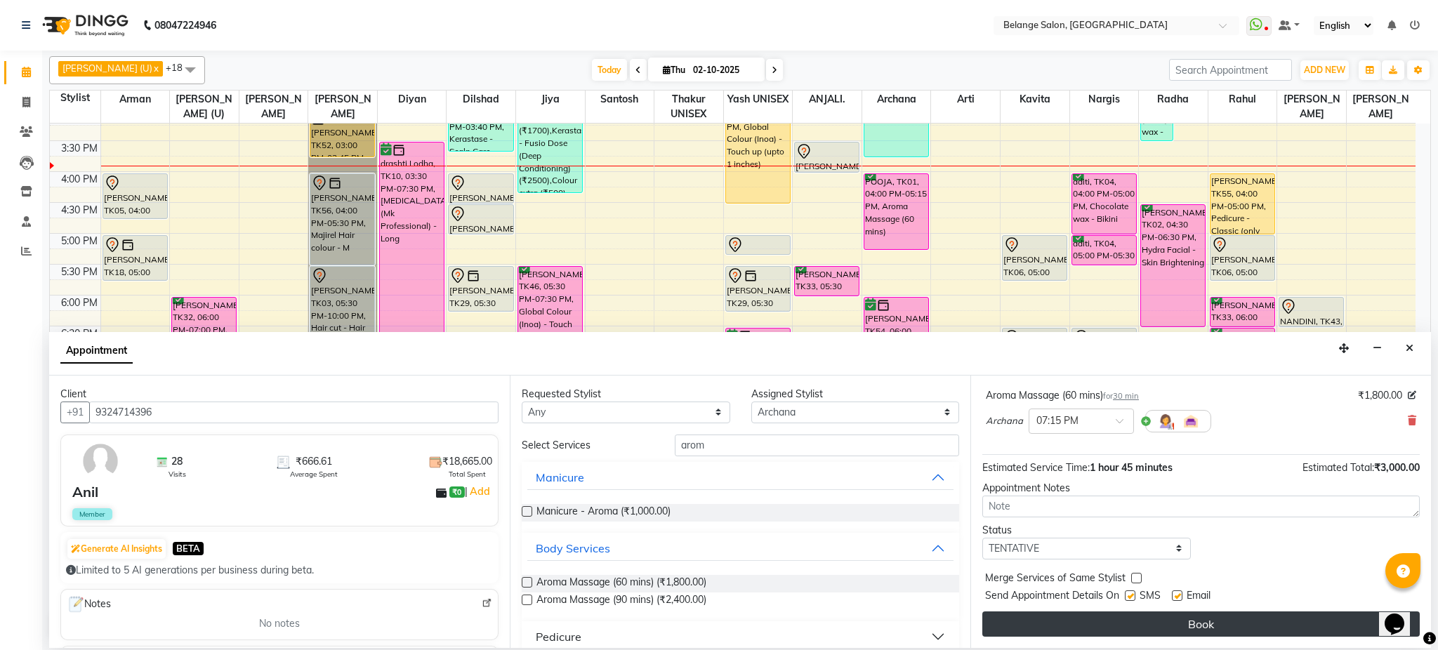
click at [1139, 622] on button "Book" at bounding box center [1200, 624] width 437 height 25
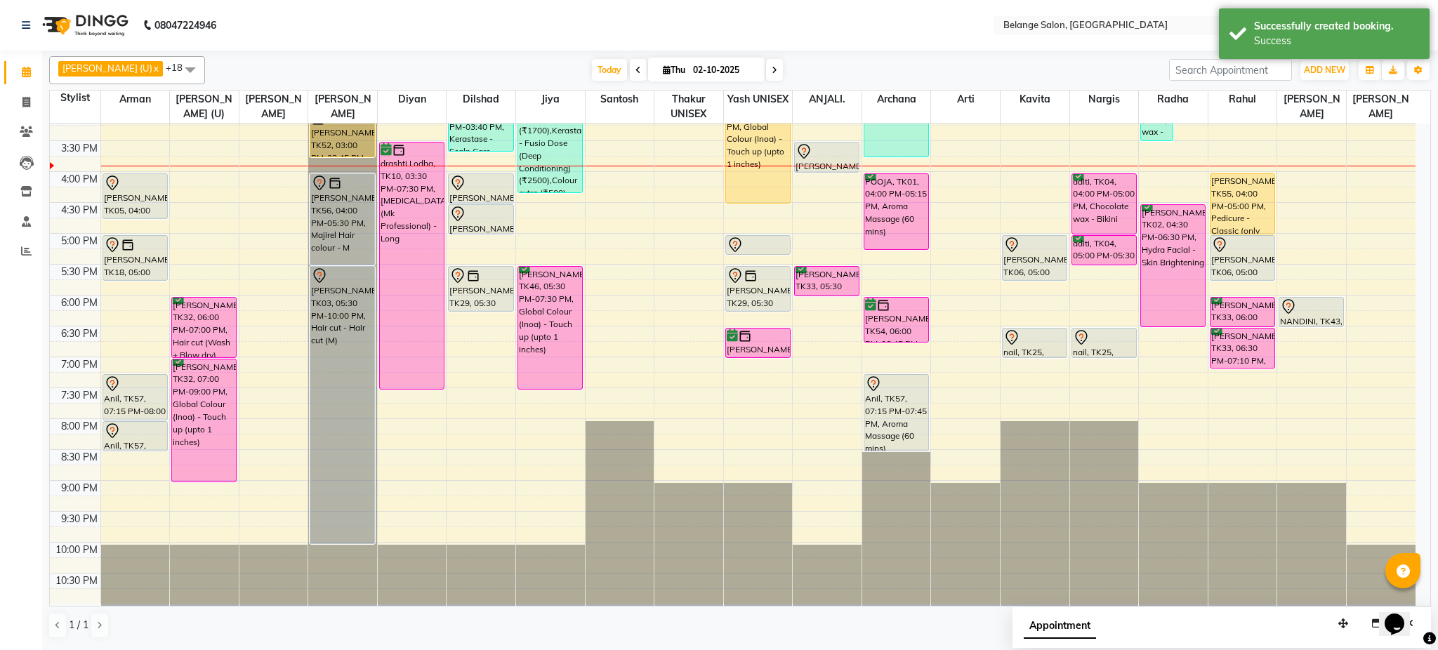
drag, startPoint x: 900, startPoint y: 402, endPoint x: 903, endPoint y: 438, distance: 35.9
click at [903, 438] on div "manish shrivastar, TK40, 12:20 PM-12:50 PM, Bleach - Face (₹700) Shelka, TK36, …" at bounding box center [896, 141] width 69 height 926
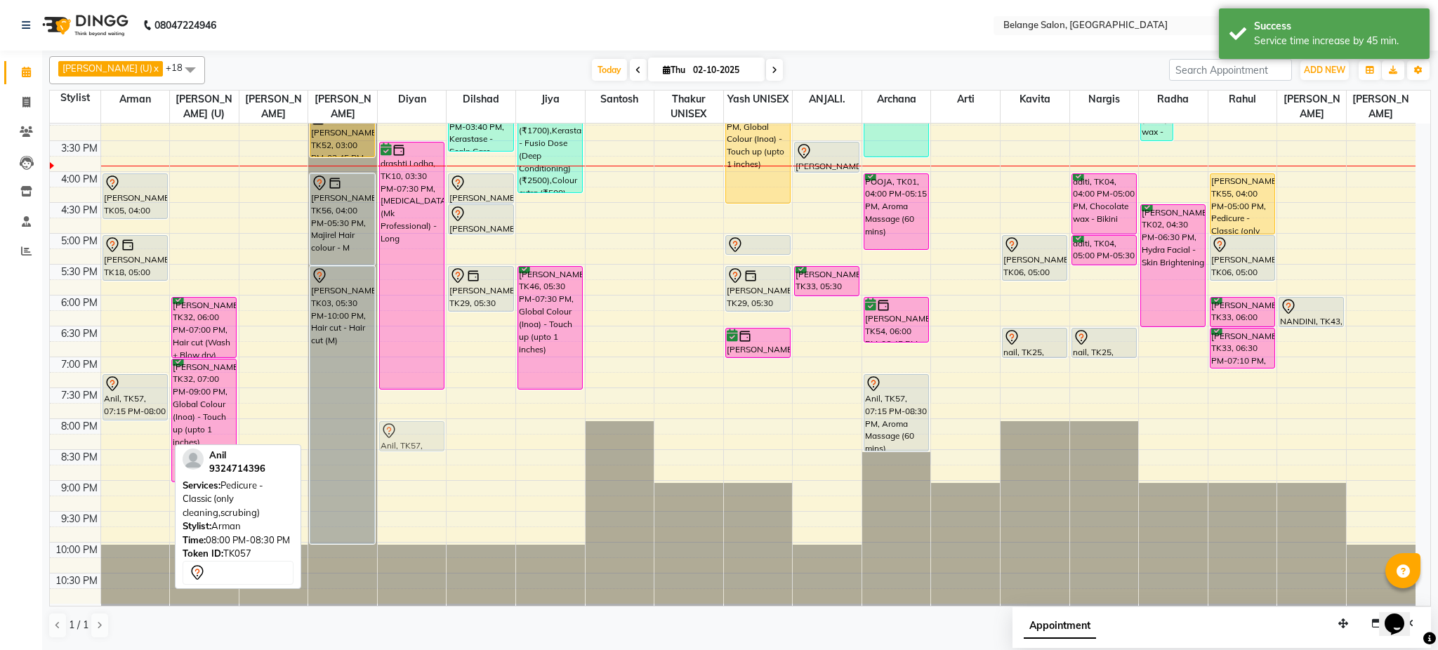
click at [639, 494] on tr "Amrut, TK41, 11:40 AM-12:55 PM, Hair cut - Hair cut (M) (₹400),Head Massage (Co…" at bounding box center [733, 141] width 1366 height 926
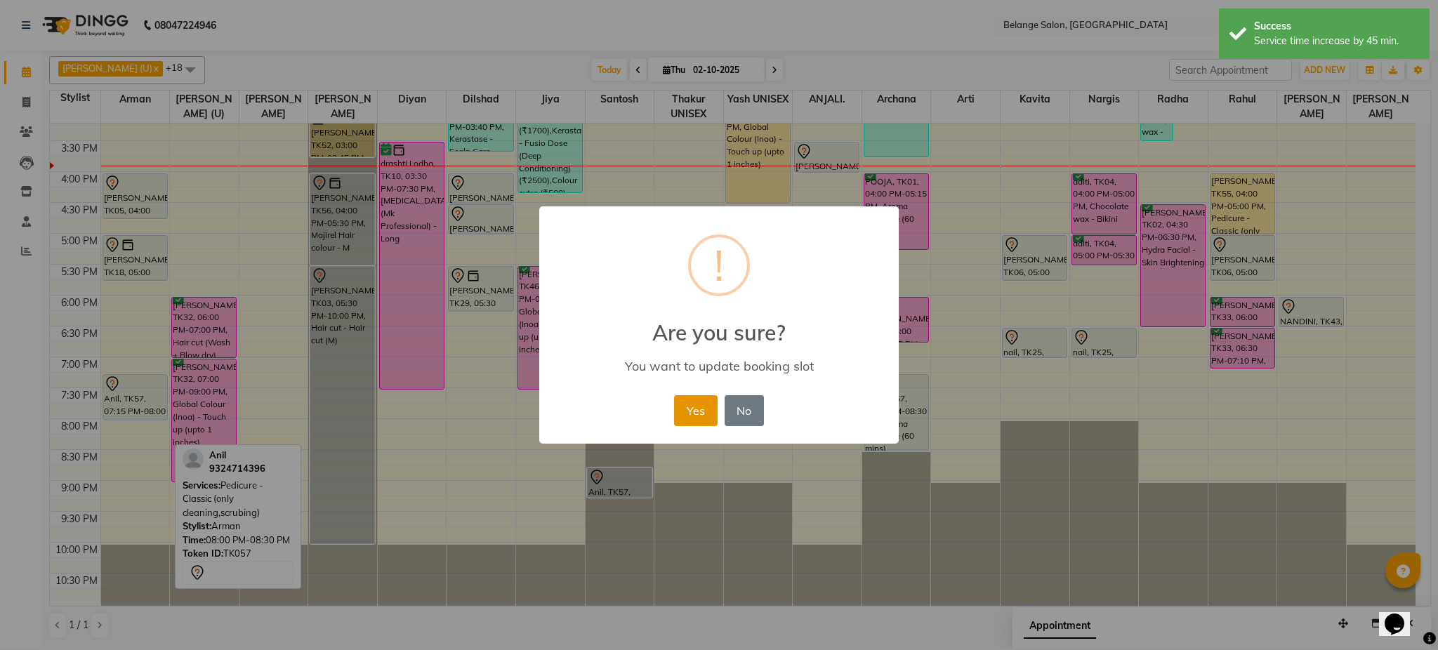
click at [703, 412] on button "Yes" at bounding box center [695, 410] width 43 height 31
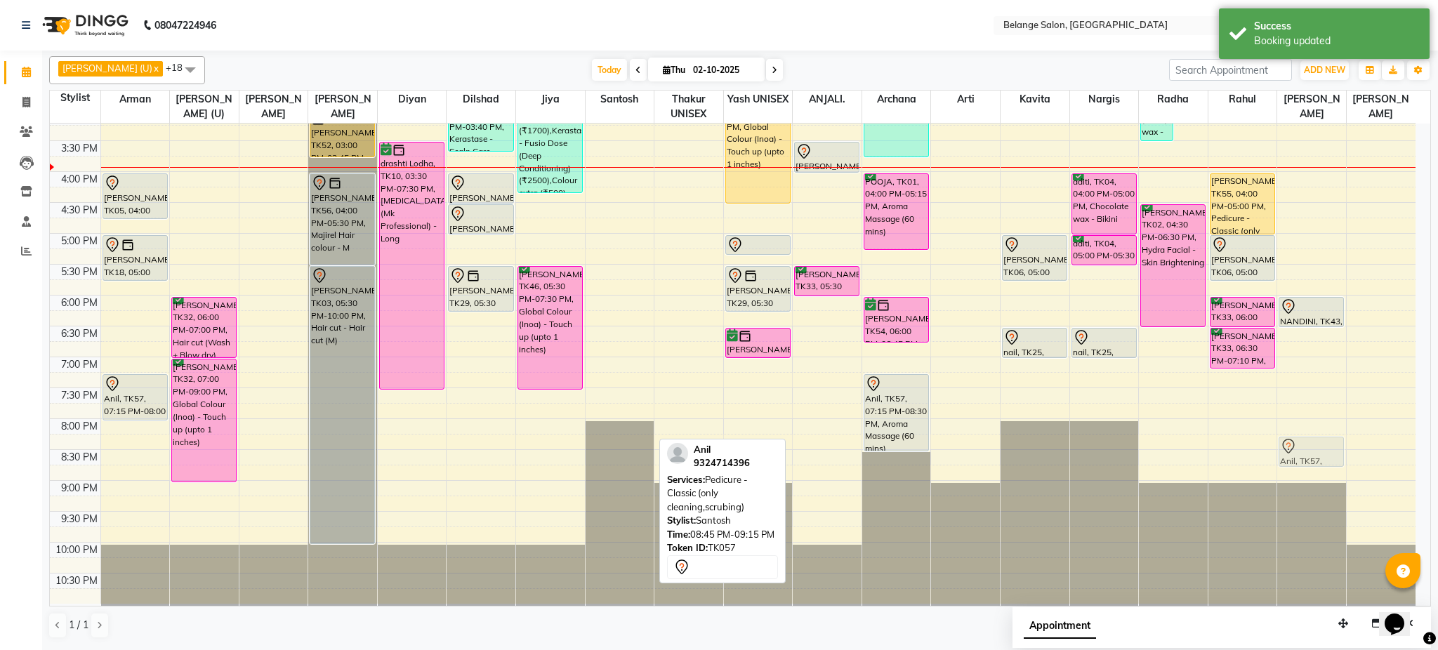
drag, startPoint x: 614, startPoint y: 475, endPoint x: 1334, endPoint y: 437, distance: 721.5
click at [1334, 437] on tr "Amrut, TK41, 11:40 AM-12:55 PM, Hair cut - Hair cut (M) (₹400),Head Massage (Co…" at bounding box center [733, 141] width 1366 height 926
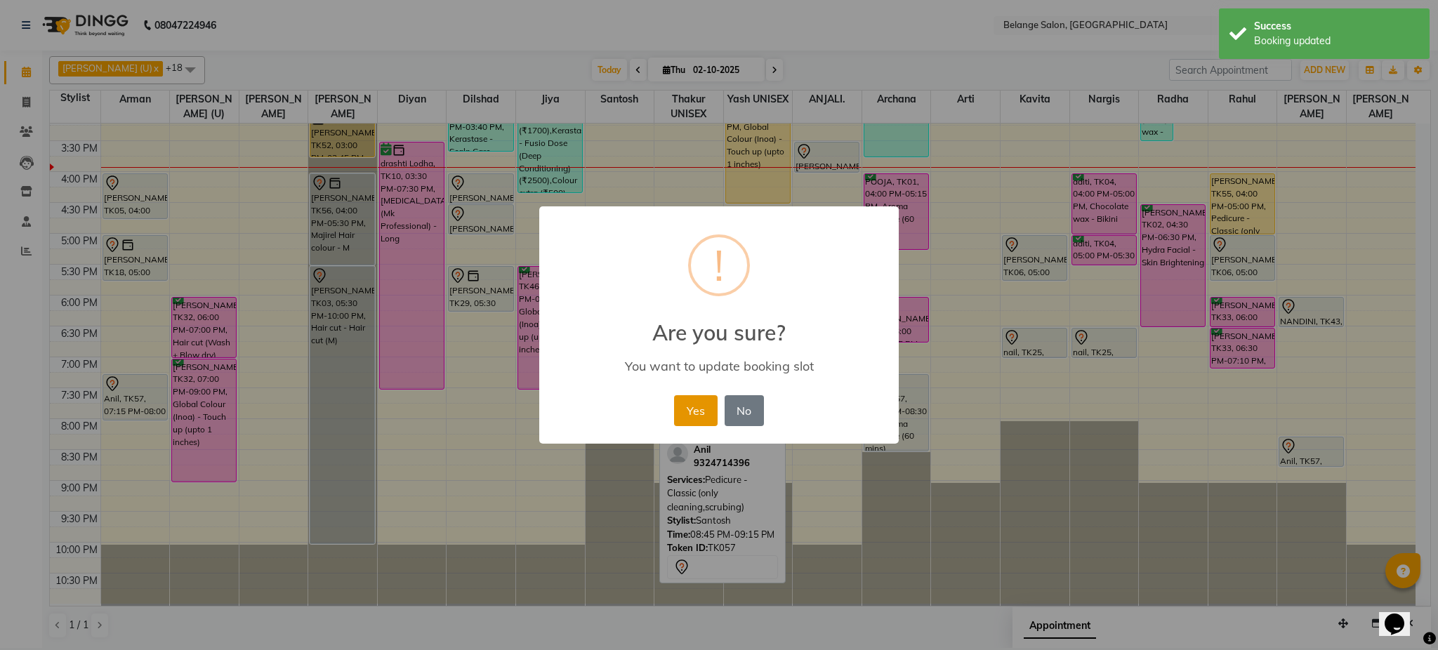
click at [690, 406] on button "Yes" at bounding box center [695, 410] width 43 height 31
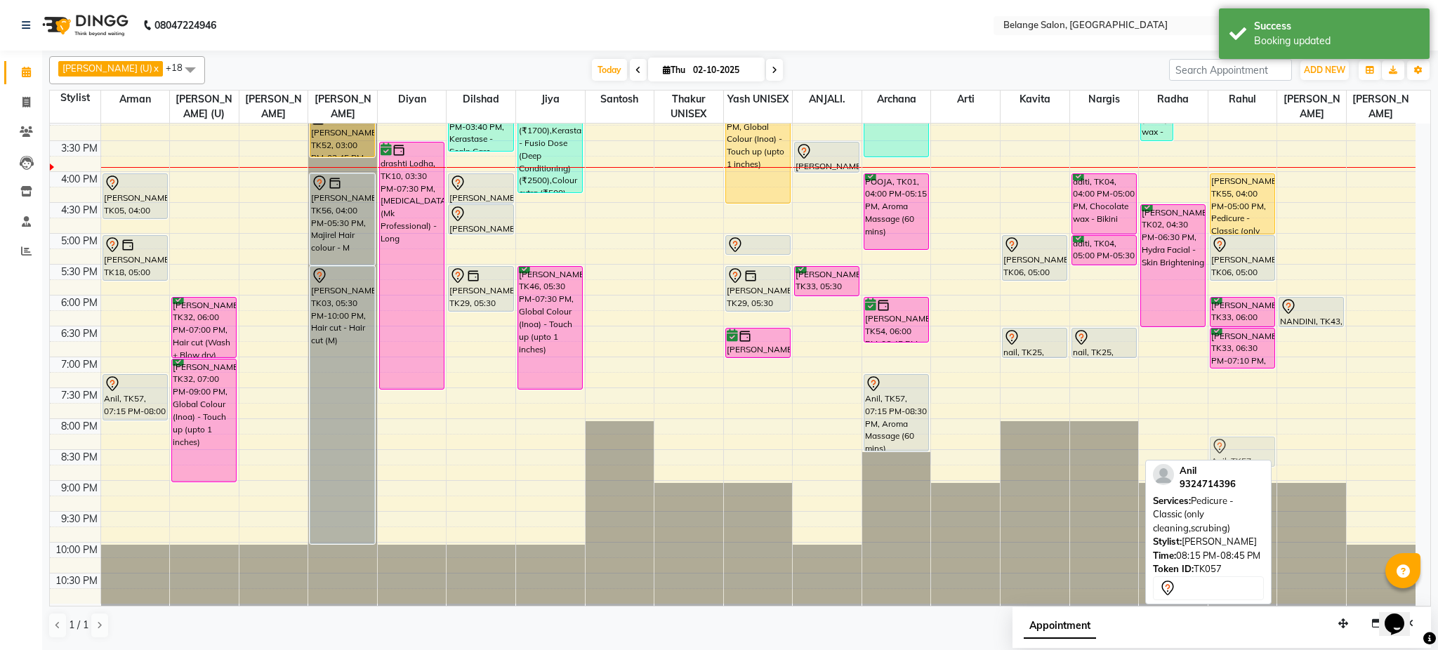
drag, startPoint x: 1315, startPoint y: 452, endPoint x: 1248, endPoint y: 459, distance: 67.8
click at [1248, 459] on div "aftab (U) x Ali x amit x ANJALI. x Archana x Arman x Arti x dilshad x Jiya x Ka…" at bounding box center [740, 348] width 1382 height 594
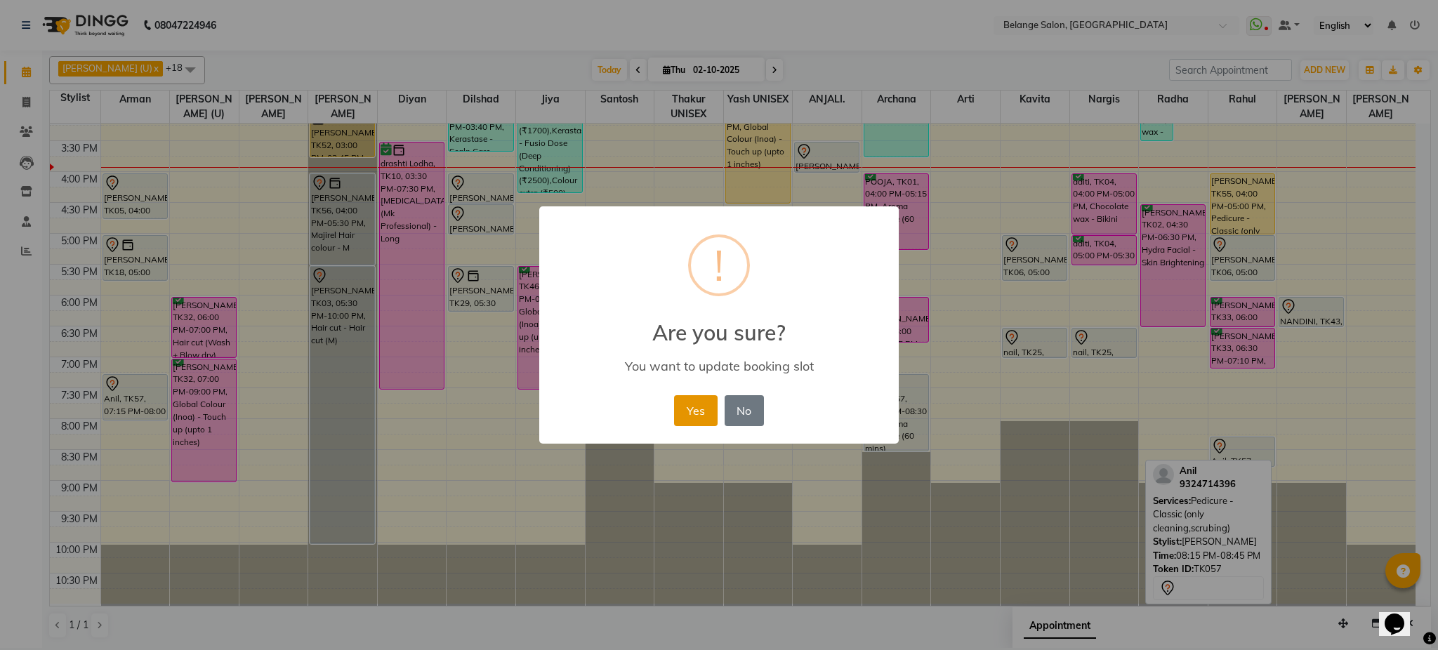
click at [692, 411] on button "Yes" at bounding box center [695, 410] width 43 height 31
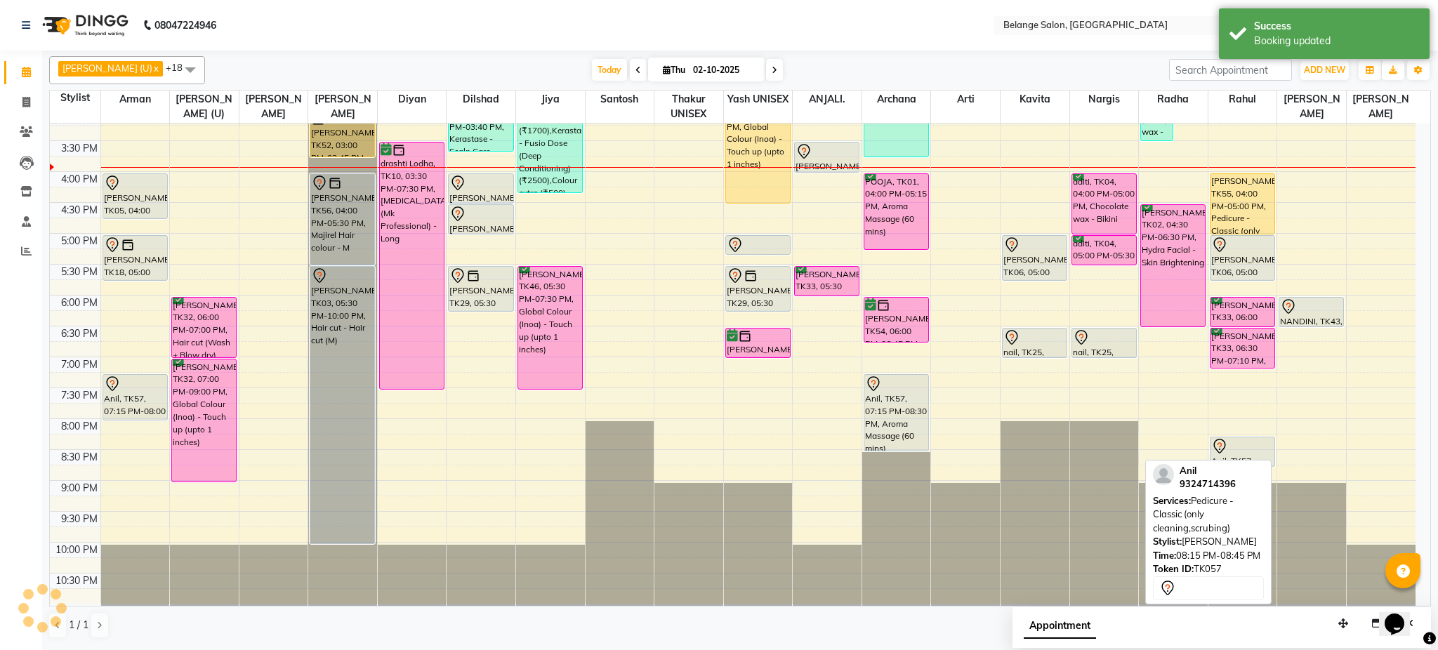
click at [692, 411] on div "8:00 AM 8:30 AM 9:00 AM 9:30 AM 10:00 AM 10:30 AM 11:00 AM 11:30 AM 12:00 PM 12…" at bounding box center [733, 141] width 1366 height 926
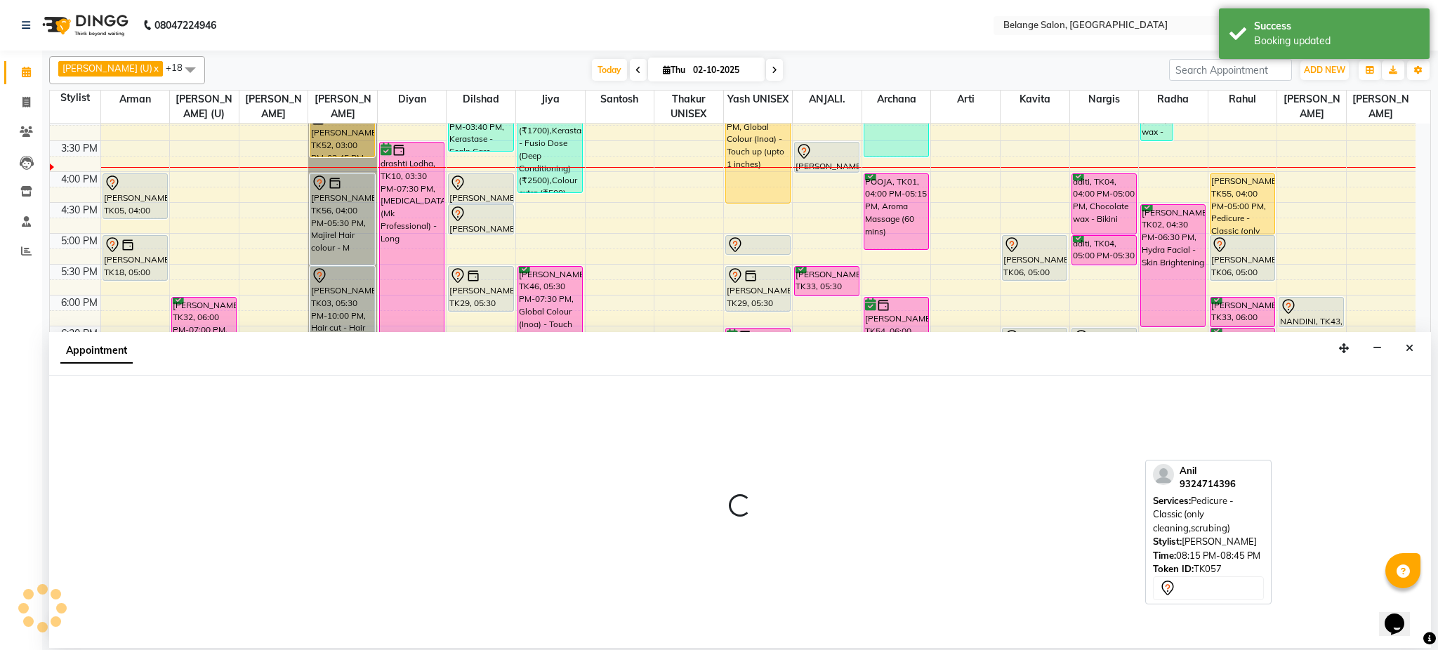
select select "63887"
select select "1185"
select select "tentative"
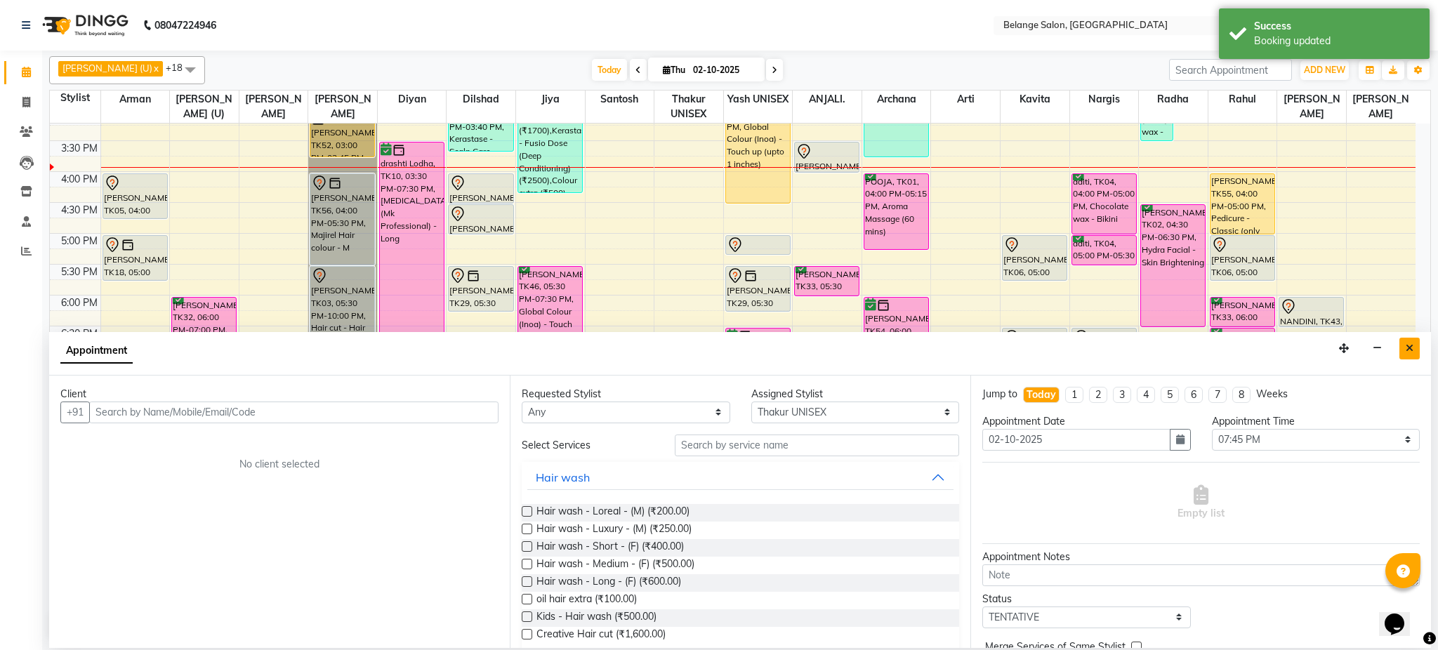
click at [1409, 353] on icon "Close" at bounding box center [1410, 348] width 8 height 10
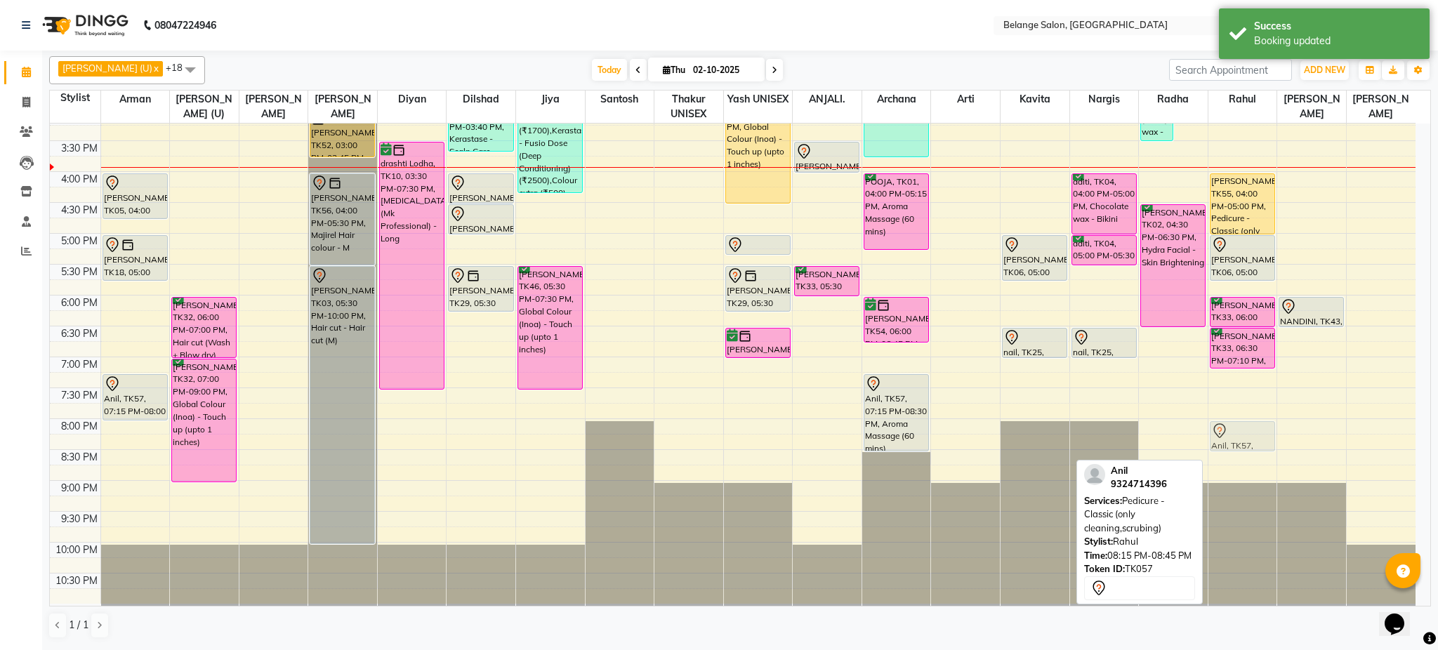
drag, startPoint x: 1234, startPoint y: 455, endPoint x: 1234, endPoint y: 438, distance: 16.9
click at [1234, 438] on div "Ayushi Shah, TK55, 04:00 PM-05:00 PM, Pedicure - Classic (only cleaning,scrubin…" at bounding box center [1243, 141] width 69 height 926
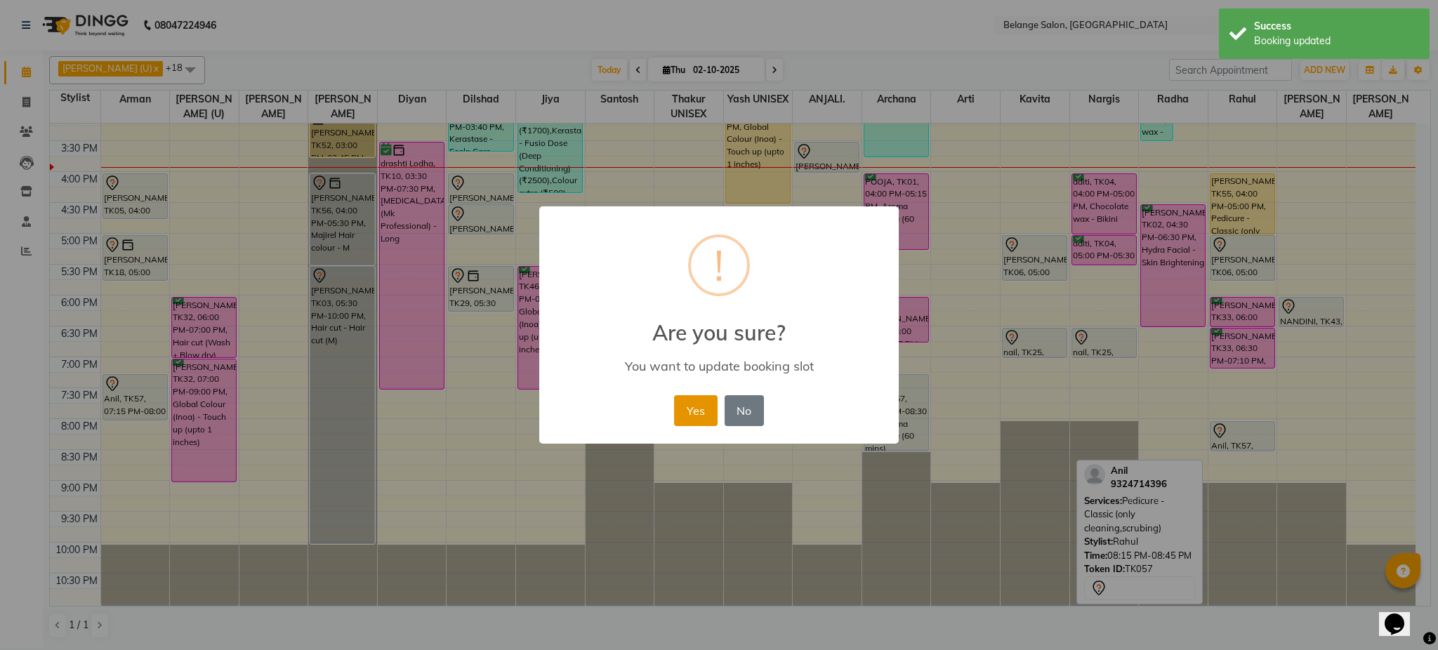
click at [705, 413] on button "Yes" at bounding box center [695, 410] width 43 height 31
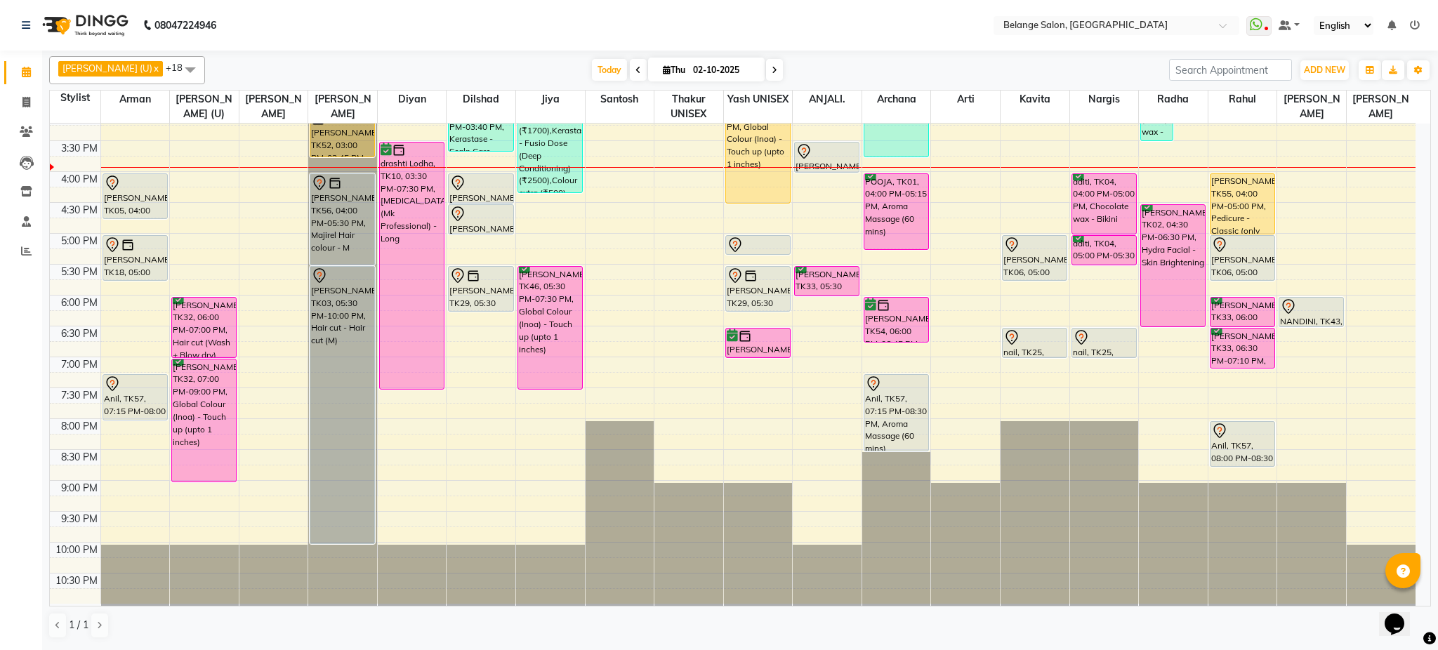
drag, startPoint x: 1246, startPoint y: 452, endPoint x: 1251, endPoint y: 470, distance: 18.4
click at [1251, 470] on div "8:00 AM 8:30 AM 9:00 AM 9:30 AM 10:00 AM 10:30 AM 11:00 AM 11:30 AM 12:00 PM 12…" at bounding box center [733, 141] width 1366 height 926
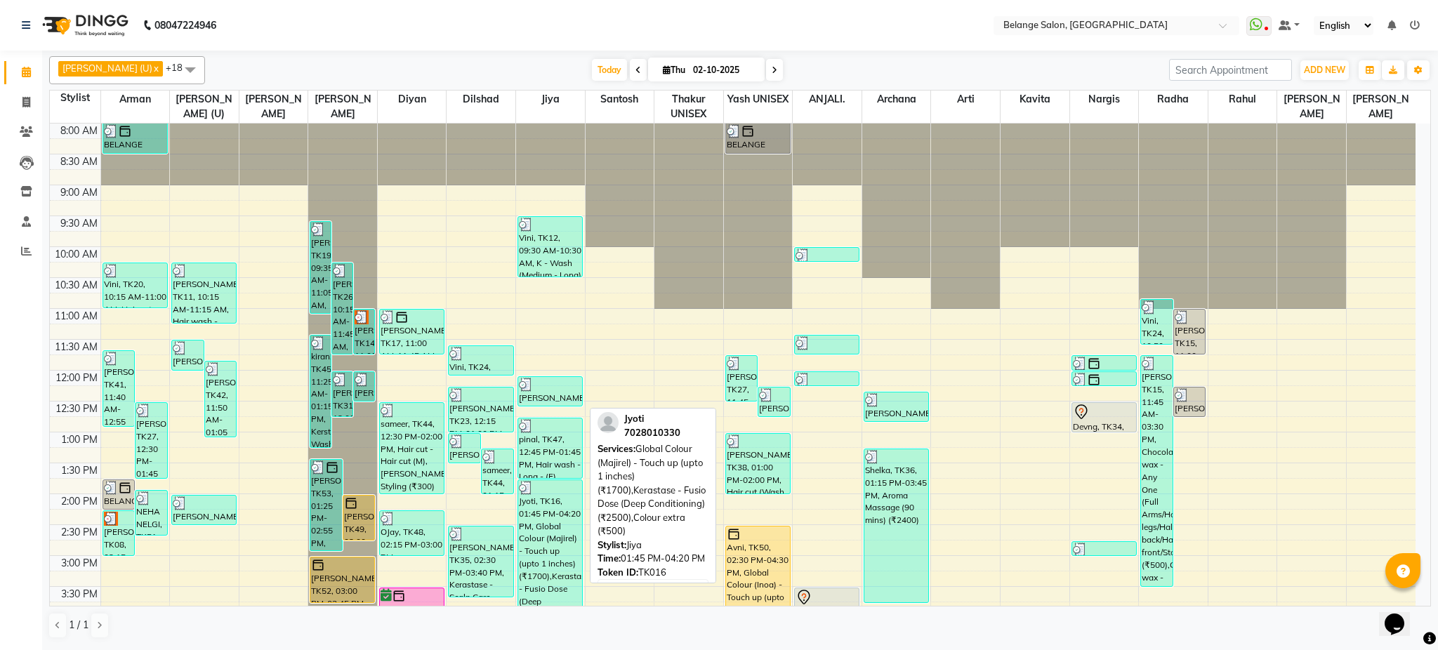
scroll to position [446, 0]
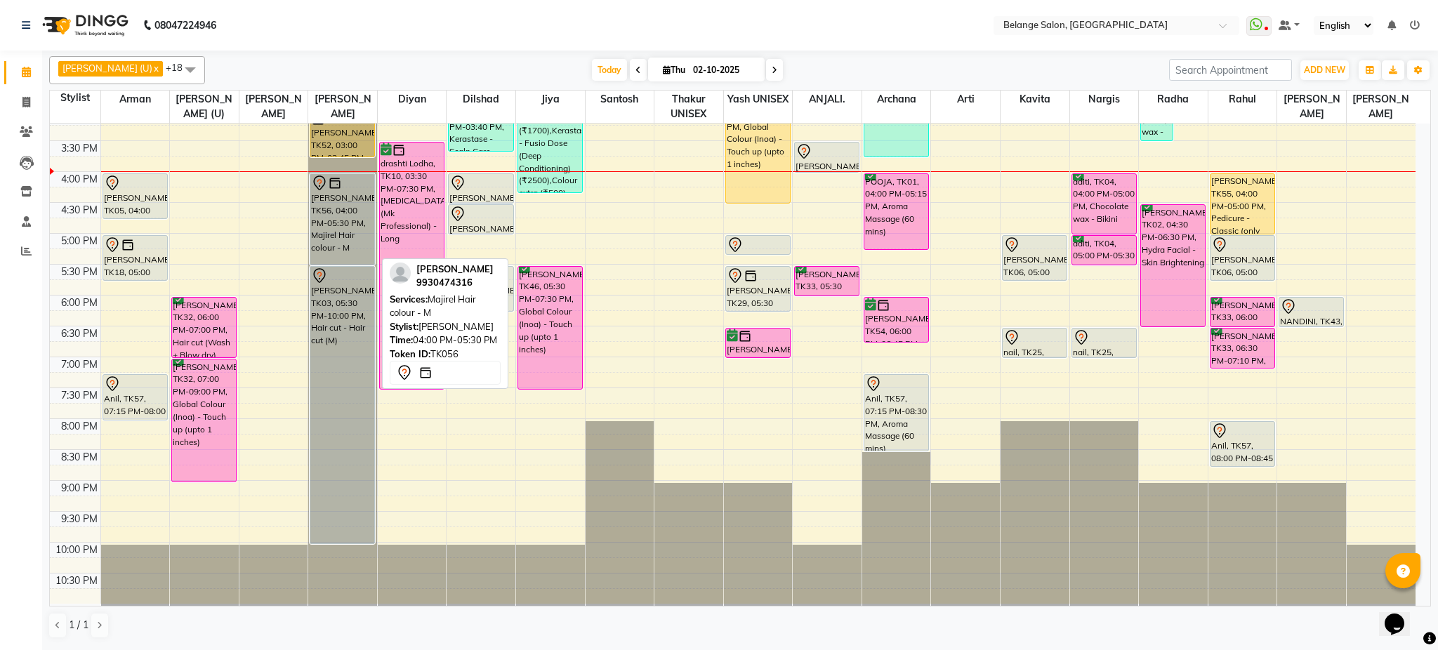
click at [354, 228] on div "[PERSON_NAME], TK56, 04:00 PM-05:30 PM, Majirel Hair colour - M" at bounding box center [342, 219] width 64 height 91
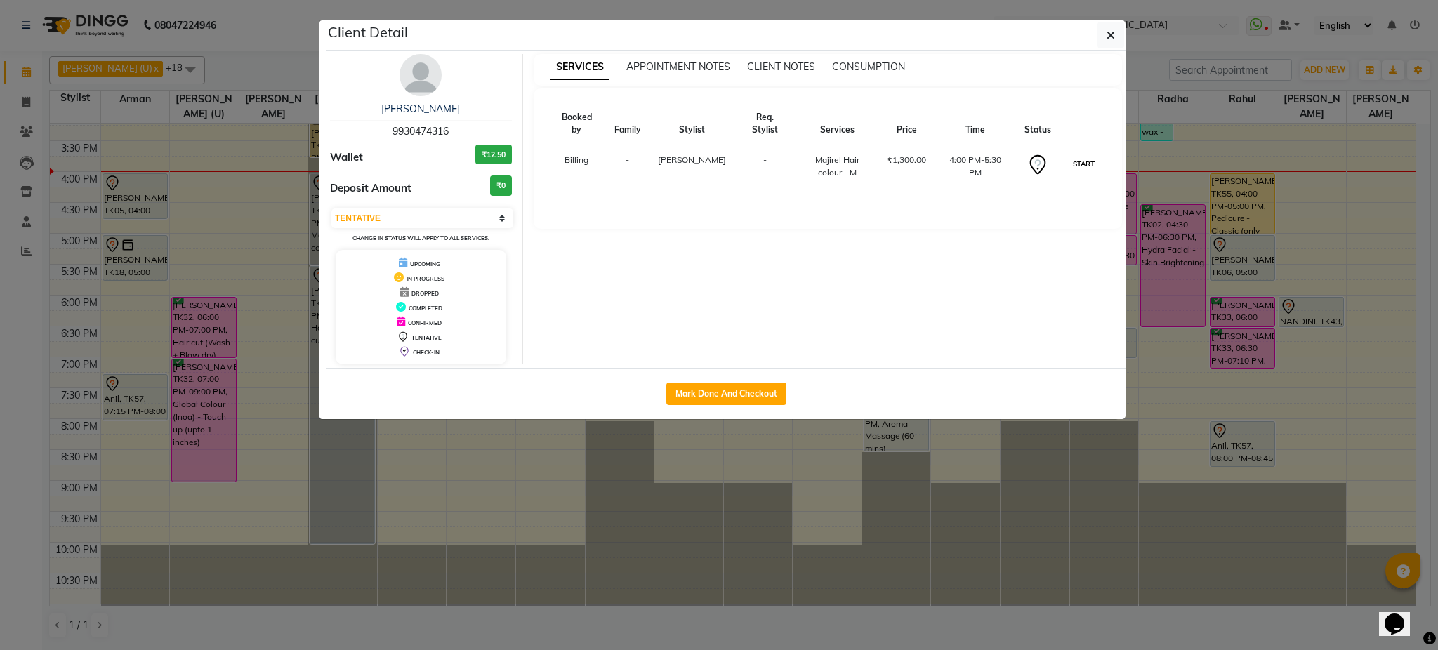
click at [1090, 155] on button "START" at bounding box center [1084, 164] width 29 height 18
select select "1"
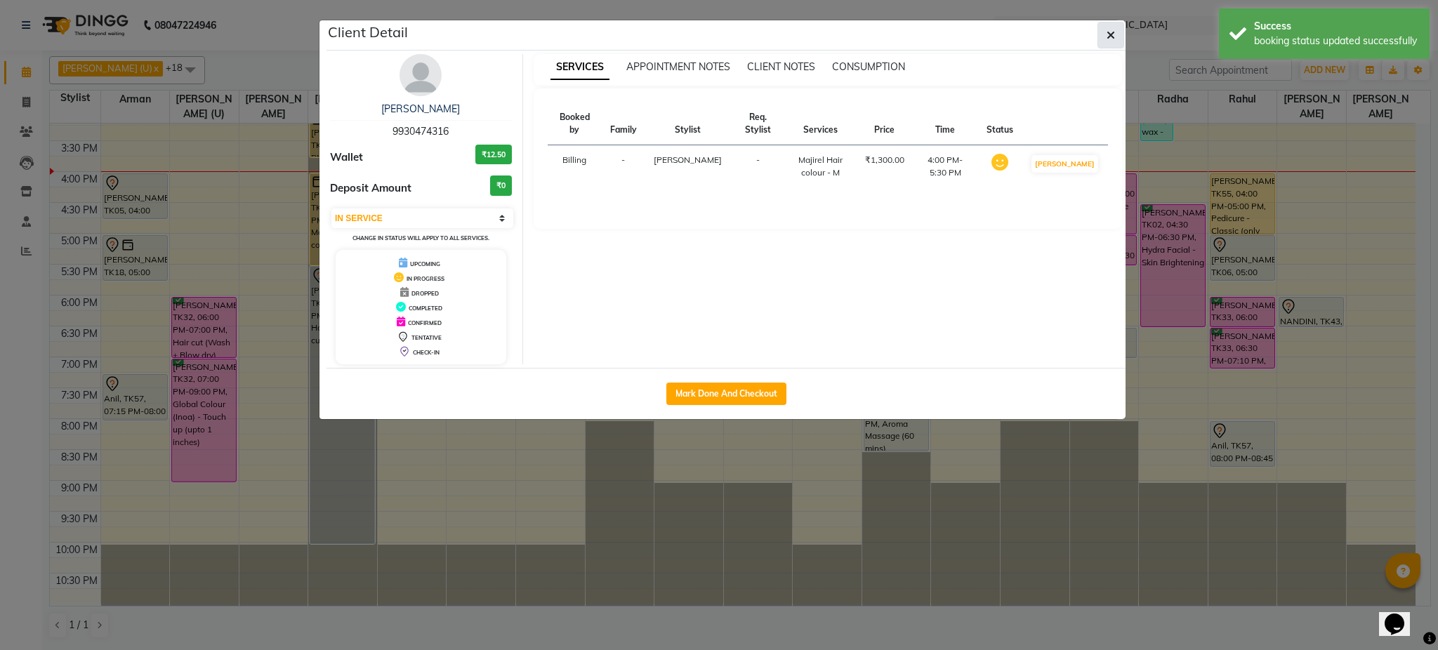
click at [1109, 38] on icon "button" at bounding box center [1111, 34] width 8 height 11
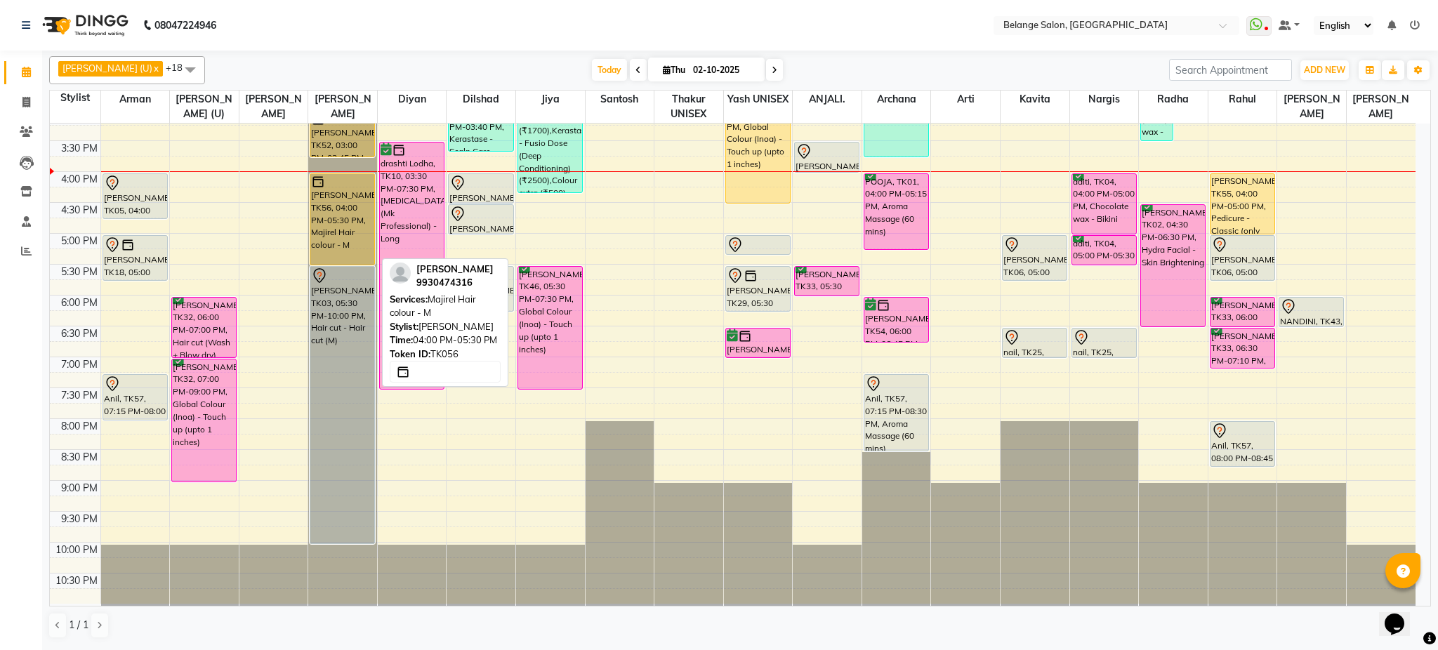
click at [363, 217] on div "[PERSON_NAME], TK56, 04:00 PM-05:30 PM, Majirel Hair colour - M" at bounding box center [342, 219] width 64 height 91
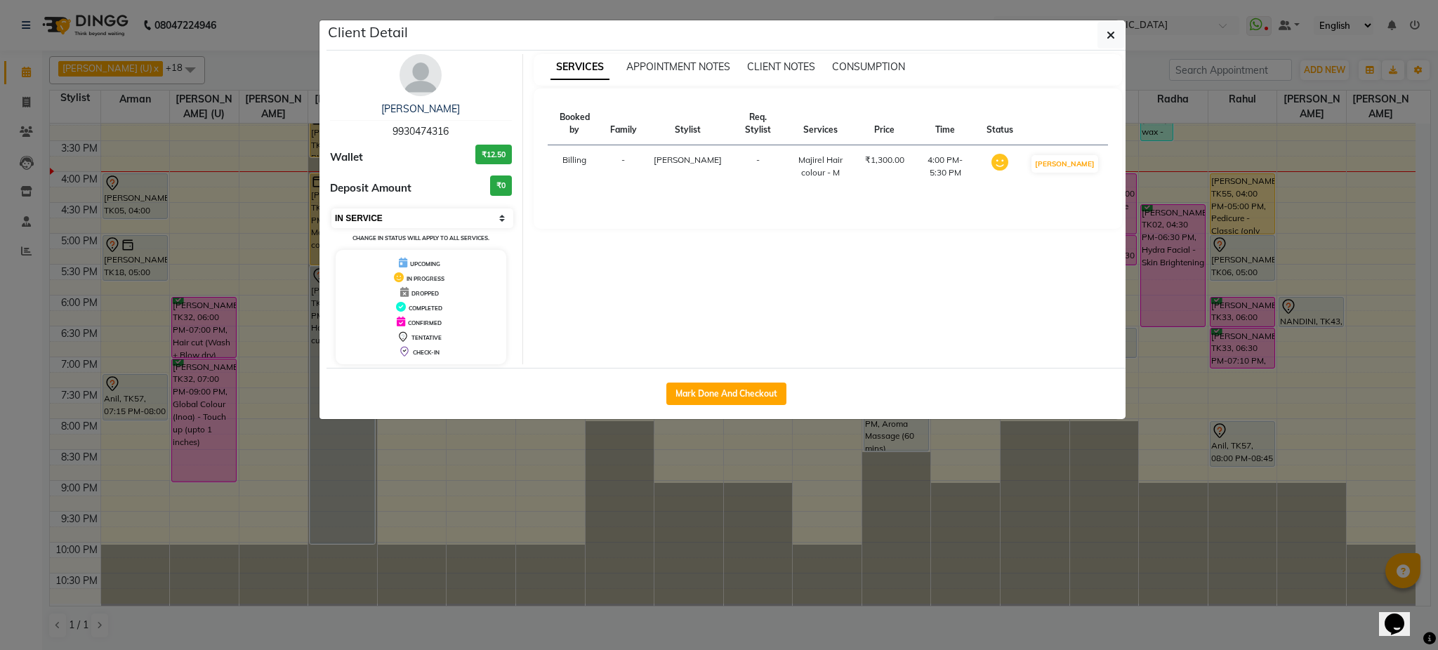
drag, startPoint x: 435, startPoint y: 207, endPoint x: 438, endPoint y: 221, distance: 14.3
click at [438, 221] on div "Select IN SERVICE CONFIRMED TENTATIVE CHECK IN MARK DONE DROPPED UPCOMING Chang…" at bounding box center [421, 225] width 182 height 37
click at [438, 221] on select "Select IN SERVICE CONFIRMED TENTATIVE CHECK IN MARK DONE DROPPED UPCOMING" at bounding box center [422, 219] width 182 height 20
select select "7"
click at [331, 209] on select "Select IN SERVICE CONFIRMED TENTATIVE CHECK IN MARK DONE DROPPED UPCOMING" at bounding box center [422, 219] width 182 height 20
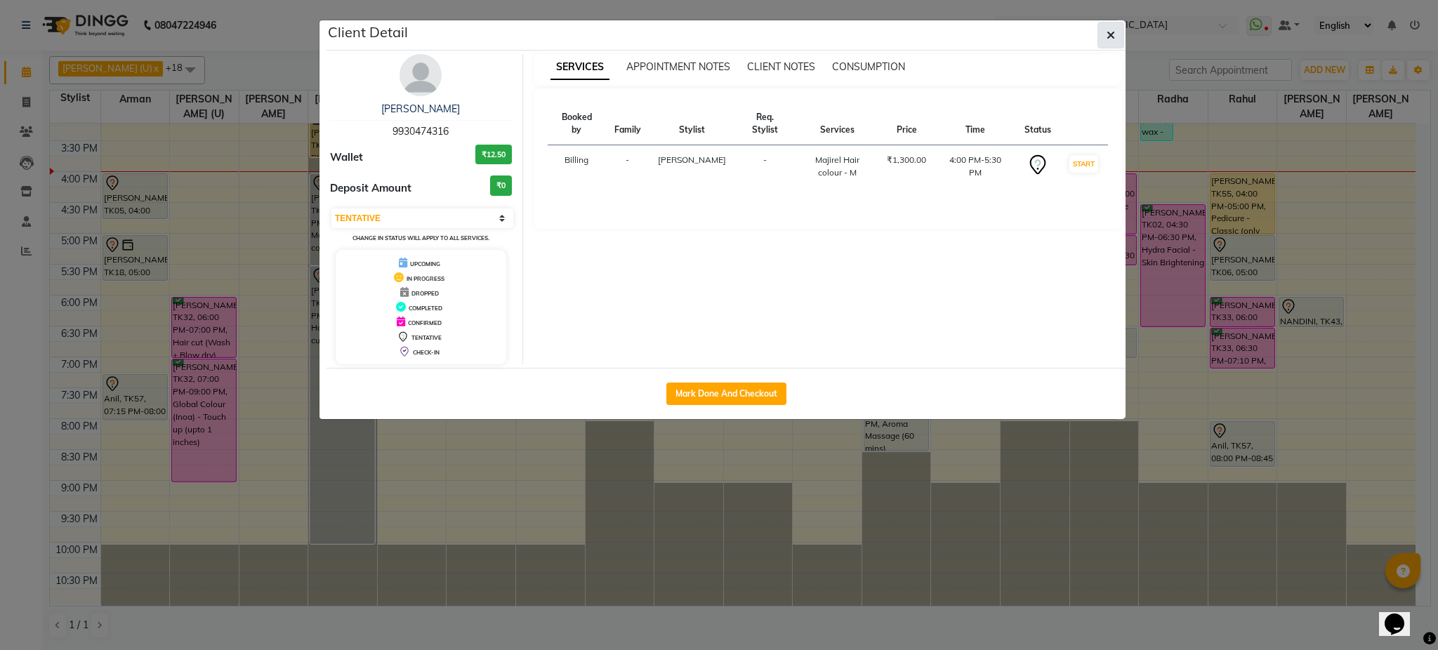
click at [1113, 38] on icon "button" at bounding box center [1111, 34] width 8 height 11
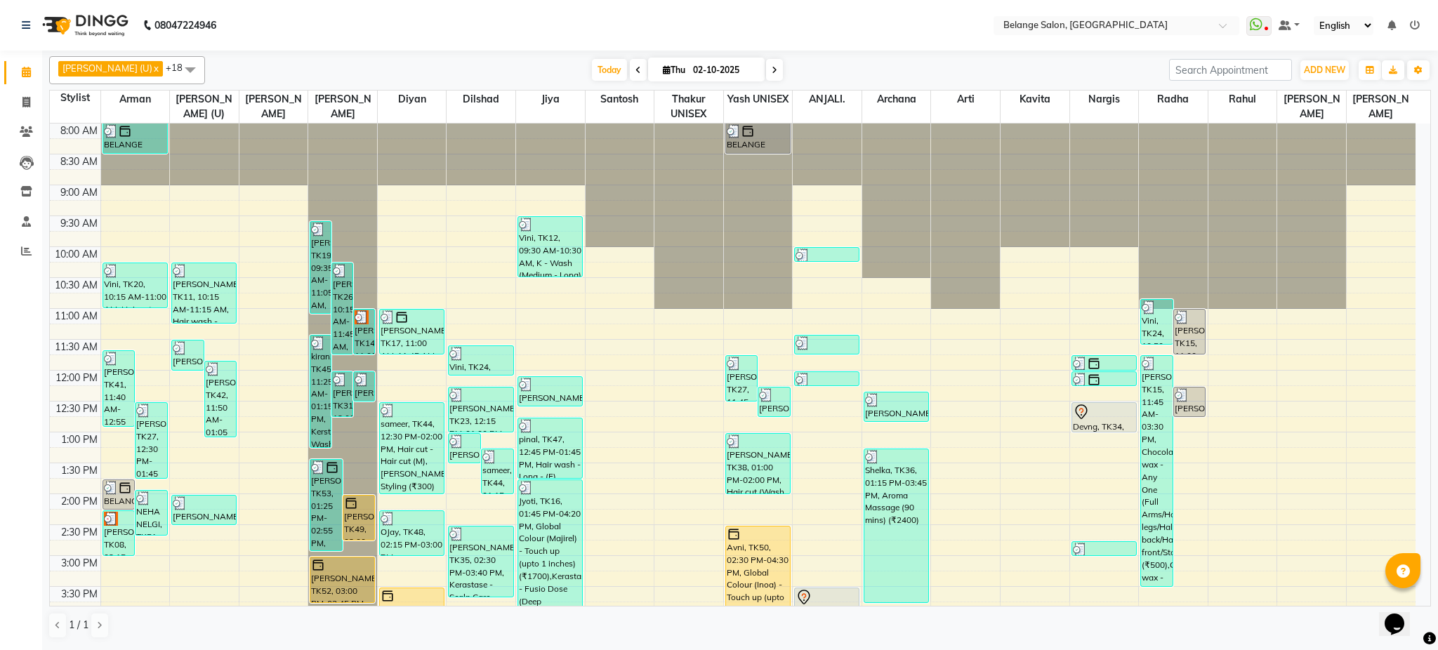
scroll to position [446, 0]
